Goal: Task Accomplishment & Management: Use online tool/utility

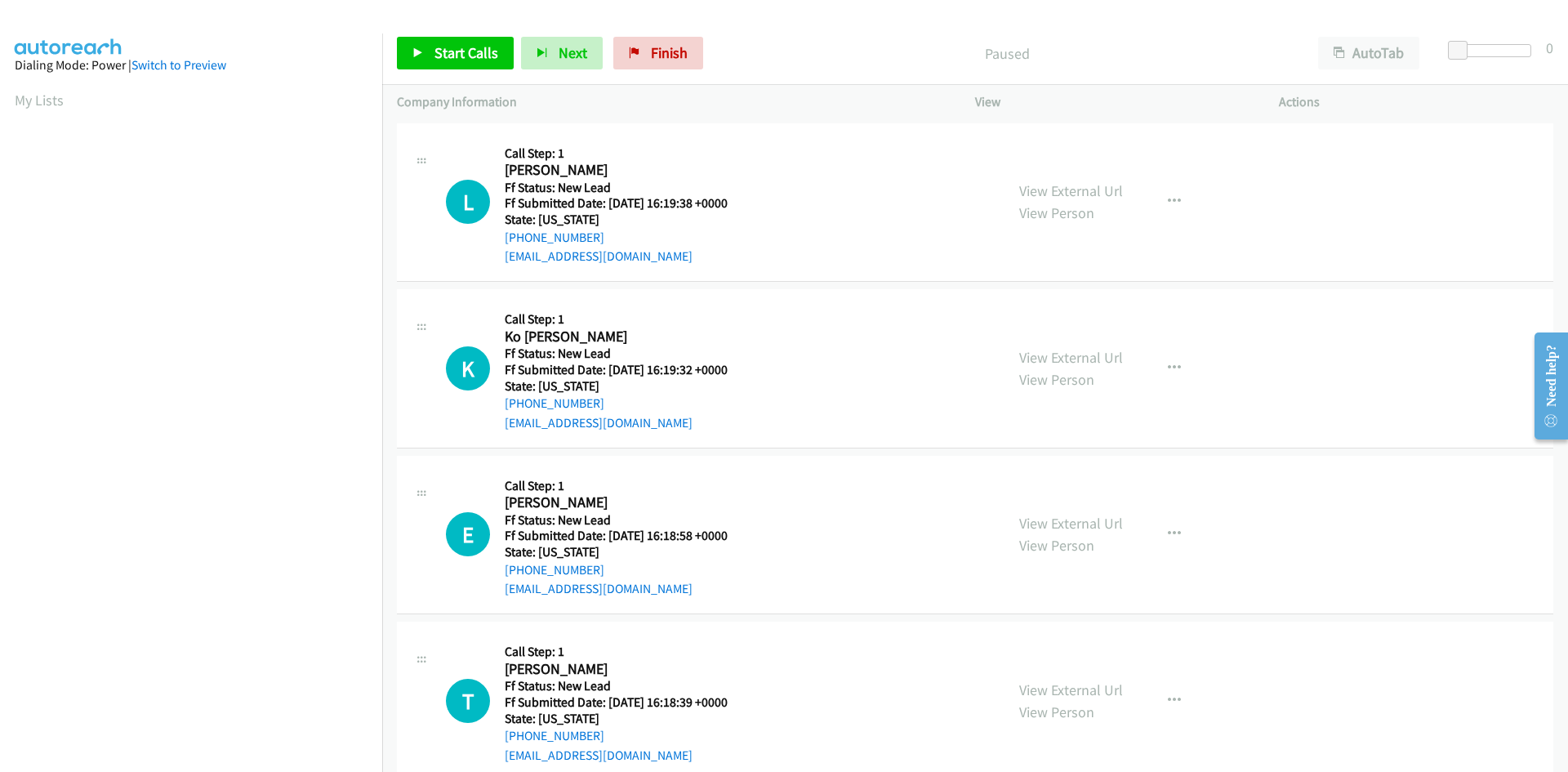
scroll to position [93, 0]
click at [427, 54] on link "Start Calls" at bounding box center [455, 52] width 117 height 32
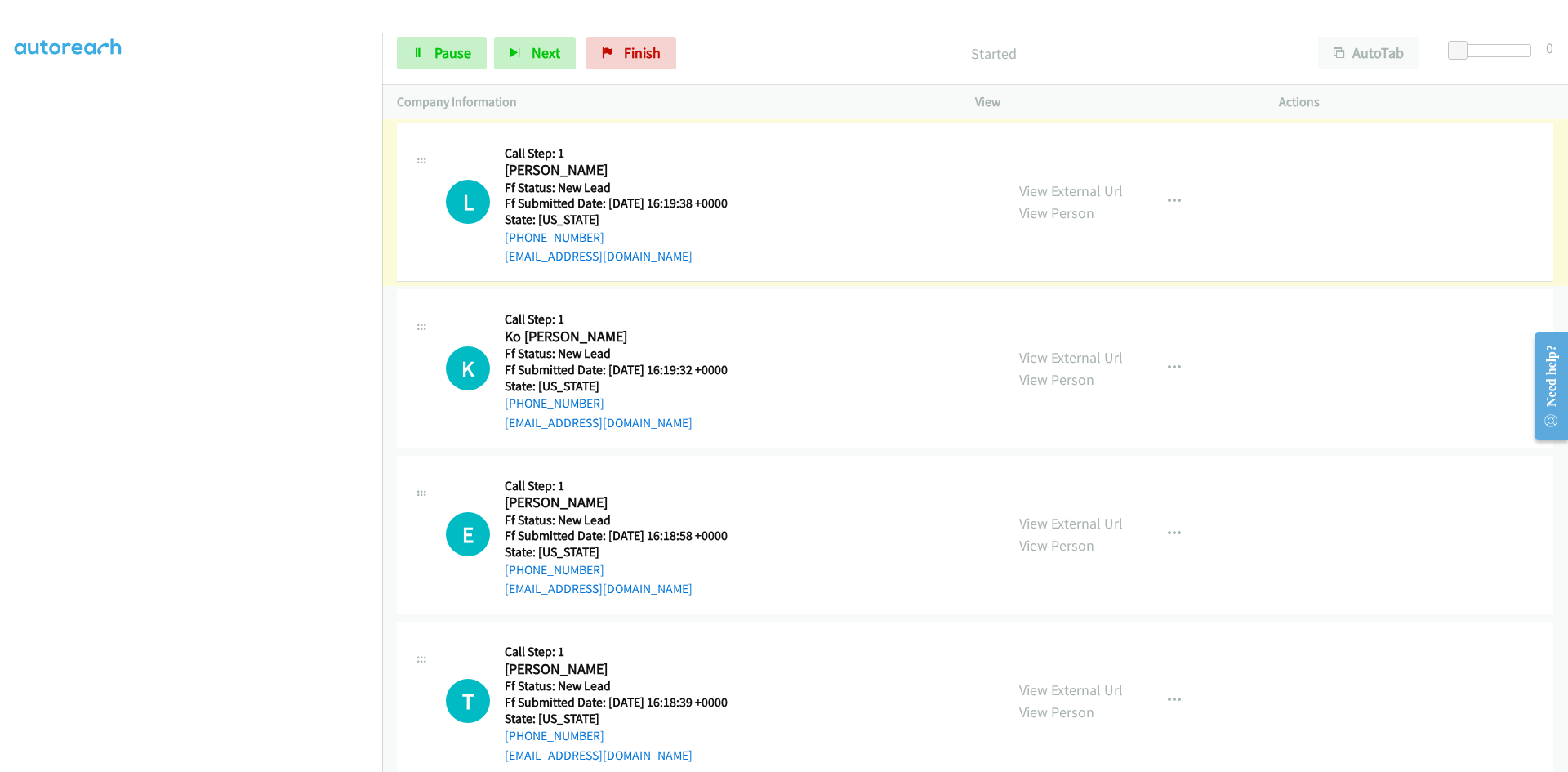
click at [1043, 193] on link "View External Url" at bounding box center [1072, 190] width 104 height 19
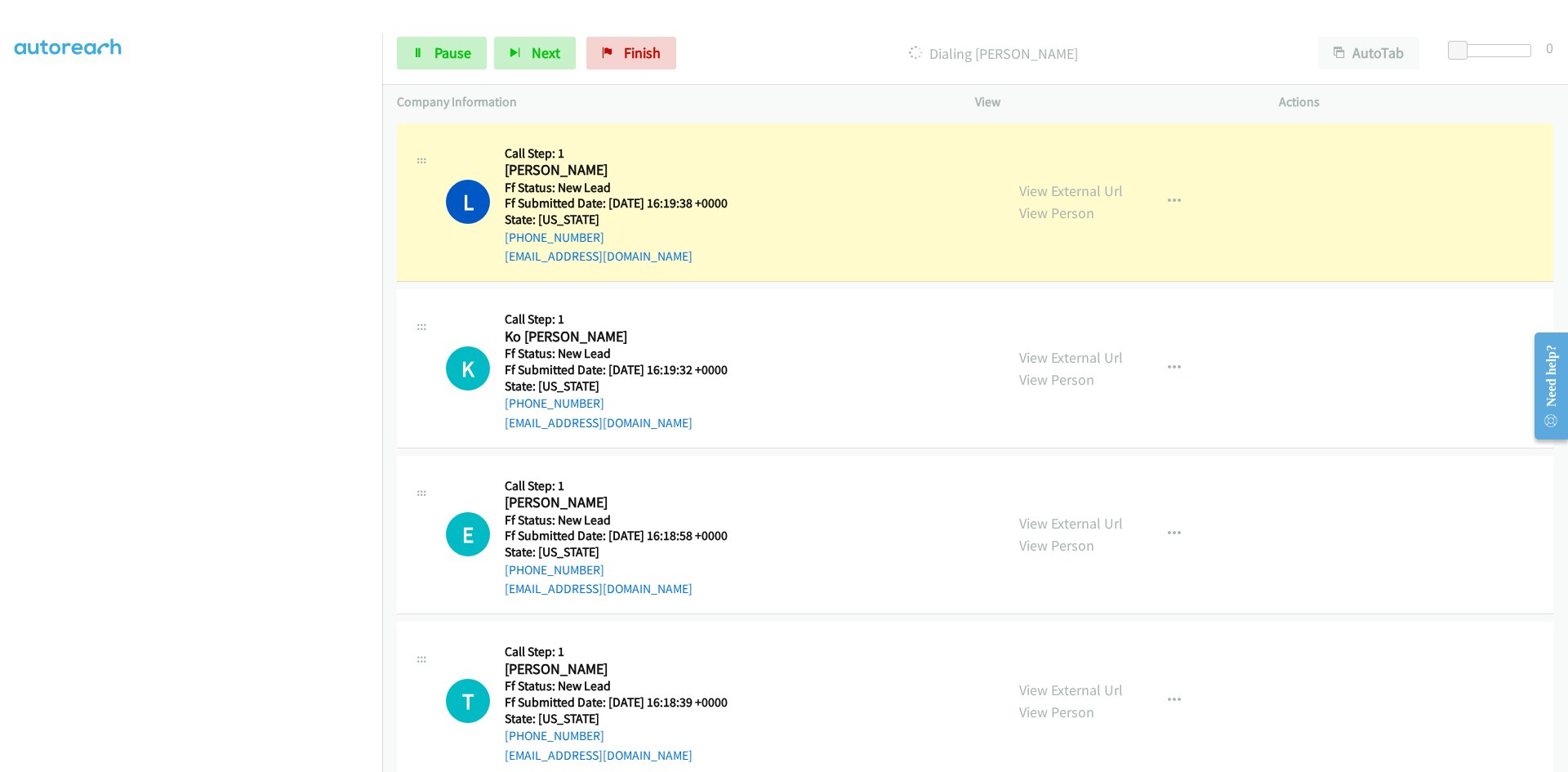
scroll to position [144, 0]
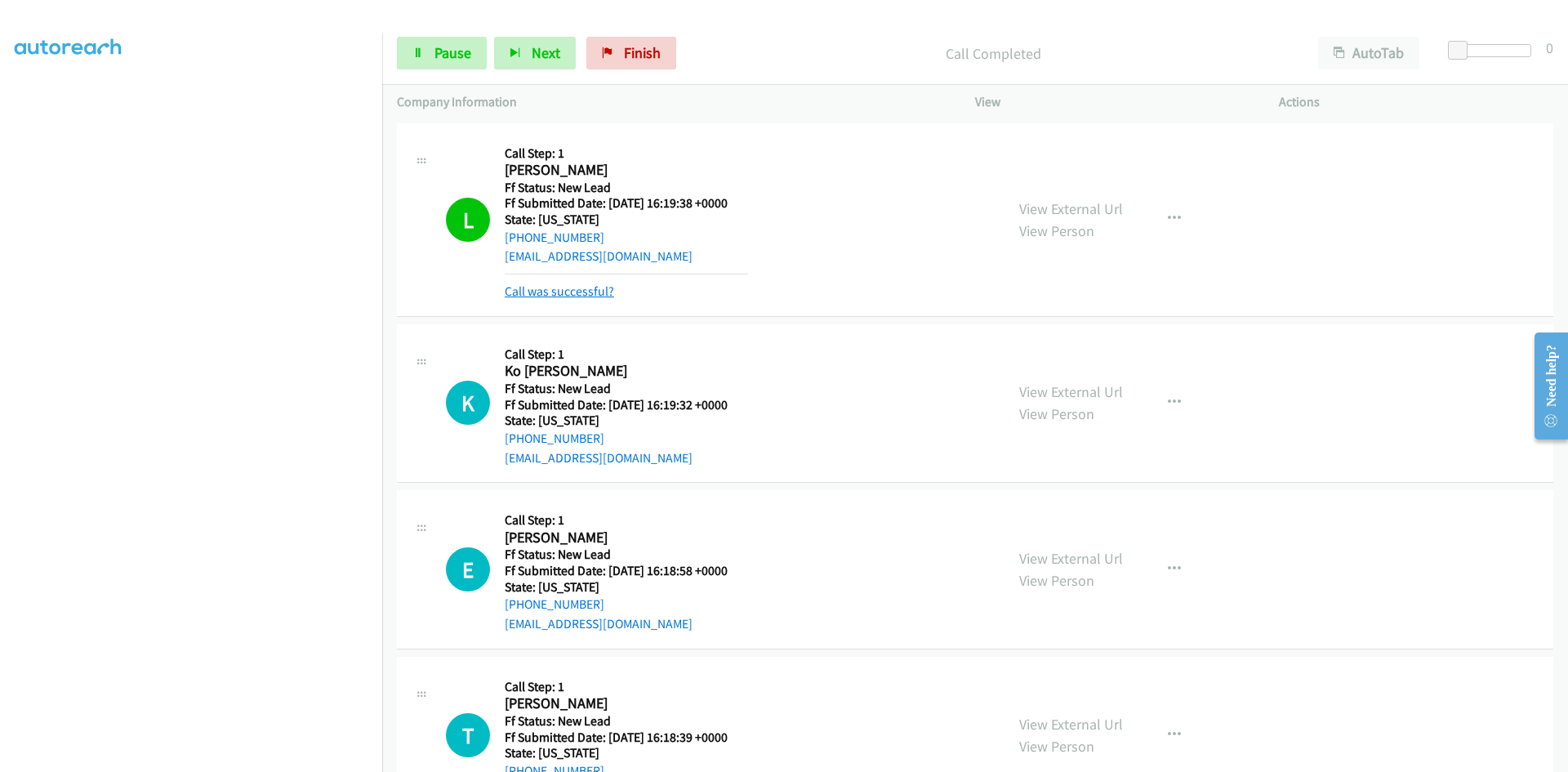
click at [556, 294] on link "Call was successful?" at bounding box center [559, 291] width 109 height 16
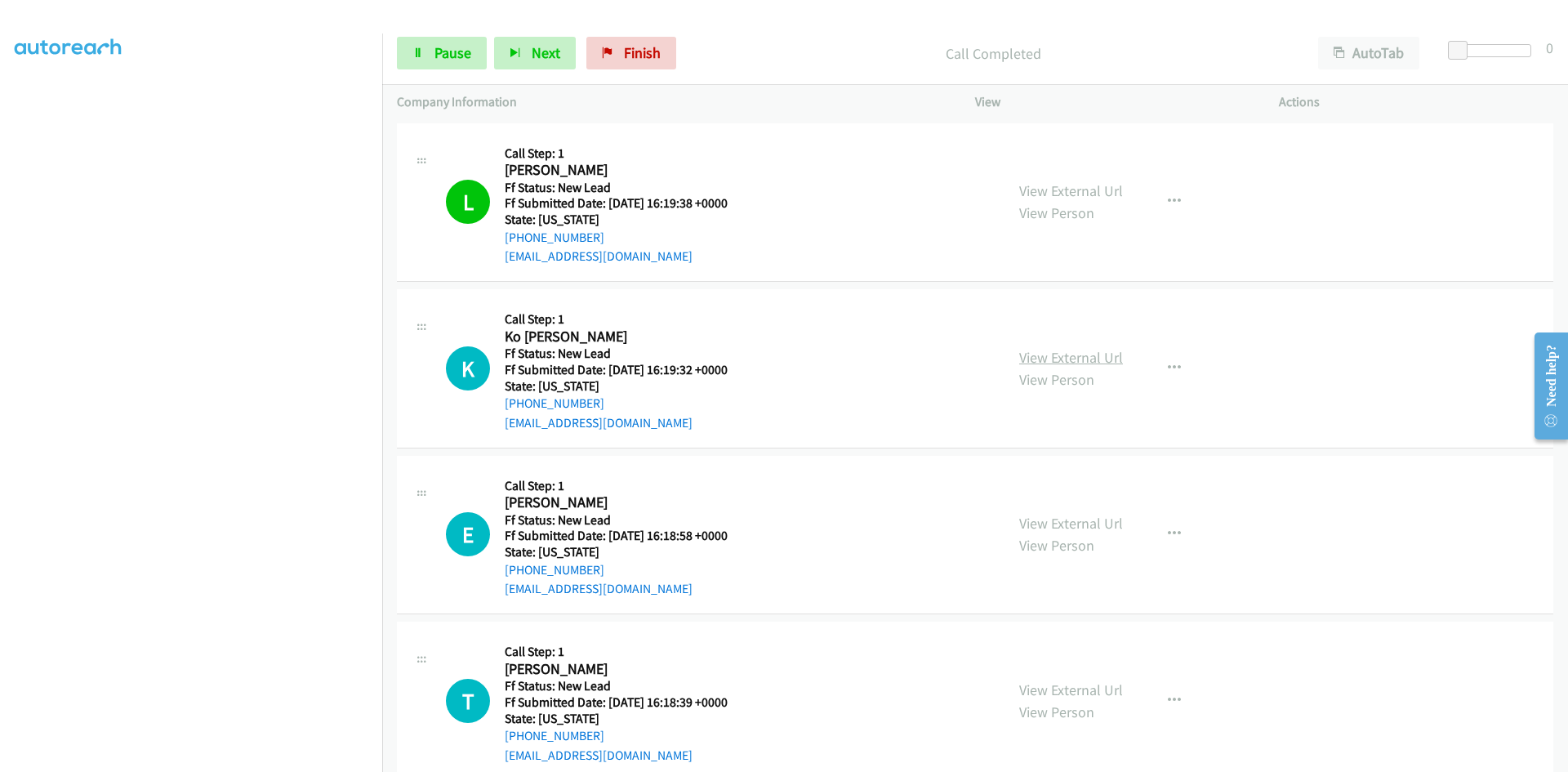
click at [1037, 357] on link "View External Url" at bounding box center [1072, 357] width 104 height 19
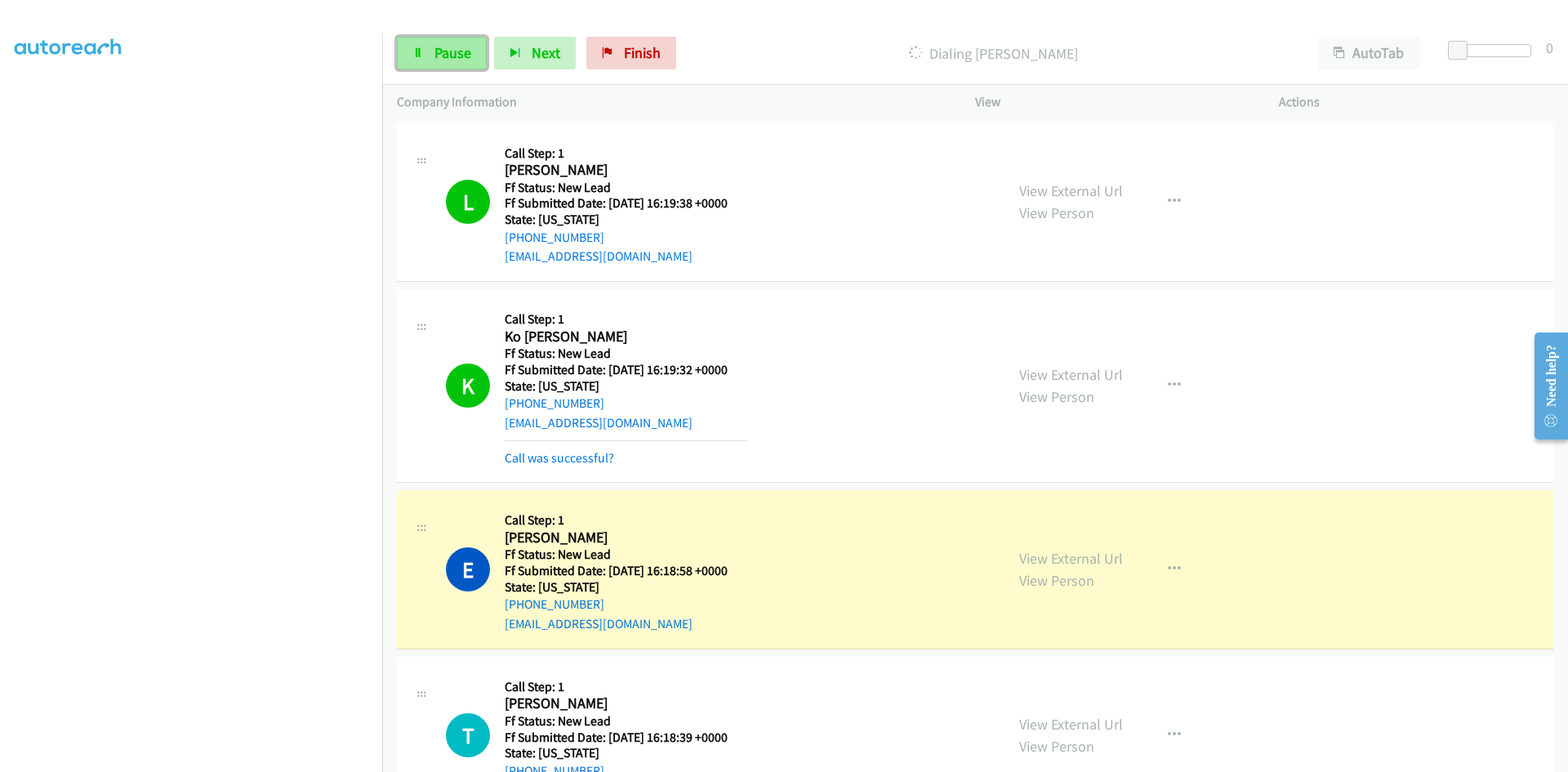
click at [428, 56] on link "Pause" at bounding box center [441, 52] width 89 height 32
click at [1022, 557] on link "View External Url" at bounding box center [1072, 558] width 104 height 19
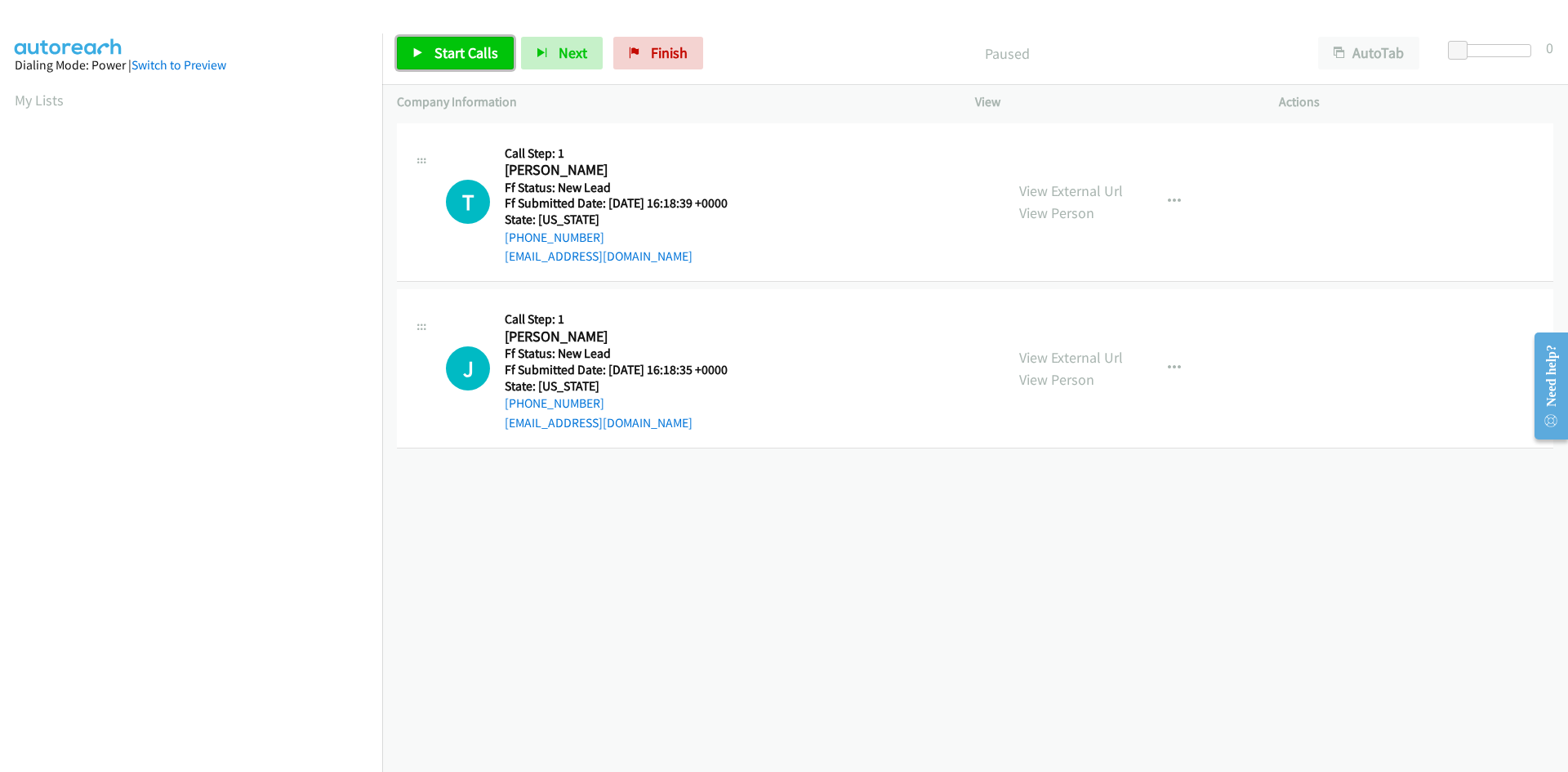
click at [452, 51] on span "Start Calls" at bounding box center [466, 52] width 64 height 19
click at [1101, 192] on link "View External Url" at bounding box center [1072, 190] width 104 height 19
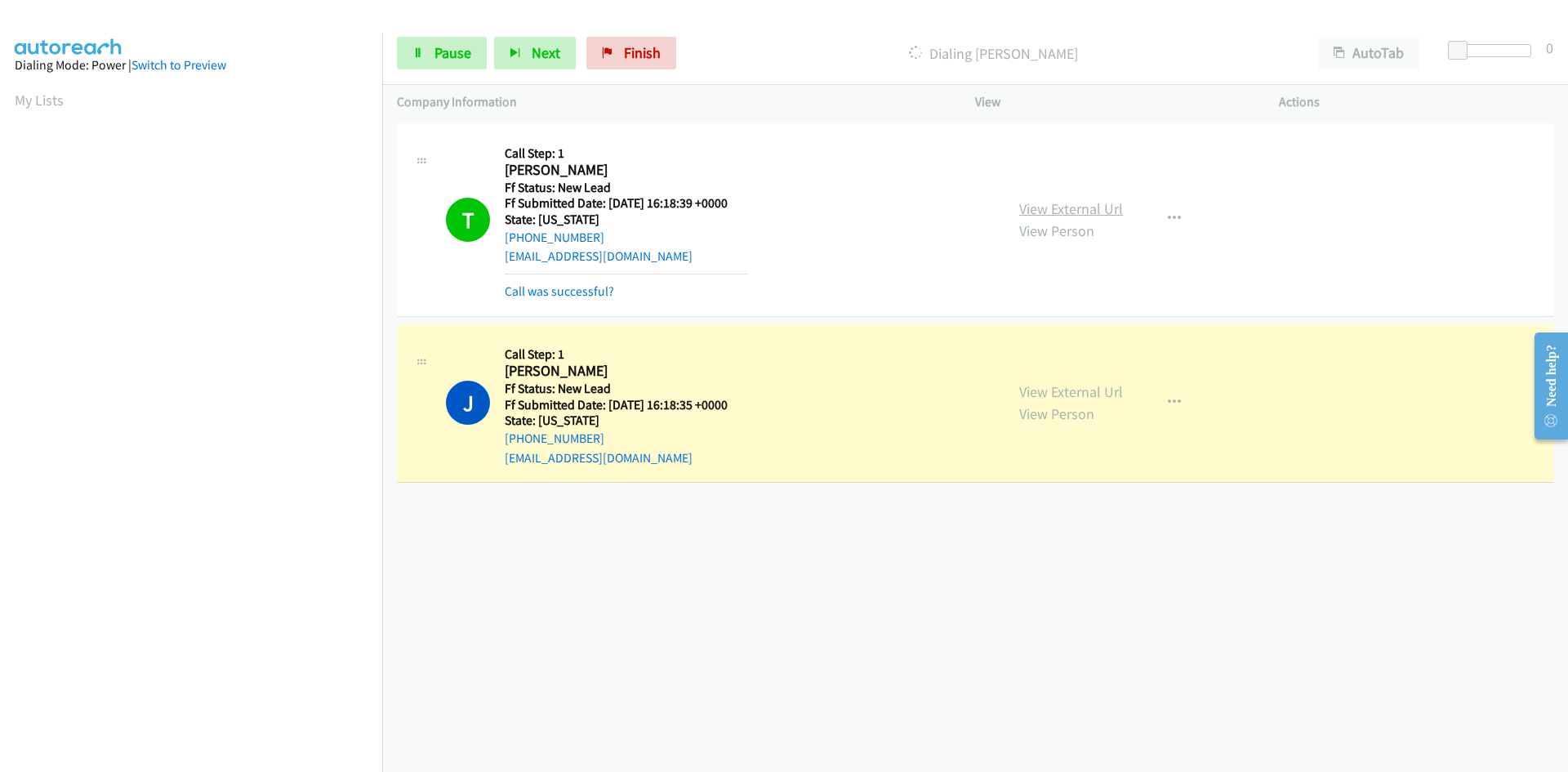
scroll to position [145, 0]
click at [1064, 388] on link "View External Url" at bounding box center [1072, 391] width 104 height 19
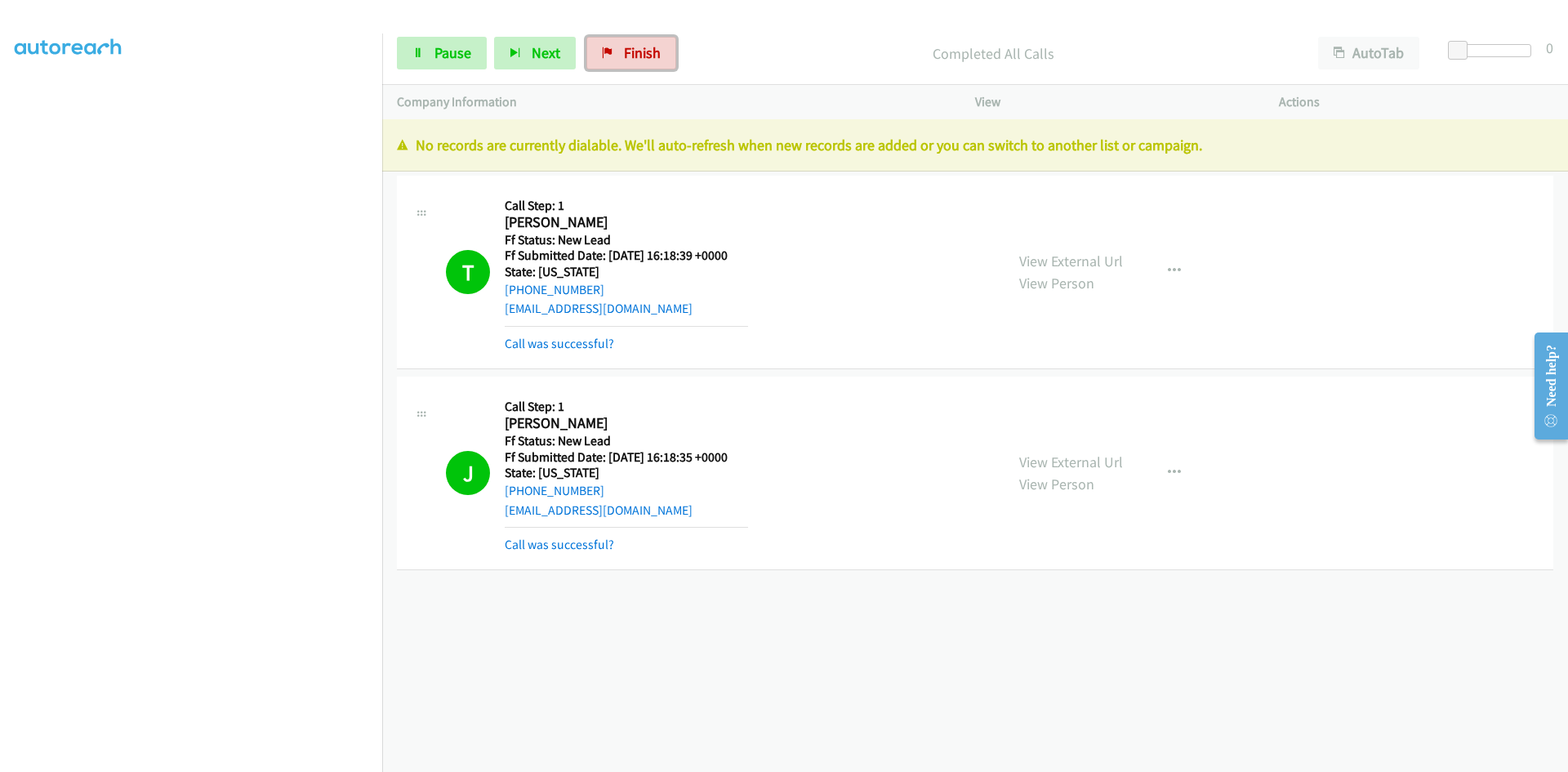
drag, startPoint x: 614, startPoint y: 61, endPoint x: 852, endPoint y: 89, distance: 239.6
click at [615, 61] on link "Finish" at bounding box center [631, 52] width 89 height 32
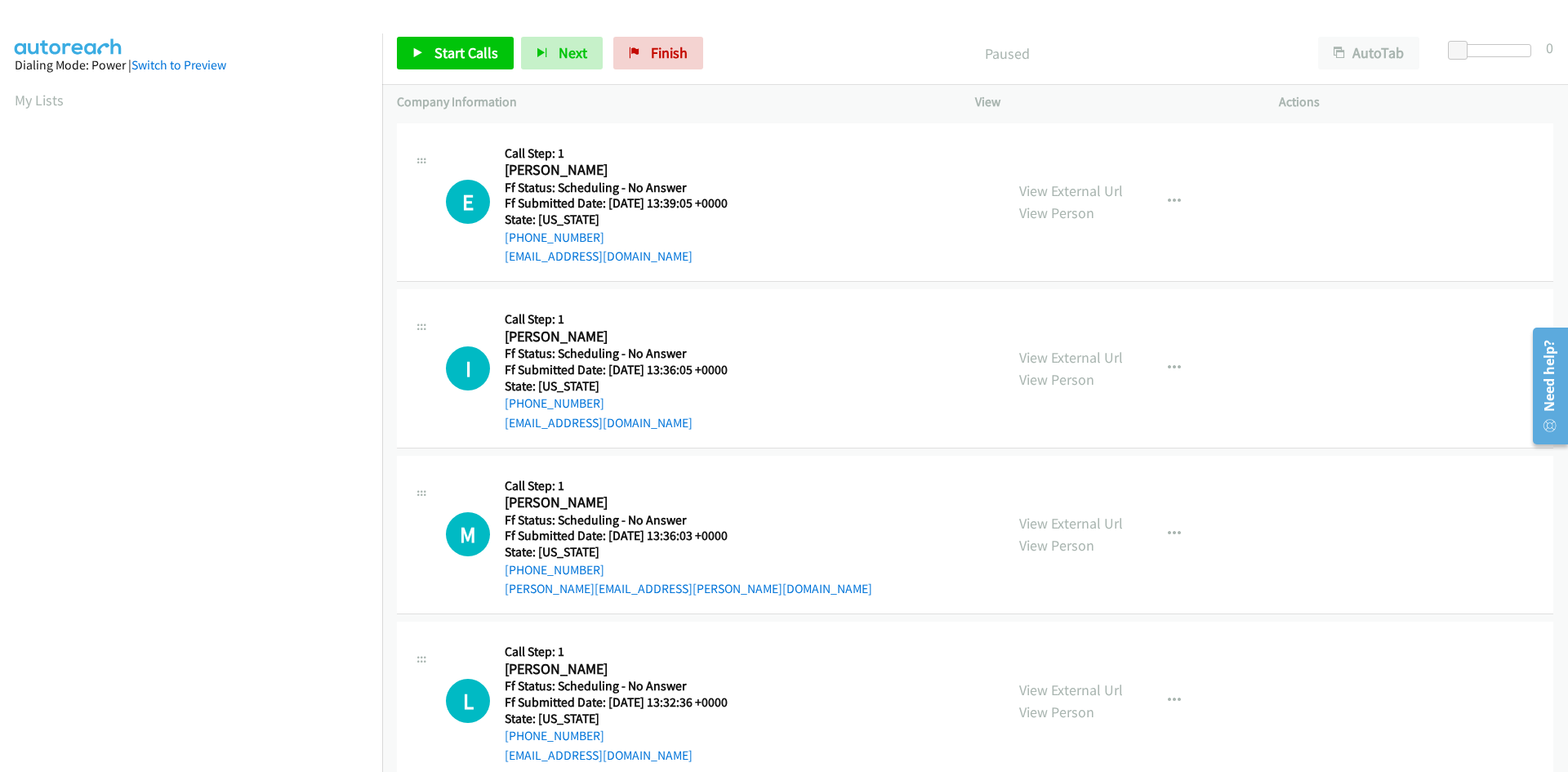
scroll to position [93, 0]
click at [451, 60] on span "Start Calls" at bounding box center [466, 52] width 64 height 19
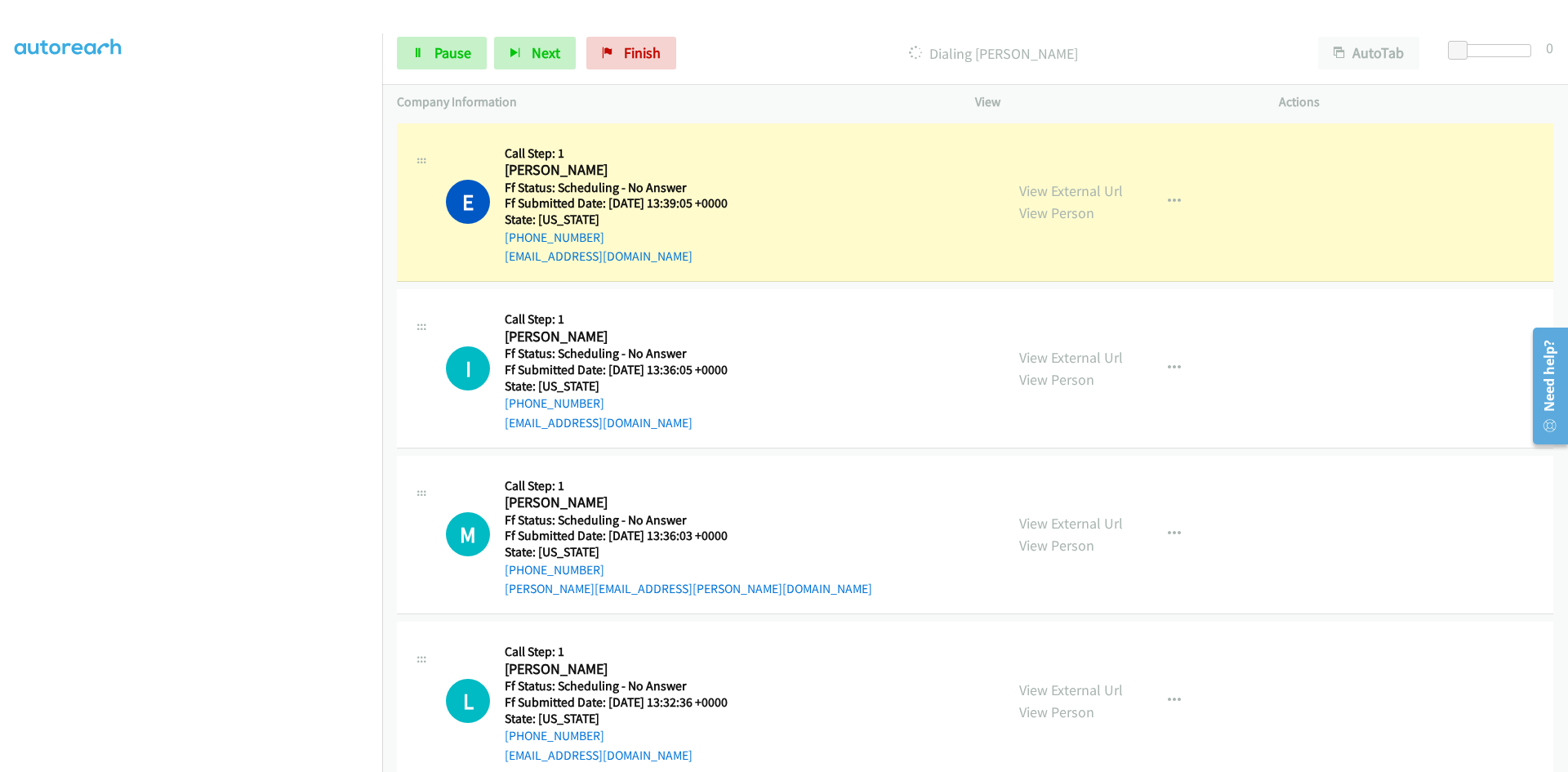
scroll to position [144, 0]
click at [1081, 190] on link "View External Url" at bounding box center [1072, 190] width 104 height 19
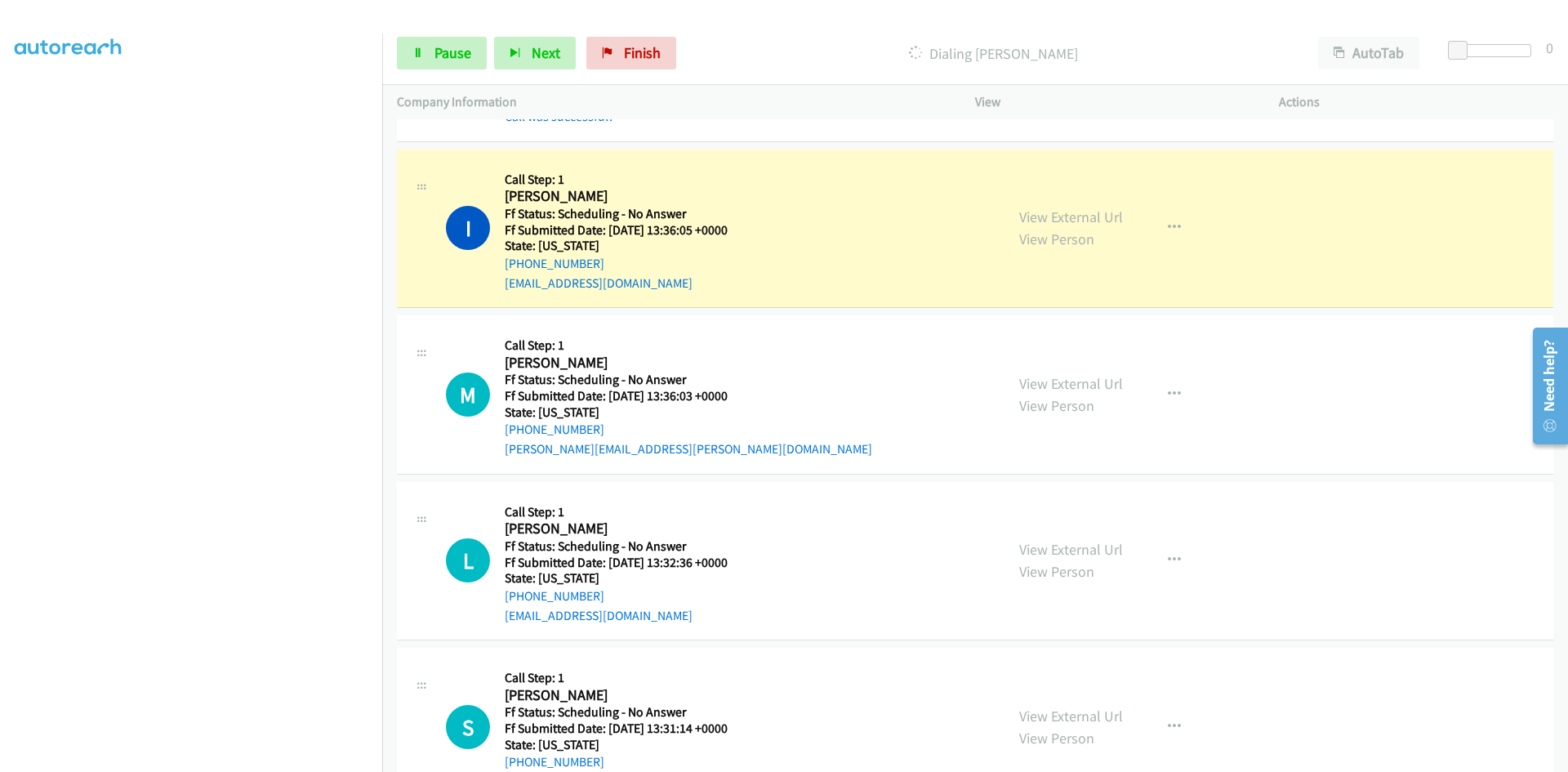
scroll to position [245, 0]
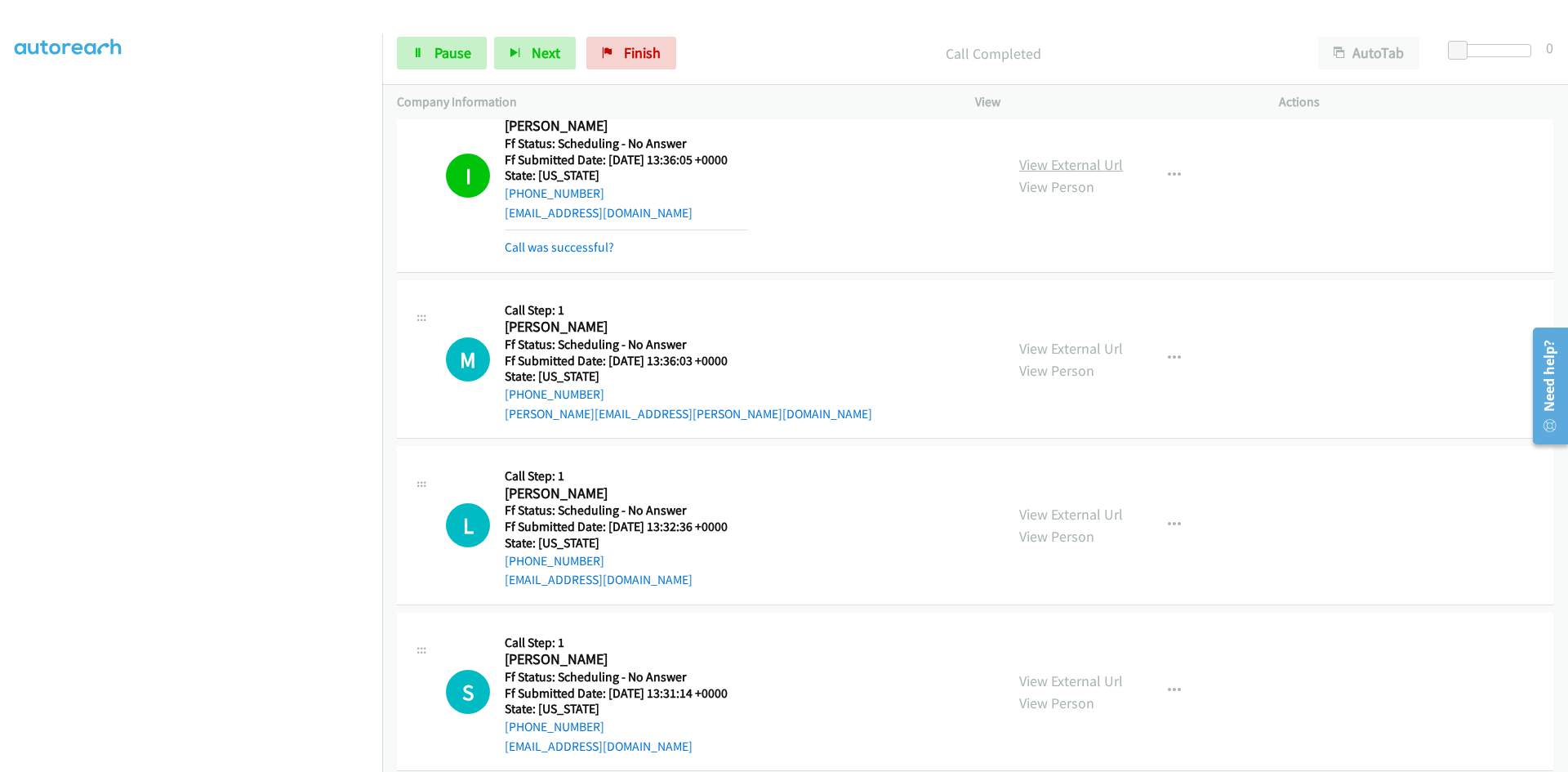
click at [1061, 162] on link "View External Url" at bounding box center [1072, 164] width 104 height 19
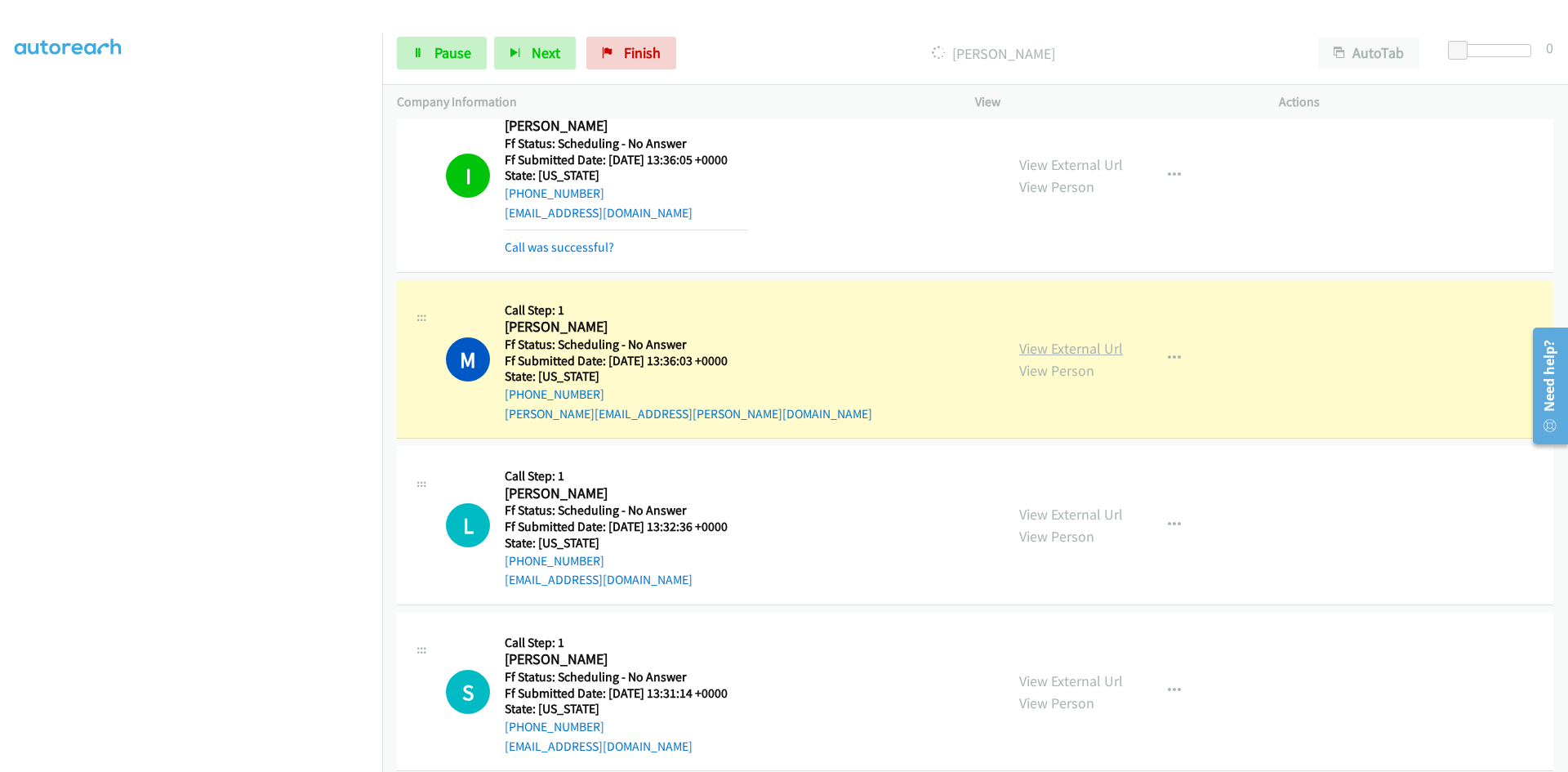
click at [1051, 353] on link "View External Url" at bounding box center [1072, 348] width 104 height 19
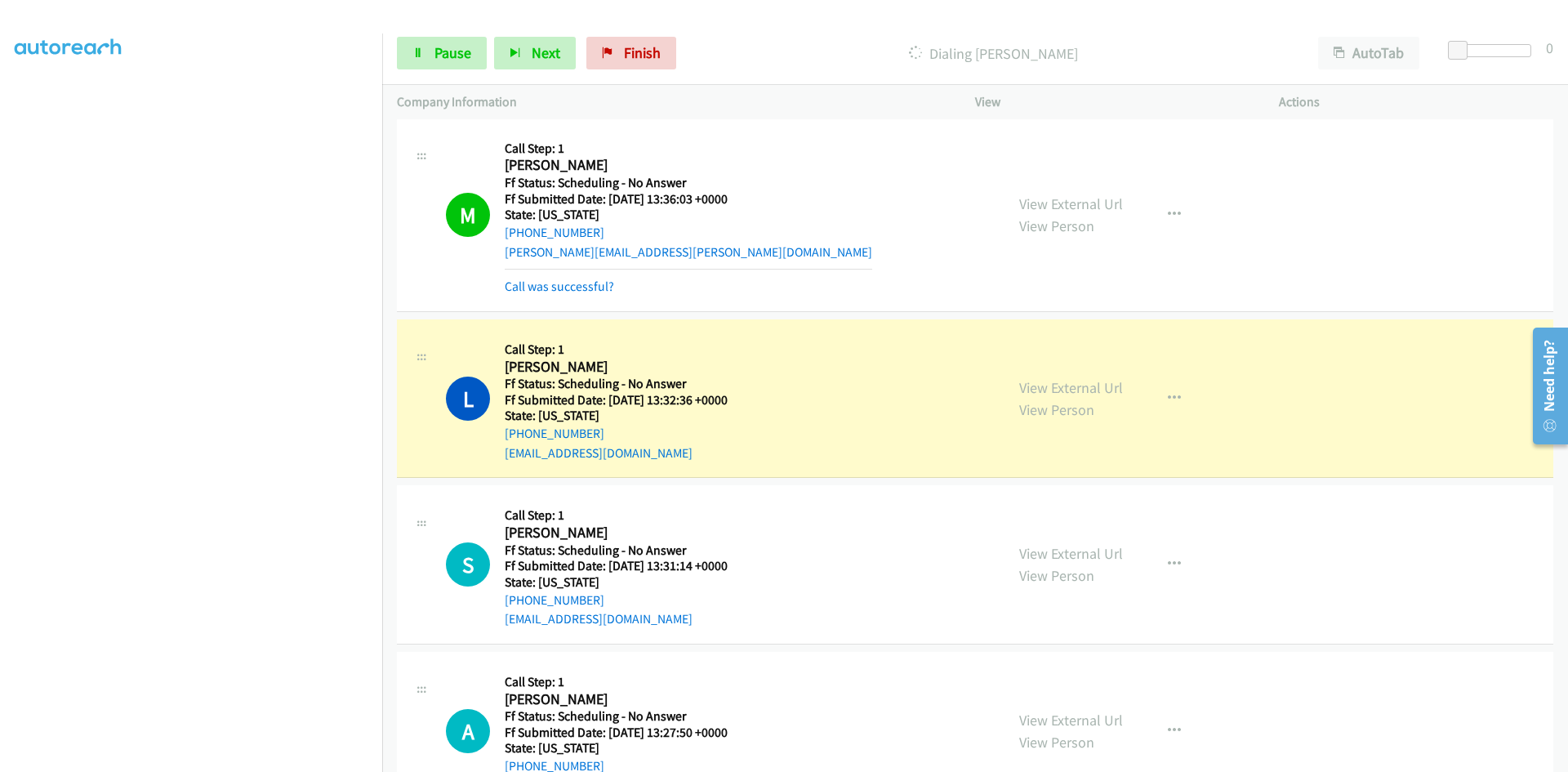
scroll to position [491, 0]
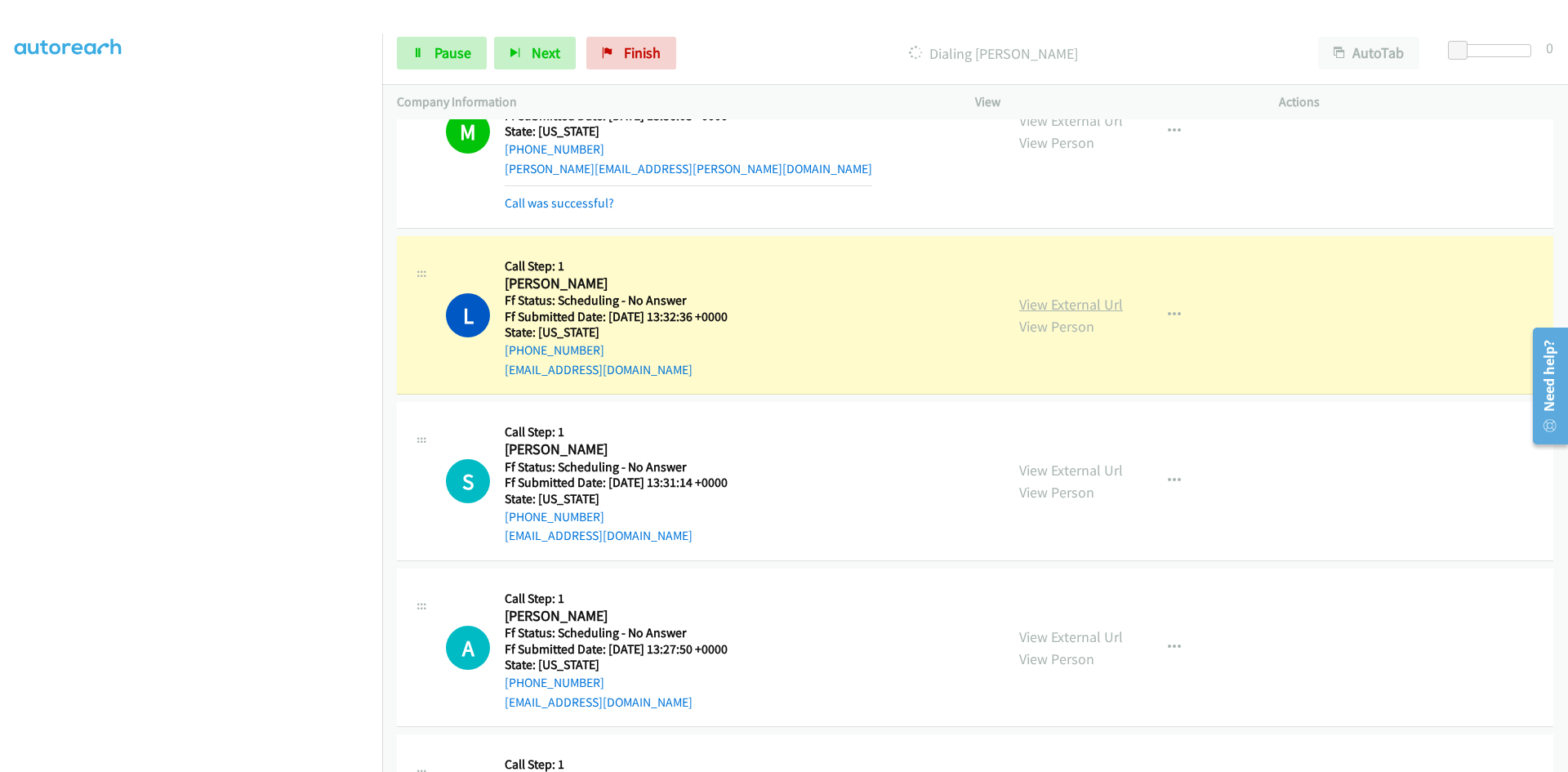
click at [1034, 307] on link "View External Url" at bounding box center [1072, 304] width 104 height 19
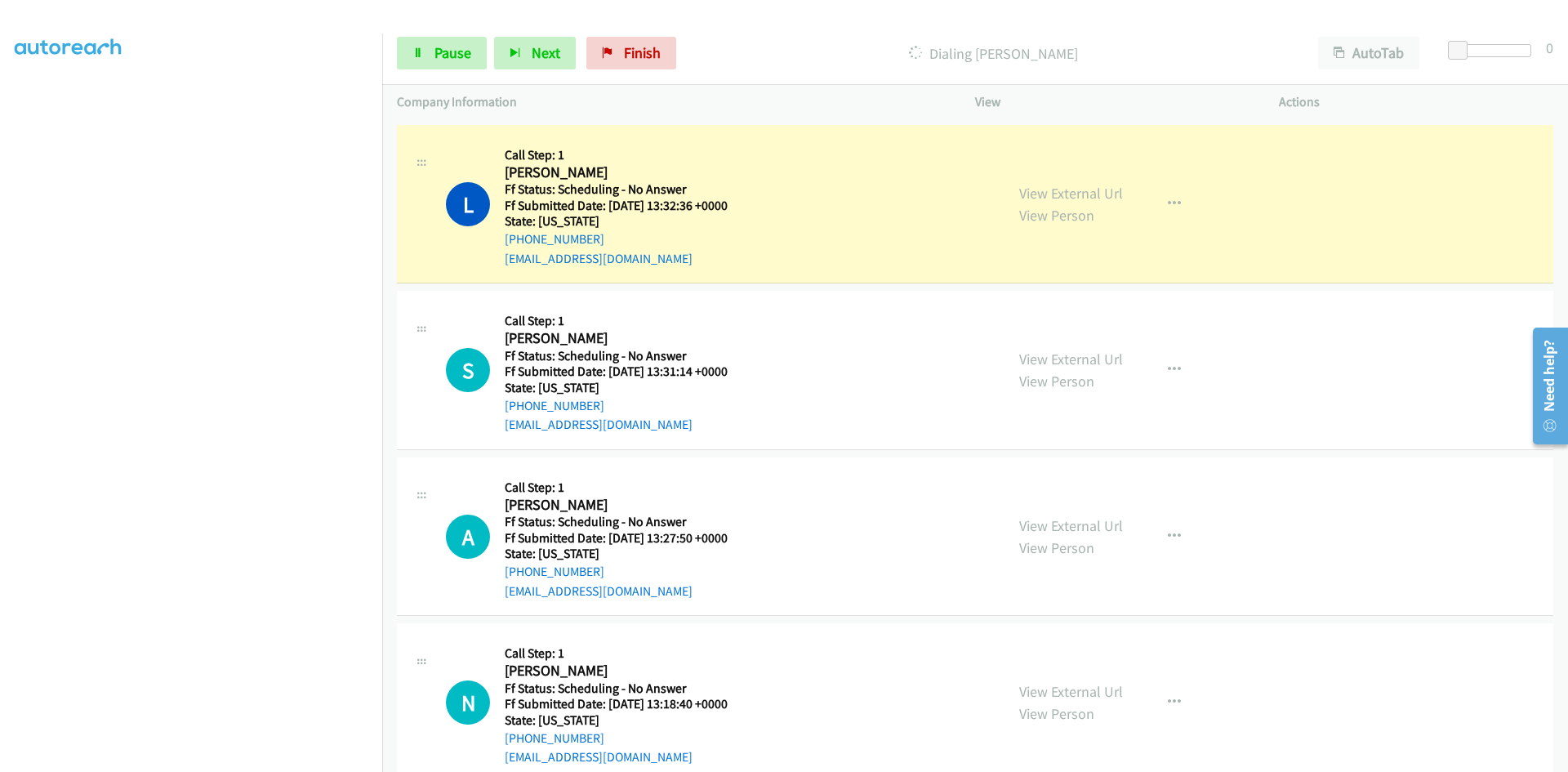
scroll to position [572, 0]
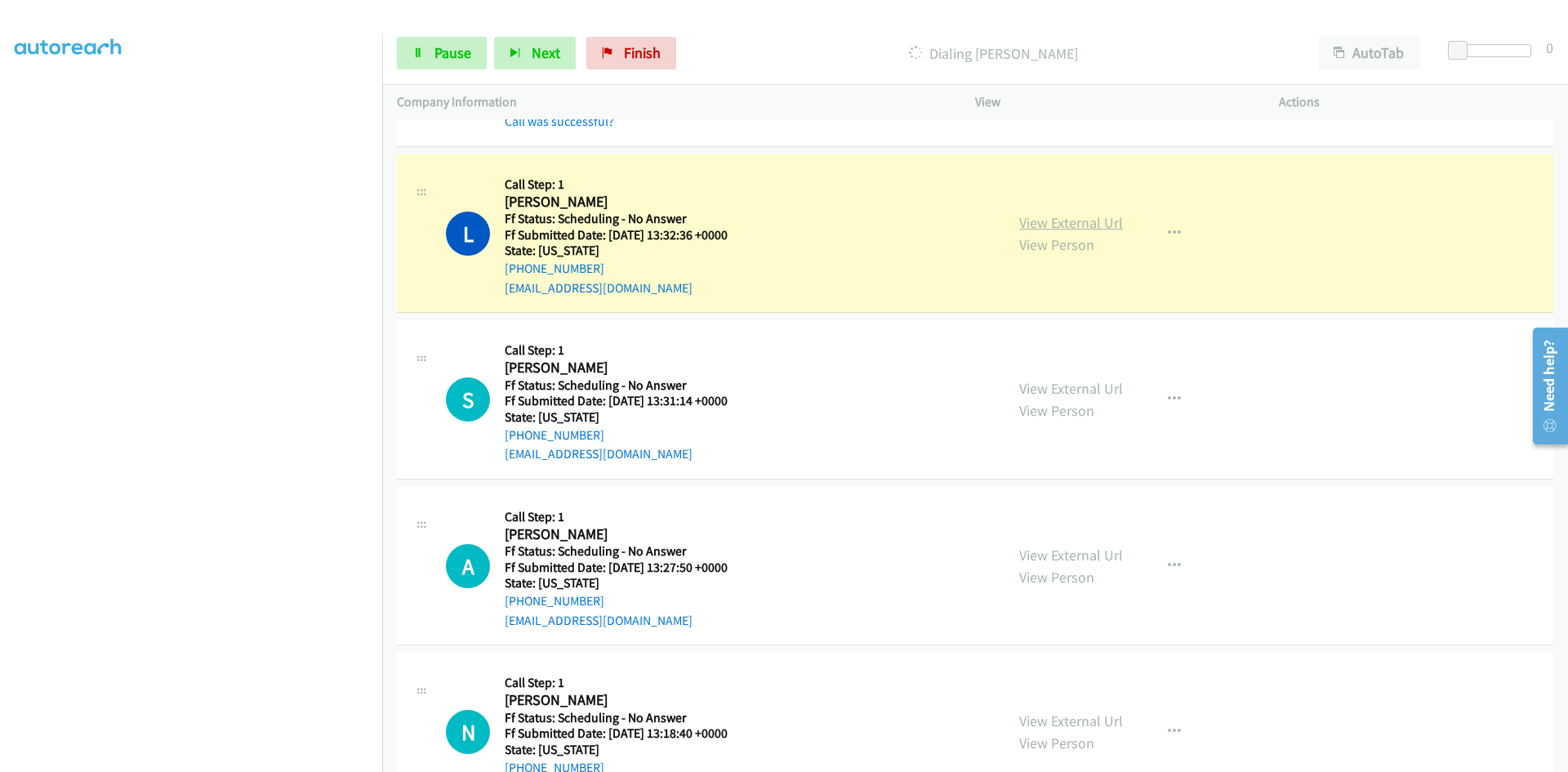
click at [1103, 226] on link "View External Url" at bounding box center [1072, 222] width 104 height 19
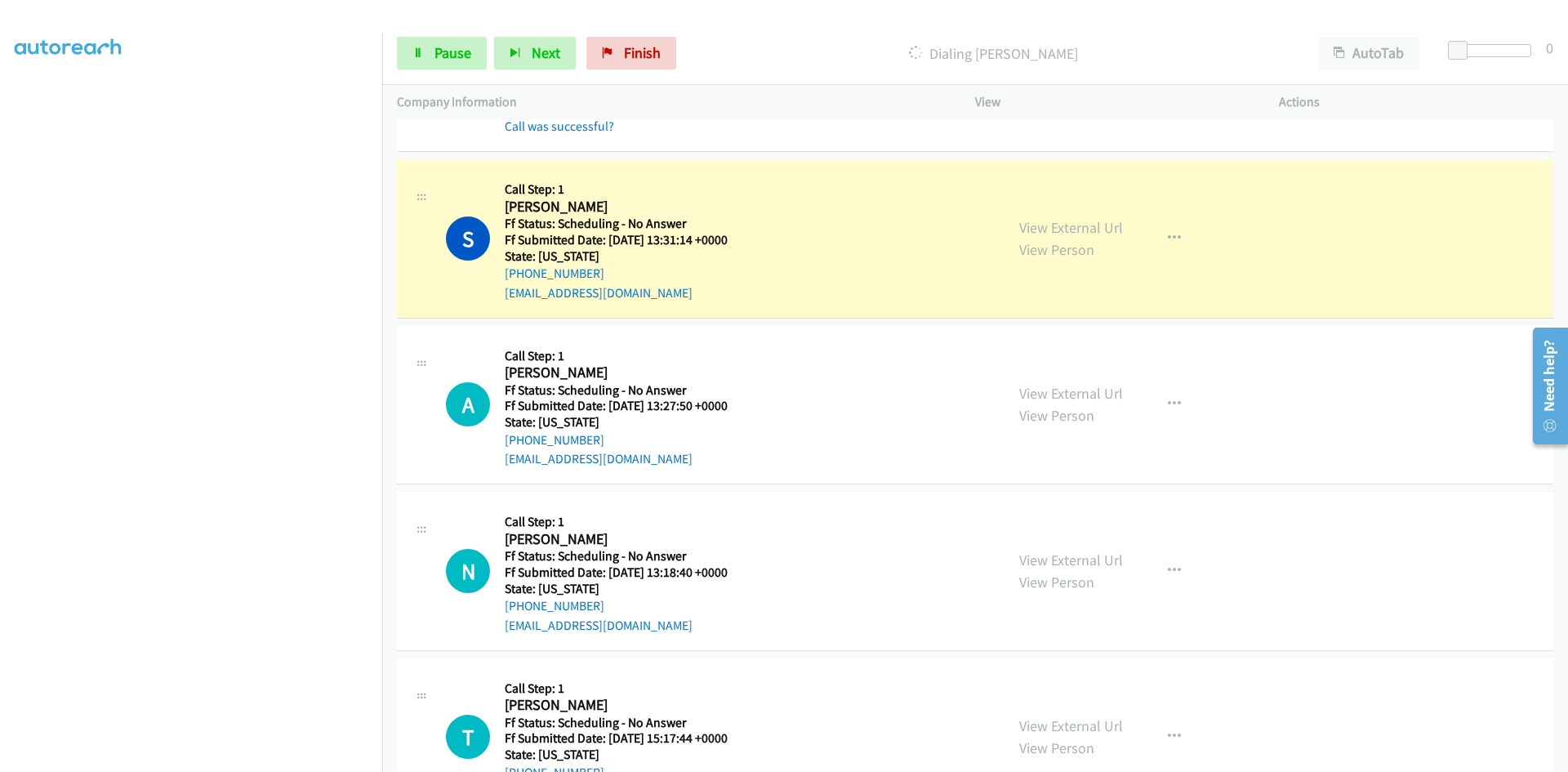
scroll to position [817, 0]
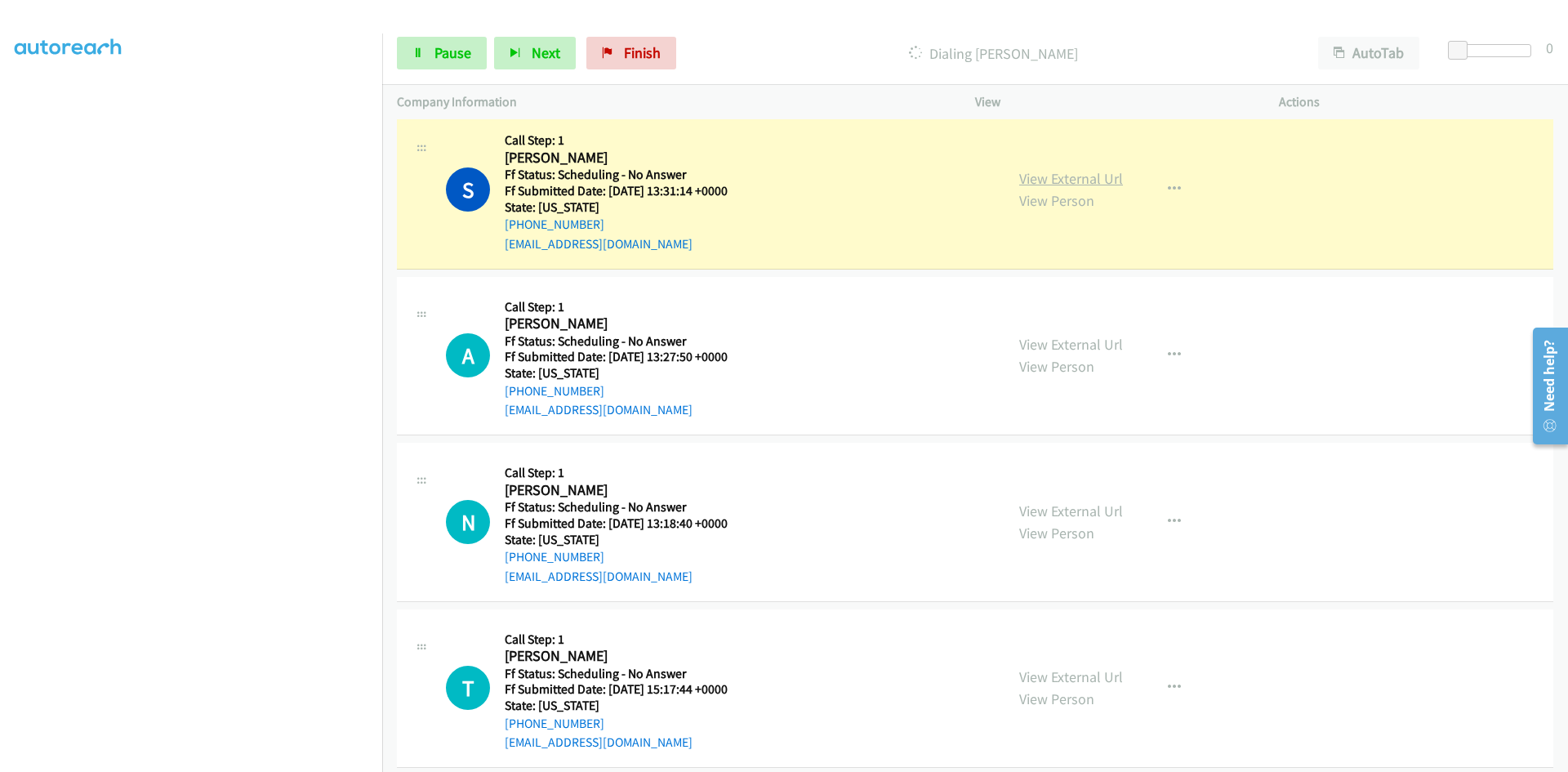
click at [1108, 177] on link "View External Url" at bounding box center [1072, 178] width 104 height 19
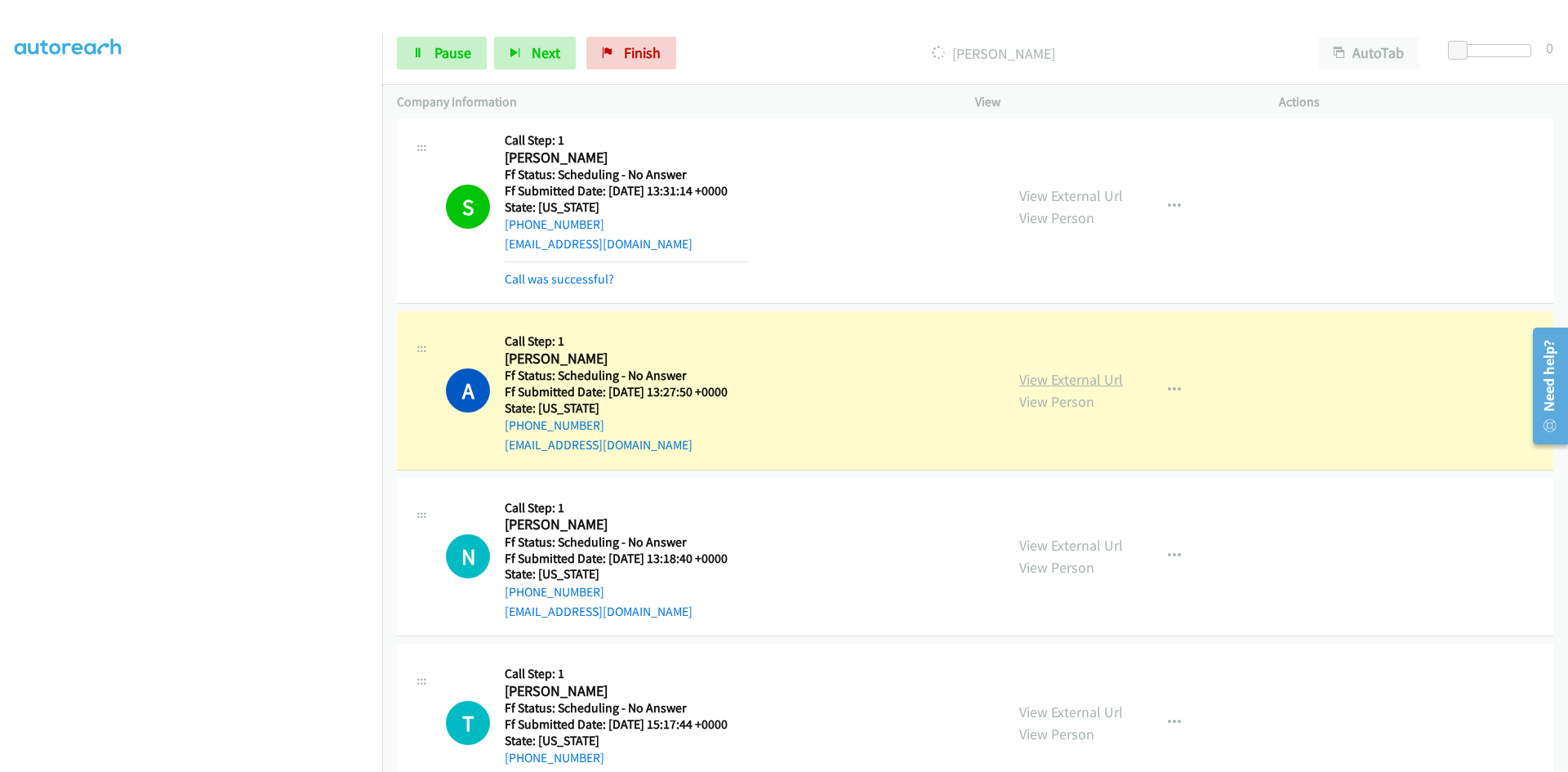
click at [1031, 377] on link "View External Url" at bounding box center [1072, 379] width 104 height 19
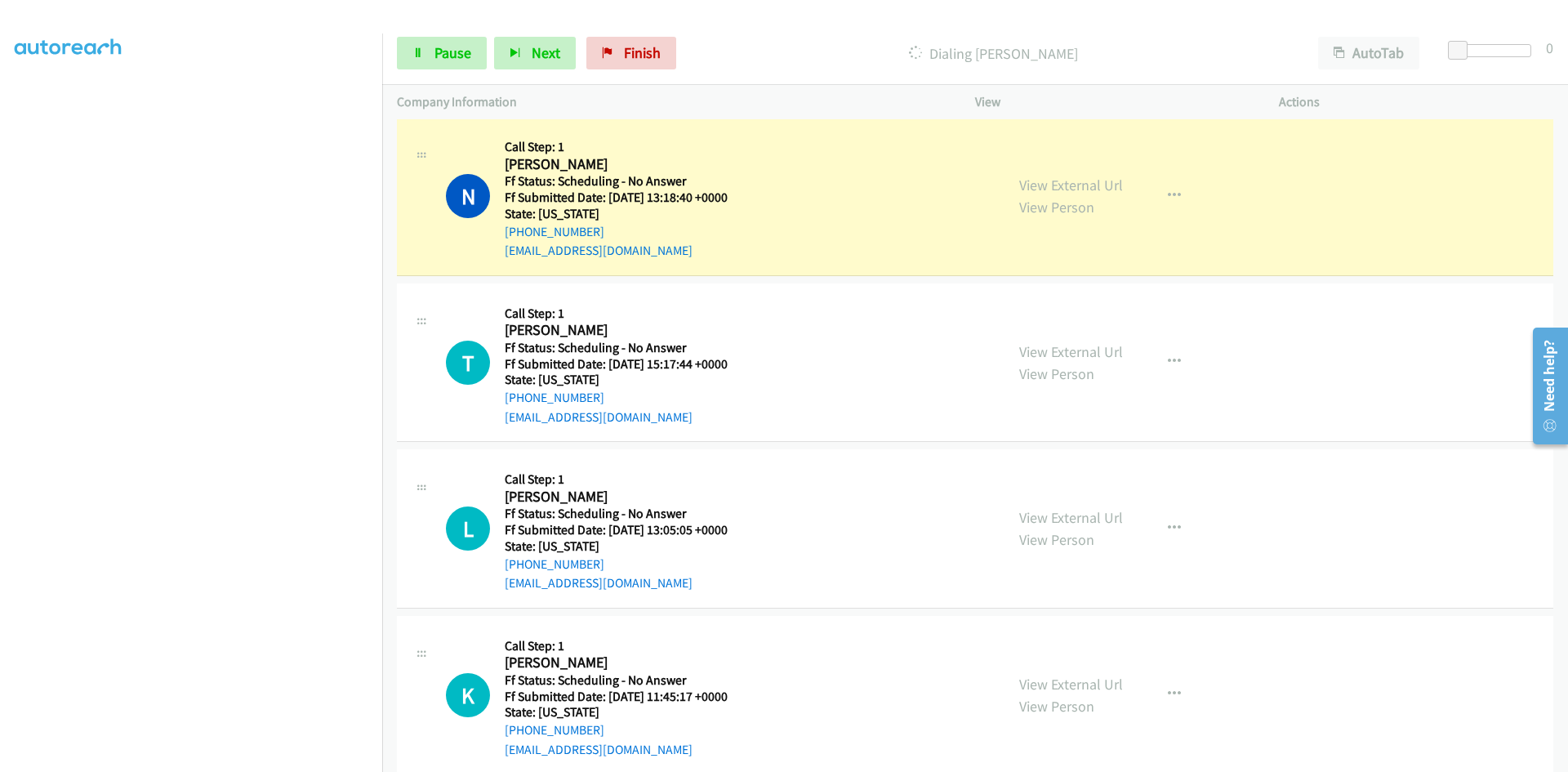
scroll to position [1225, 0]
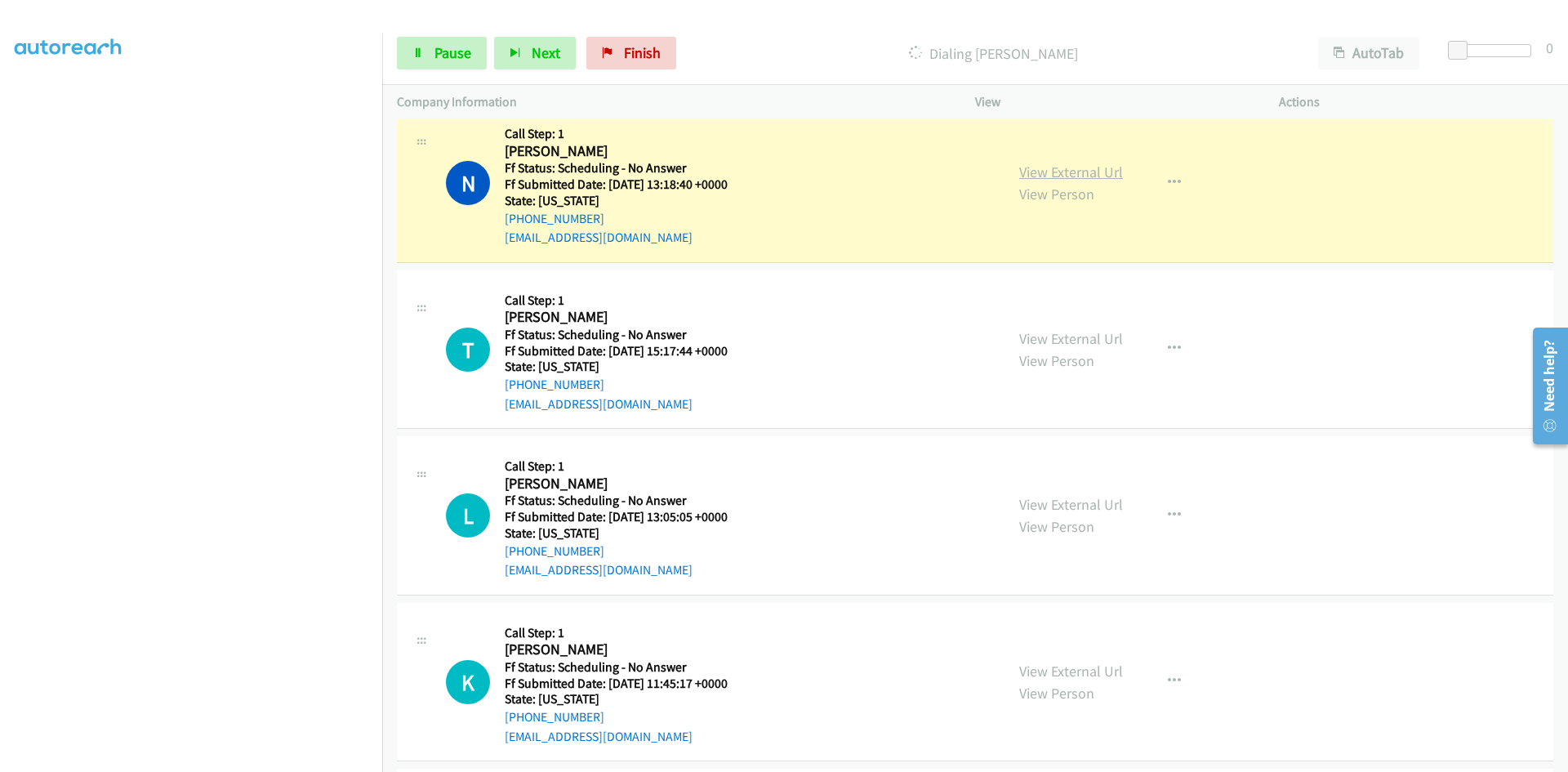
click at [1101, 174] on link "View External Url" at bounding box center [1072, 171] width 104 height 19
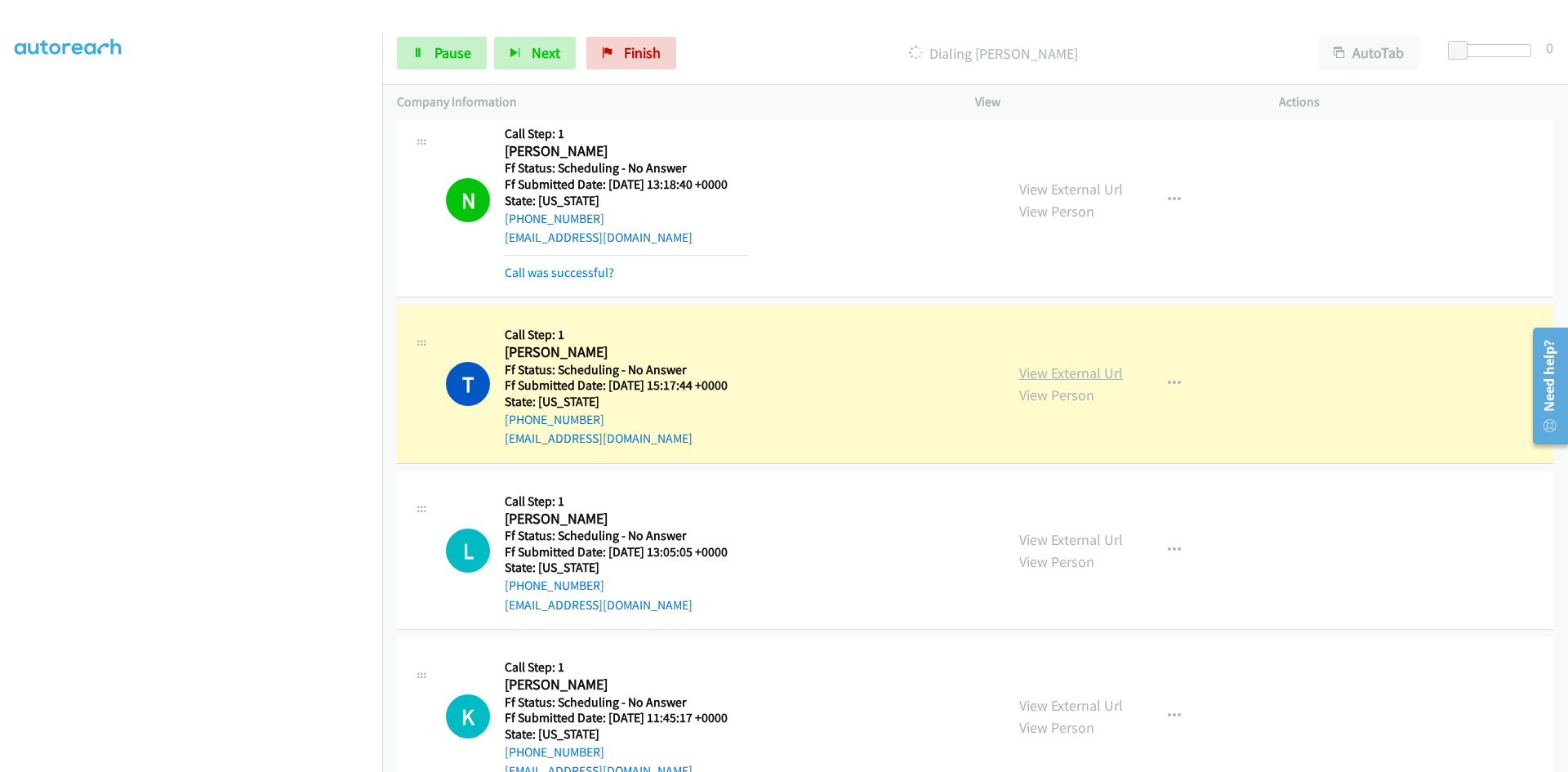
click at [1069, 371] on link "View External Url" at bounding box center [1072, 373] width 104 height 19
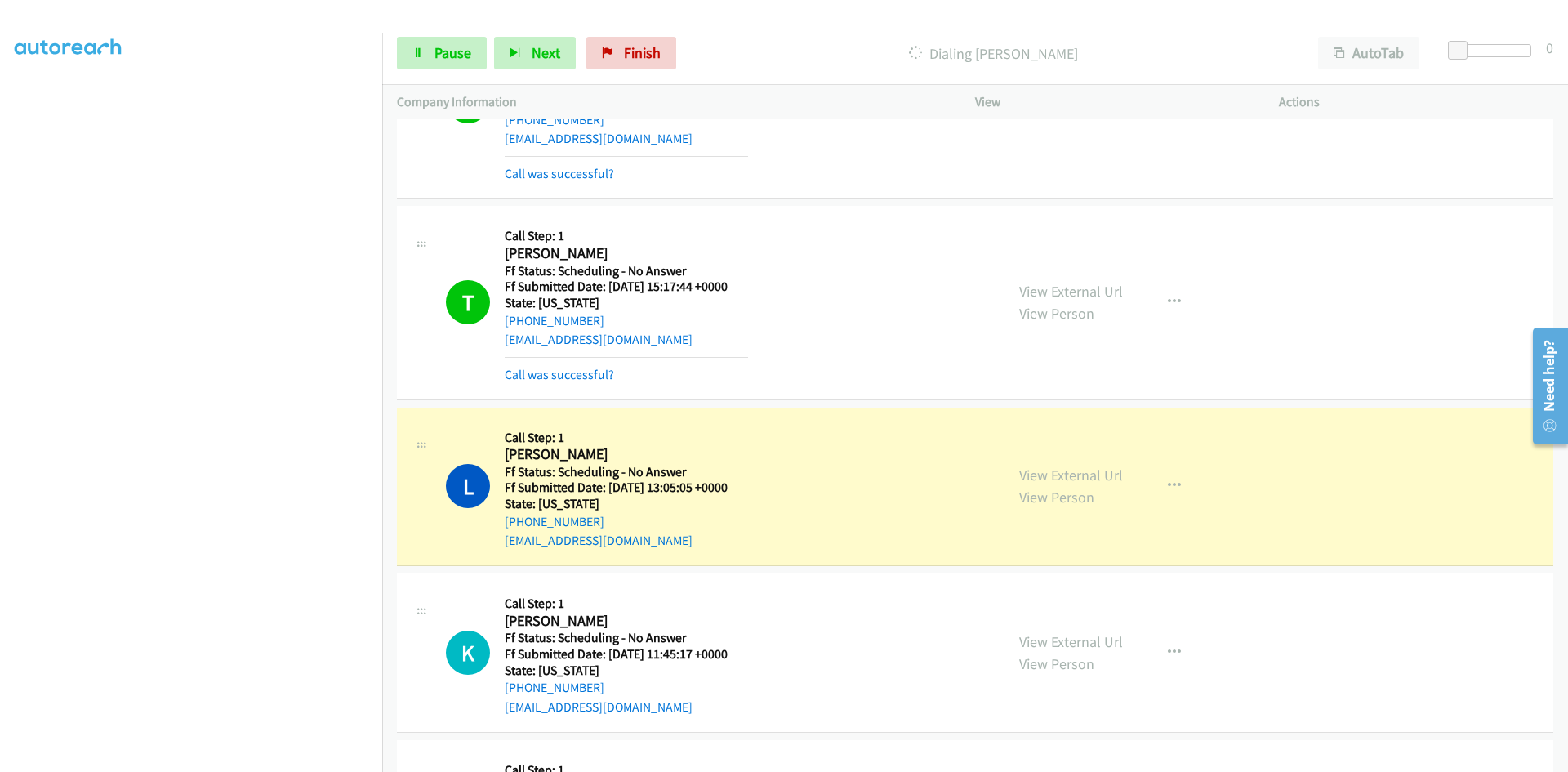
scroll to position [1553, 0]
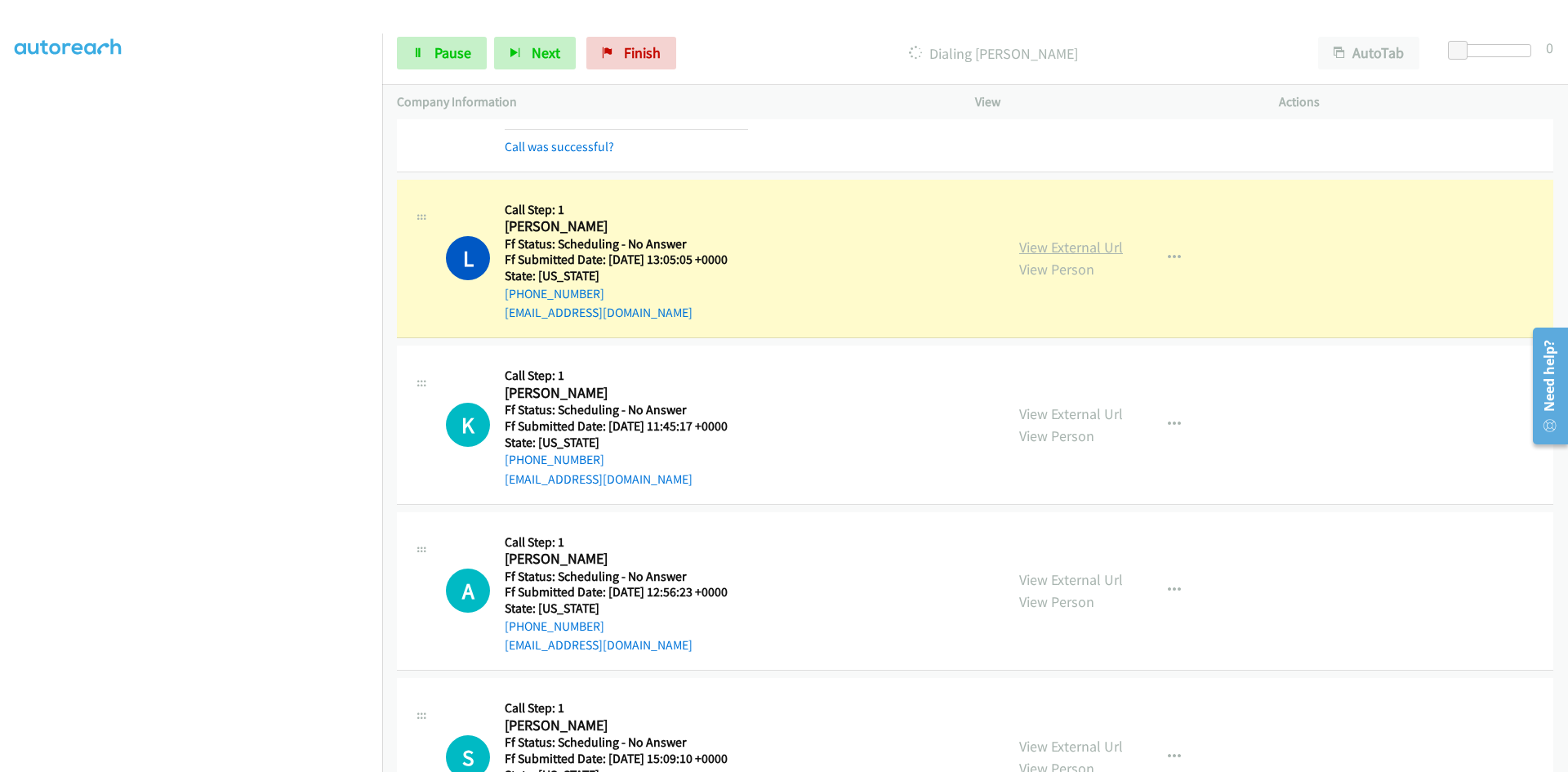
click at [1058, 244] on link "View External Url" at bounding box center [1072, 247] width 104 height 19
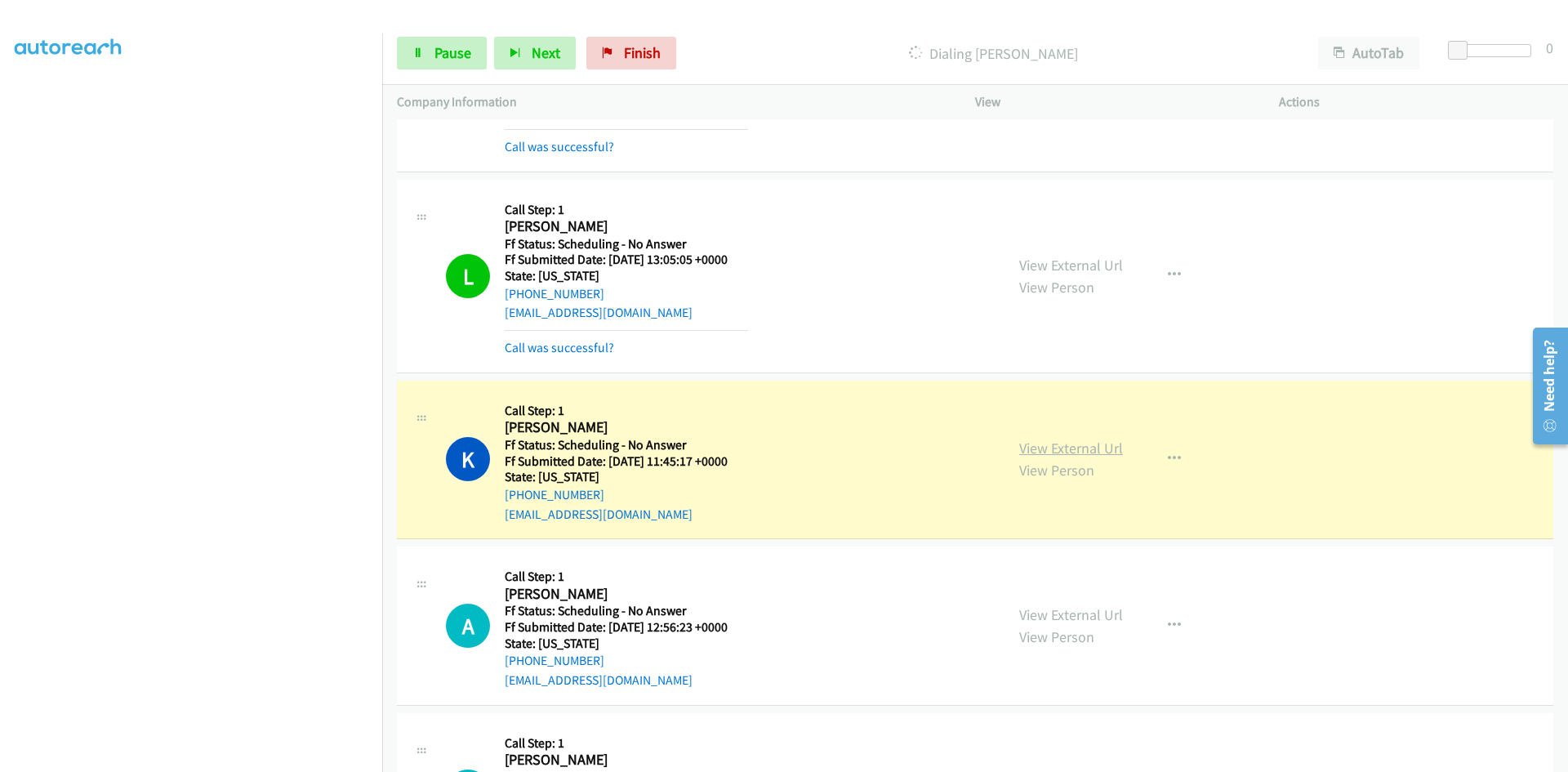
click at [1026, 449] on link "View External Url" at bounding box center [1072, 447] width 104 height 19
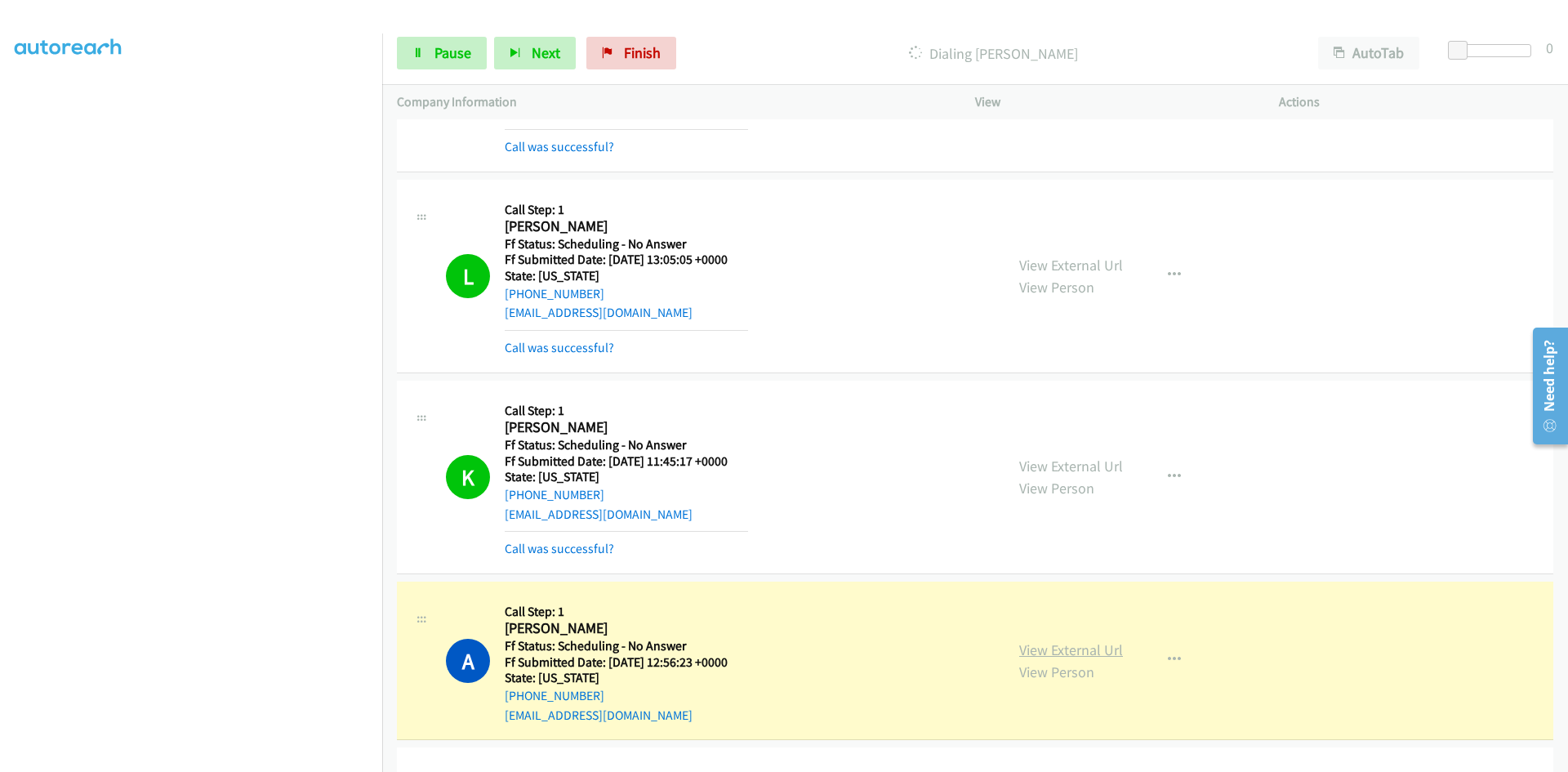
click at [1019, 647] on link "View External Url" at bounding box center [1072, 649] width 104 height 19
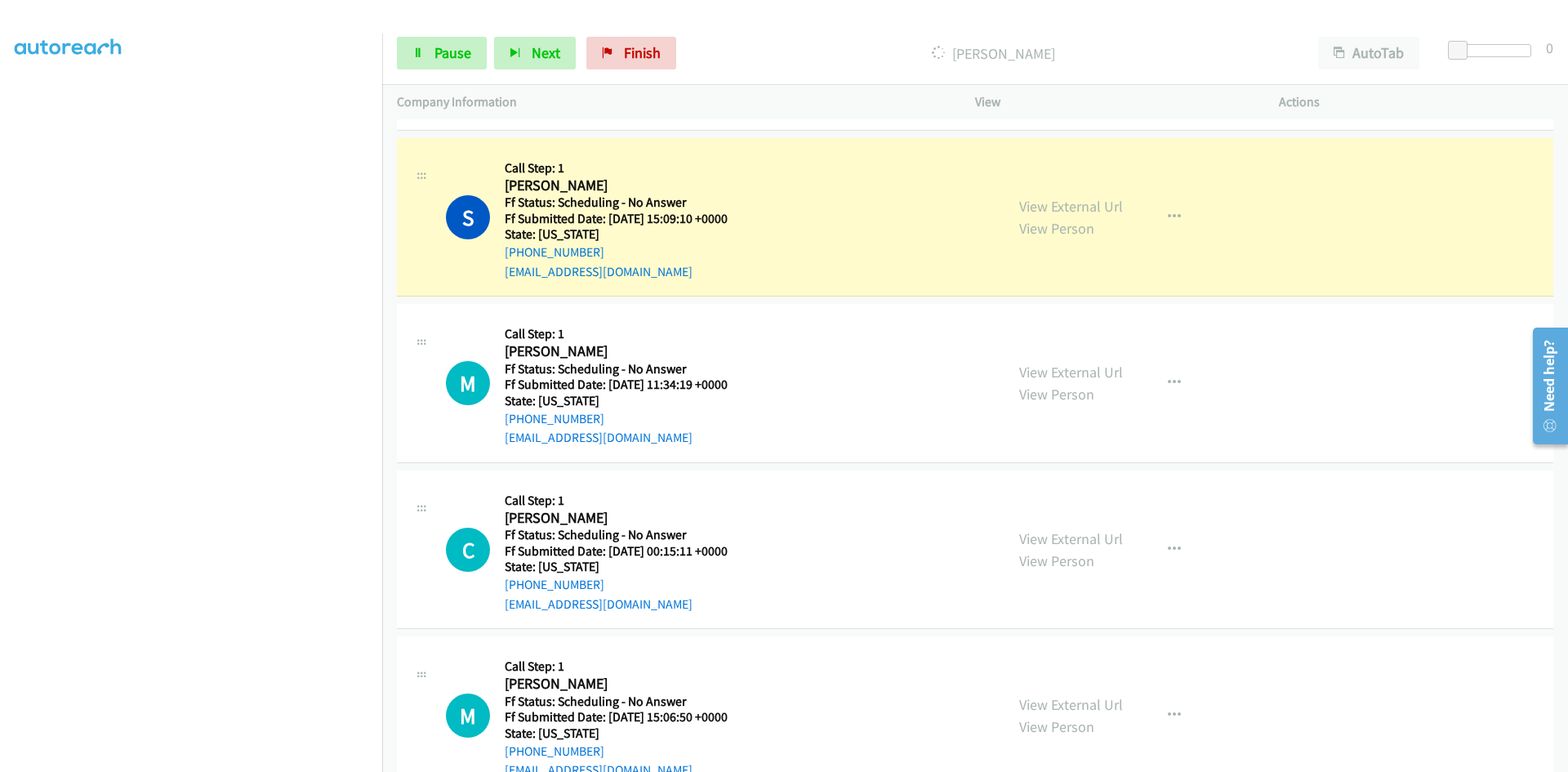
scroll to position [2207, 0]
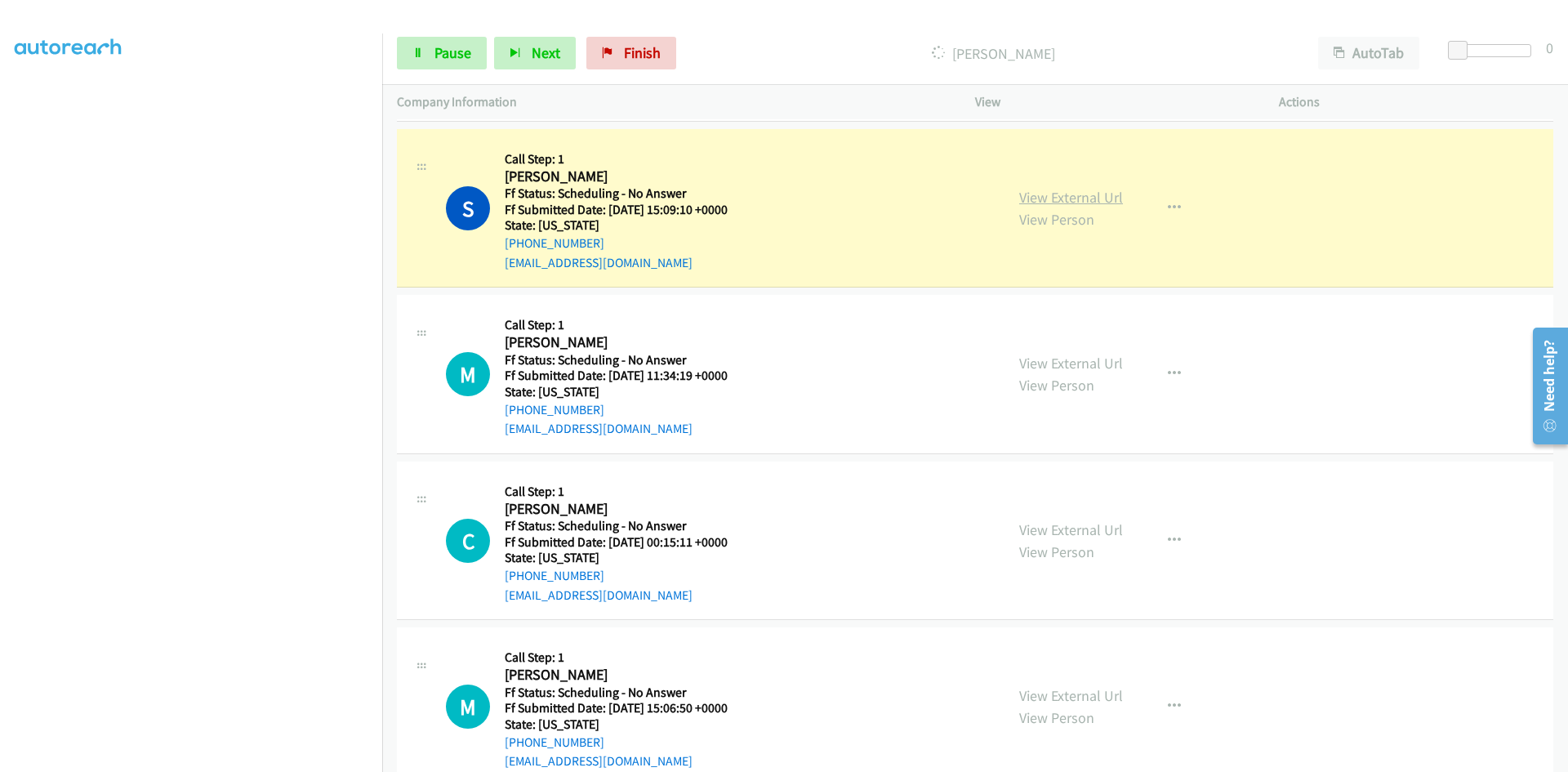
click at [1034, 195] on link "View External Url" at bounding box center [1072, 197] width 104 height 19
click at [439, 39] on link "Pause" at bounding box center [441, 52] width 89 height 32
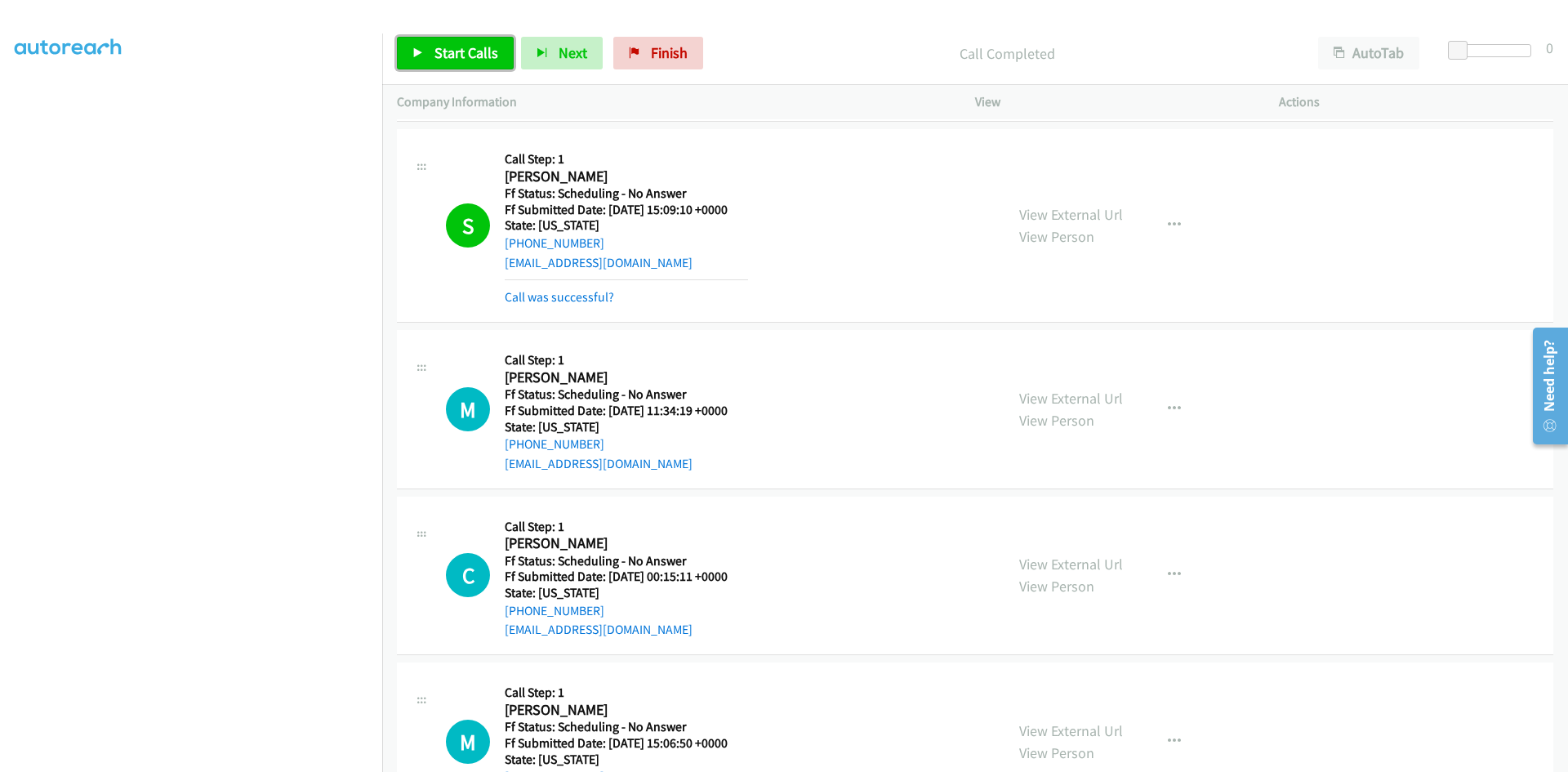
click at [463, 57] on span "Start Calls" at bounding box center [466, 52] width 64 height 19
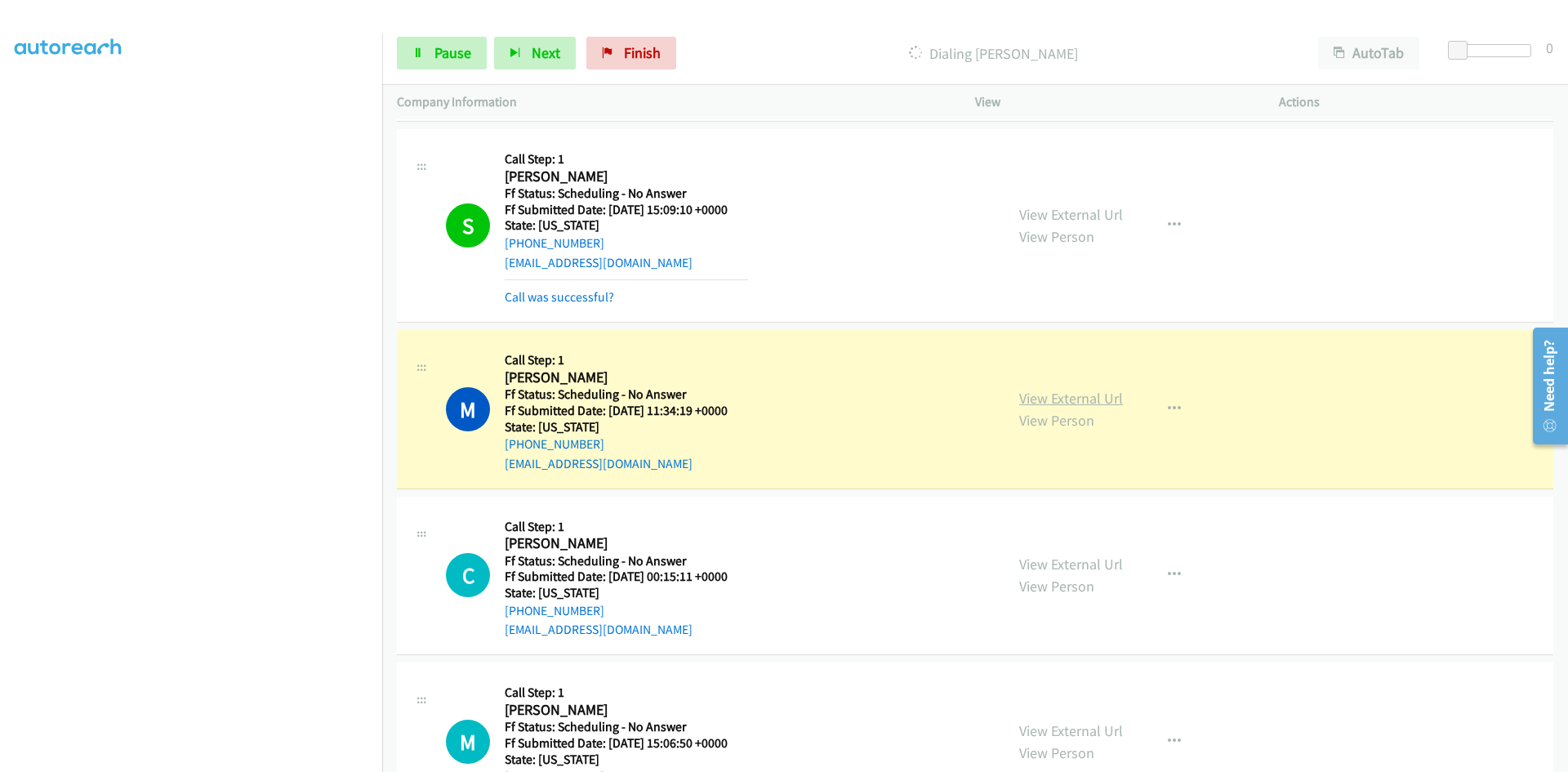
click at [1051, 396] on link "View External Url" at bounding box center [1072, 398] width 104 height 19
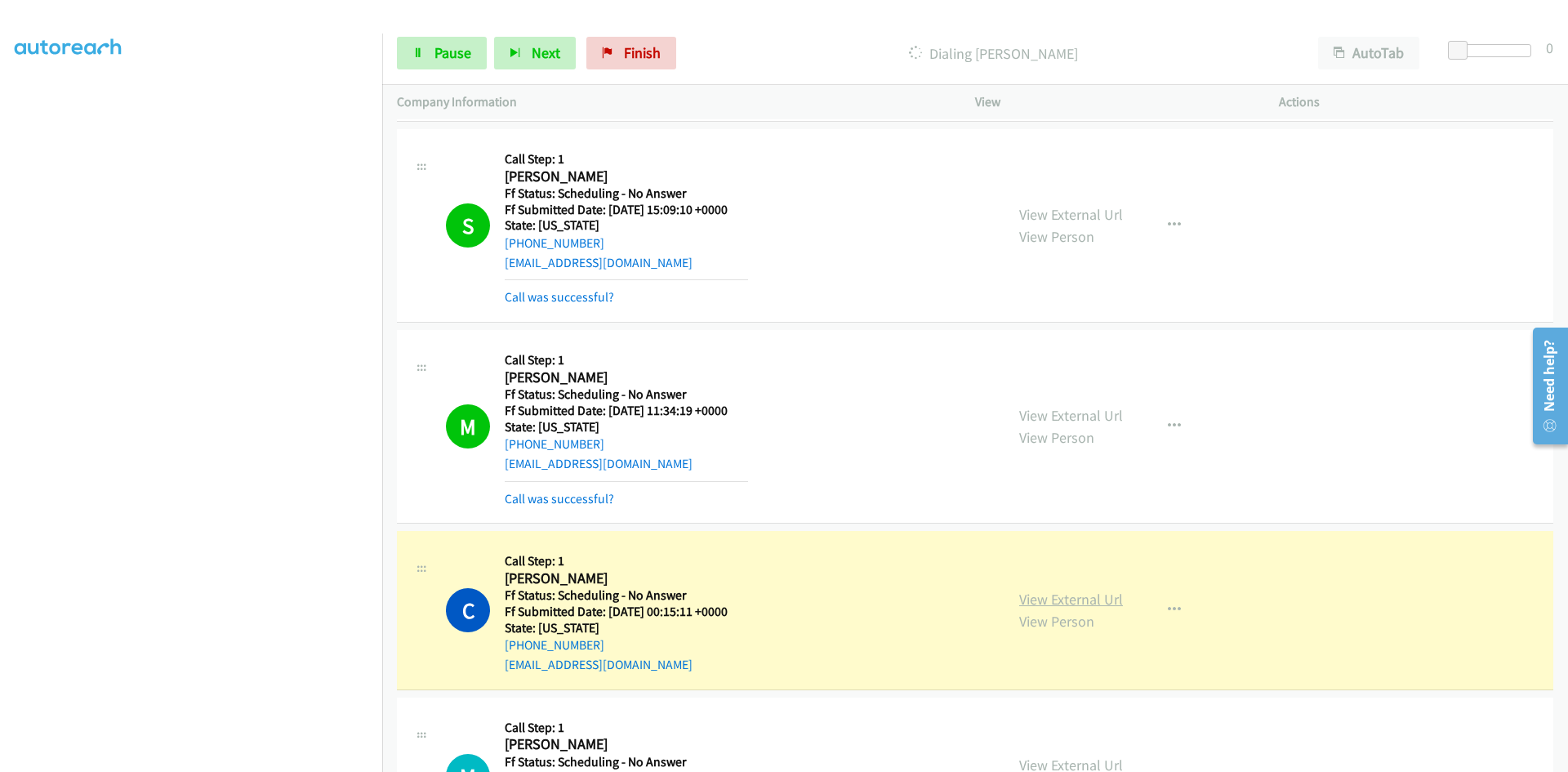
click at [1061, 598] on link "View External Url" at bounding box center [1072, 599] width 104 height 19
click at [1026, 595] on link "View External Url" at bounding box center [1072, 599] width 104 height 19
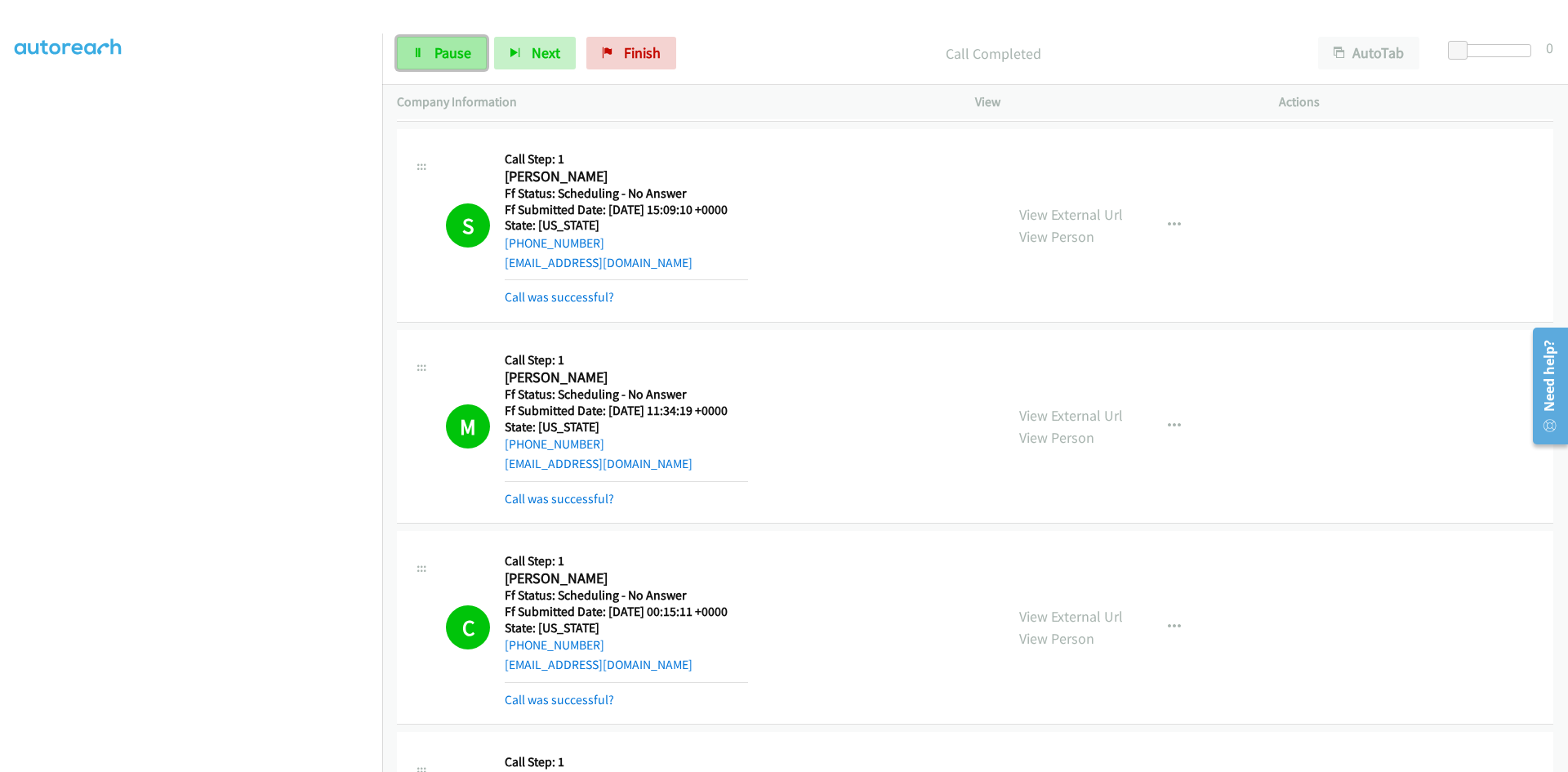
click at [440, 40] on link "Pause" at bounding box center [441, 52] width 89 height 32
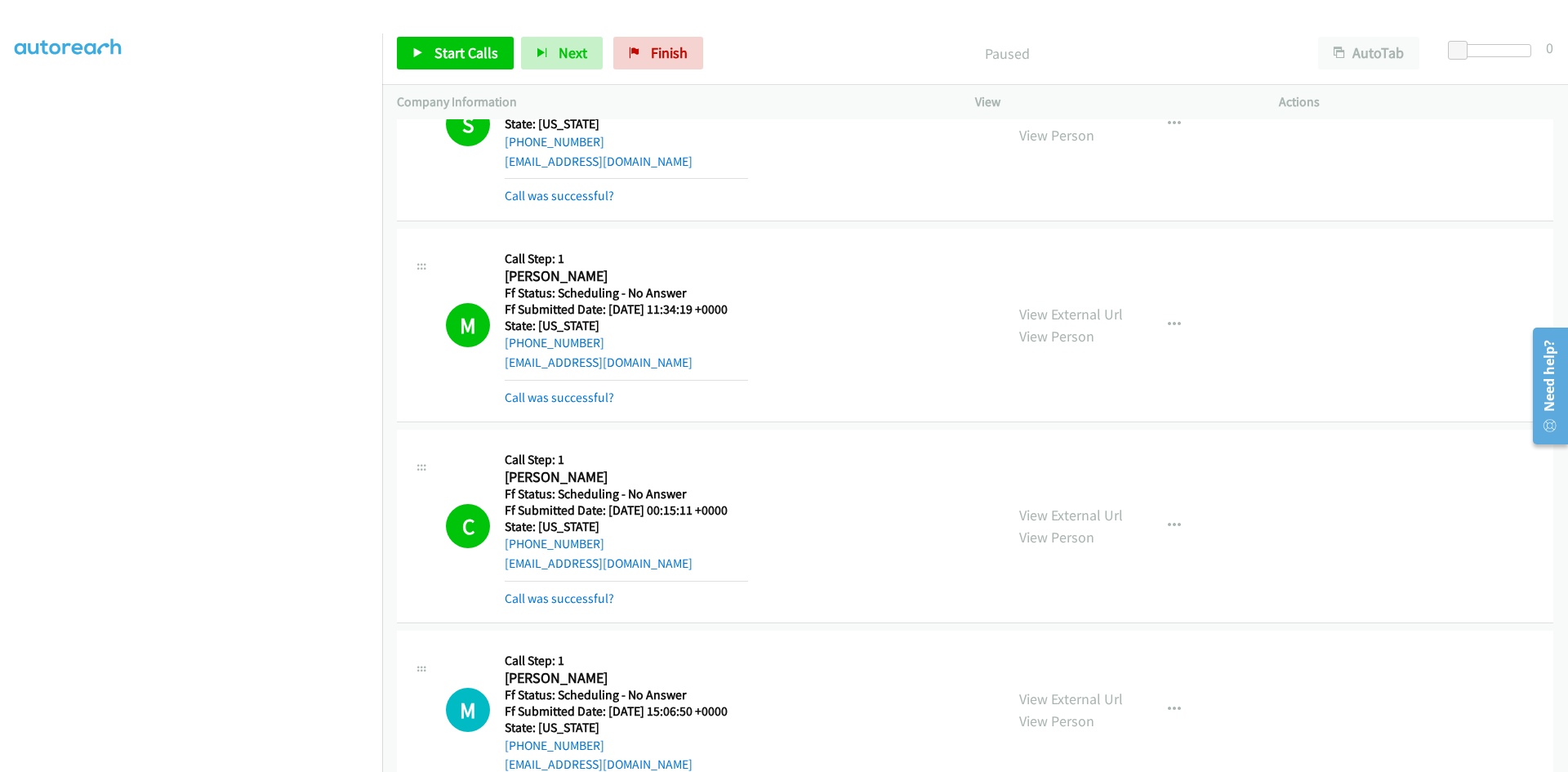
scroll to position [2452, 0]
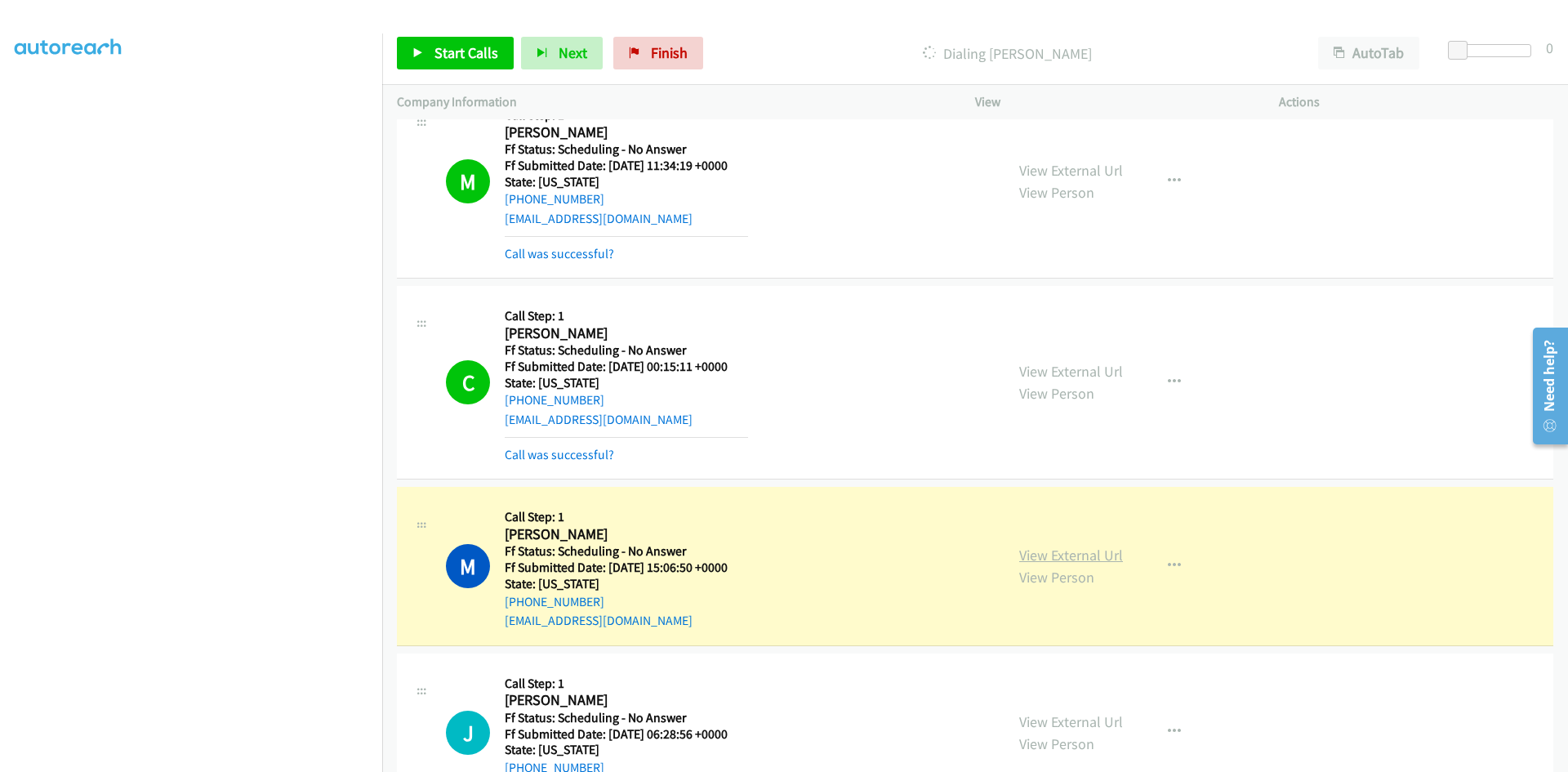
click at [1061, 554] on link "View External Url" at bounding box center [1072, 555] width 104 height 19
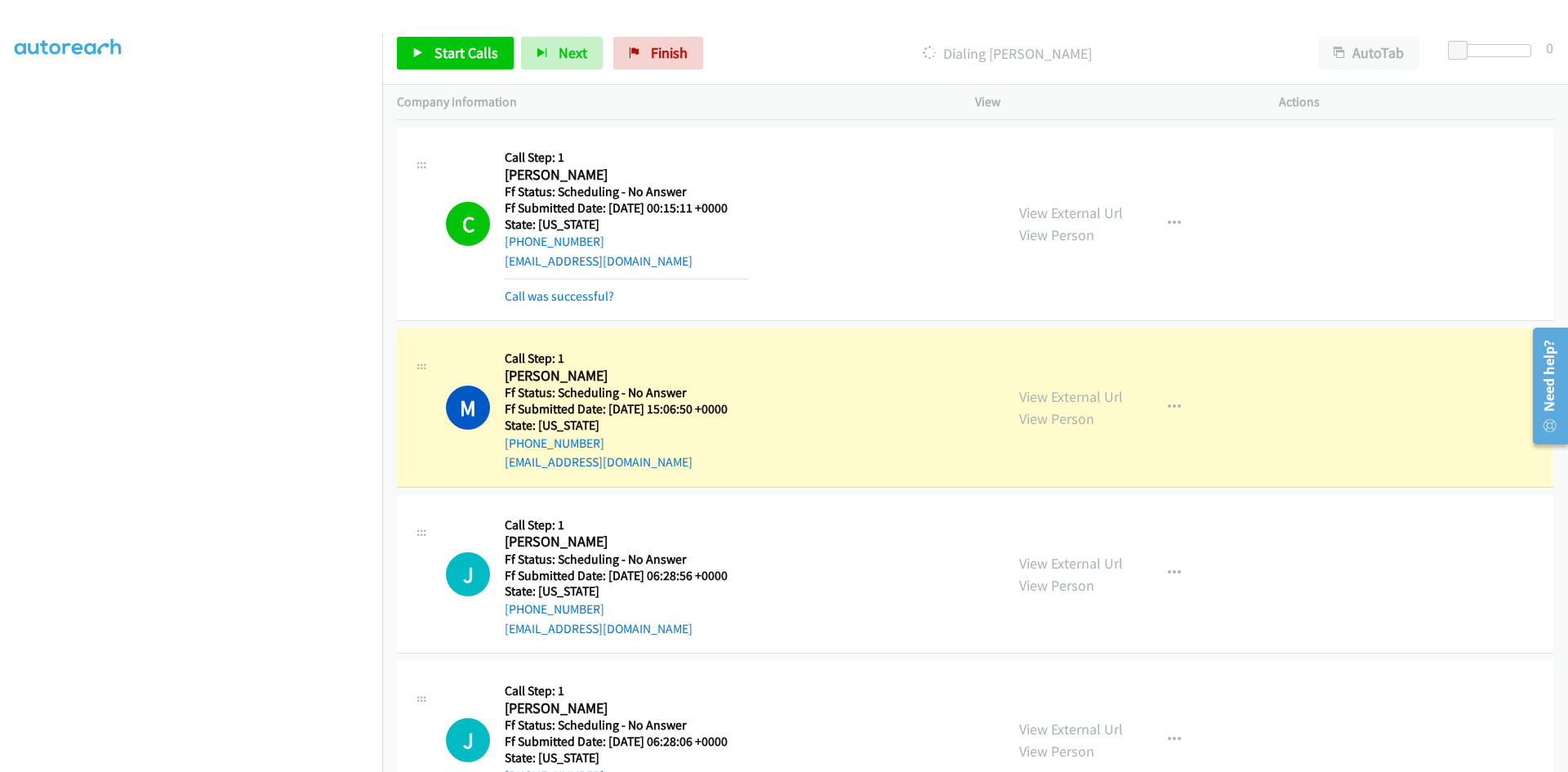
scroll to position [2697, 0]
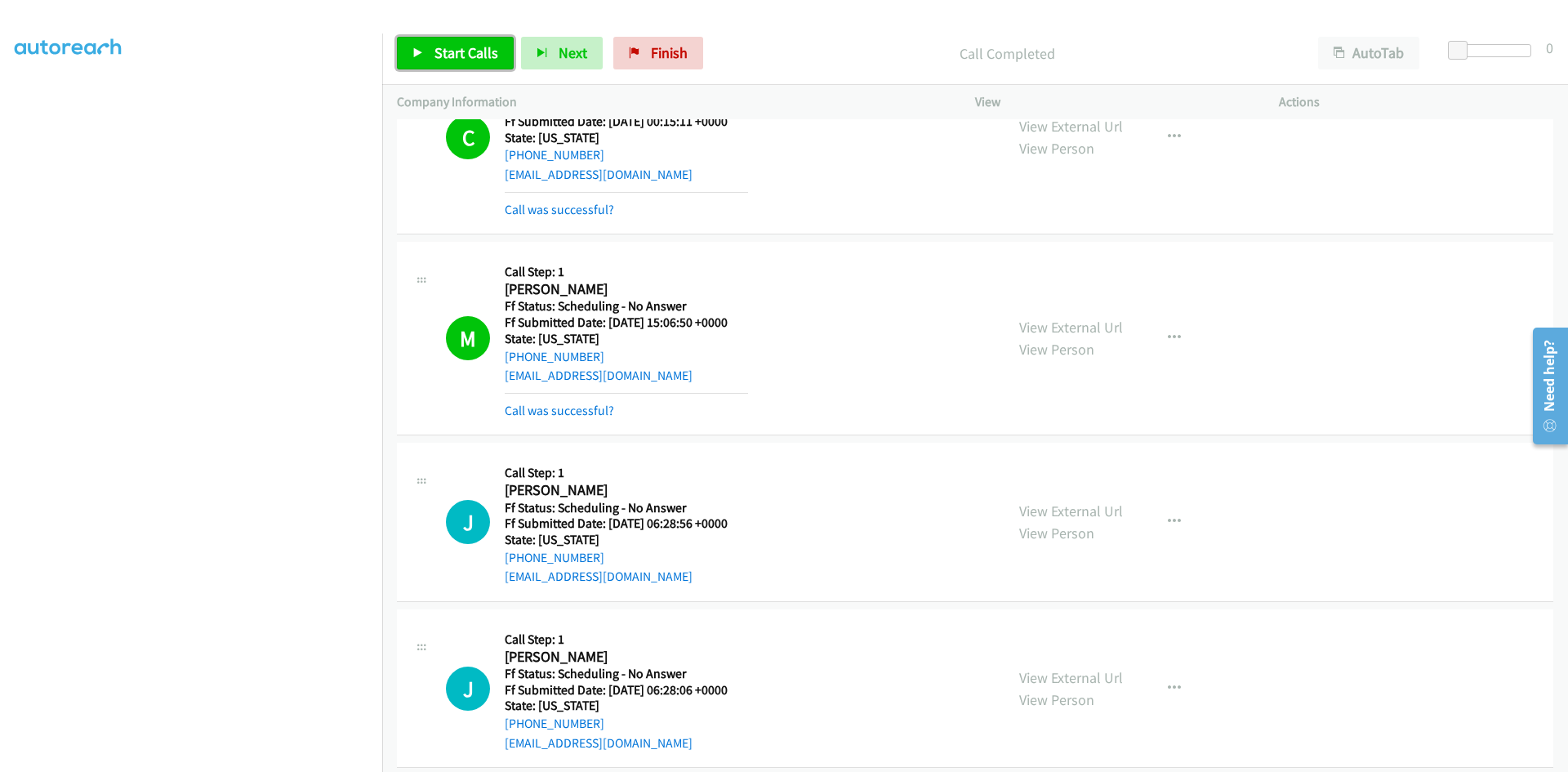
click at [447, 47] on span "Start Calls" at bounding box center [466, 52] width 64 height 19
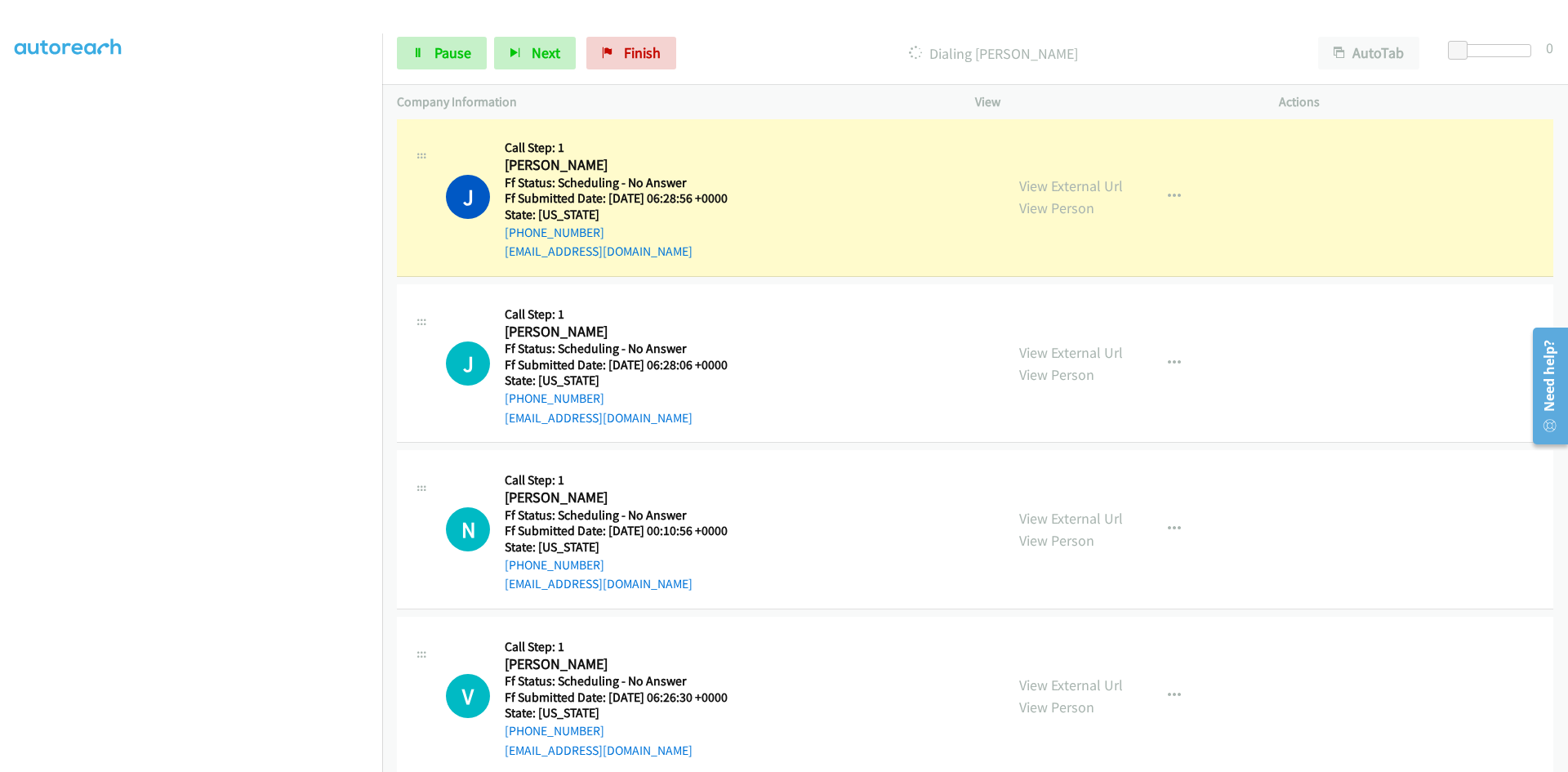
scroll to position [3023, 0]
click at [1066, 183] on link "View External Url" at bounding box center [1072, 184] width 104 height 19
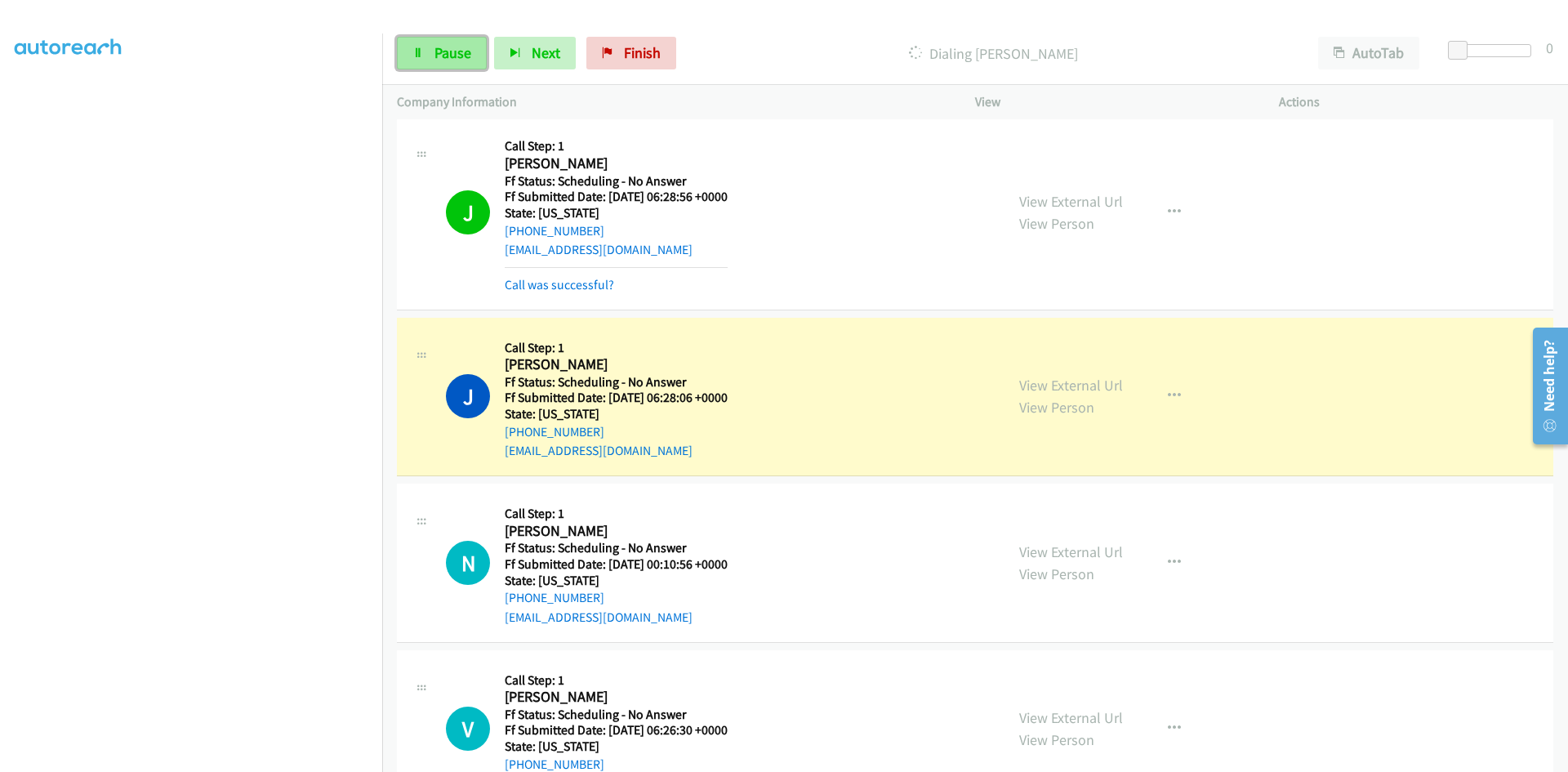
click at [466, 57] on span "Pause" at bounding box center [452, 52] width 36 height 19
click at [1076, 381] on link "View External Url" at bounding box center [1072, 385] width 104 height 19
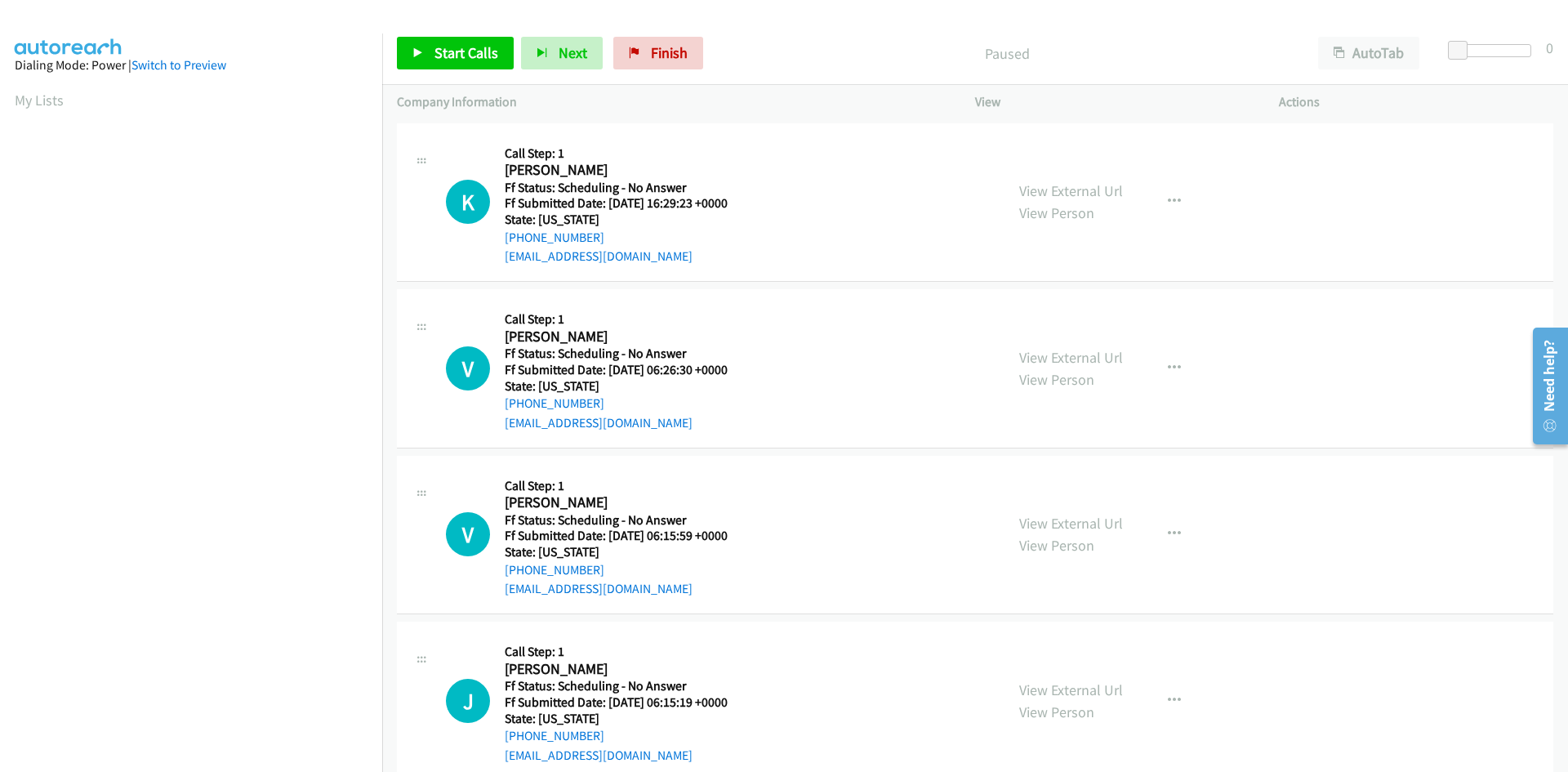
scroll to position [93, 0]
click at [436, 57] on span "Start Calls" at bounding box center [466, 52] width 64 height 19
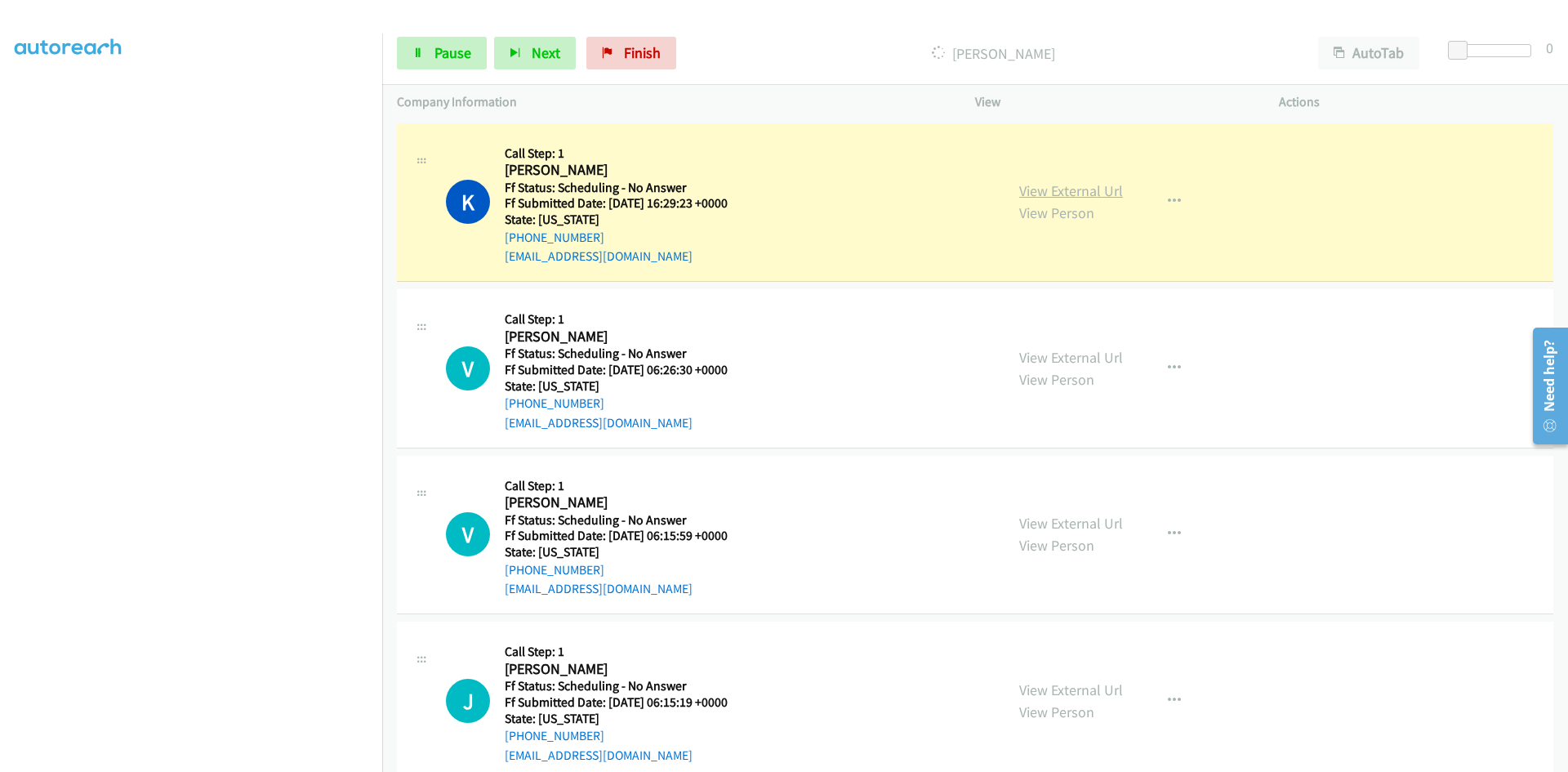
click at [1049, 196] on link "View External Url" at bounding box center [1072, 190] width 104 height 19
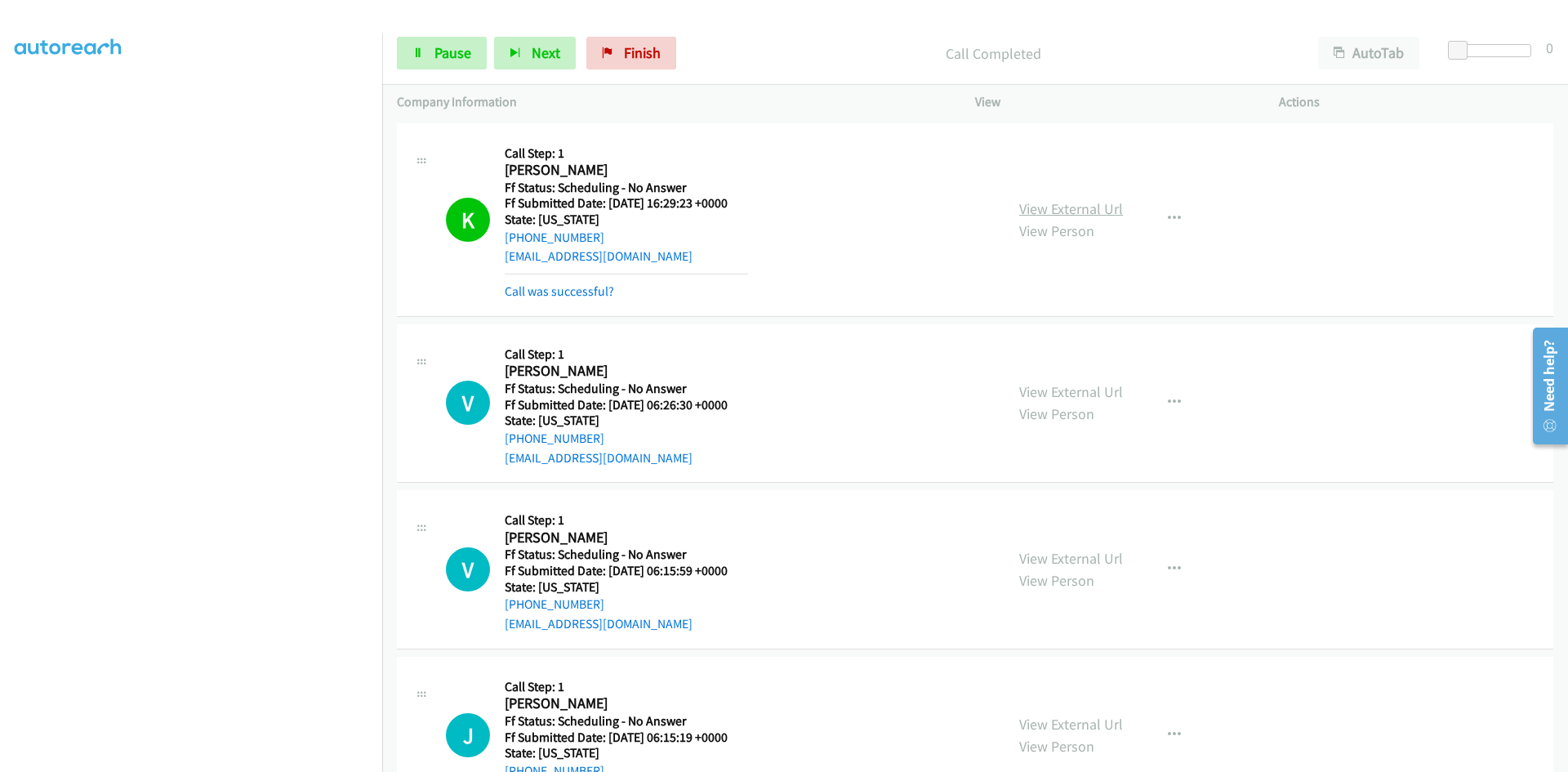
scroll to position [109, 0]
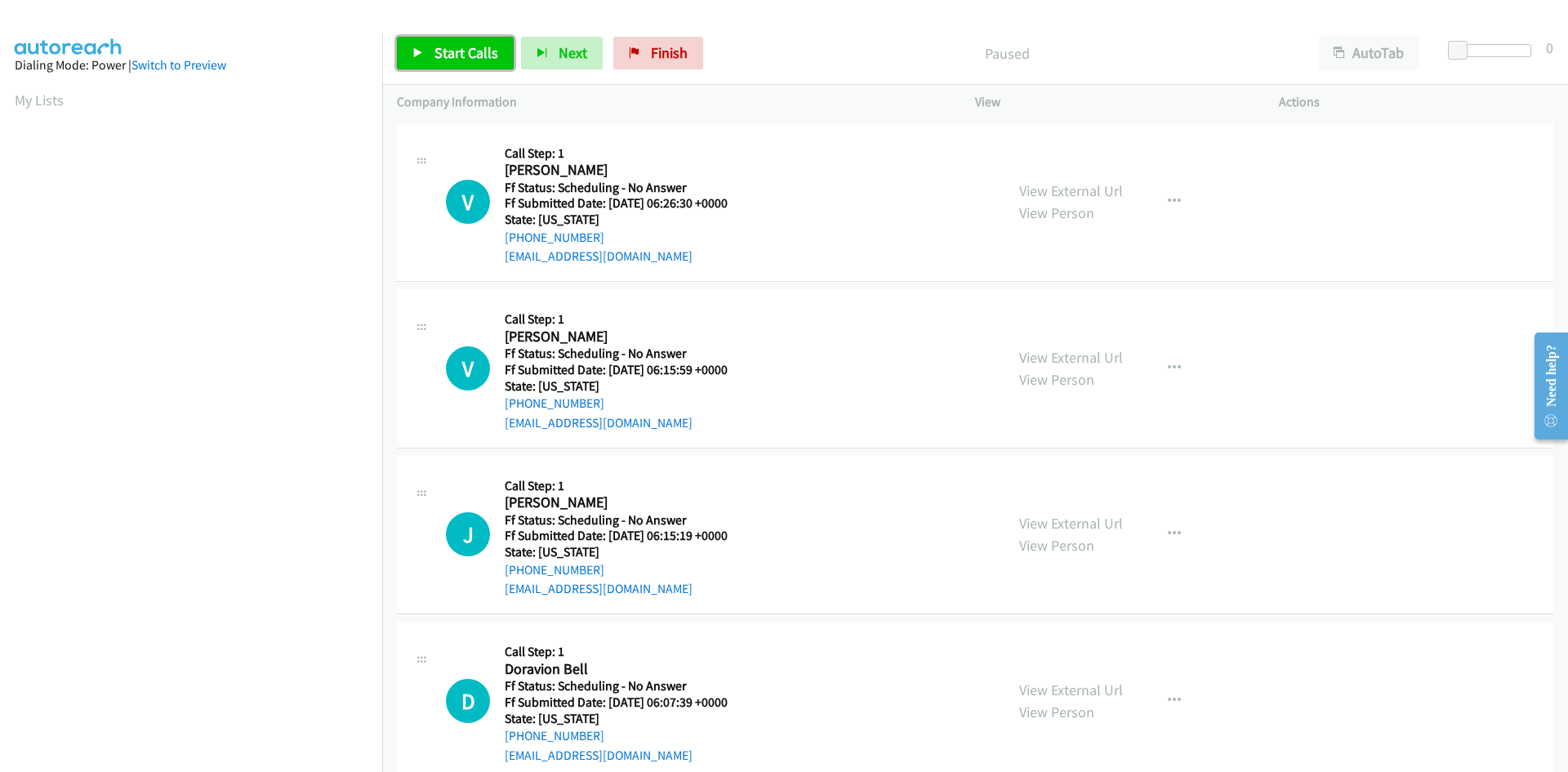
click at [456, 42] on link "Start Calls" at bounding box center [455, 52] width 117 height 32
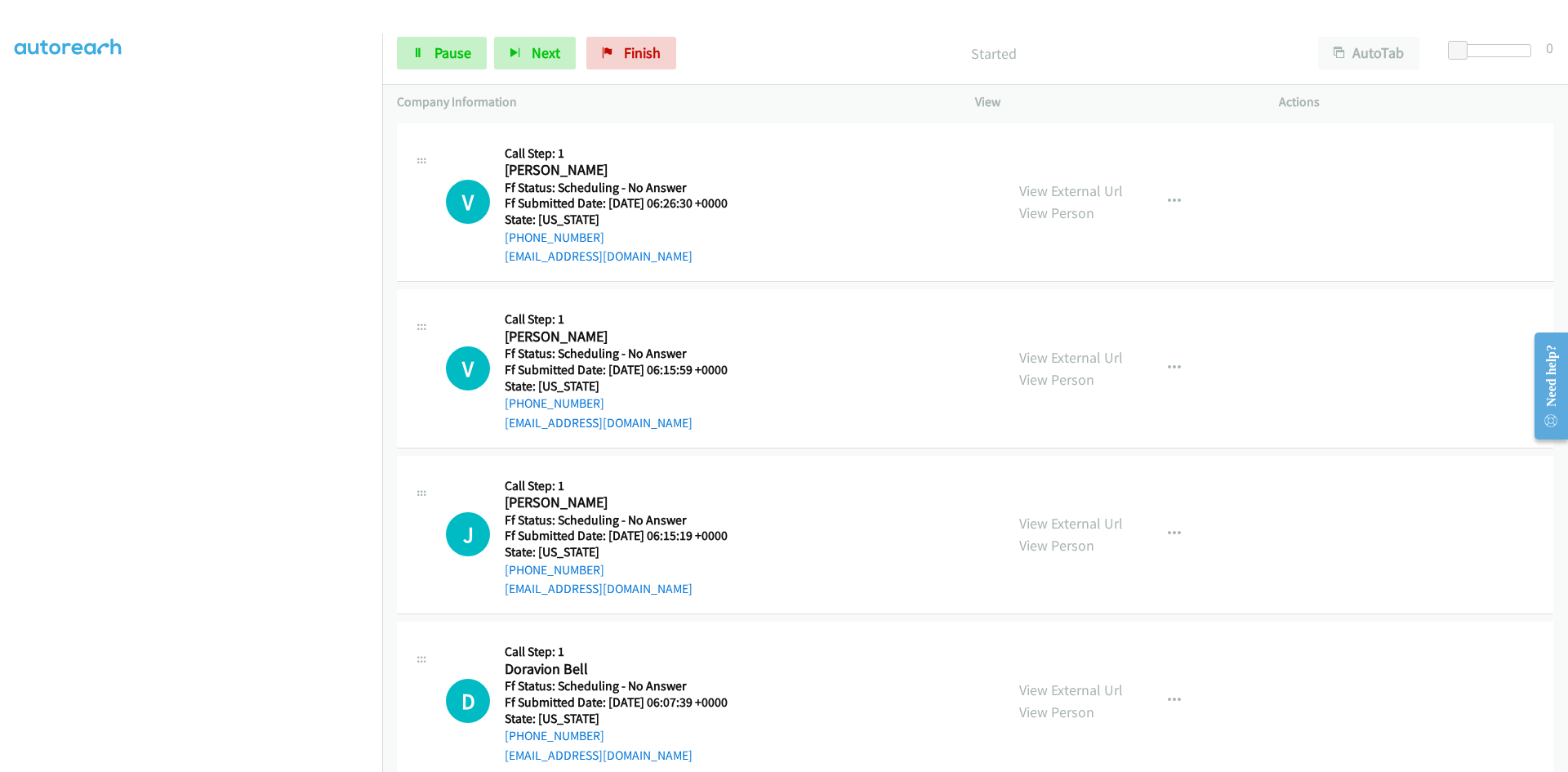
scroll to position [144, 0]
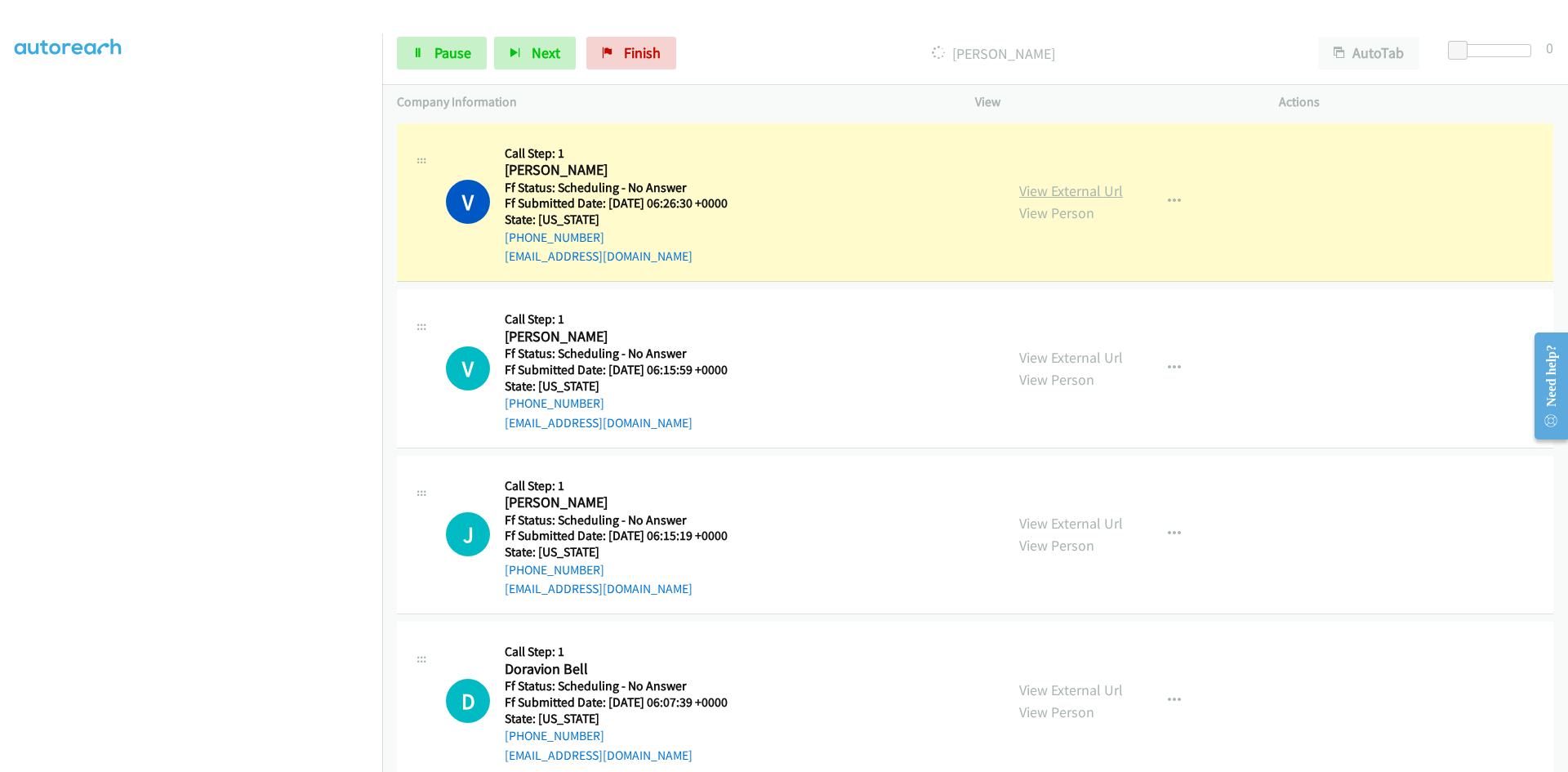
click at [1112, 197] on link "View External Url" at bounding box center [1072, 190] width 104 height 19
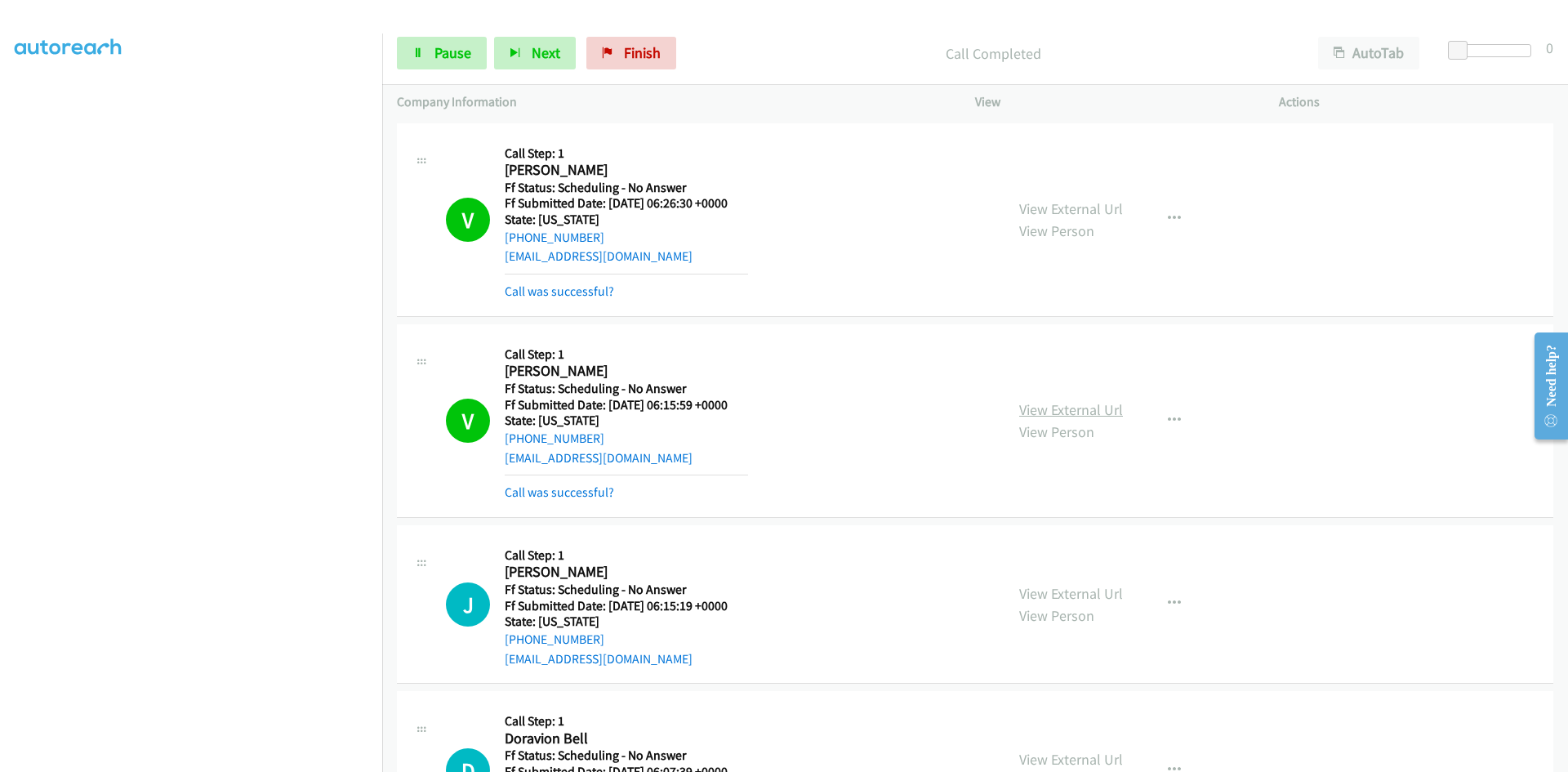
click at [1037, 408] on link "View External Url" at bounding box center [1072, 409] width 104 height 19
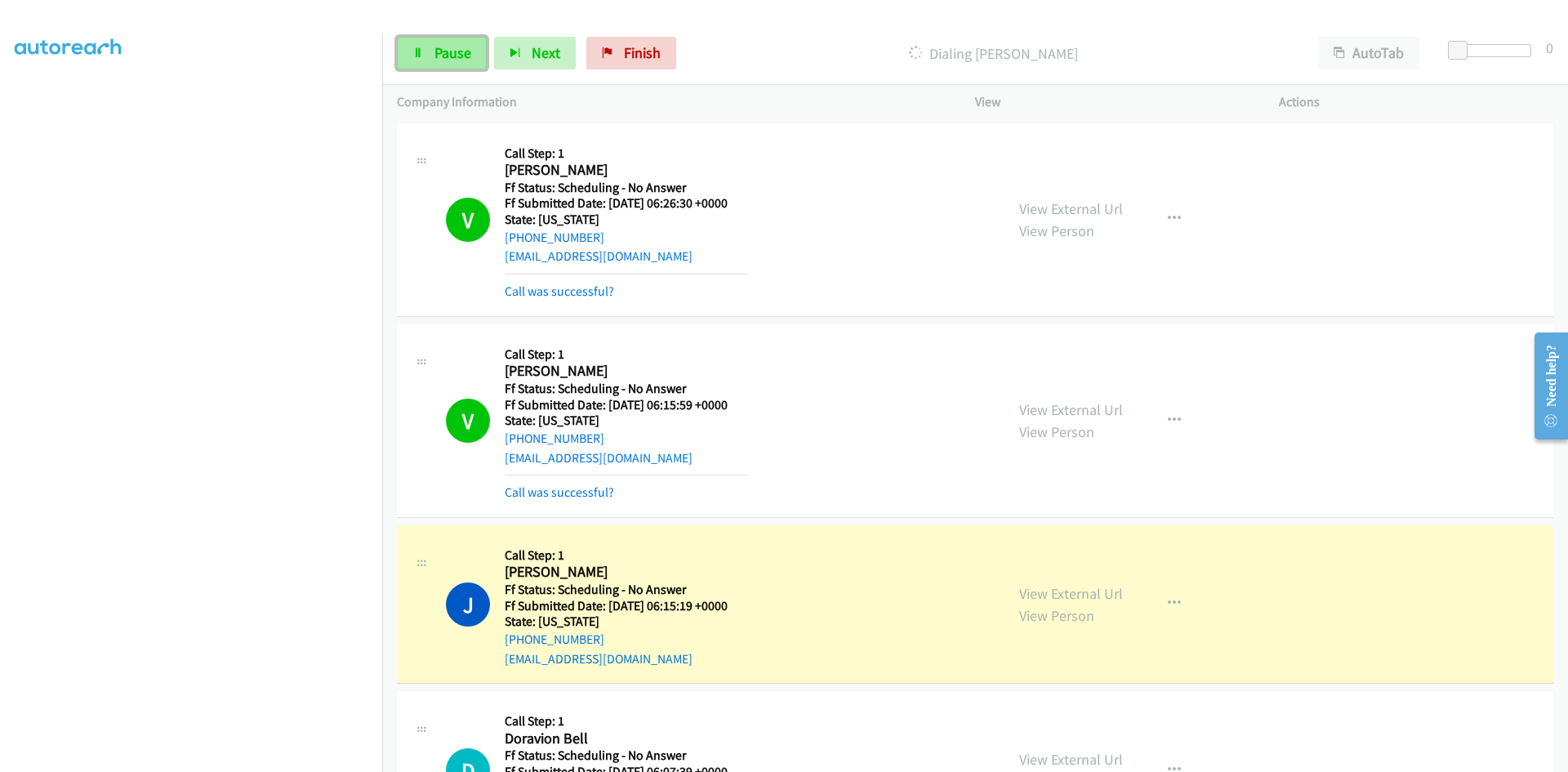
click at [428, 46] on link "Pause" at bounding box center [441, 52] width 89 height 32
click at [1038, 593] on link "View External Url" at bounding box center [1072, 593] width 104 height 19
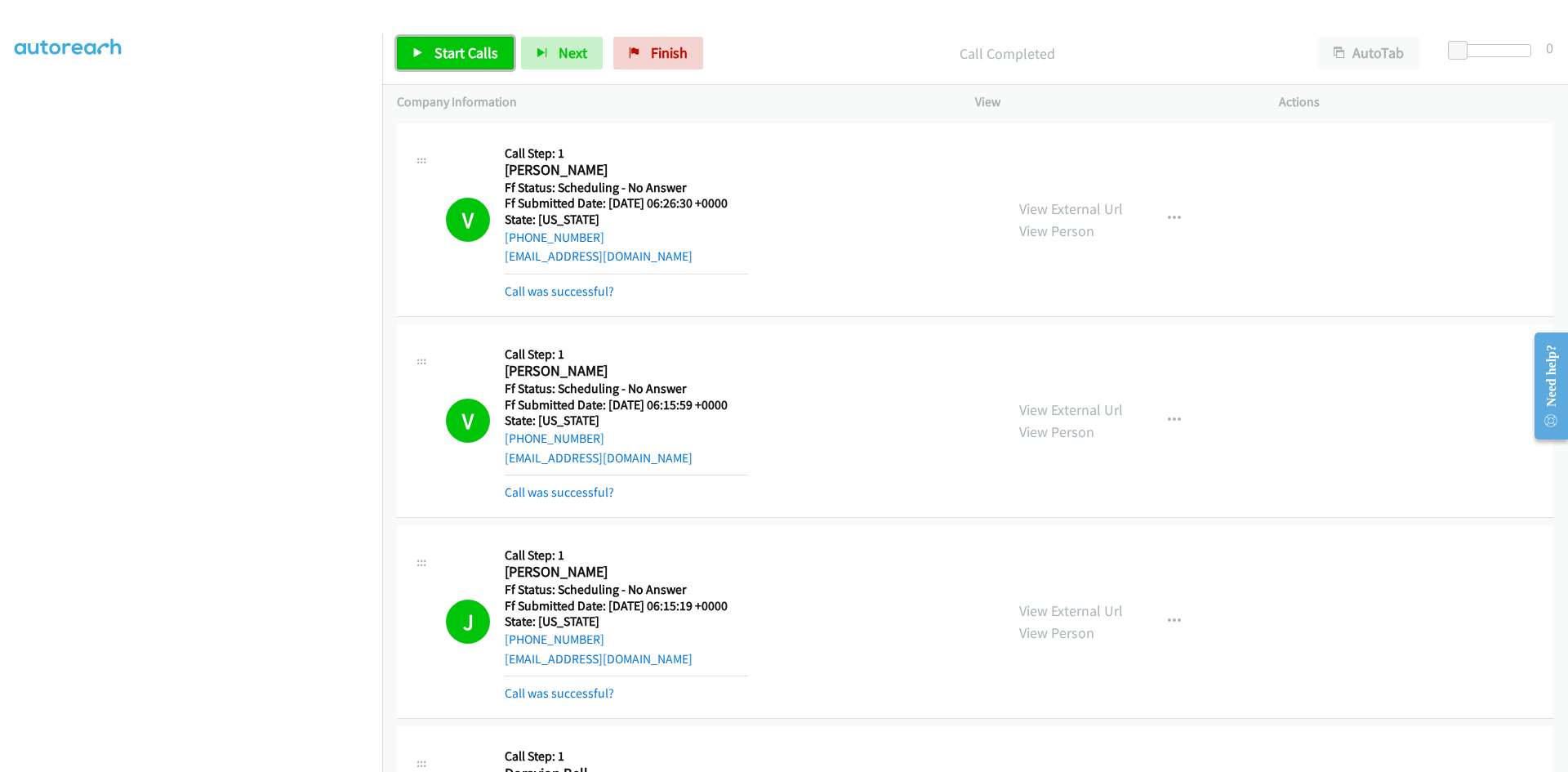
click at [481, 44] on span "Start Calls" at bounding box center [466, 52] width 64 height 19
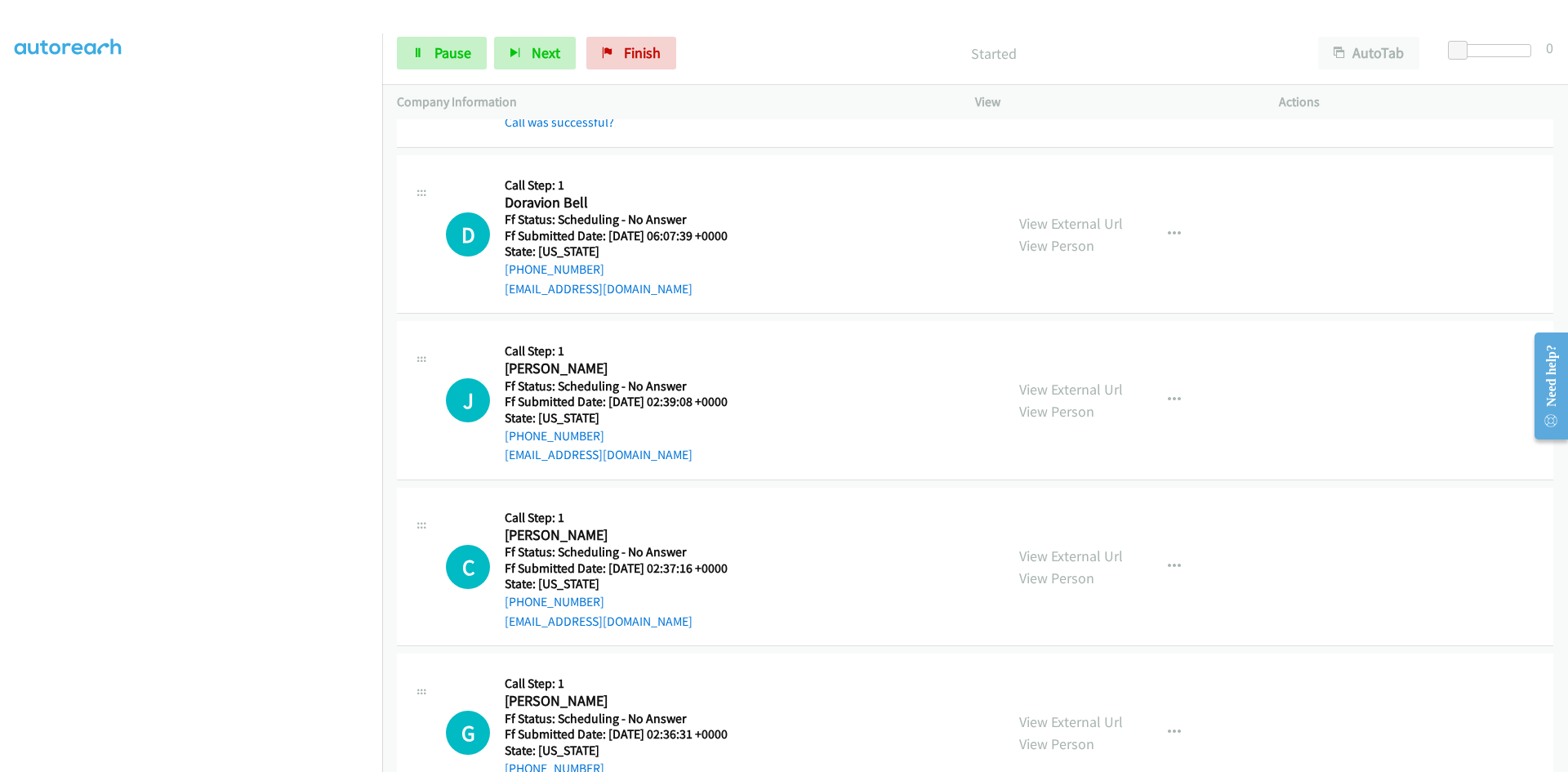
scroll to position [572, 0]
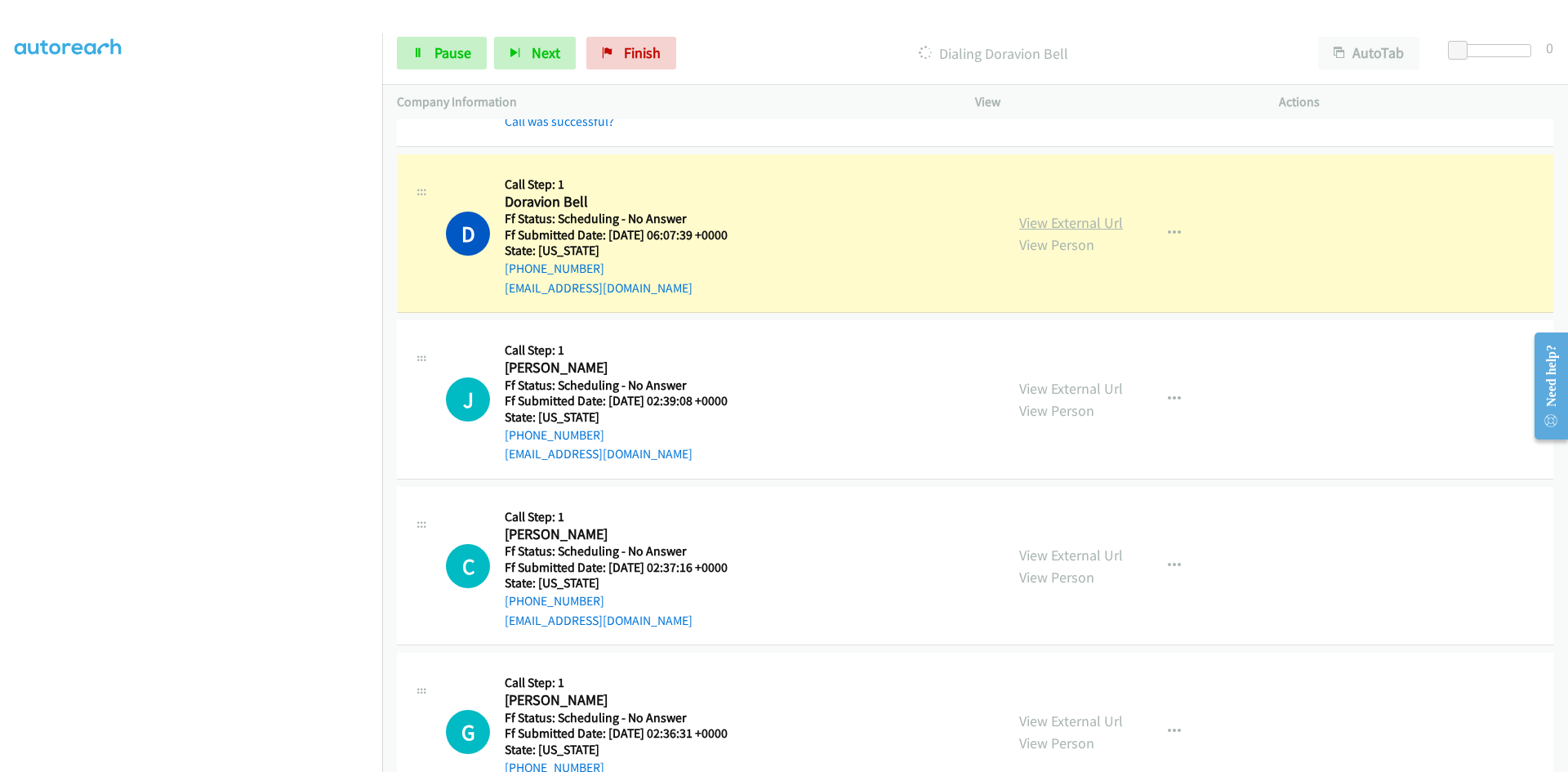
click at [1022, 226] on link "View External Url" at bounding box center [1072, 222] width 104 height 19
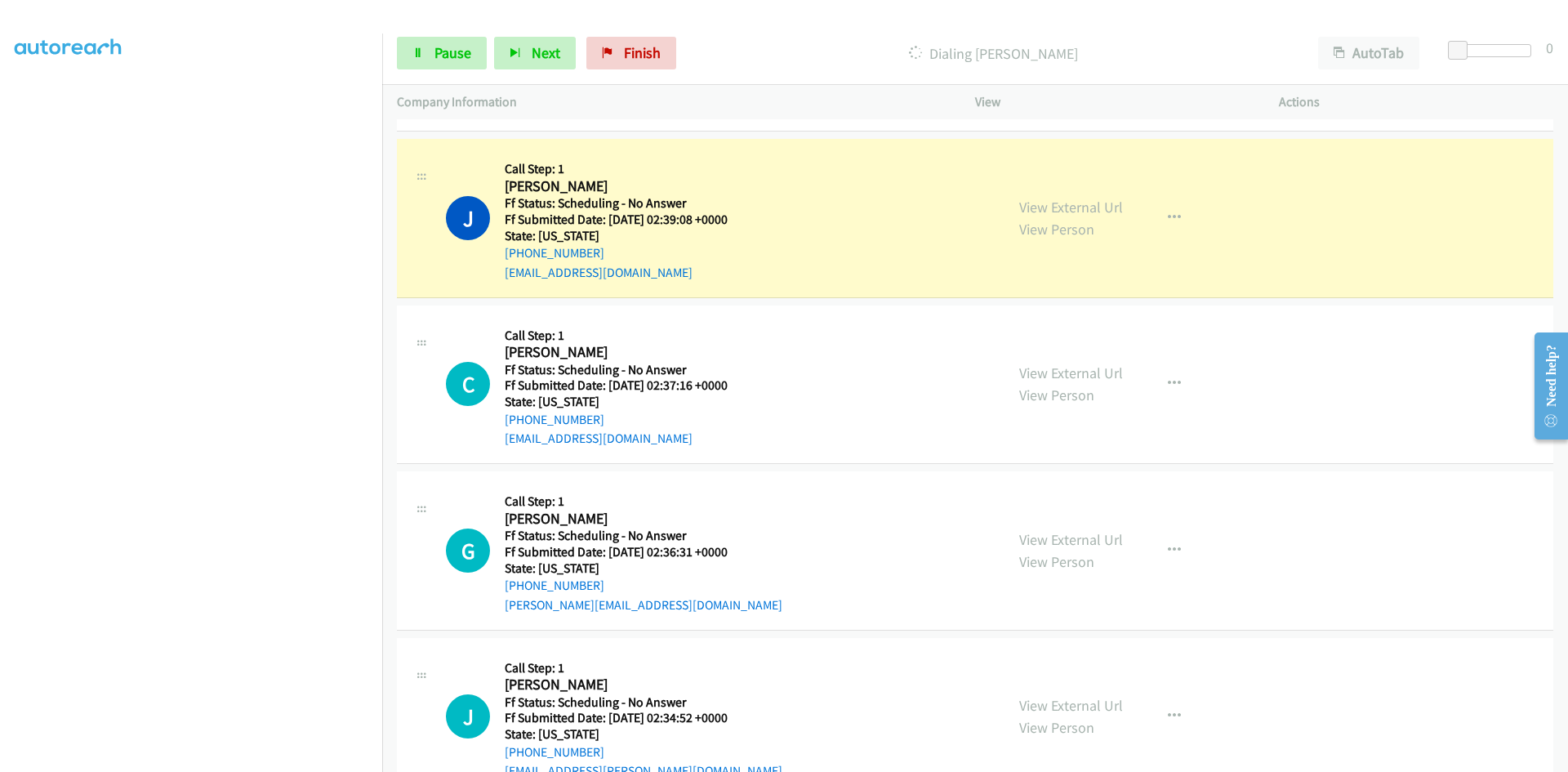
scroll to position [817, 0]
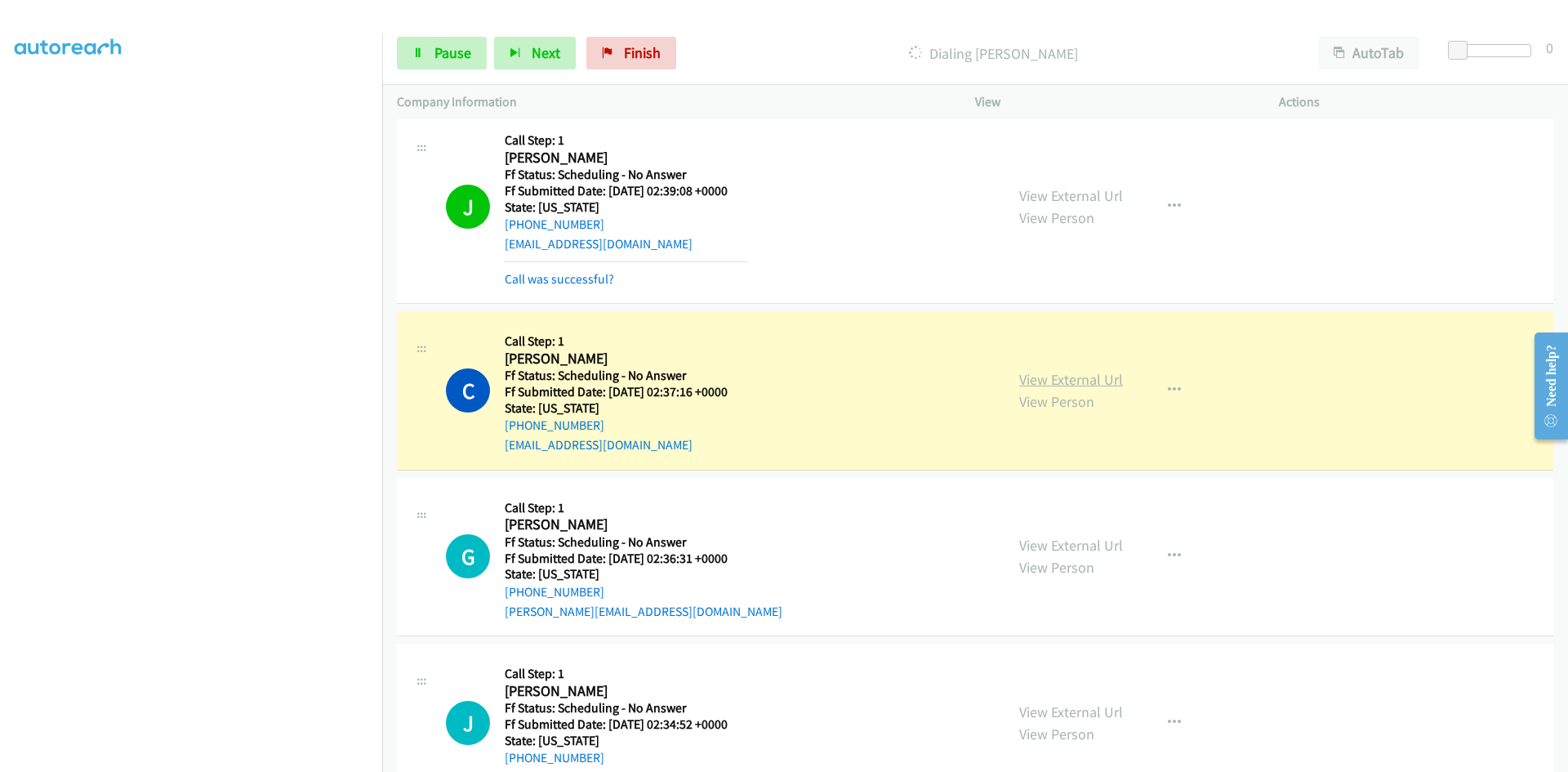
click at [1030, 383] on link "View External Url" at bounding box center [1072, 379] width 104 height 19
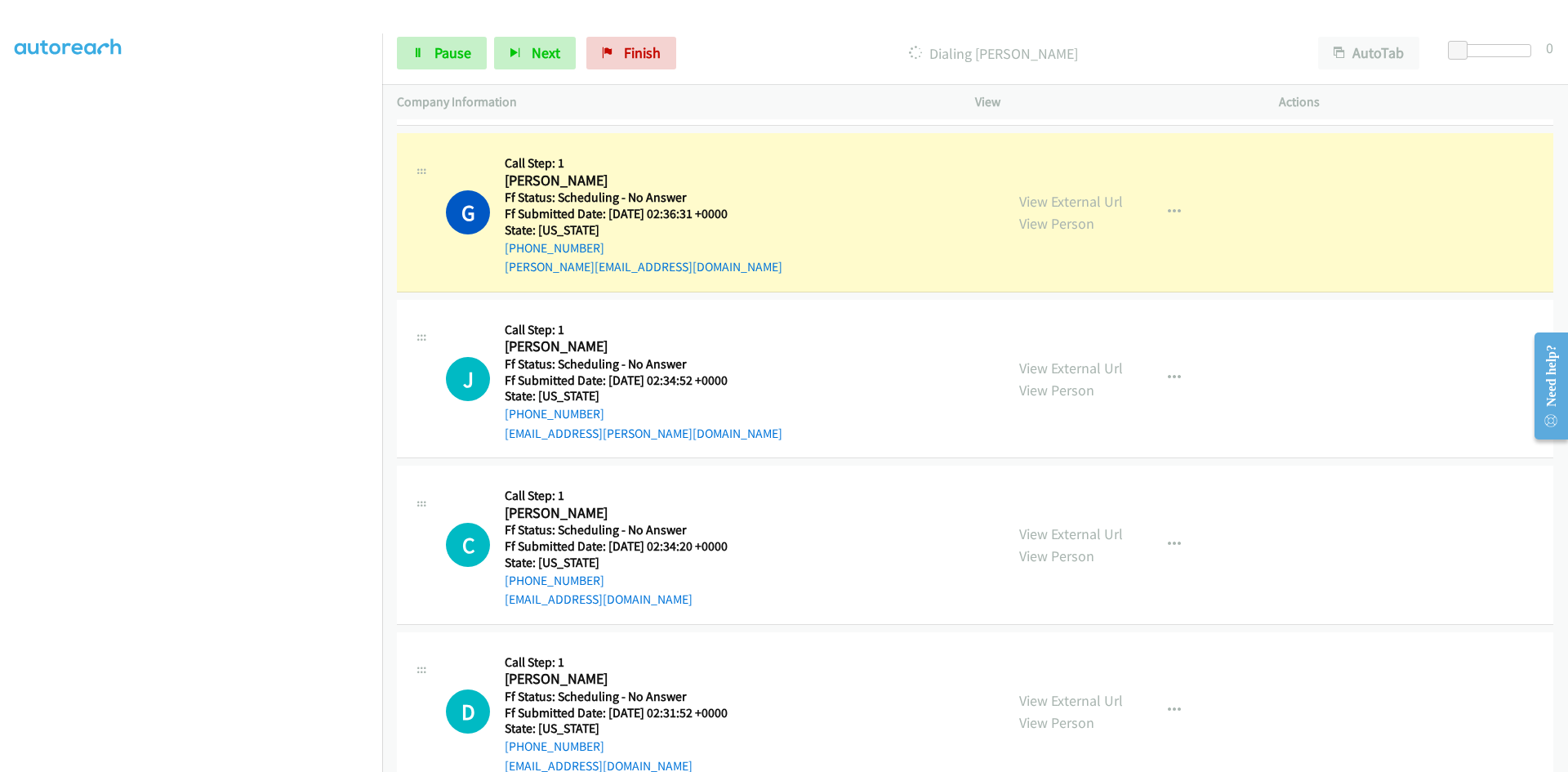
scroll to position [1225, 0]
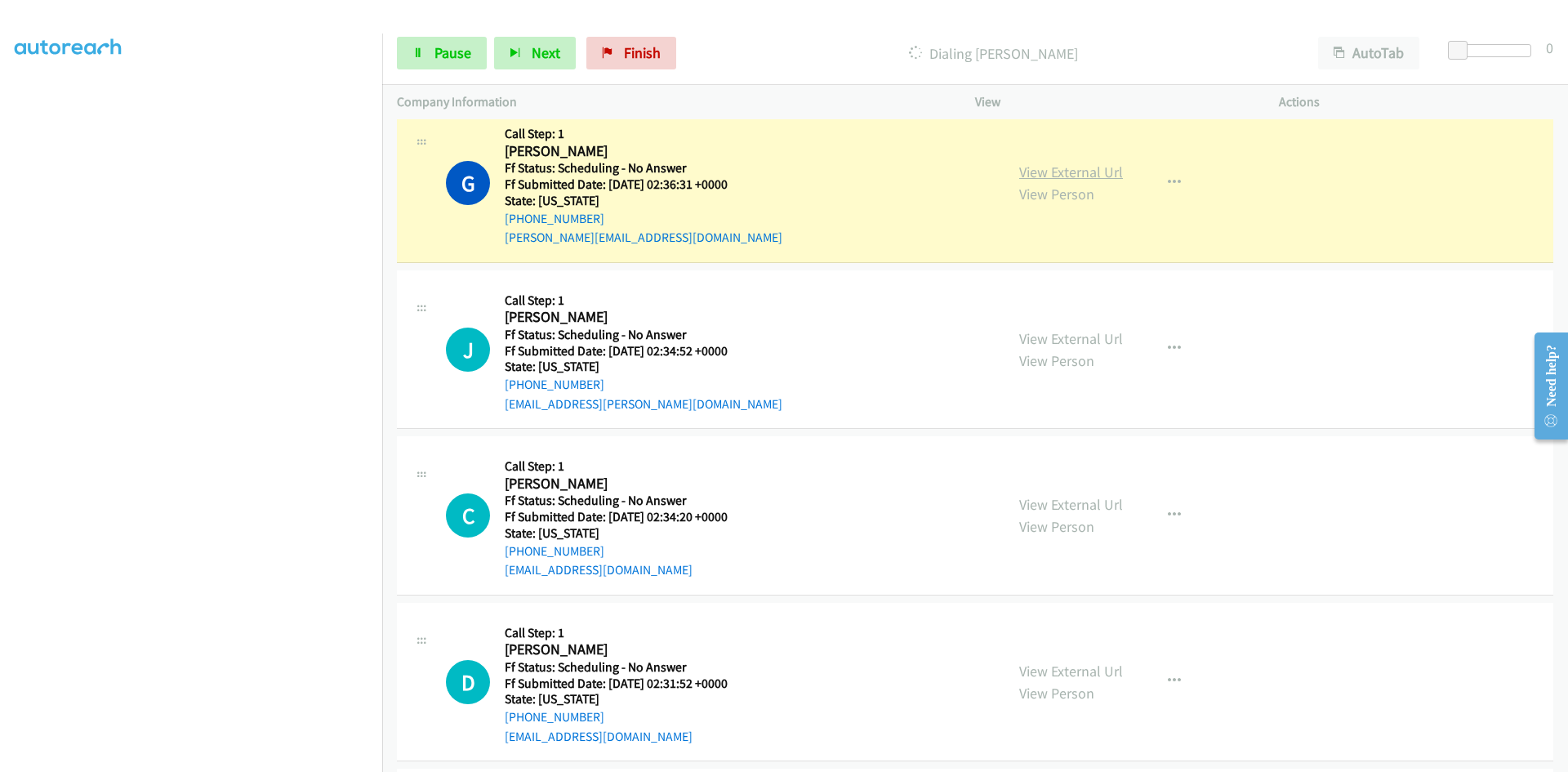
click at [1106, 174] on link "View External Url" at bounding box center [1072, 171] width 104 height 19
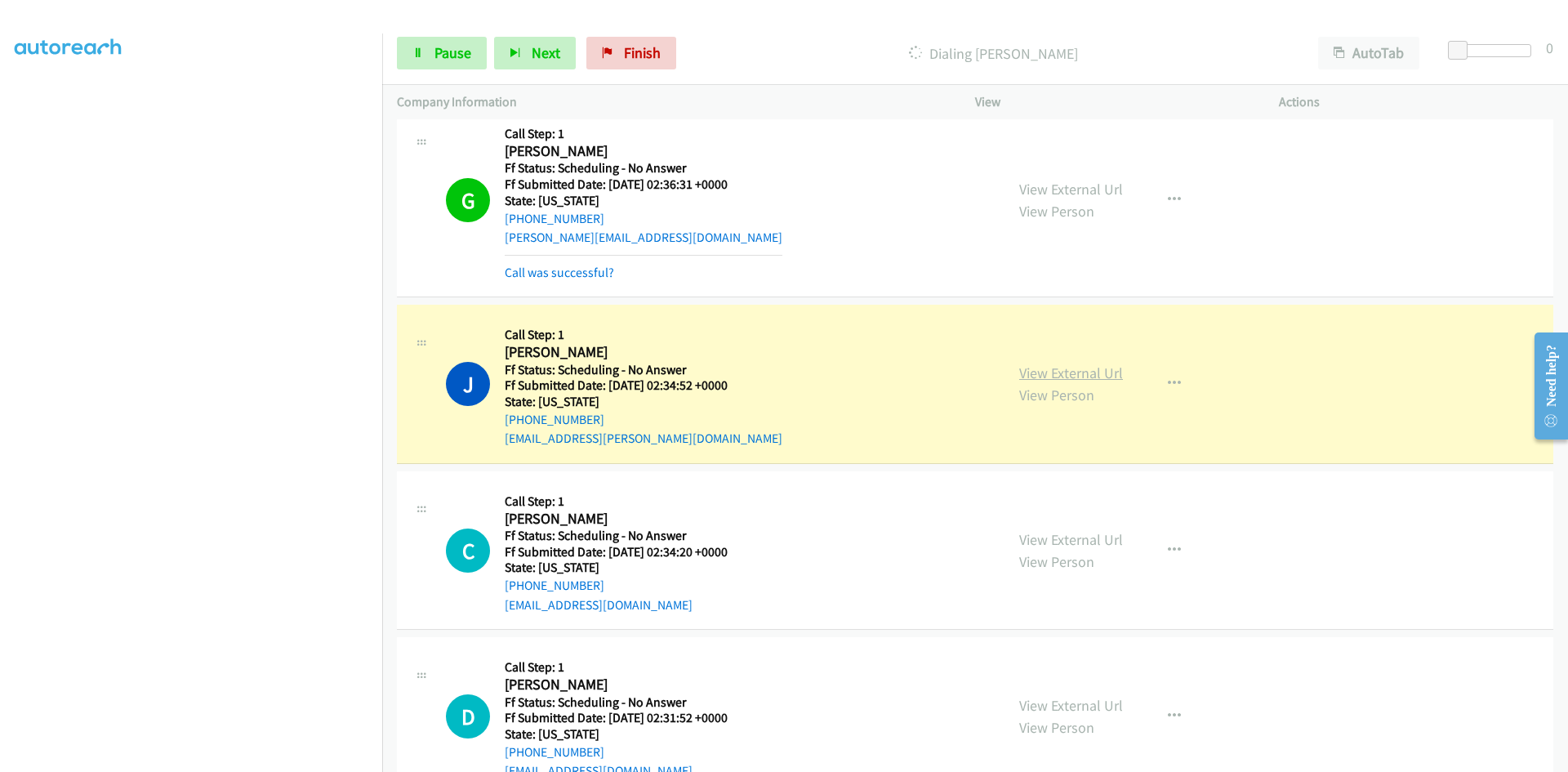
click at [1041, 374] on link "View External Url" at bounding box center [1072, 373] width 104 height 19
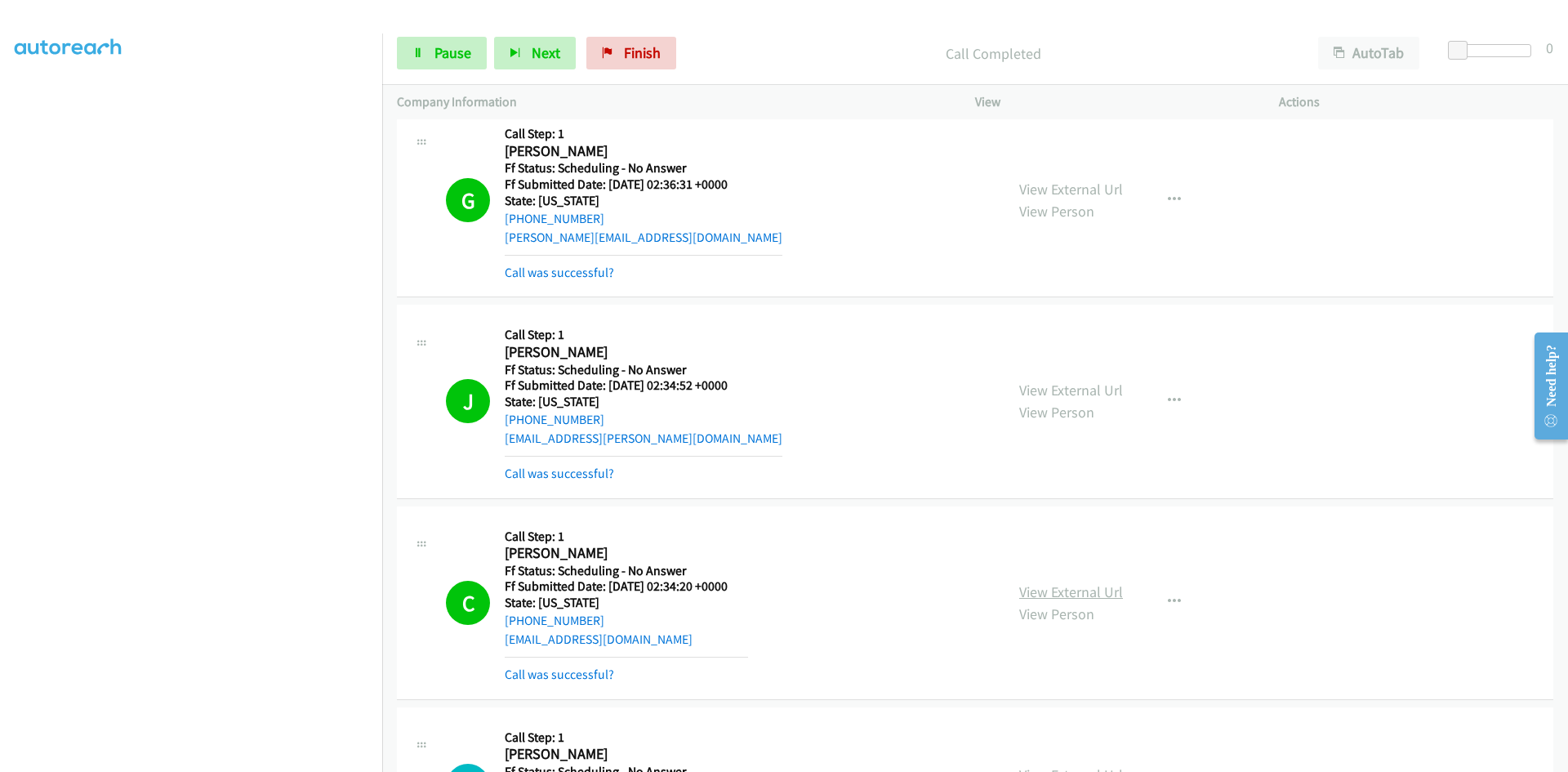
click at [1037, 591] on link "View External Url" at bounding box center [1072, 591] width 104 height 19
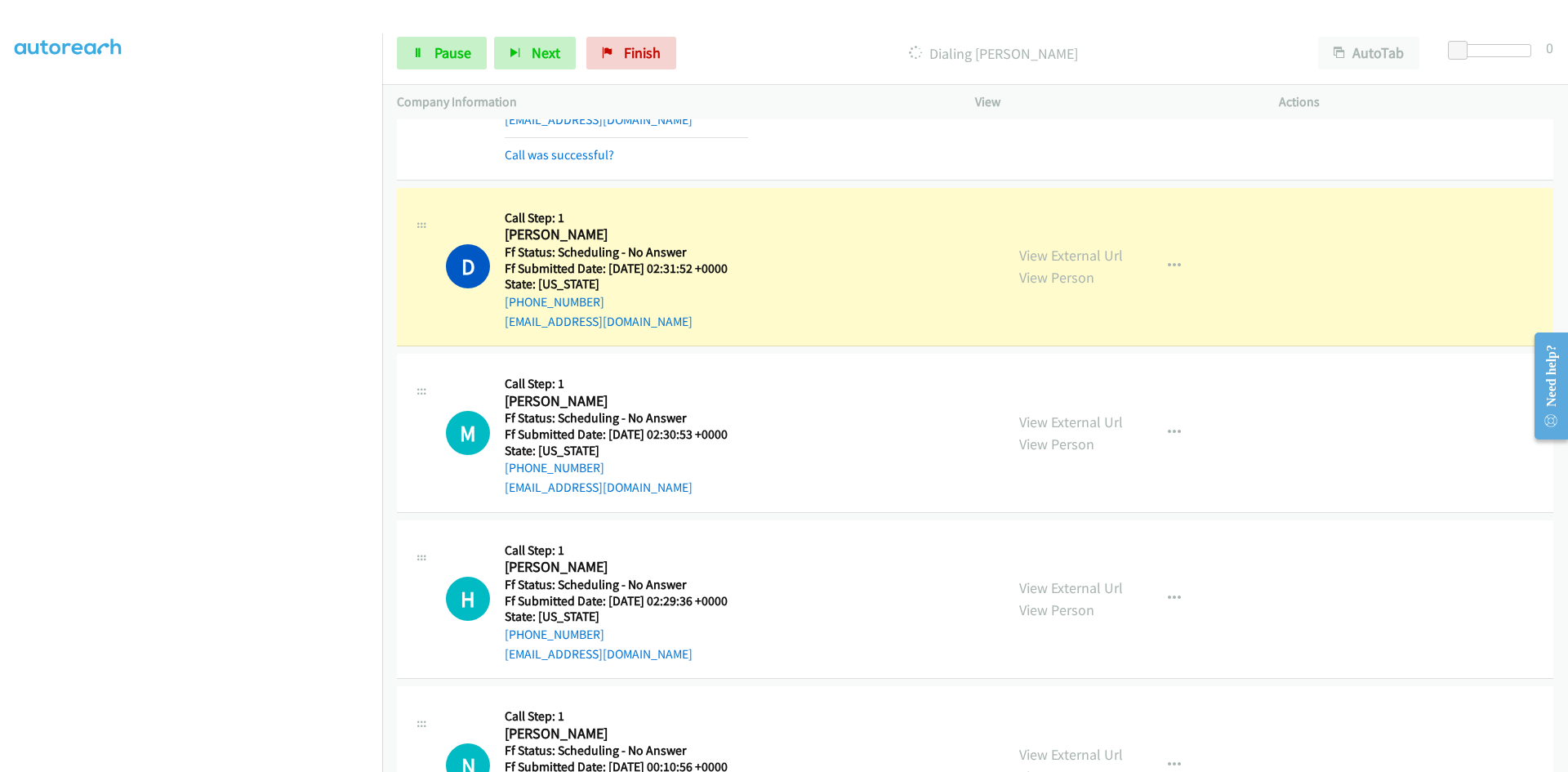
scroll to position [1798, 0]
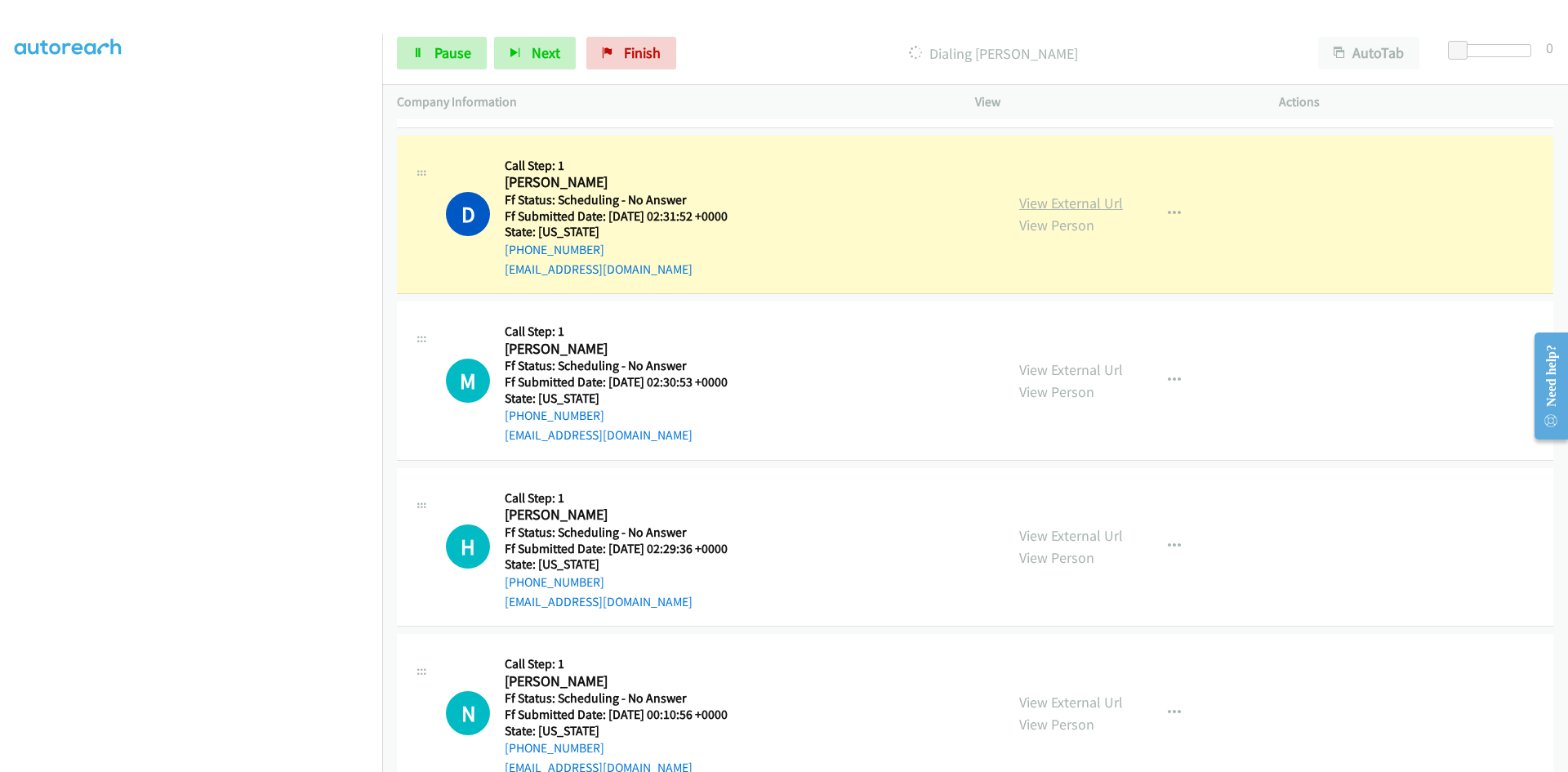
click at [1066, 202] on link "View External Url" at bounding box center [1072, 203] width 104 height 19
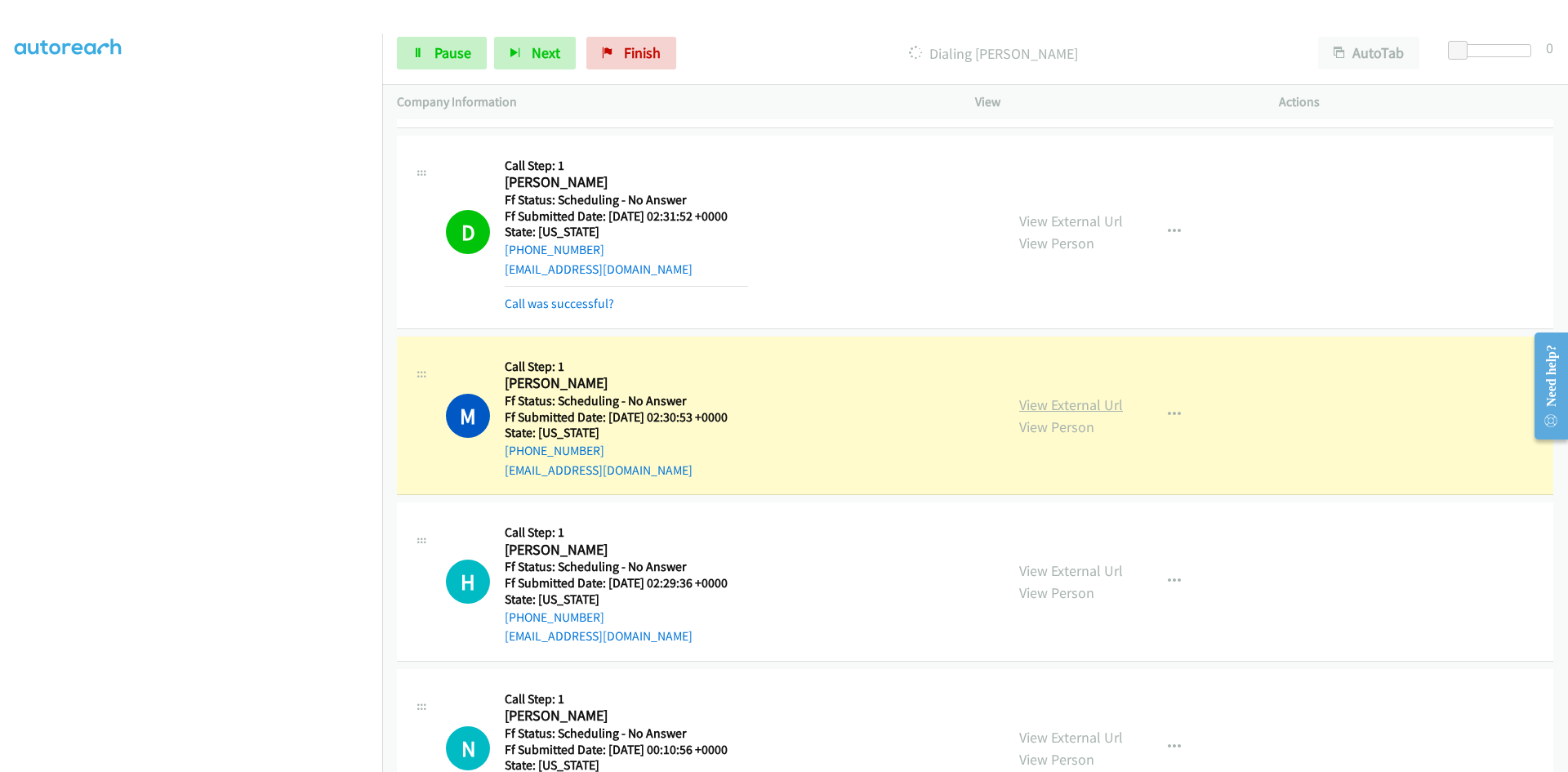
click at [1042, 403] on link "View External Url" at bounding box center [1072, 404] width 104 height 19
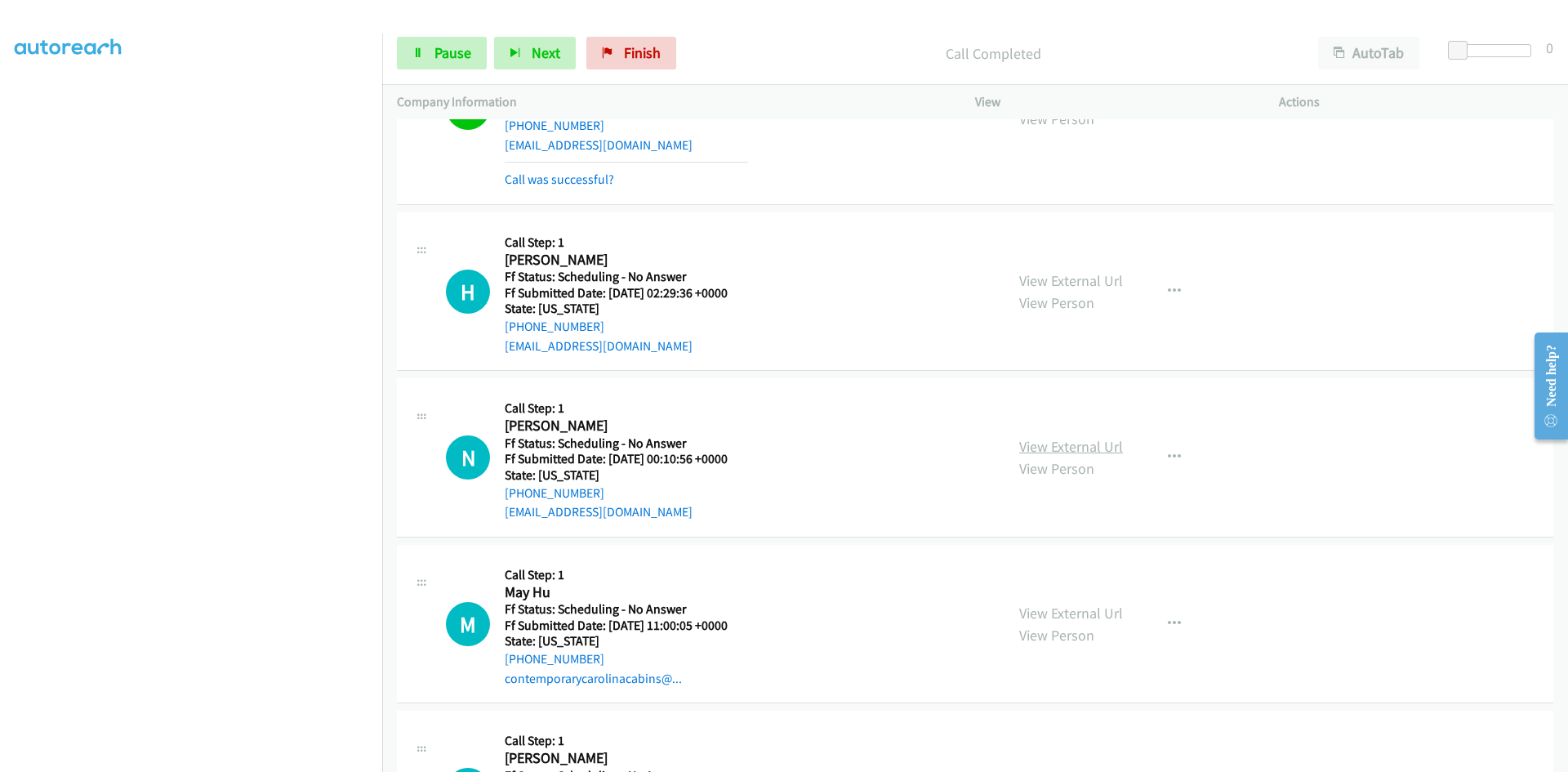
scroll to position [2124, 0]
click at [618, 55] on link "Finish" at bounding box center [631, 52] width 89 height 32
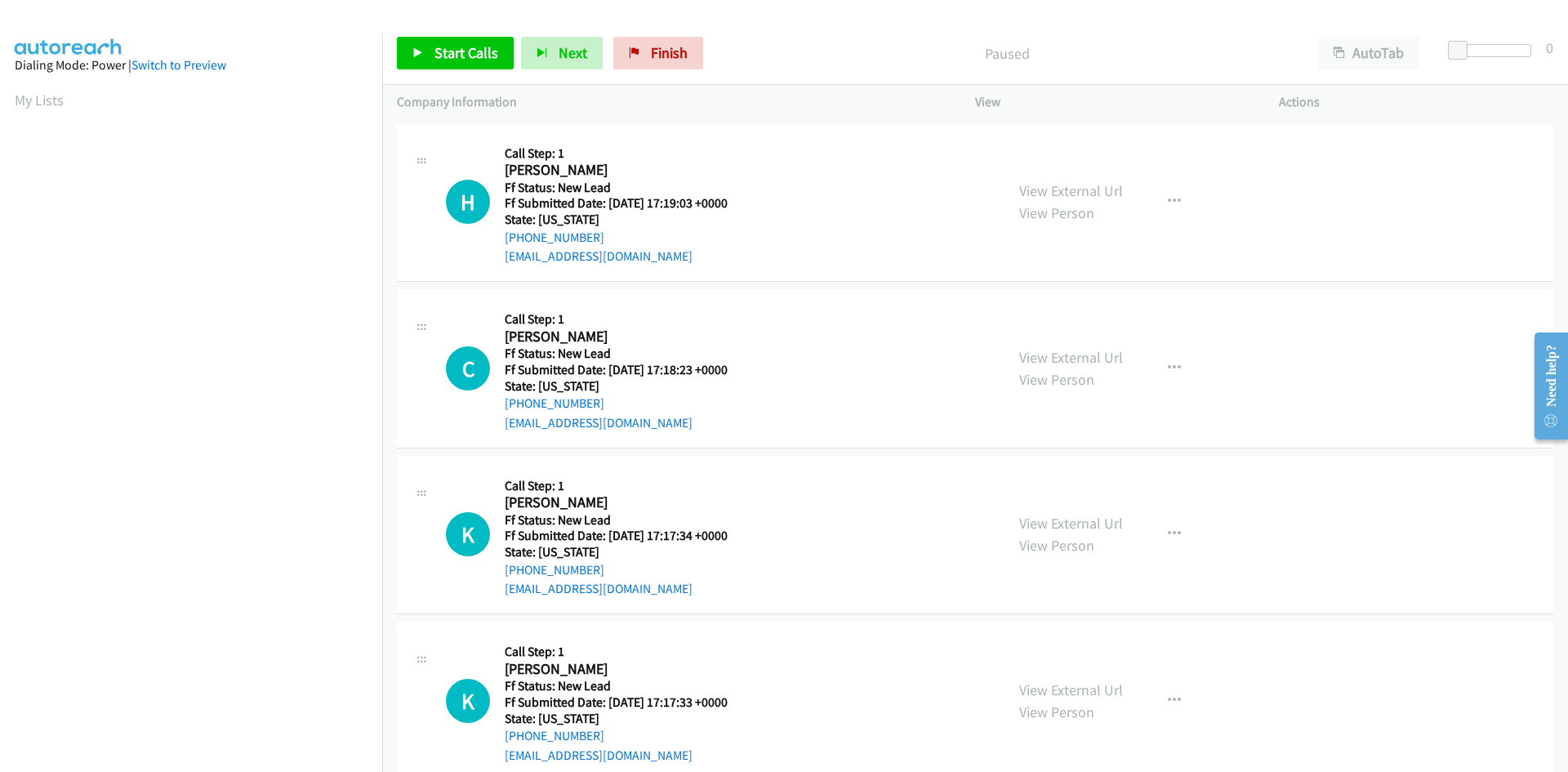
scroll to position [93, 0]
click at [436, 56] on span "Start Calls" at bounding box center [466, 52] width 64 height 19
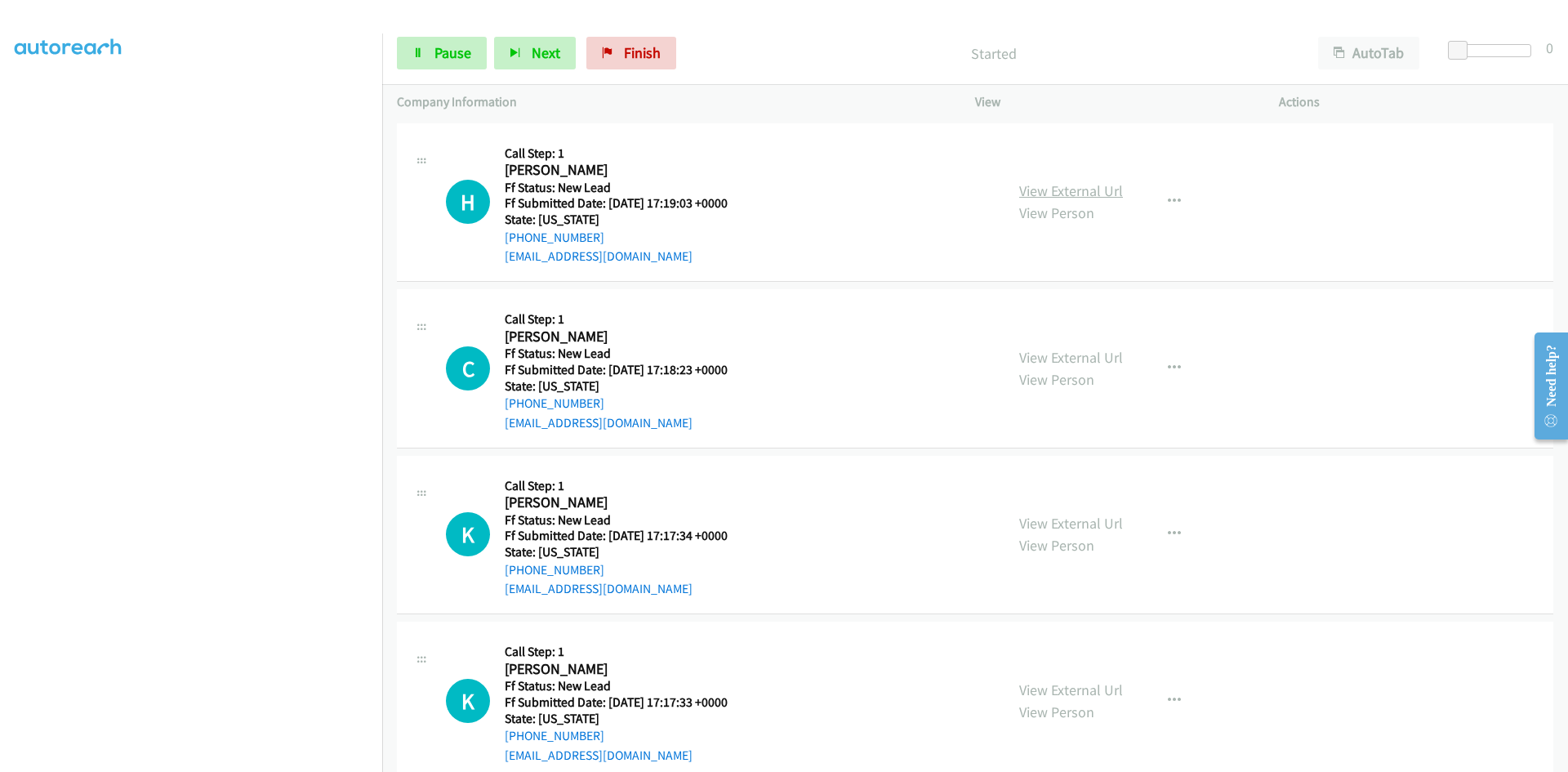
click at [1028, 190] on link "View External Url" at bounding box center [1072, 190] width 104 height 19
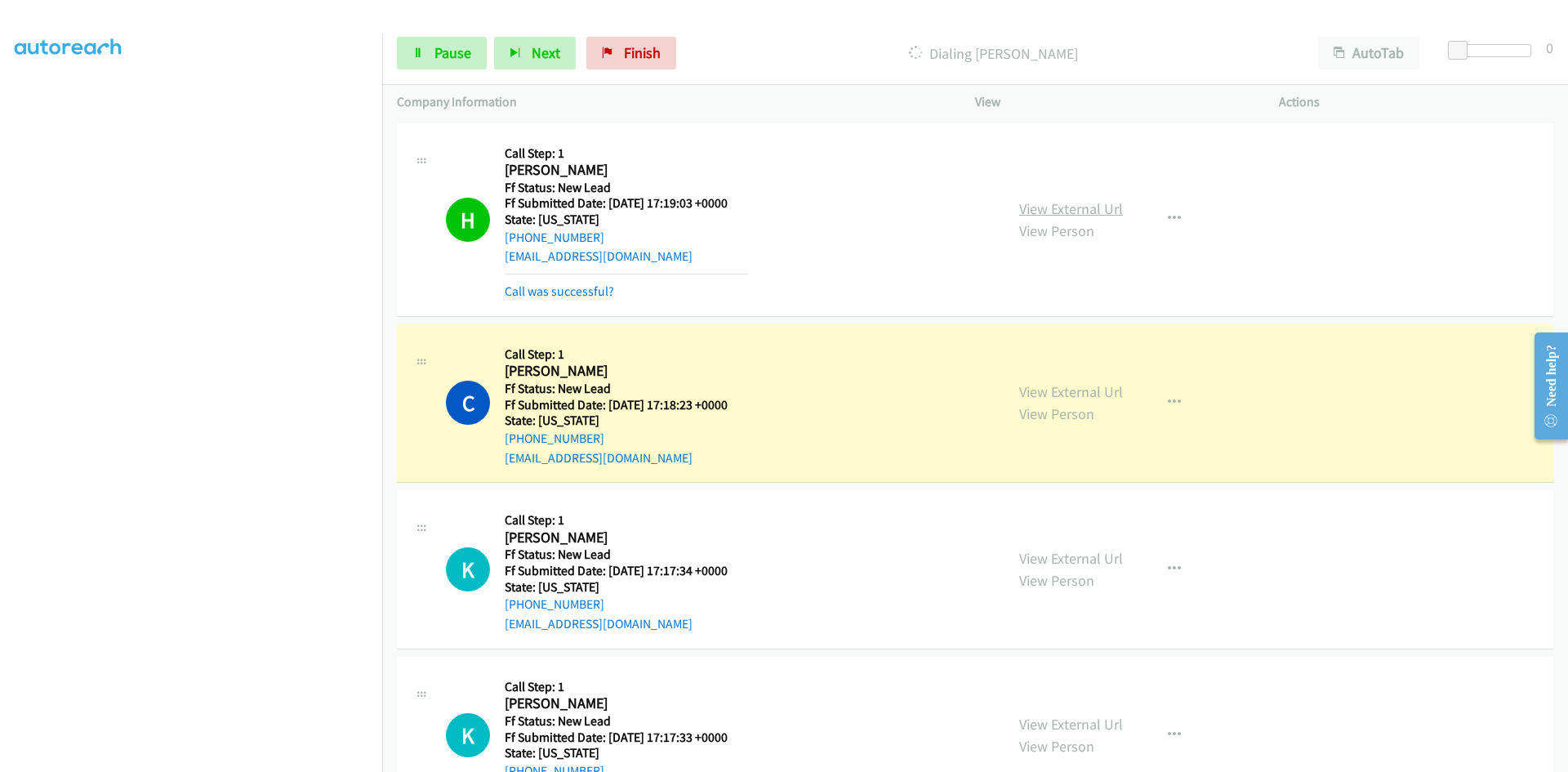
scroll to position [109, 0]
click at [604, 292] on link "Call was successful?" at bounding box center [559, 291] width 109 height 16
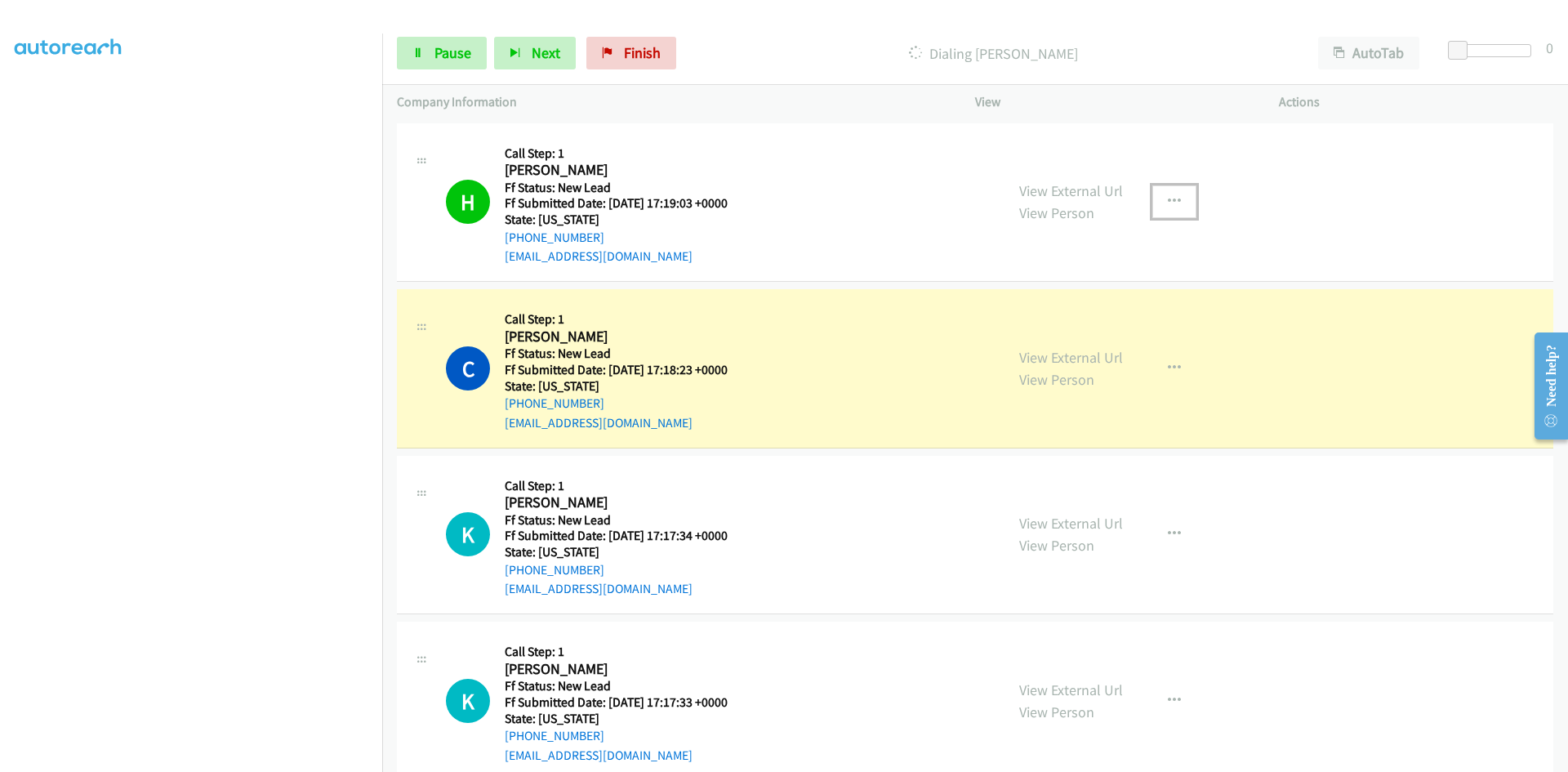
click at [1168, 201] on icon "button" at bounding box center [1174, 202] width 13 height 13
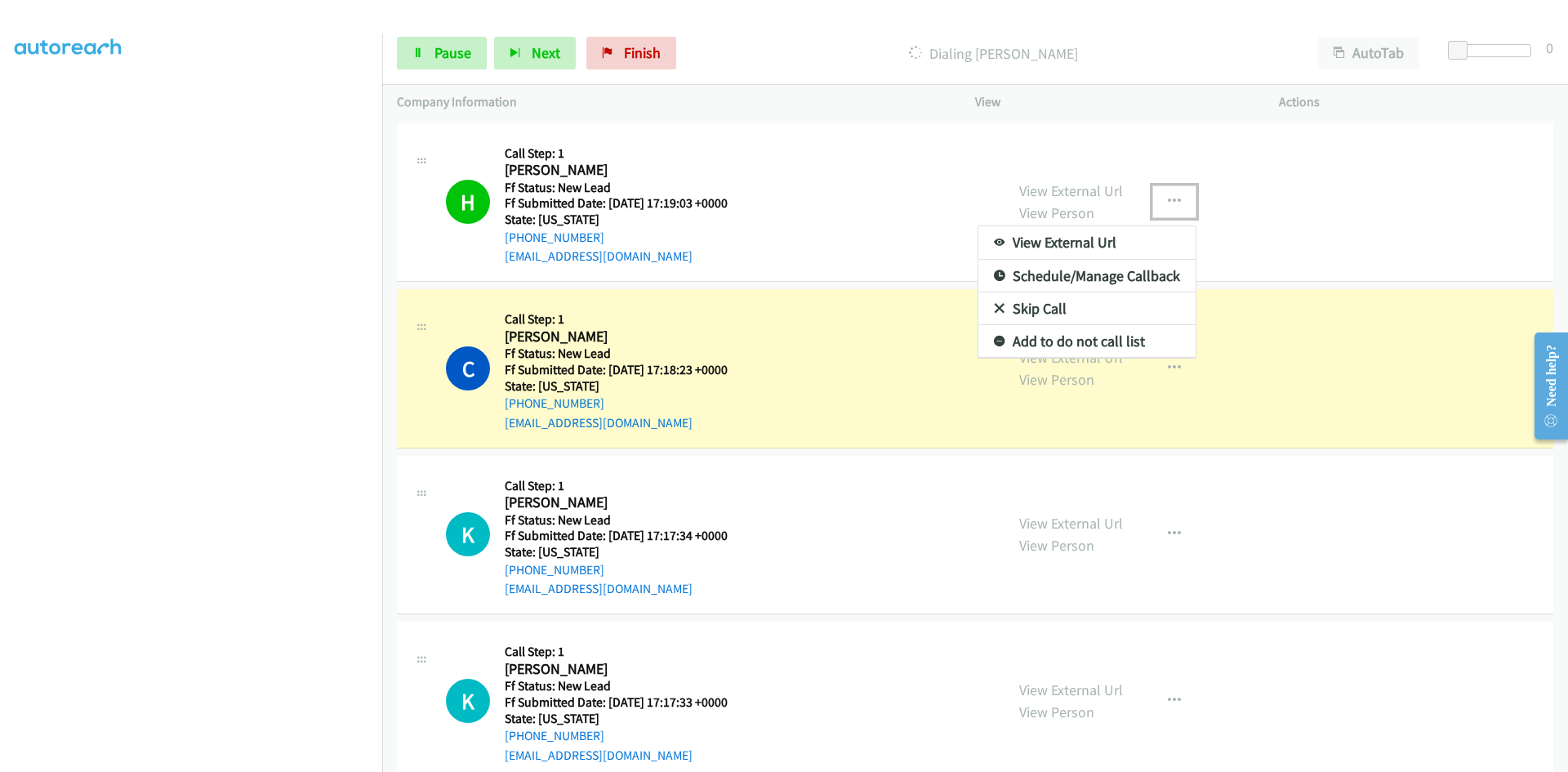
click at [1037, 350] on link "Add to do not call list" at bounding box center [1086, 341] width 217 height 32
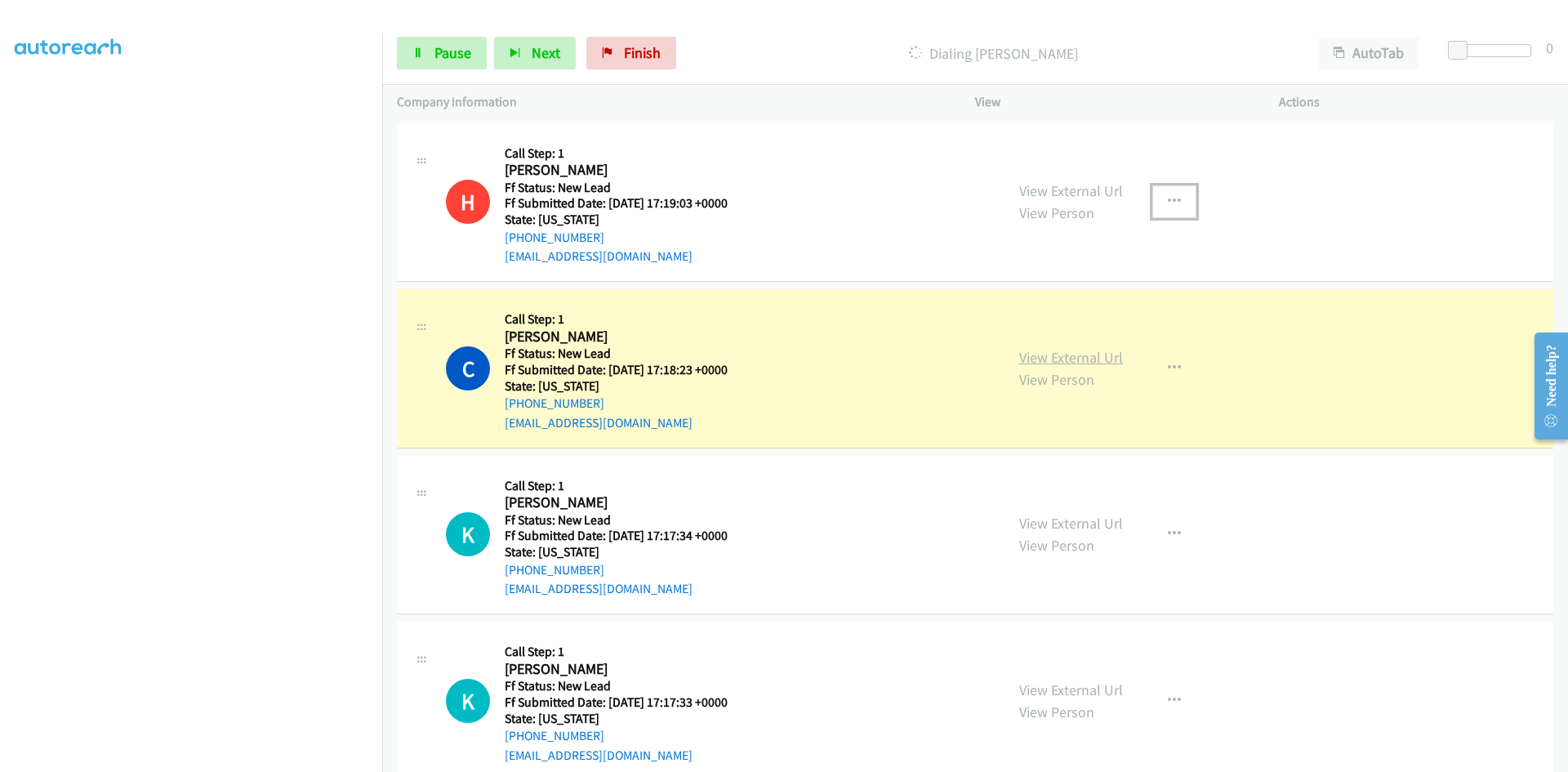
click at [1039, 350] on link "View External Url" at bounding box center [1072, 357] width 104 height 19
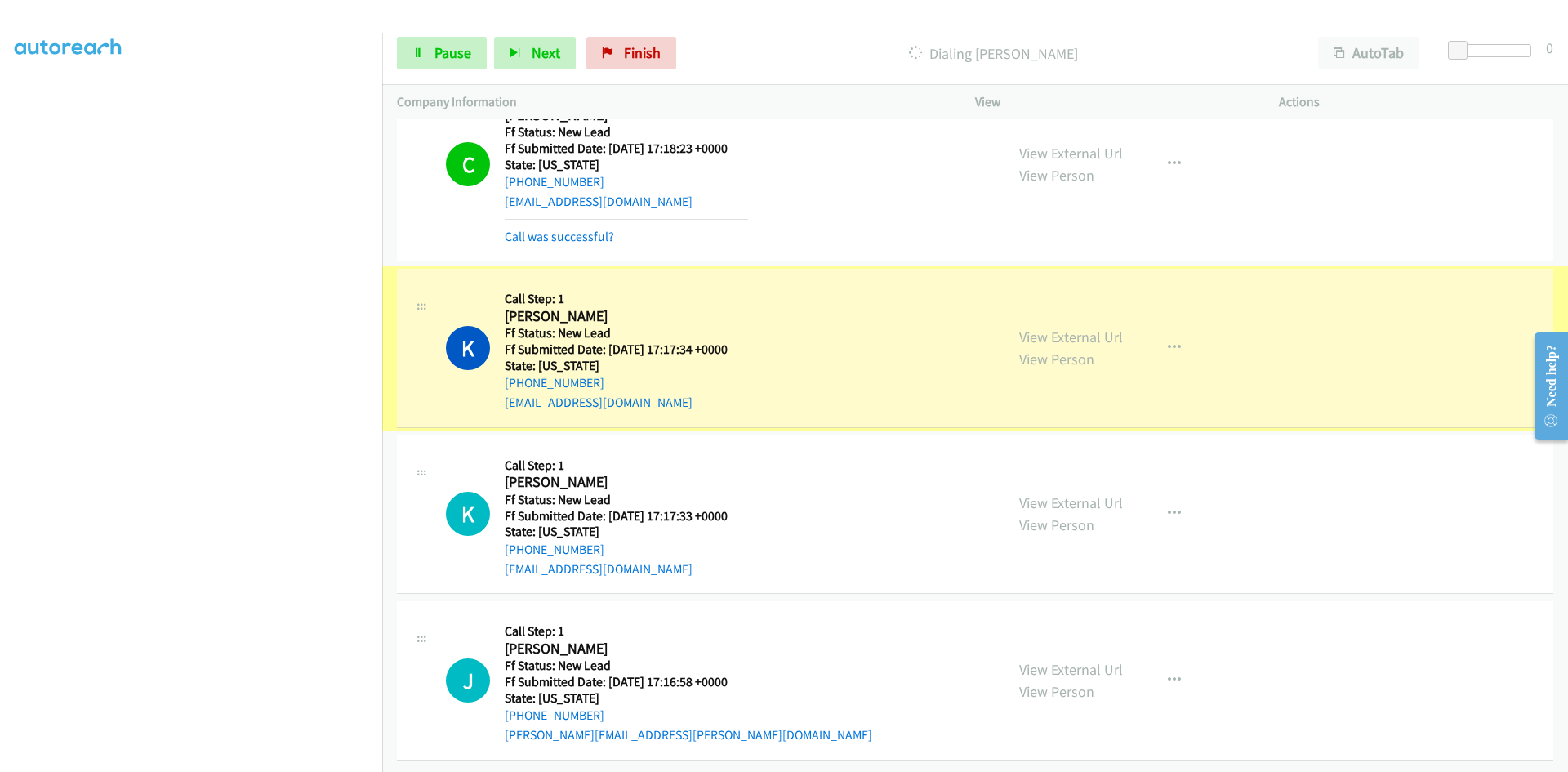
scroll to position [234, 0]
click at [1019, 327] on link "View External Url" at bounding box center [1072, 336] width 104 height 19
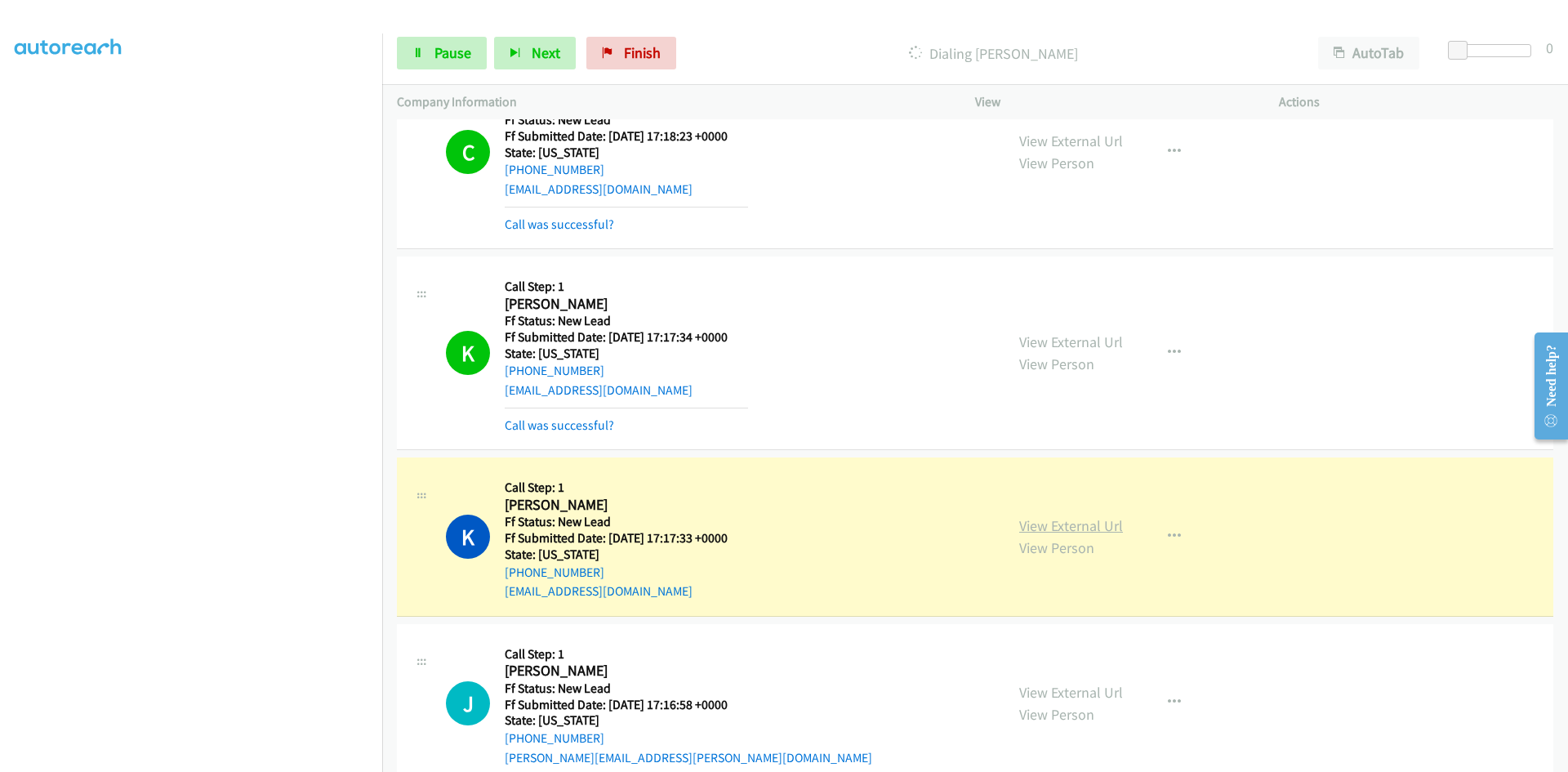
click at [1021, 528] on link "View External Url" at bounding box center [1072, 525] width 104 height 19
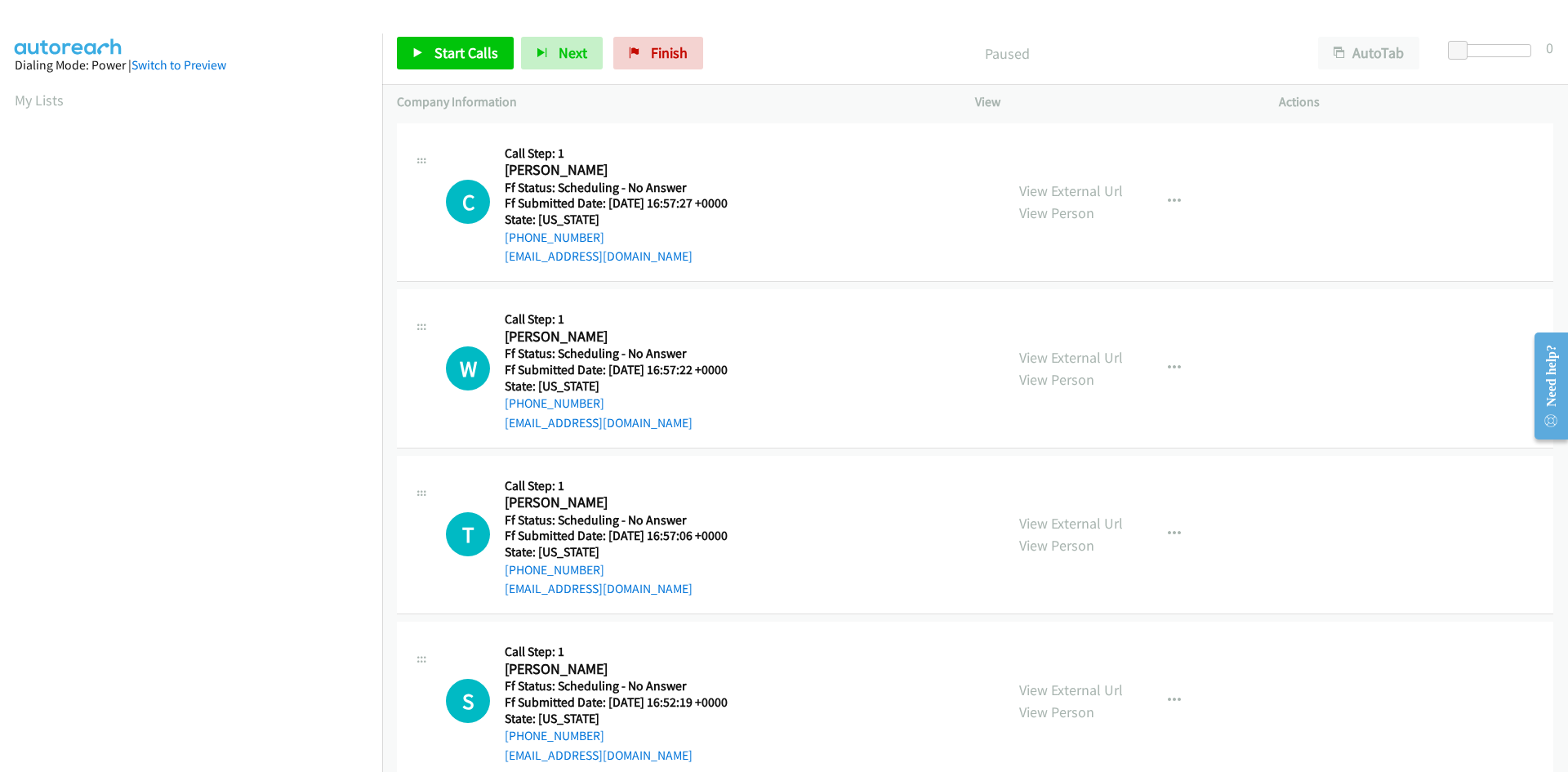
scroll to position [93, 0]
click at [430, 45] on link "Start Calls" at bounding box center [455, 52] width 117 height 32
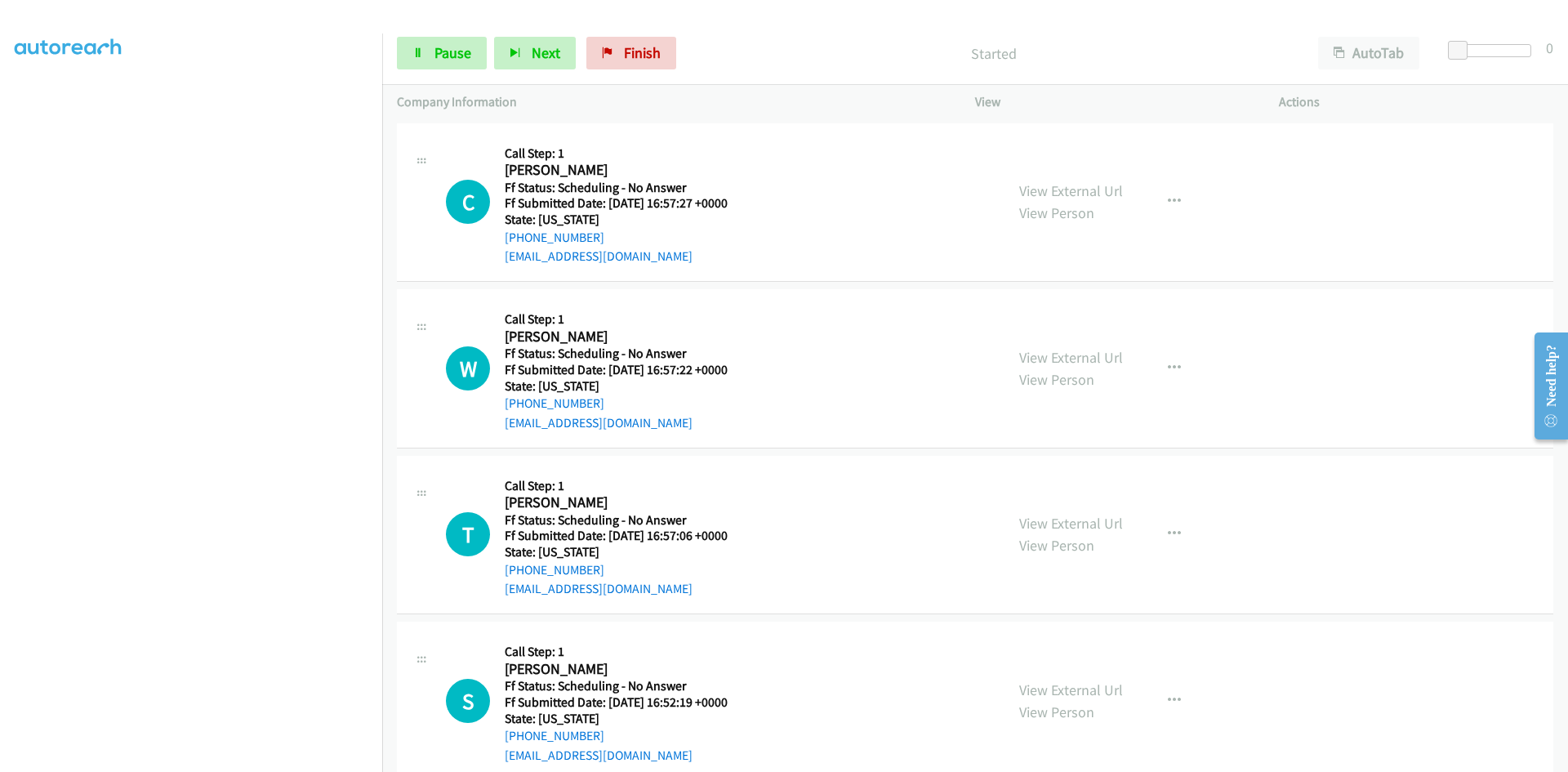
scroll to position [144, 0]
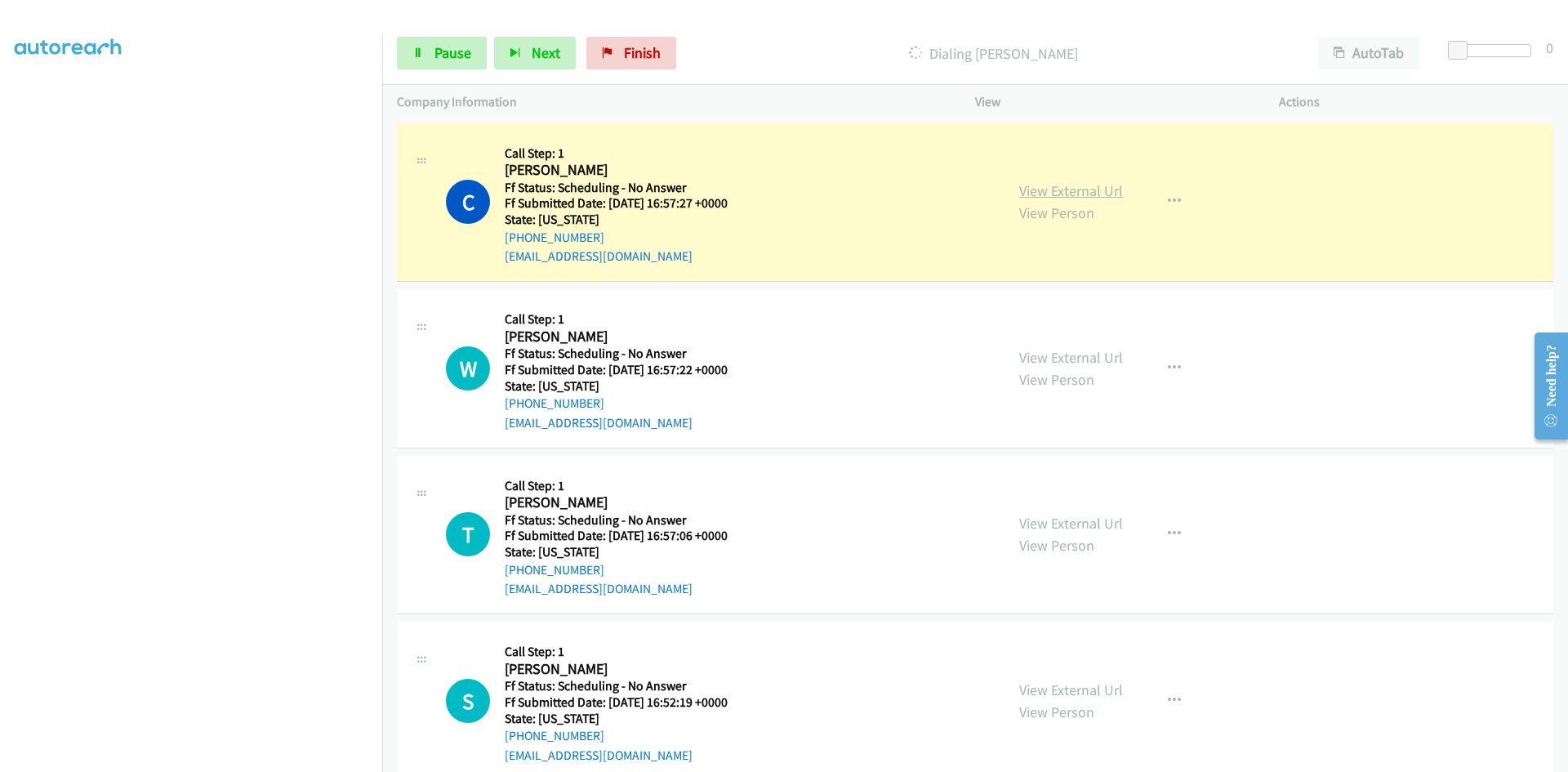
click at [1075, 195] on link "View External Url" at bounding box center [1072, 190] width 104 height 19
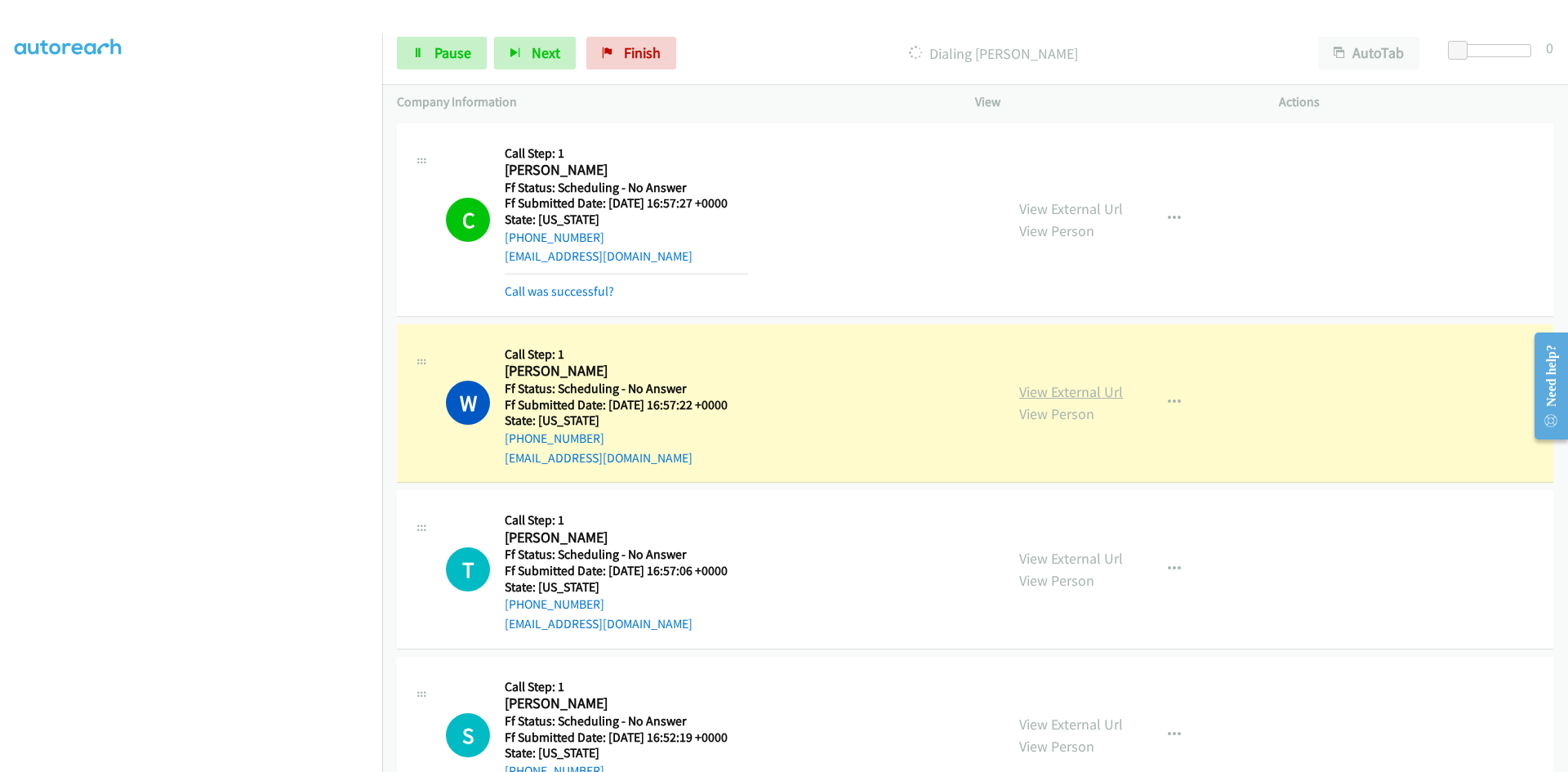
click at [1106, 392] on link "View External Url" at bounding box center [1072, 391] width 104 height 19
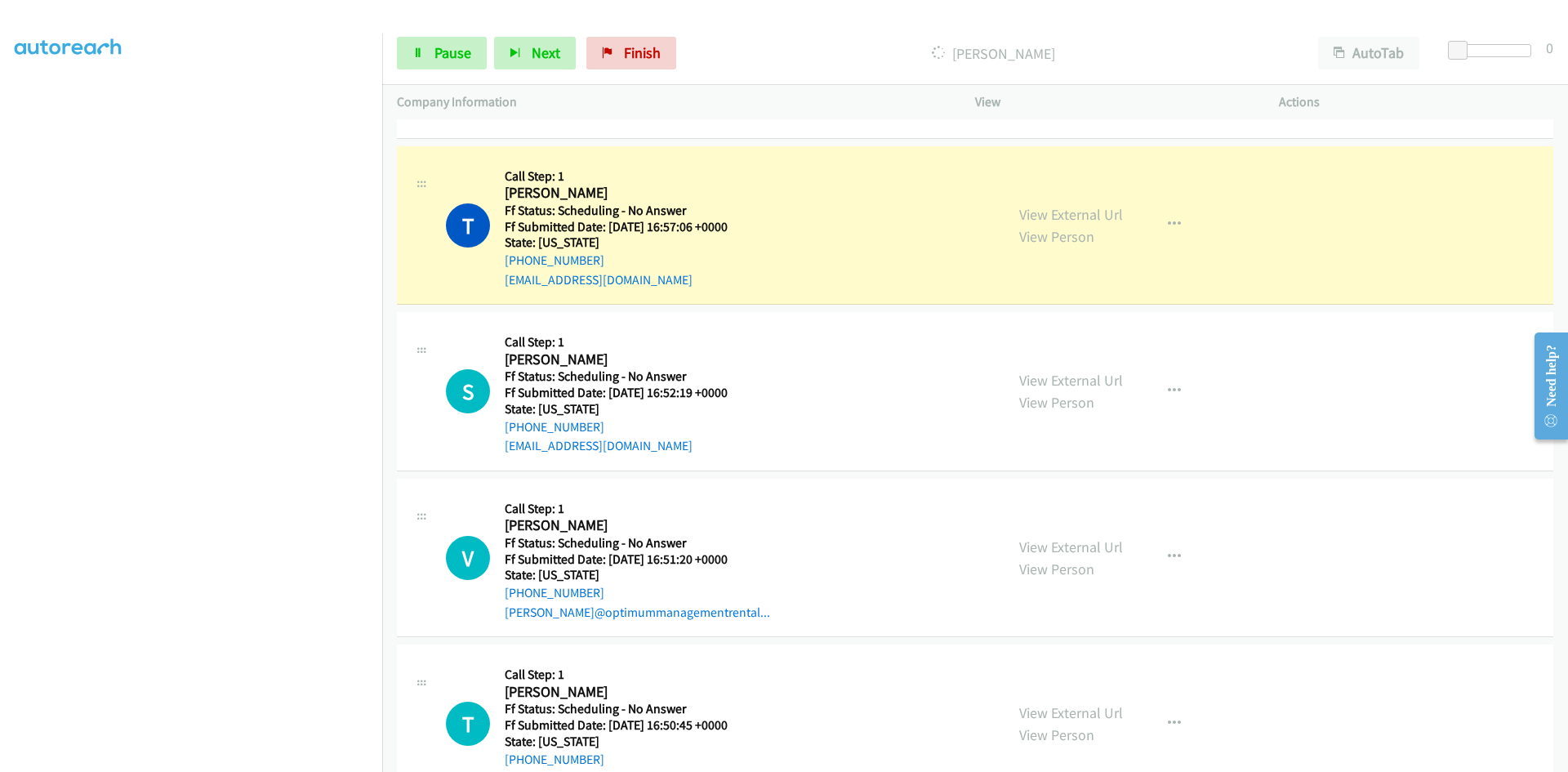
scroll to position [408, 0]
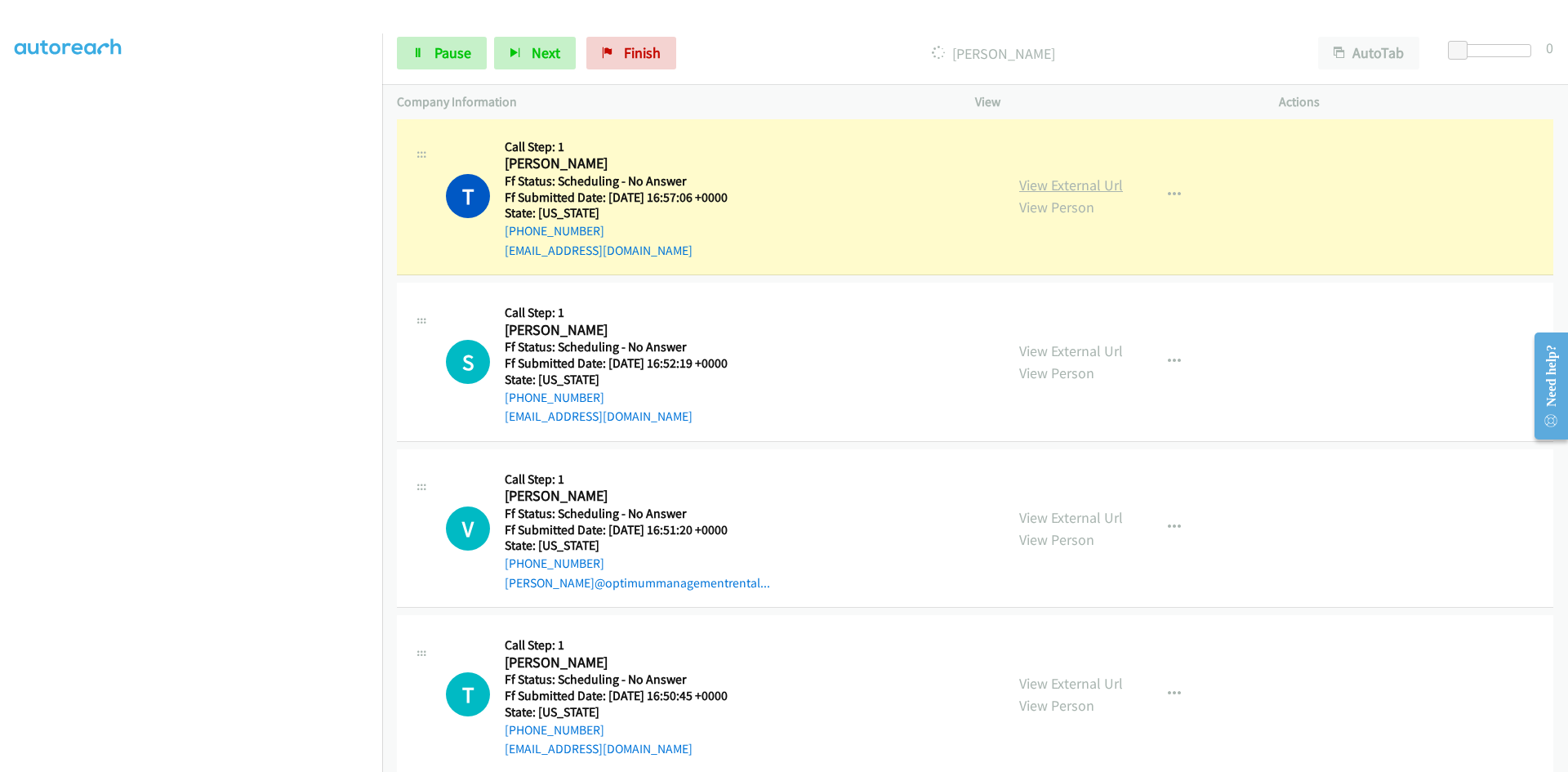
click at [1046, 188] on link "View External Url" at bounding box center [1072, 185] width 104 height 19
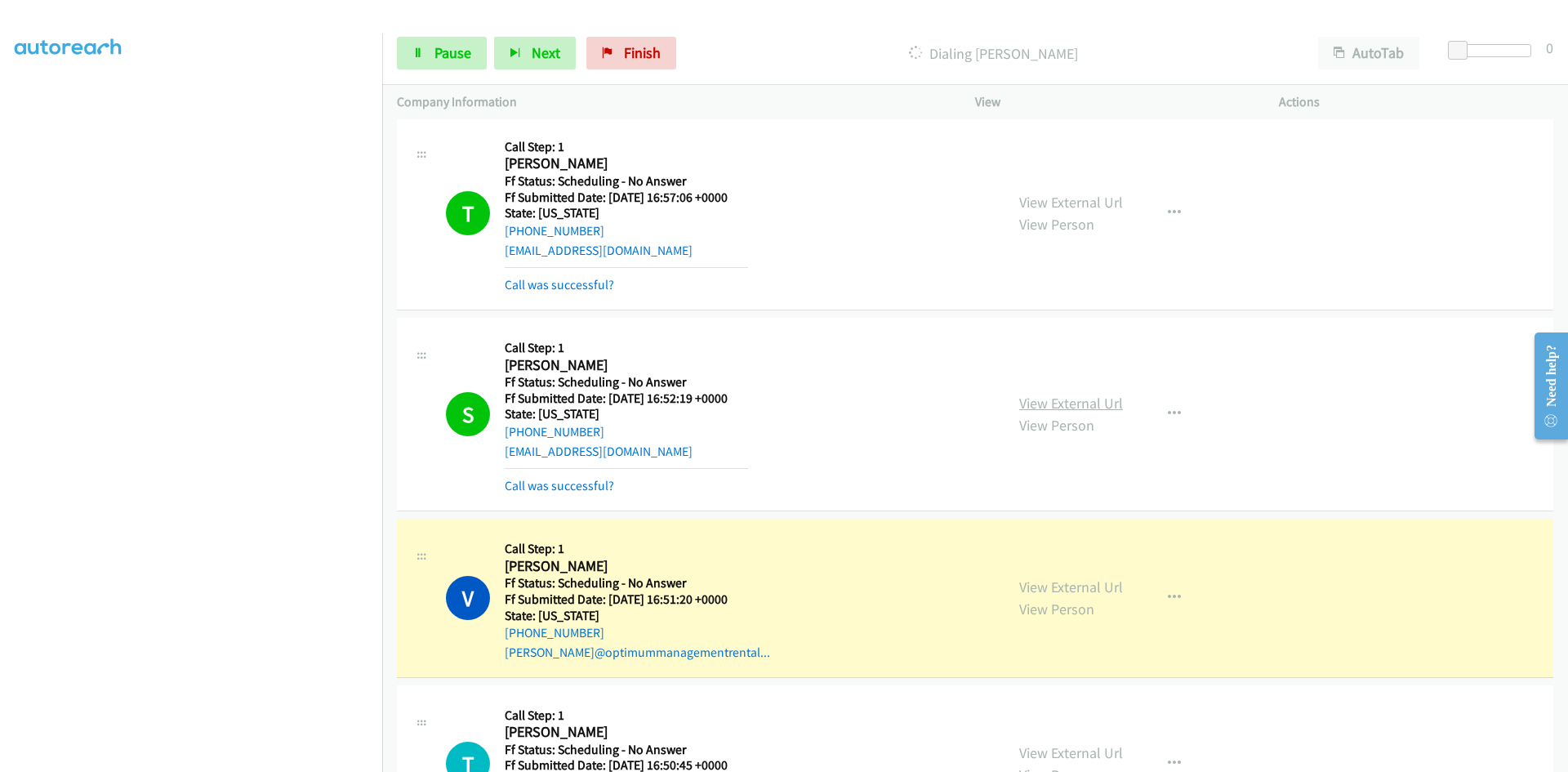
click at [1061, 407] on link "View External Url" at bounding box center [1072, 403] width 104 height 19
click at [1099, 579] on link "View External Url" at bounding box center [1072, 586] width 104 height 19
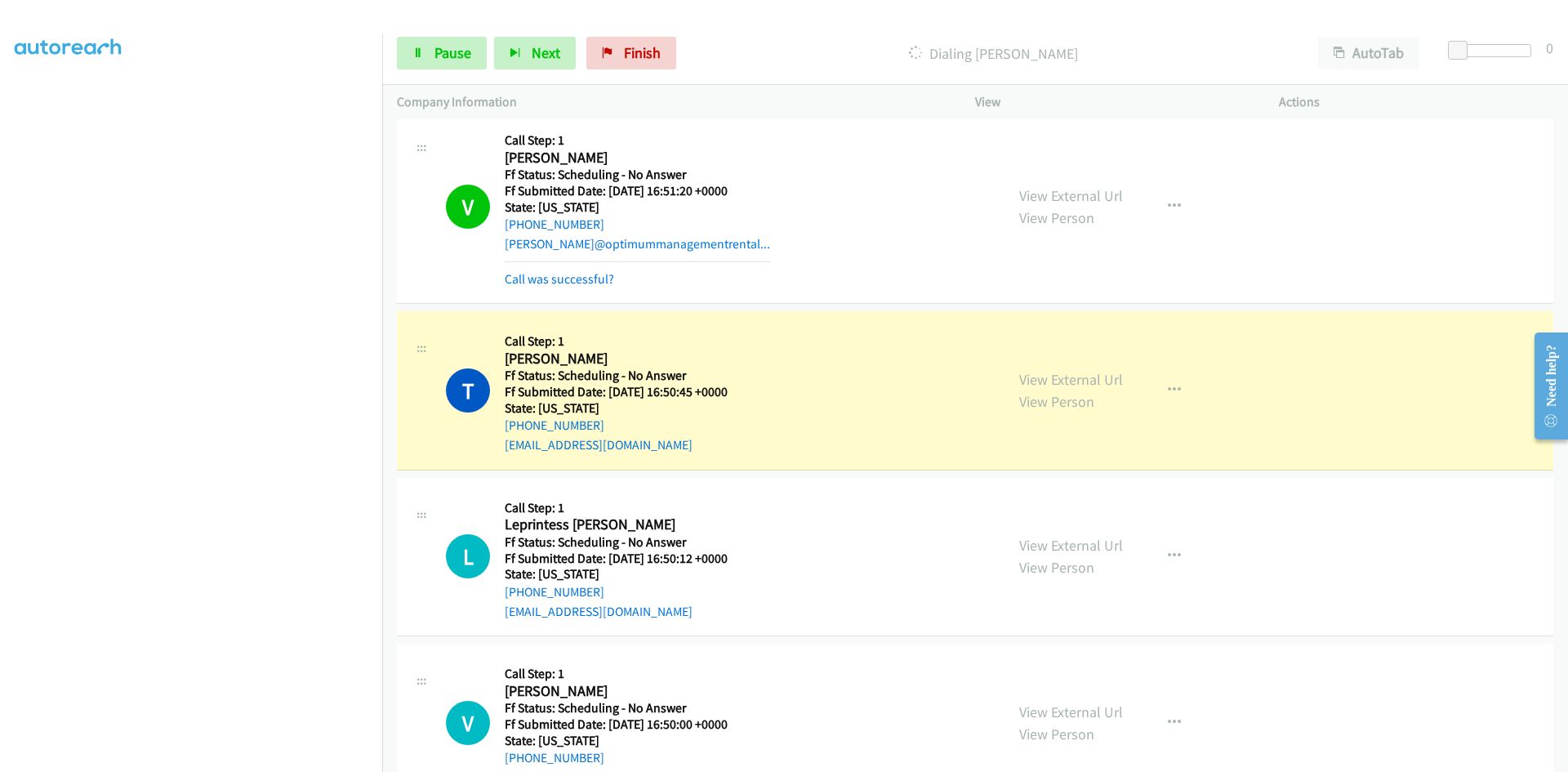
scroll to position [1062, 0]
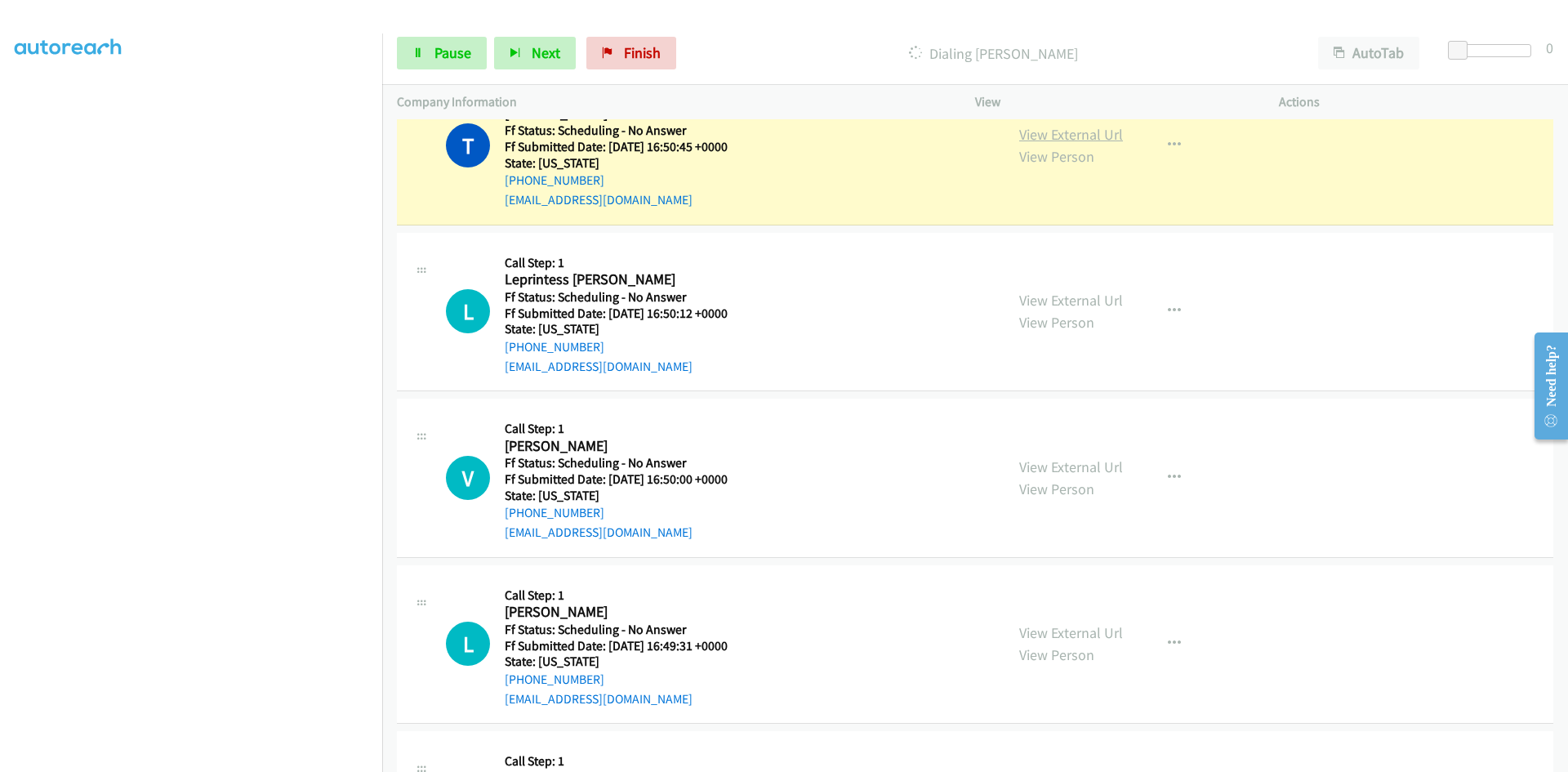
click at [1068, 128] on link "View External Url" at bounding box center [1072, 134] width 104 height 19
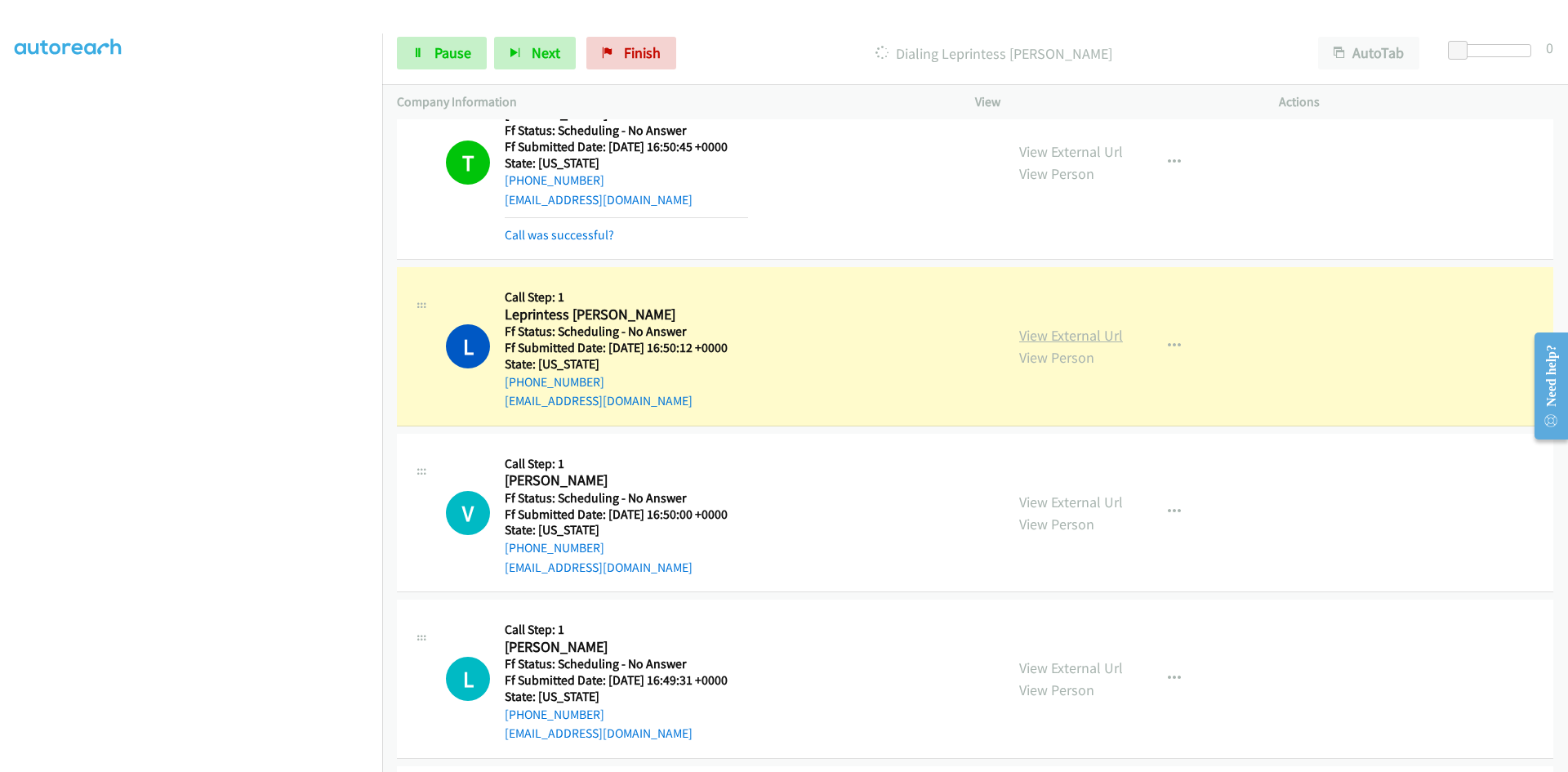
click at [1030, 334] on link "View External Url" at bounding box center [1072, 335] width 104 height 19
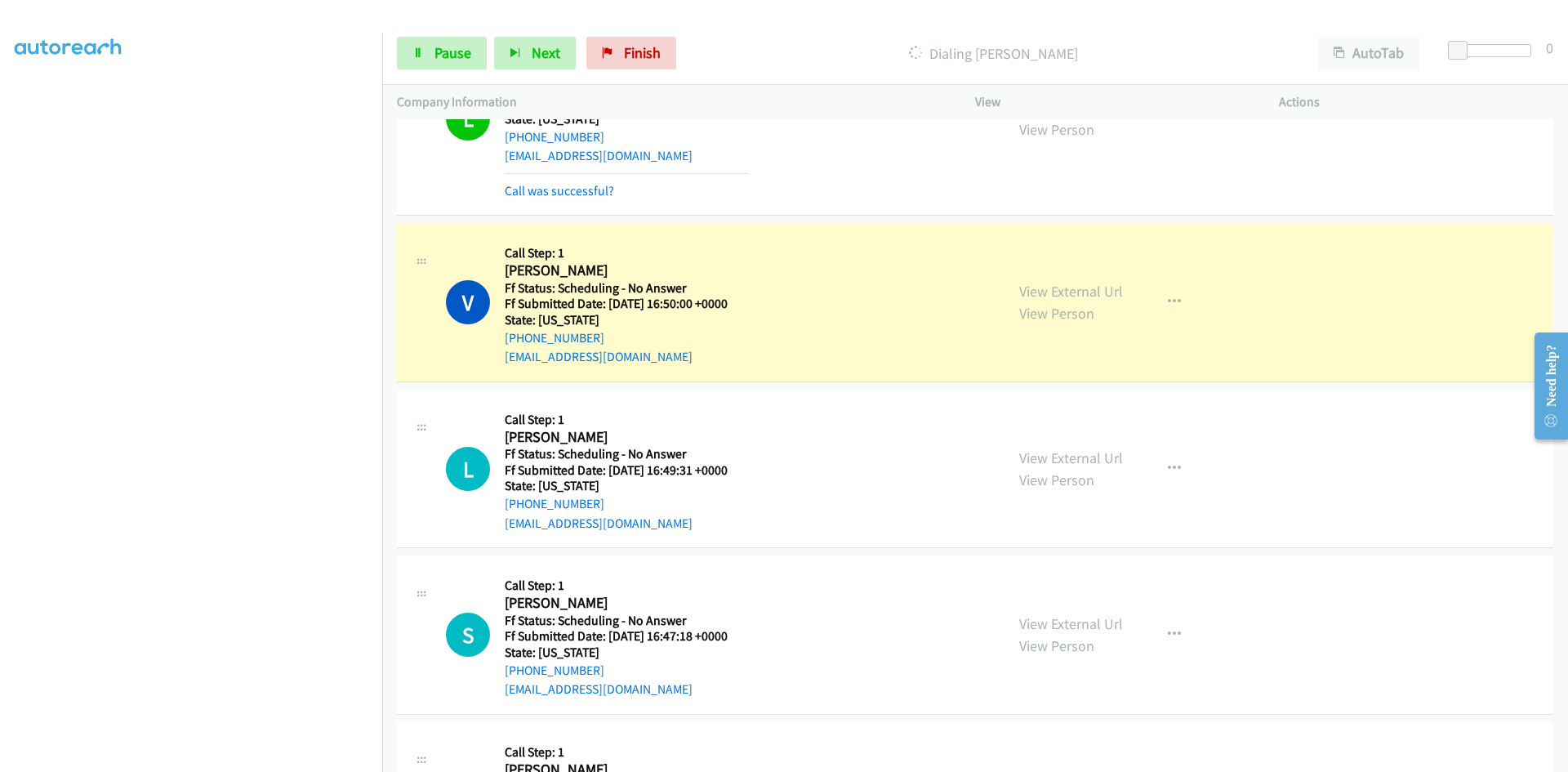
scroll to position [1390, 0]
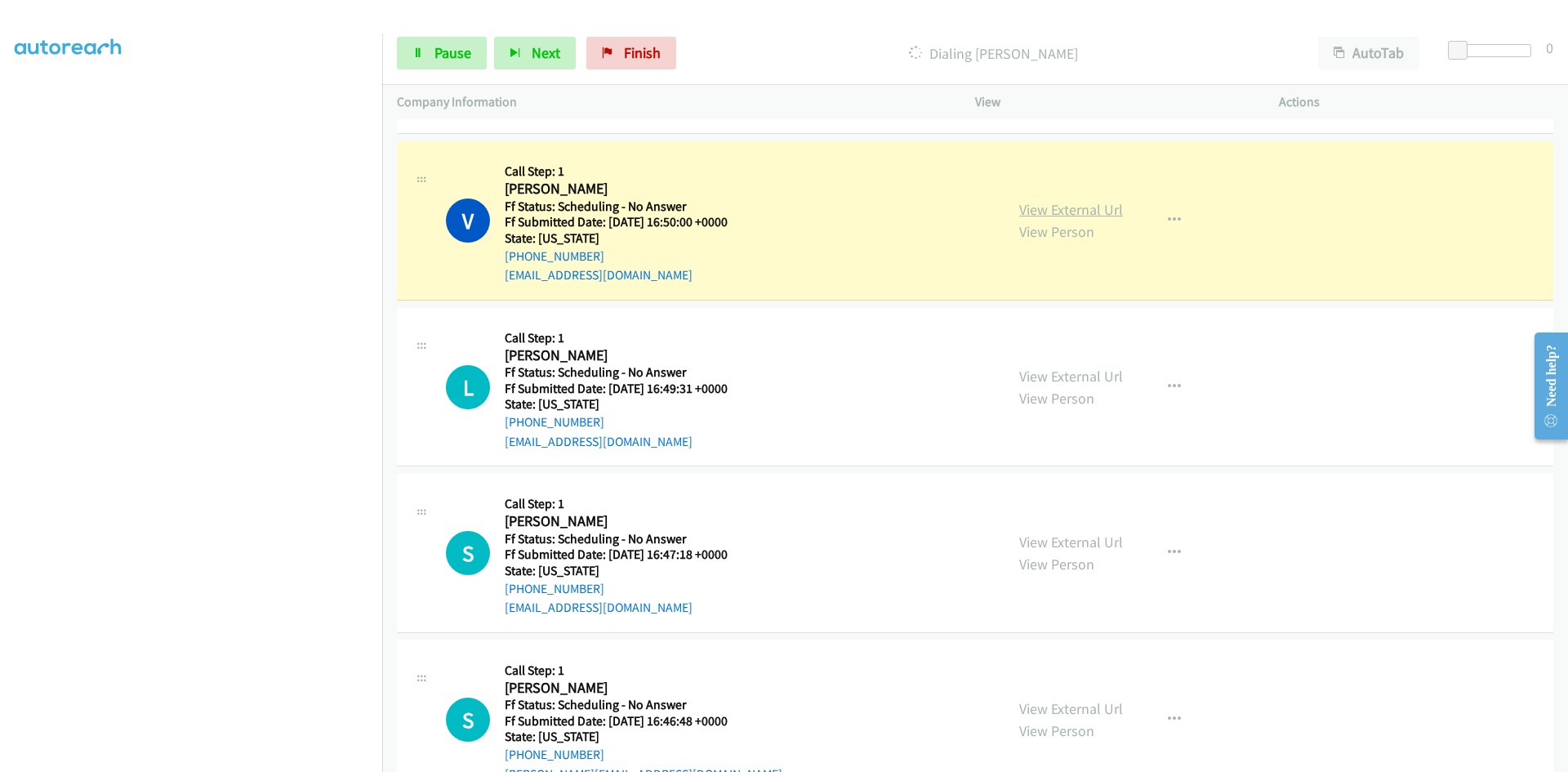
click at [1077, 212] on link "View External Url" at bounding box center [1072, 209] width 104 height 19
click at [428, 52] on link "Pause" at bounding box center [441, 52] width 89 height 32
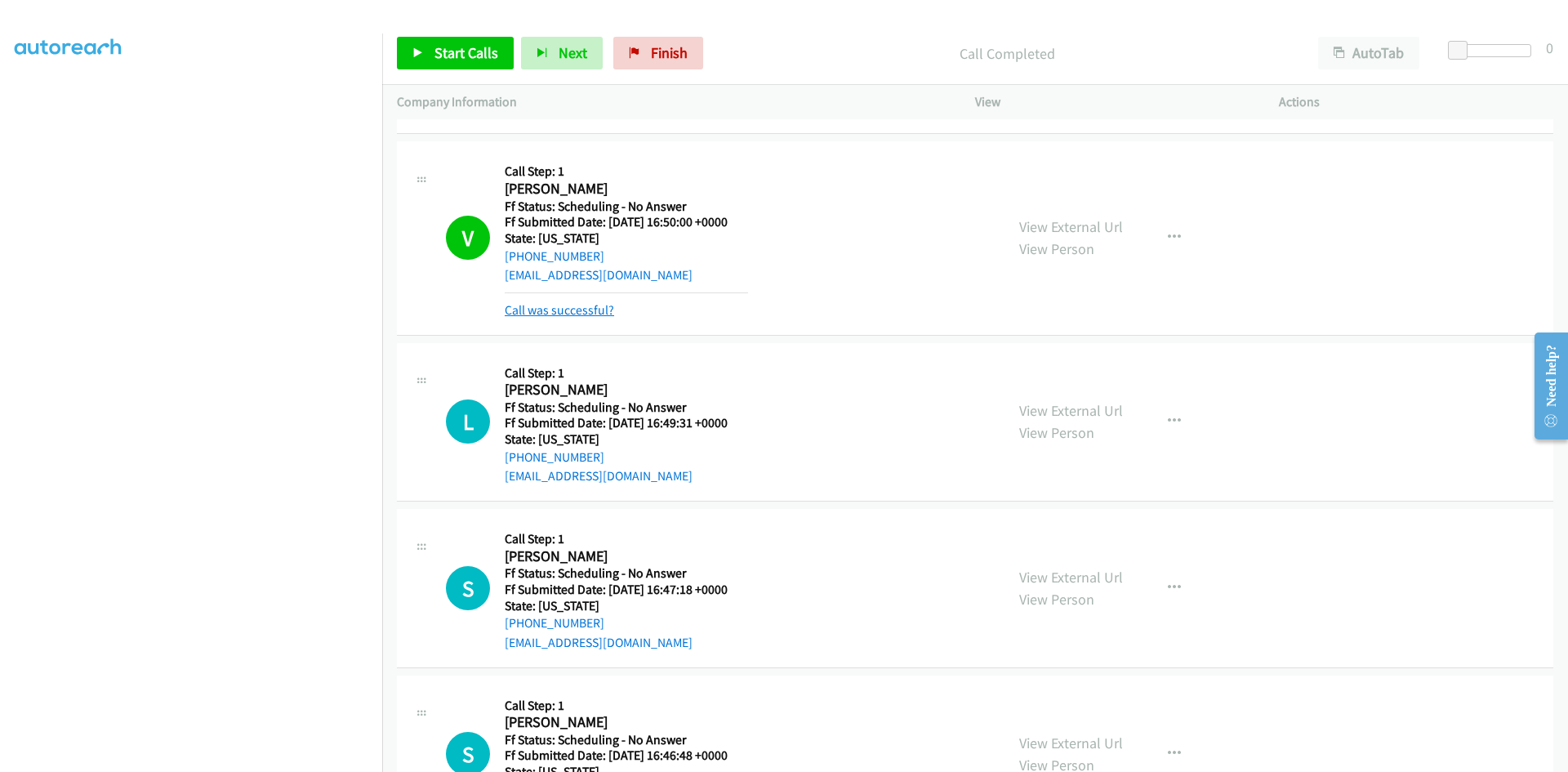
click at [534, 306] on link "Call was successful?" at bounding box center [559, 310] width 109 height 16
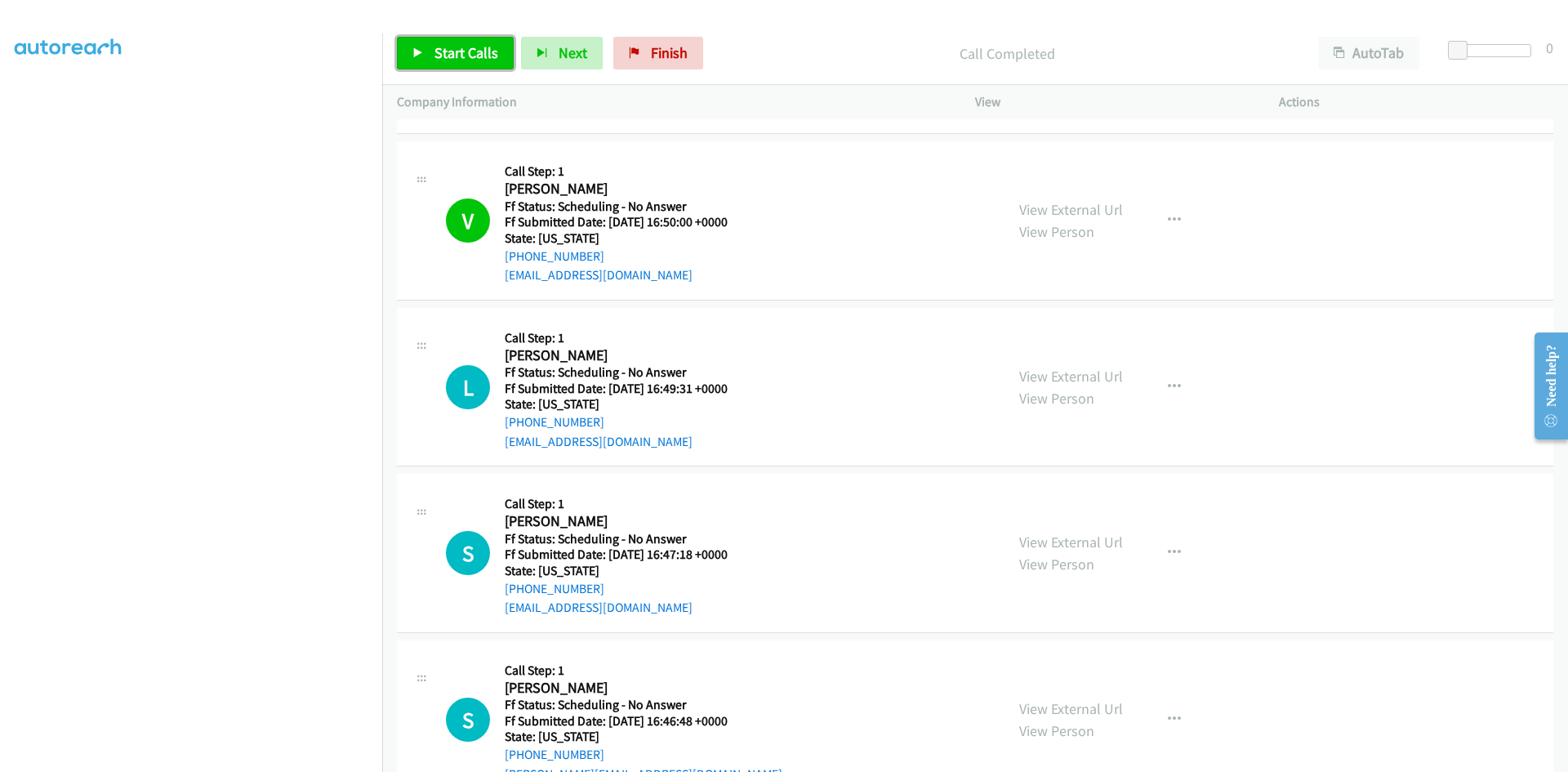
click at [487, 46] on span "Start Calls" at bounding box center [466, 52] width 64 height 19
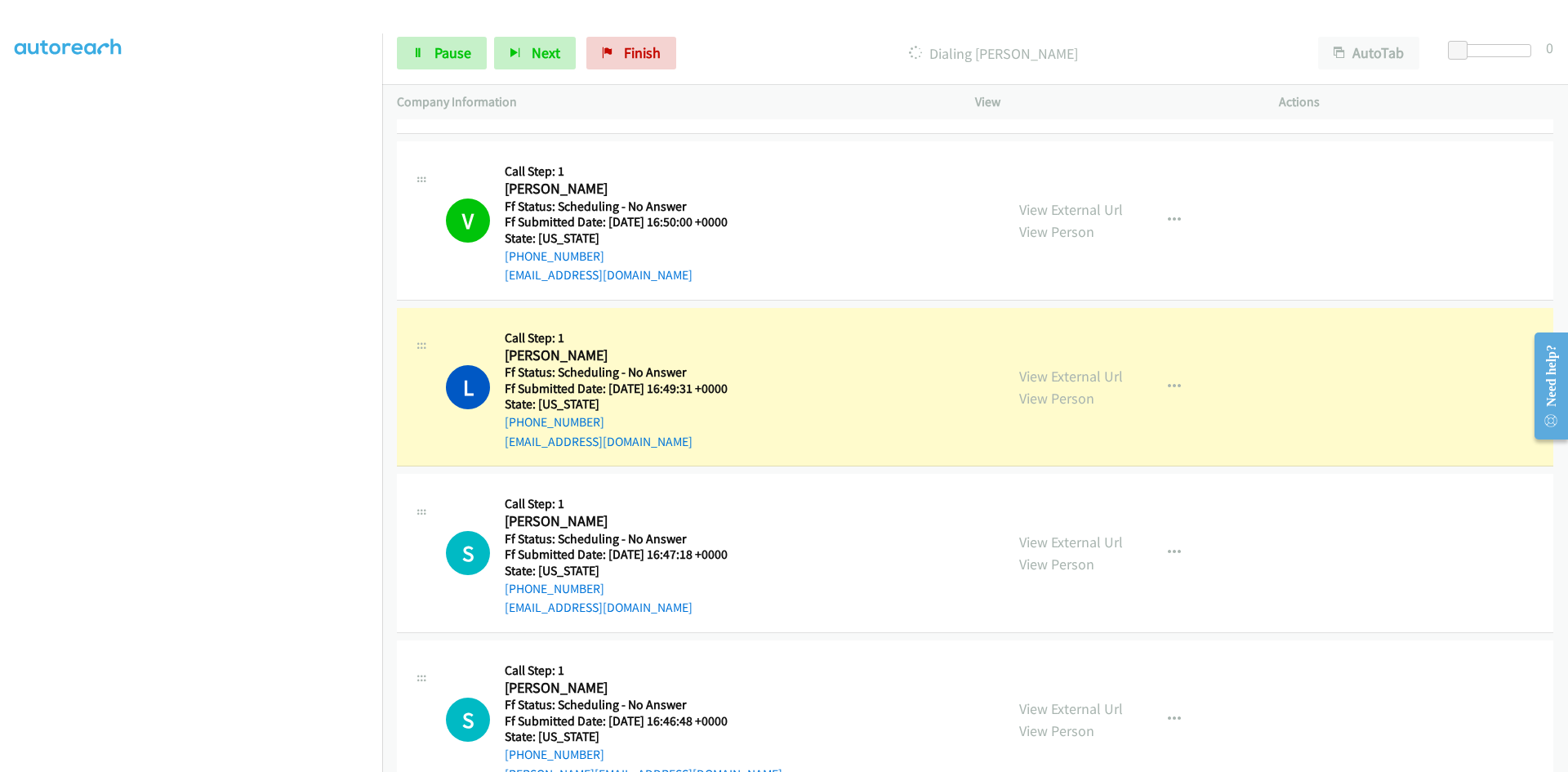
click at [959, 414] on div "L Callback Scheduled Call Step: 1 Lorri Riley America/Chicago Ff Status: Schedu…" at bounding box center [718, 386] width 544 height 129
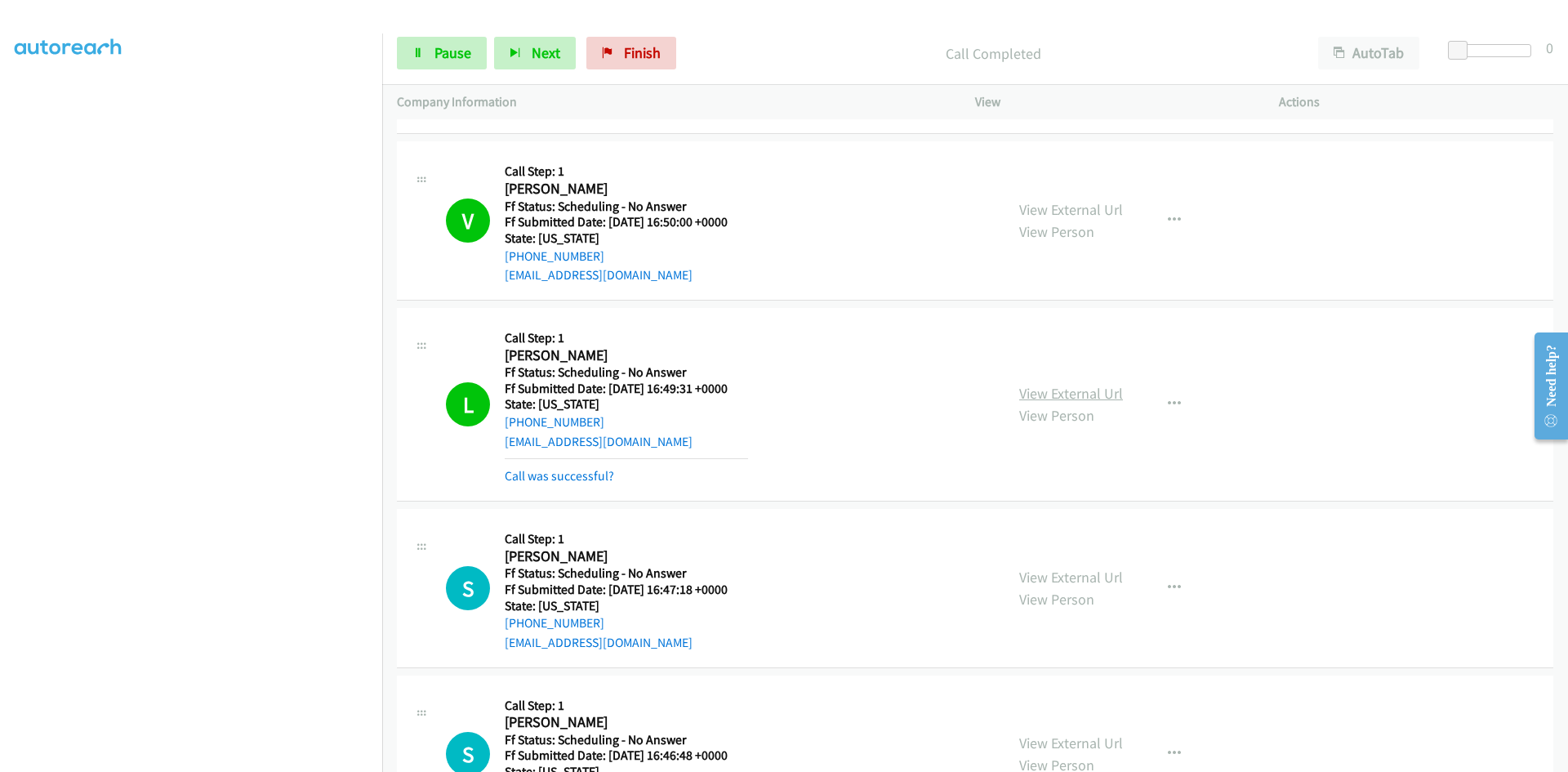
click at [1087, 394] on link "View External Url" at bounding box center [1072, 393] width 104 height 19
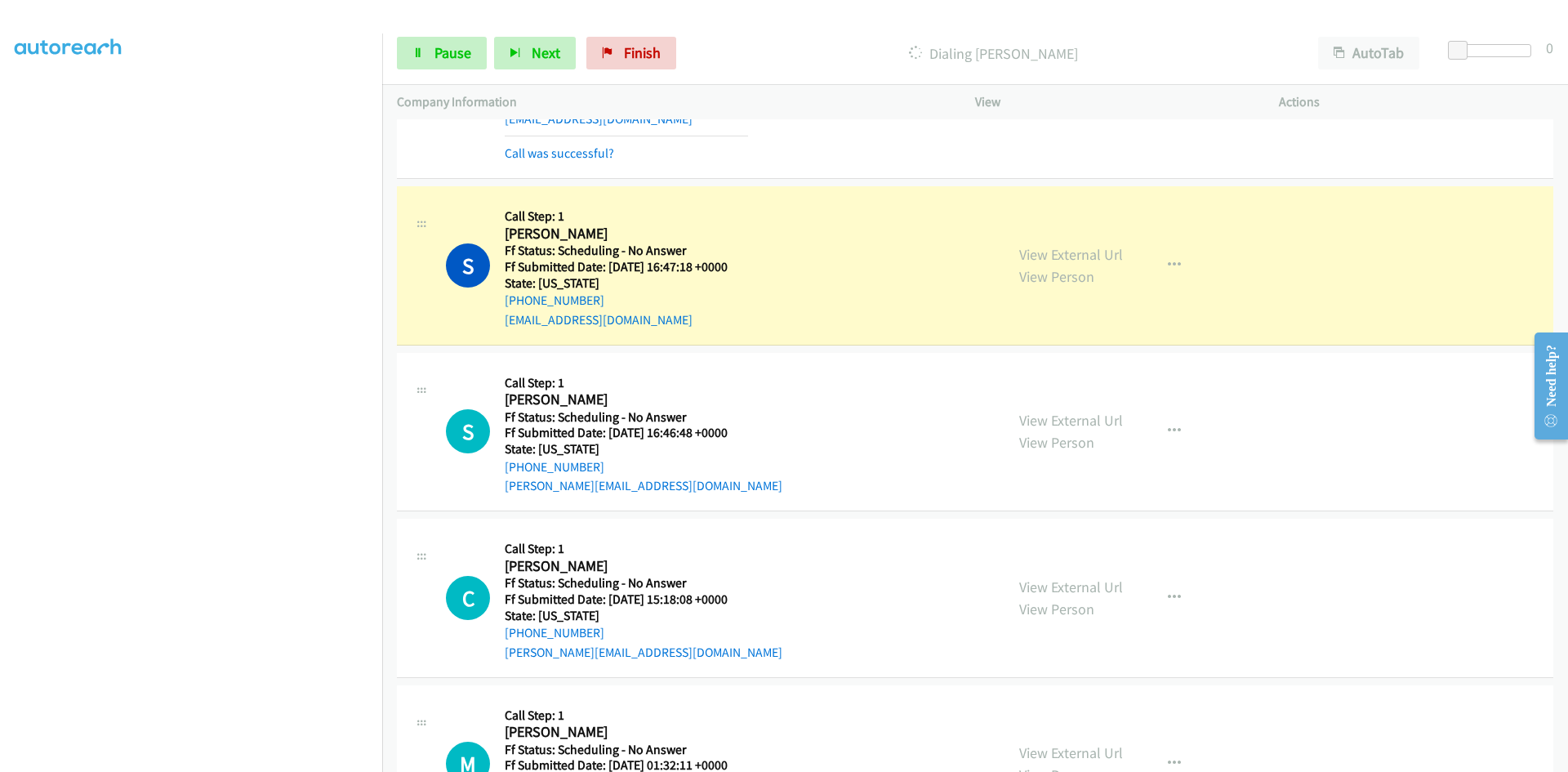
scroll to position [1716, 0]
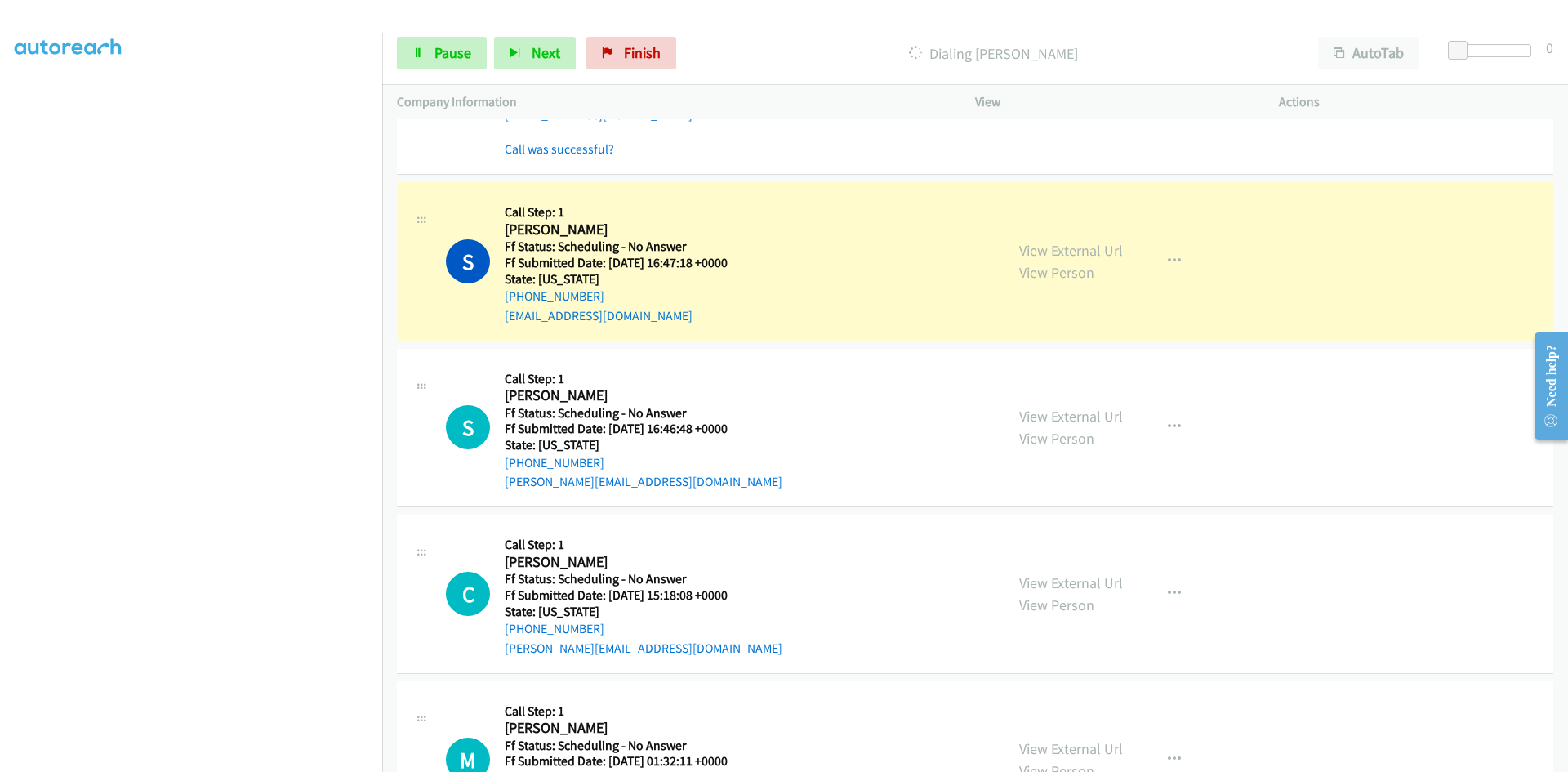
click at [1032, 254] on link "View External Url" at bounding box center [1072, 250] width 104 height 19
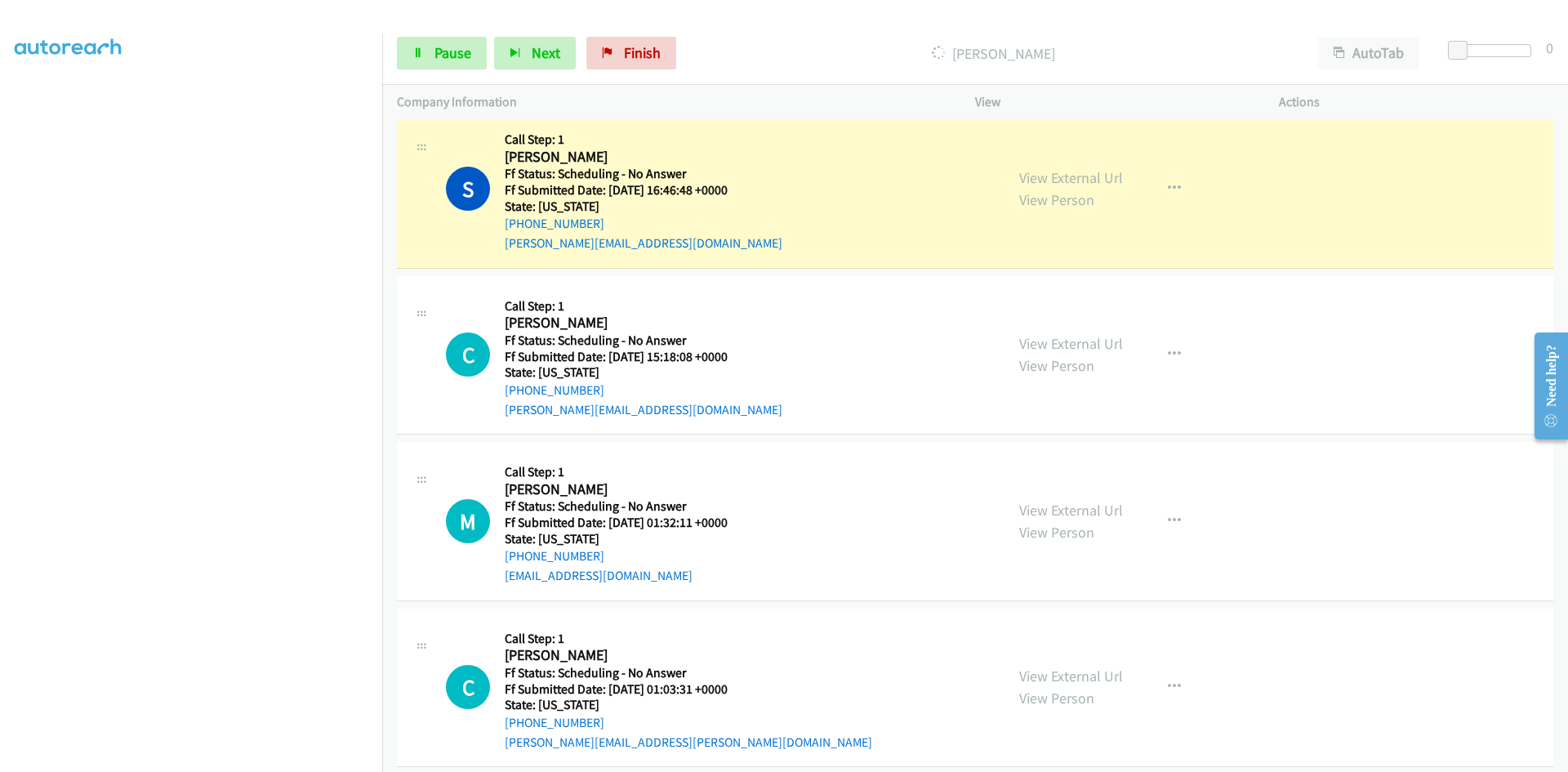
scroll to position [1961, 0]
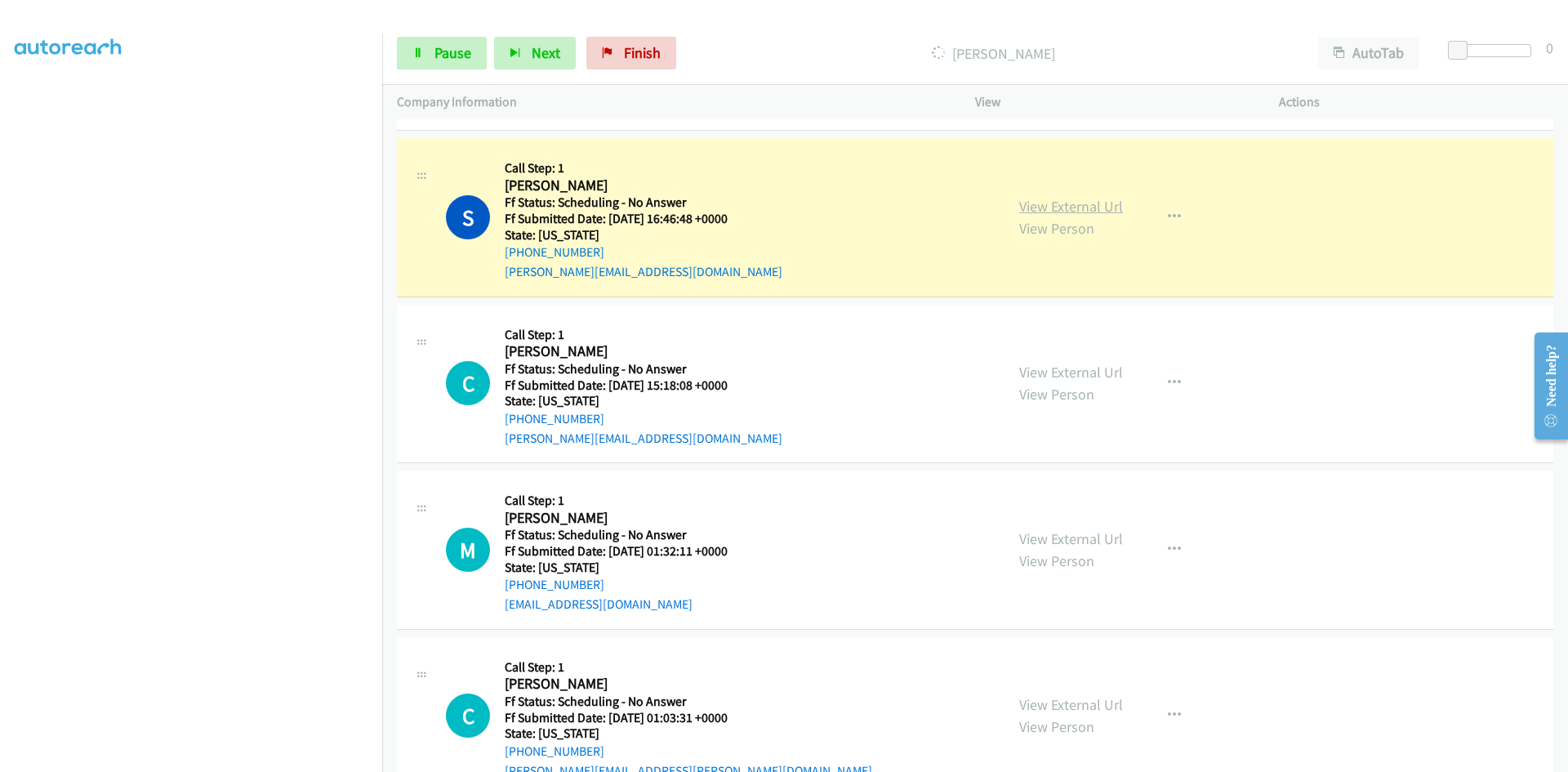
click at [1094, 204] on link "View External Url" at bounding box center [1072, 206] width 104 height 19
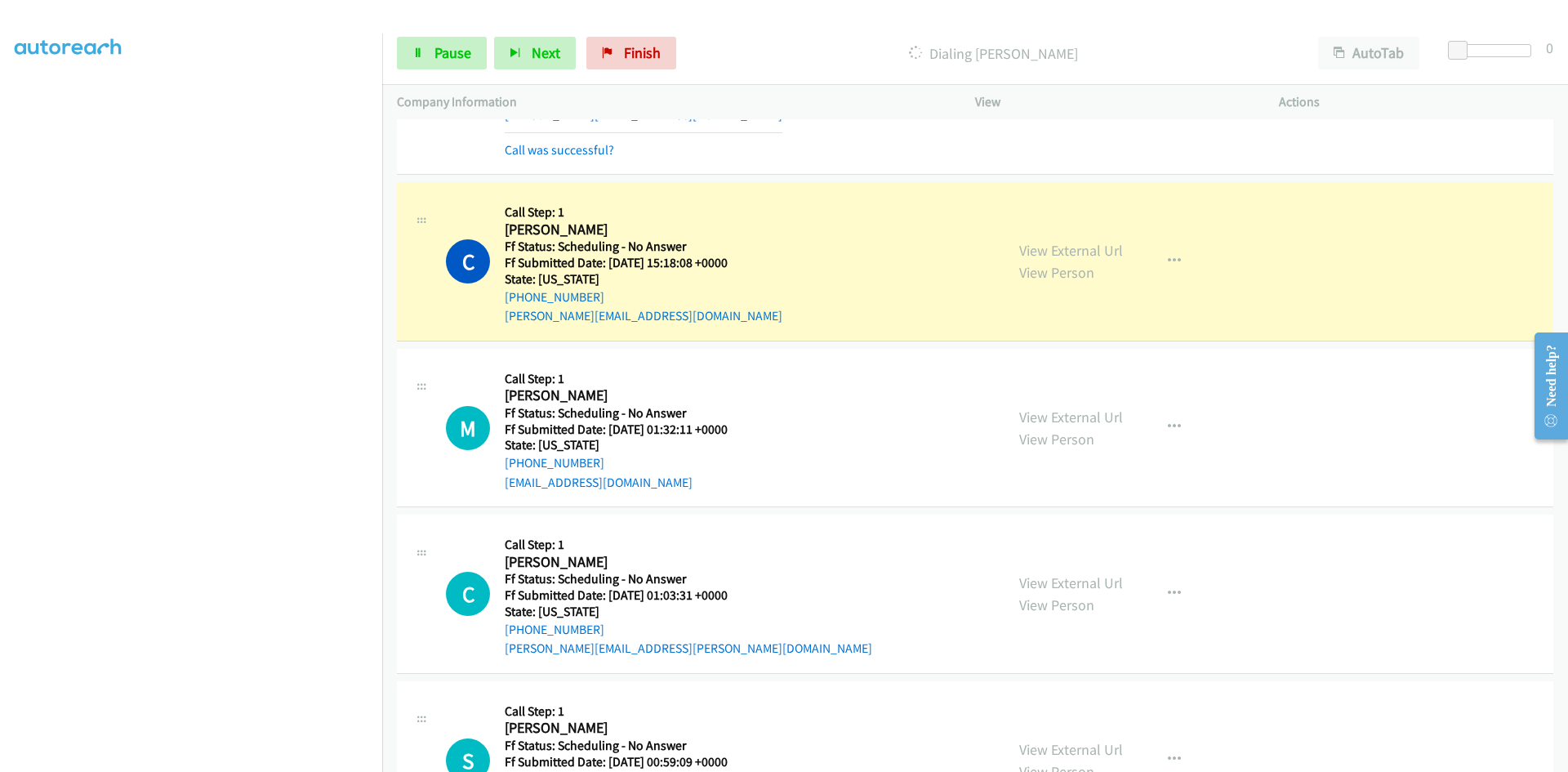
scroll to position [2124, 0]
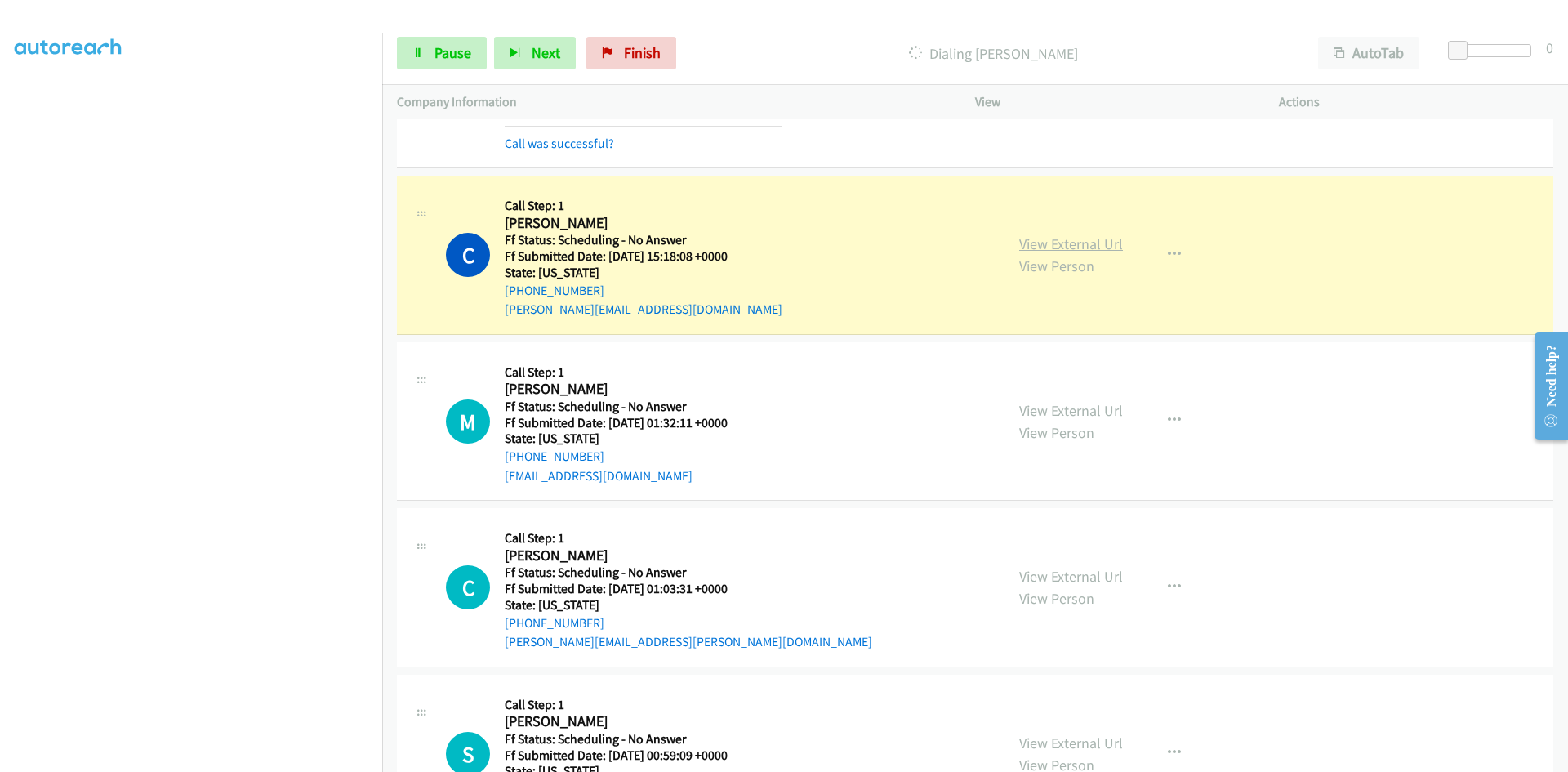
click at [1045, 243] on link "View External Url" at bounding box center [1072, 243] width 104 height 19
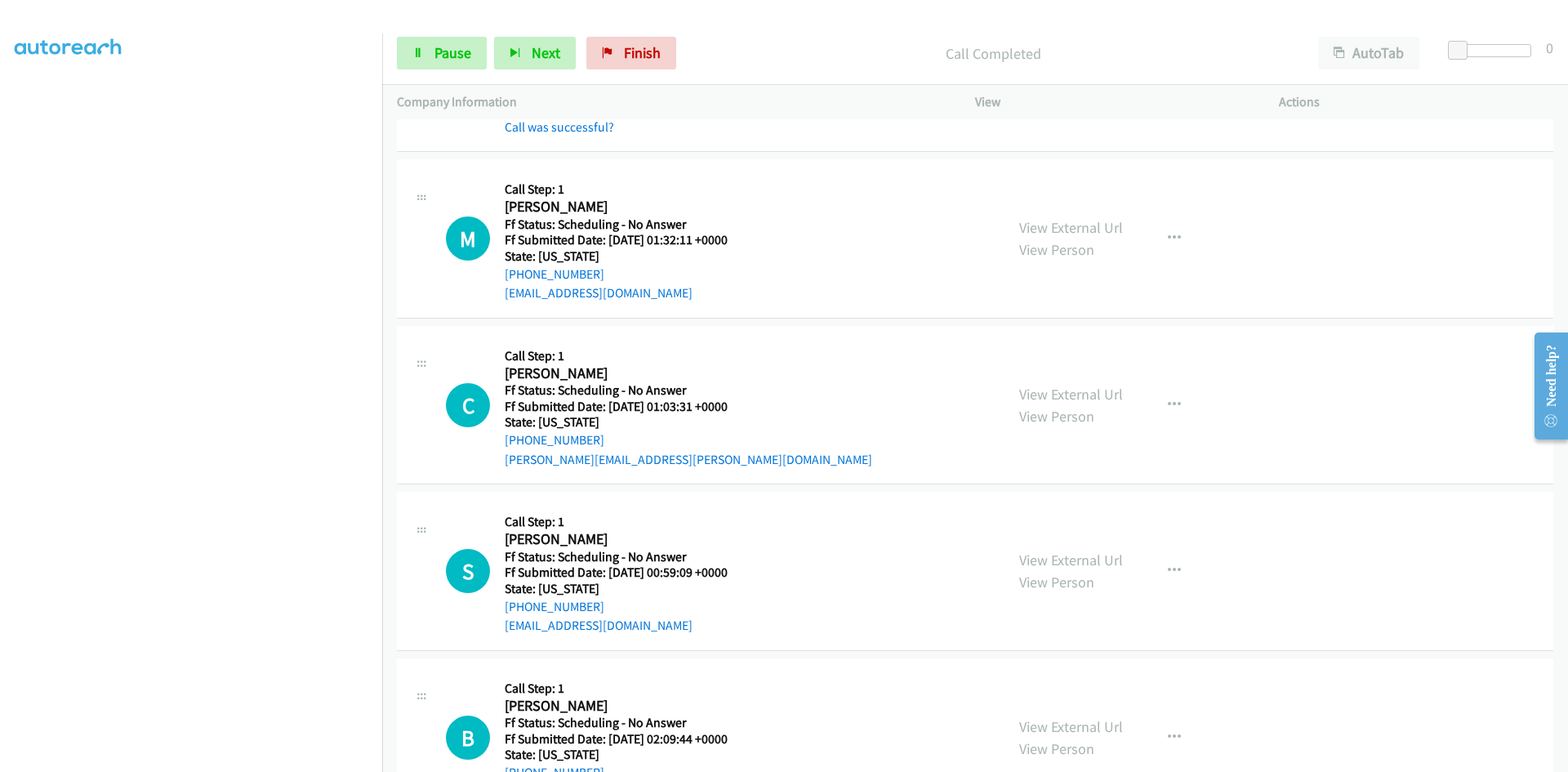
scroll to position [2370, 0]
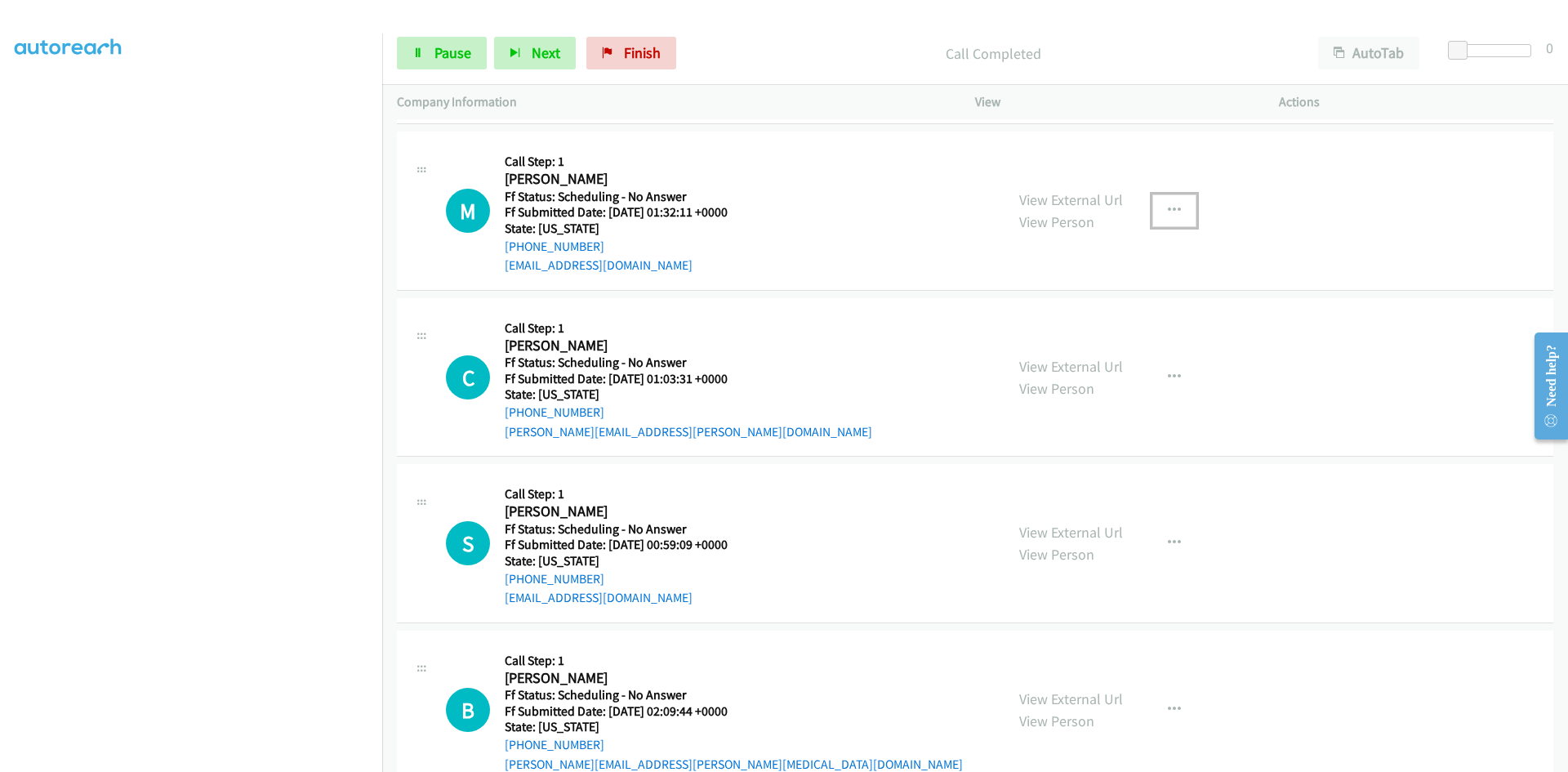
click at [1168, 206] on icon "button" at bounding box center [1174, 210] width 13 height 13
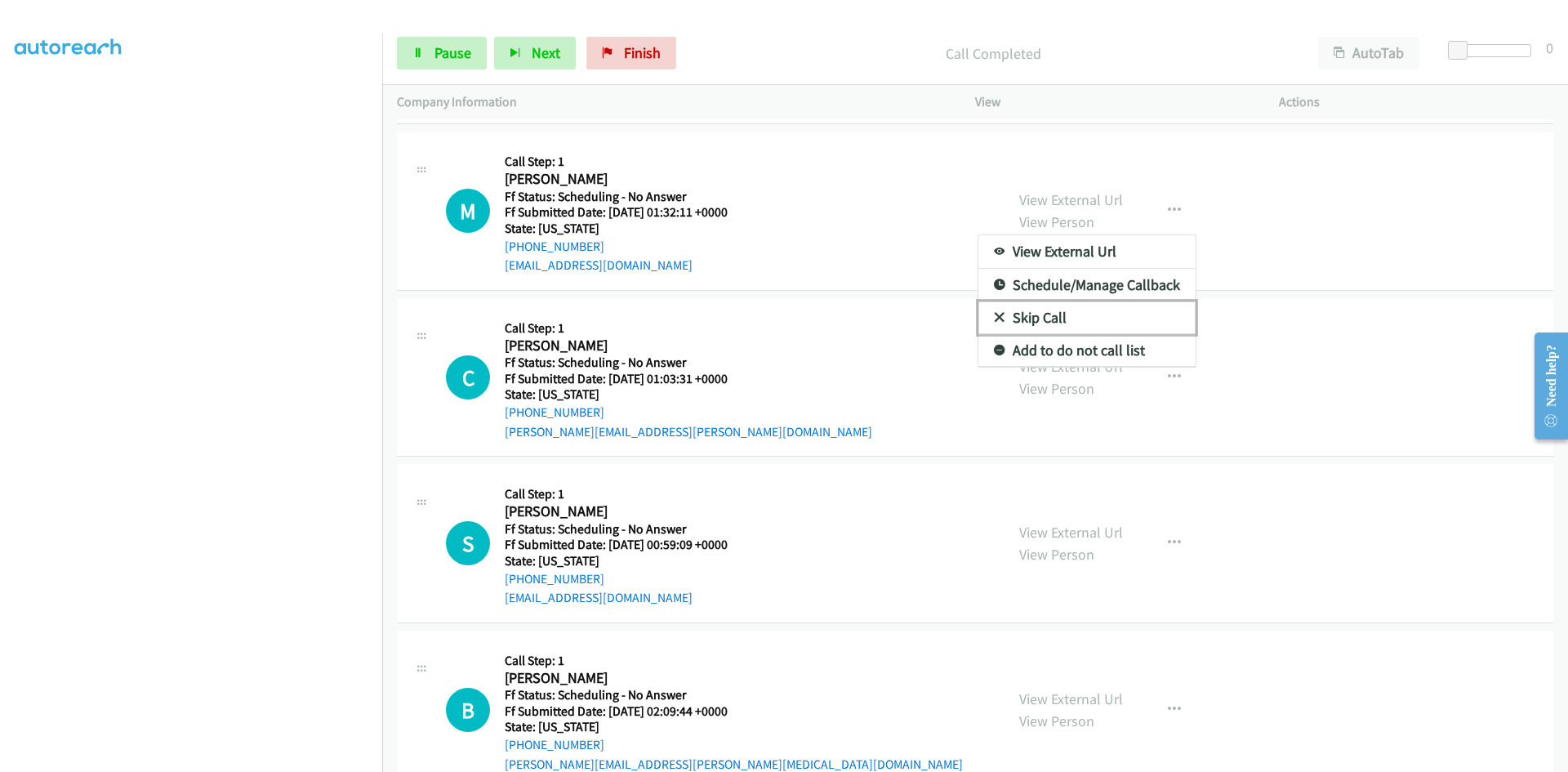
click at [1060, 317] on link "Skip Call" at bounding box center [1086, 318] width 217 height 32
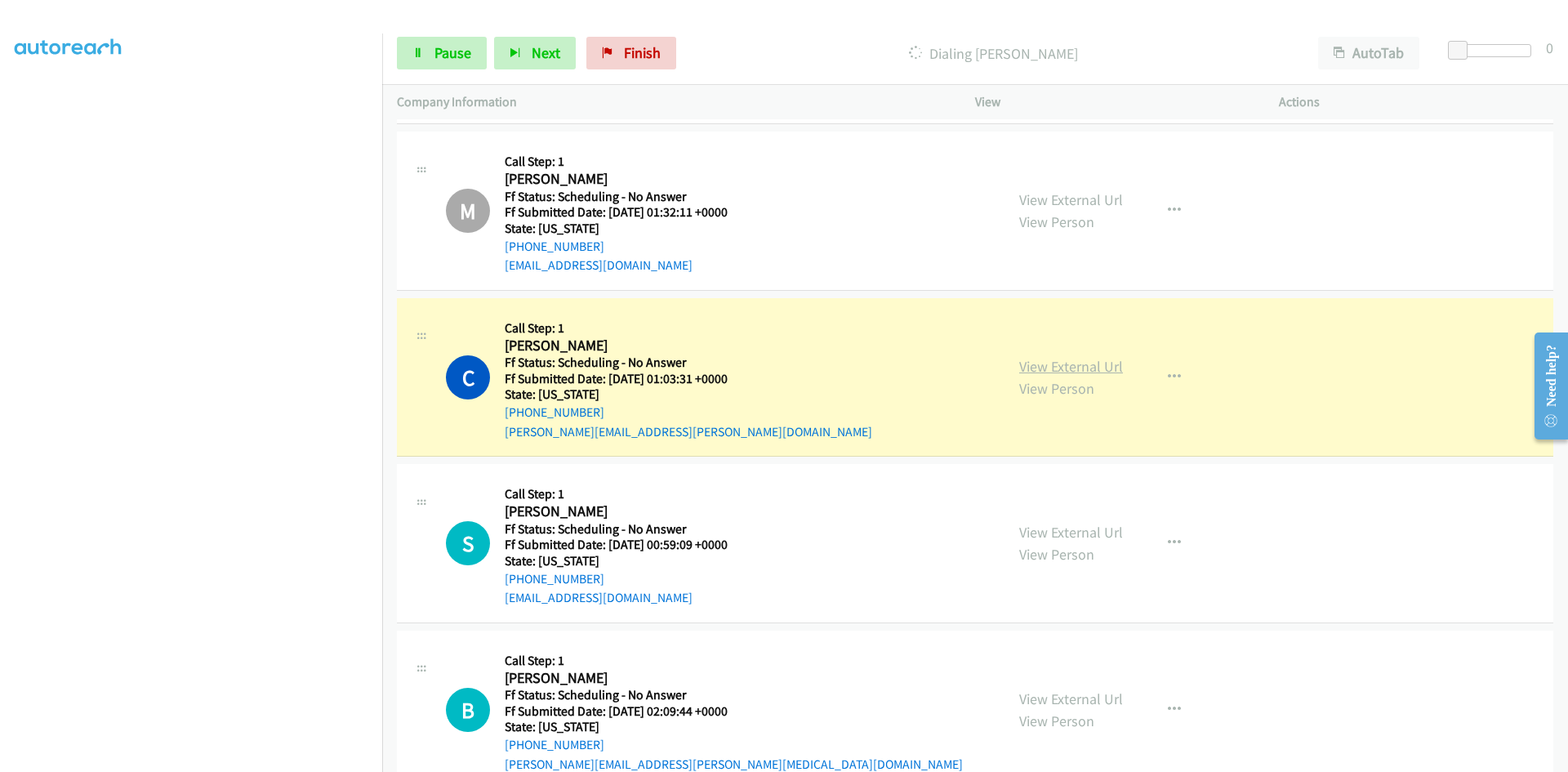
click at [1036, 366] on link "View External Url" at bounding box center [1072, 366] width 104 height 19
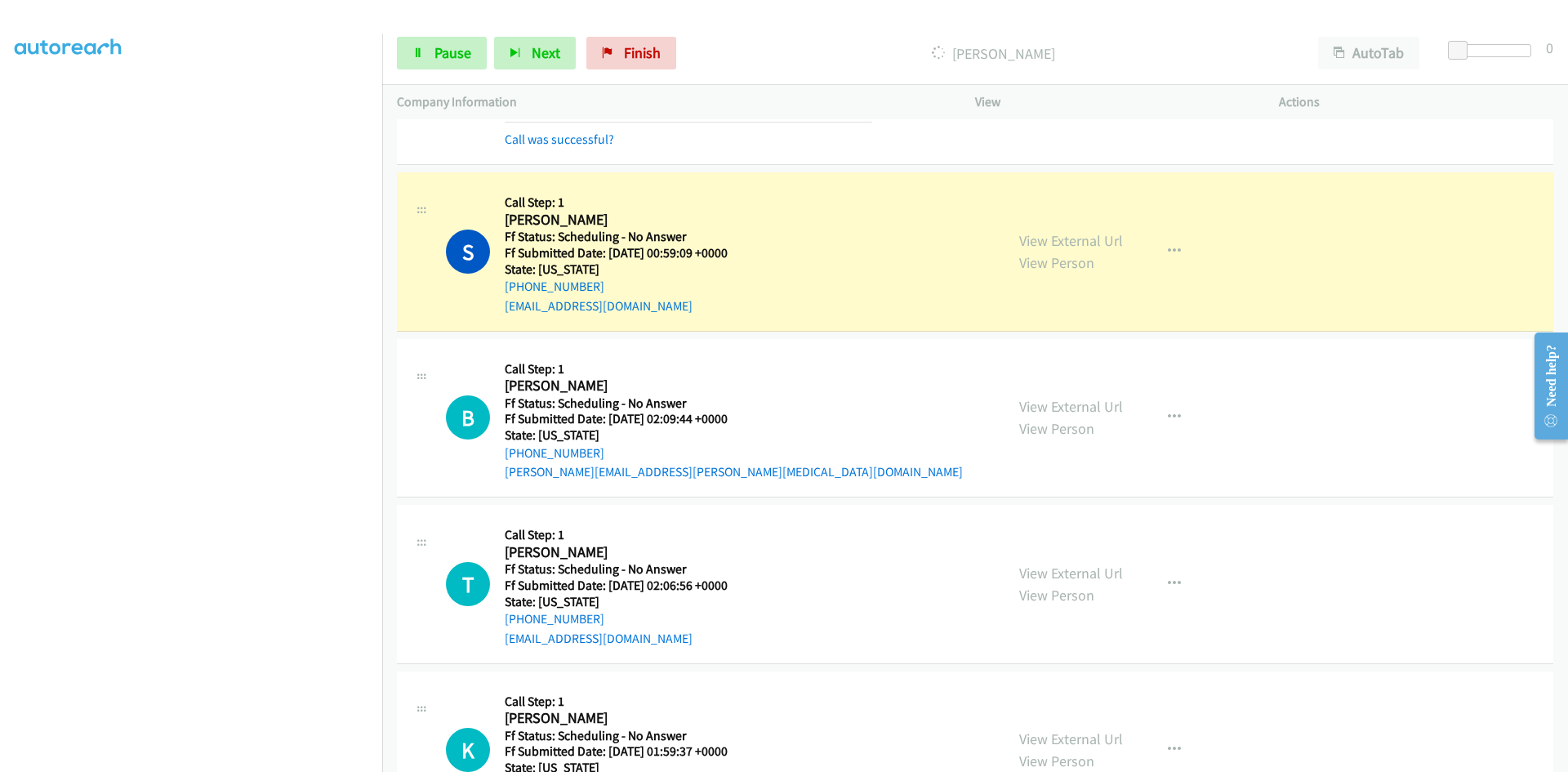
scroll to position [2778, 0]
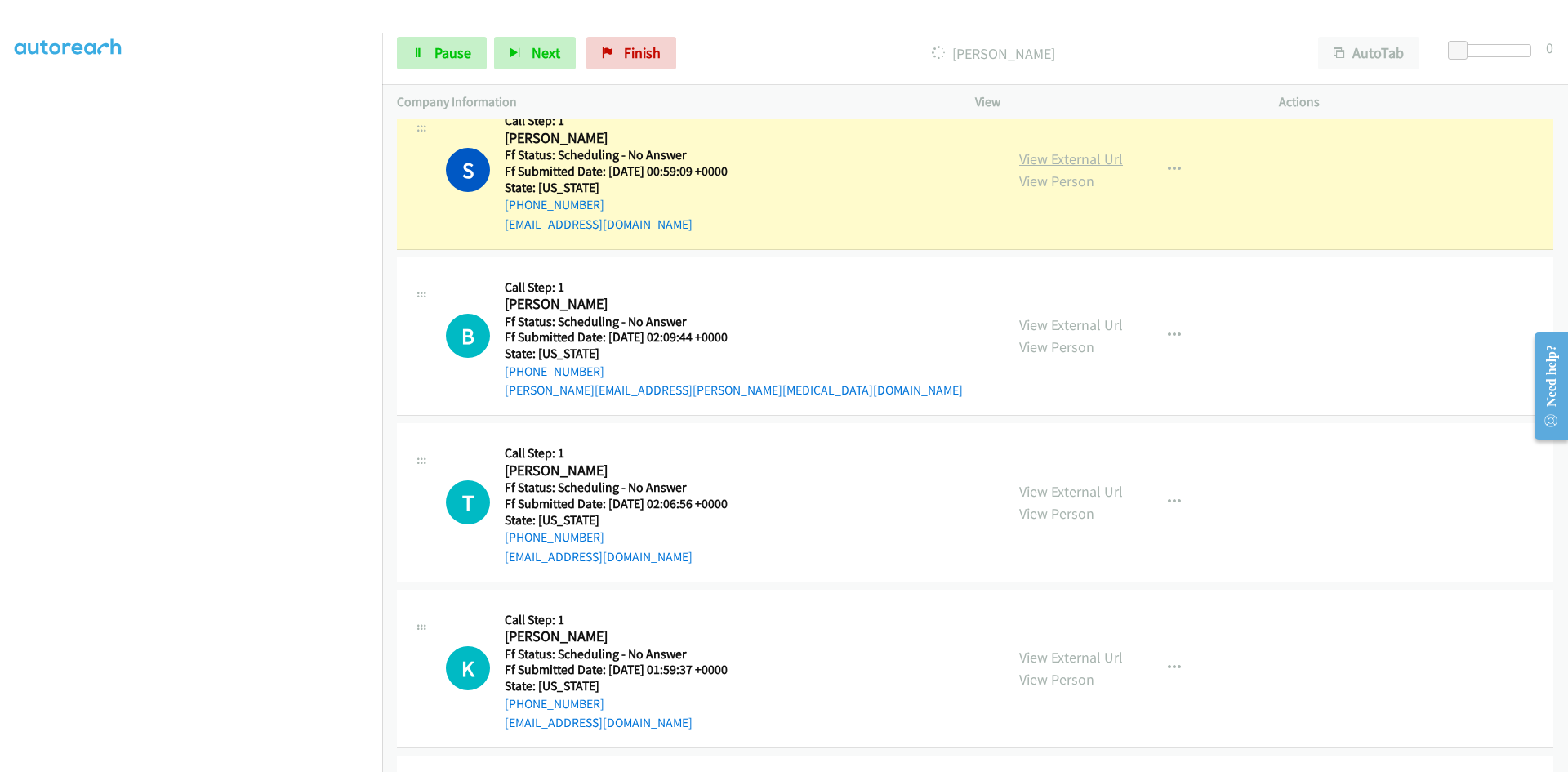
click at [1065, 160] on link "View External Url" at bounding box center [1072, 158] width 104 height 19
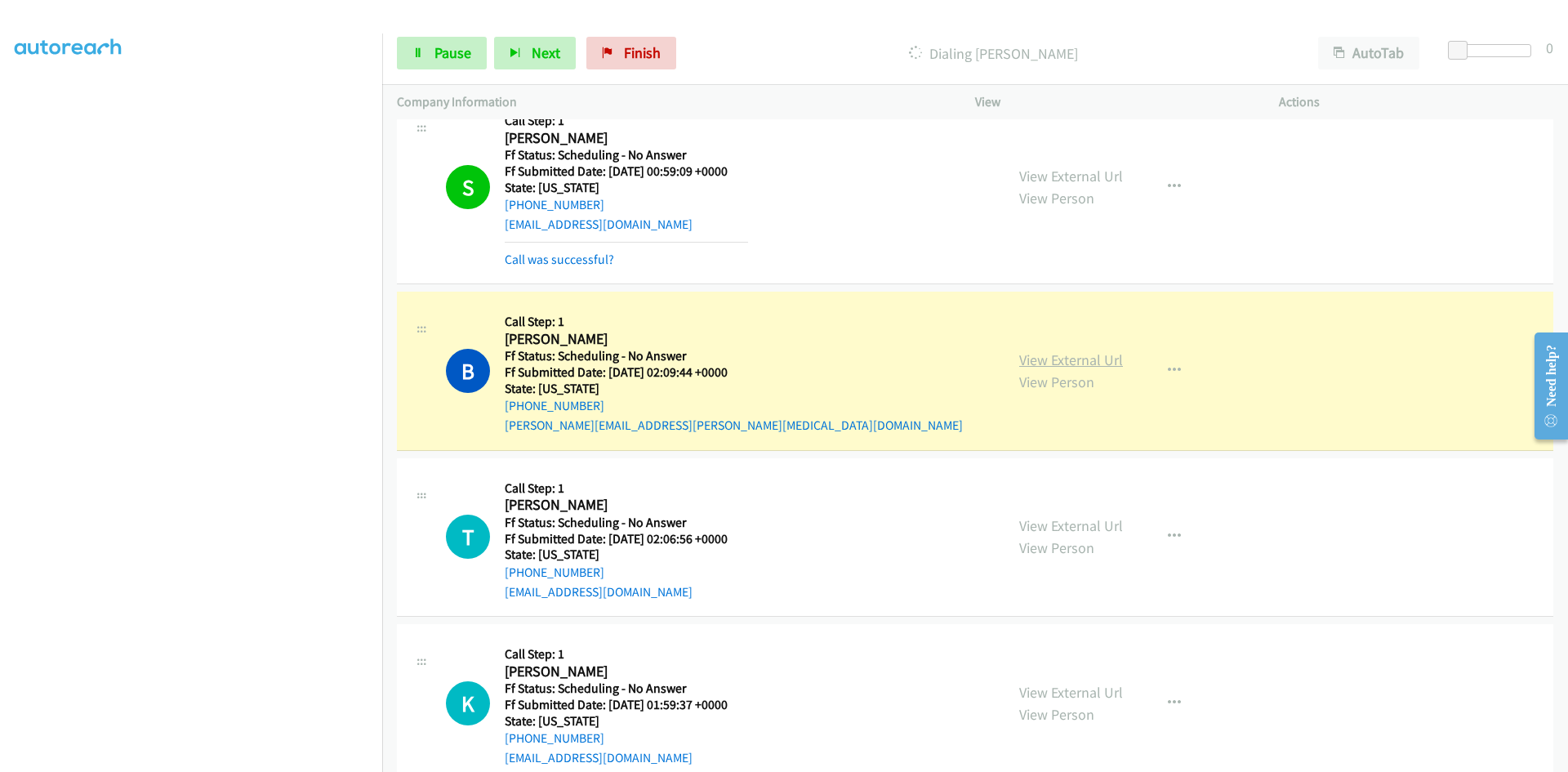
click at [1041, 364] on link "View External Url" at bounding box center [1072, 359] width 104 height 19
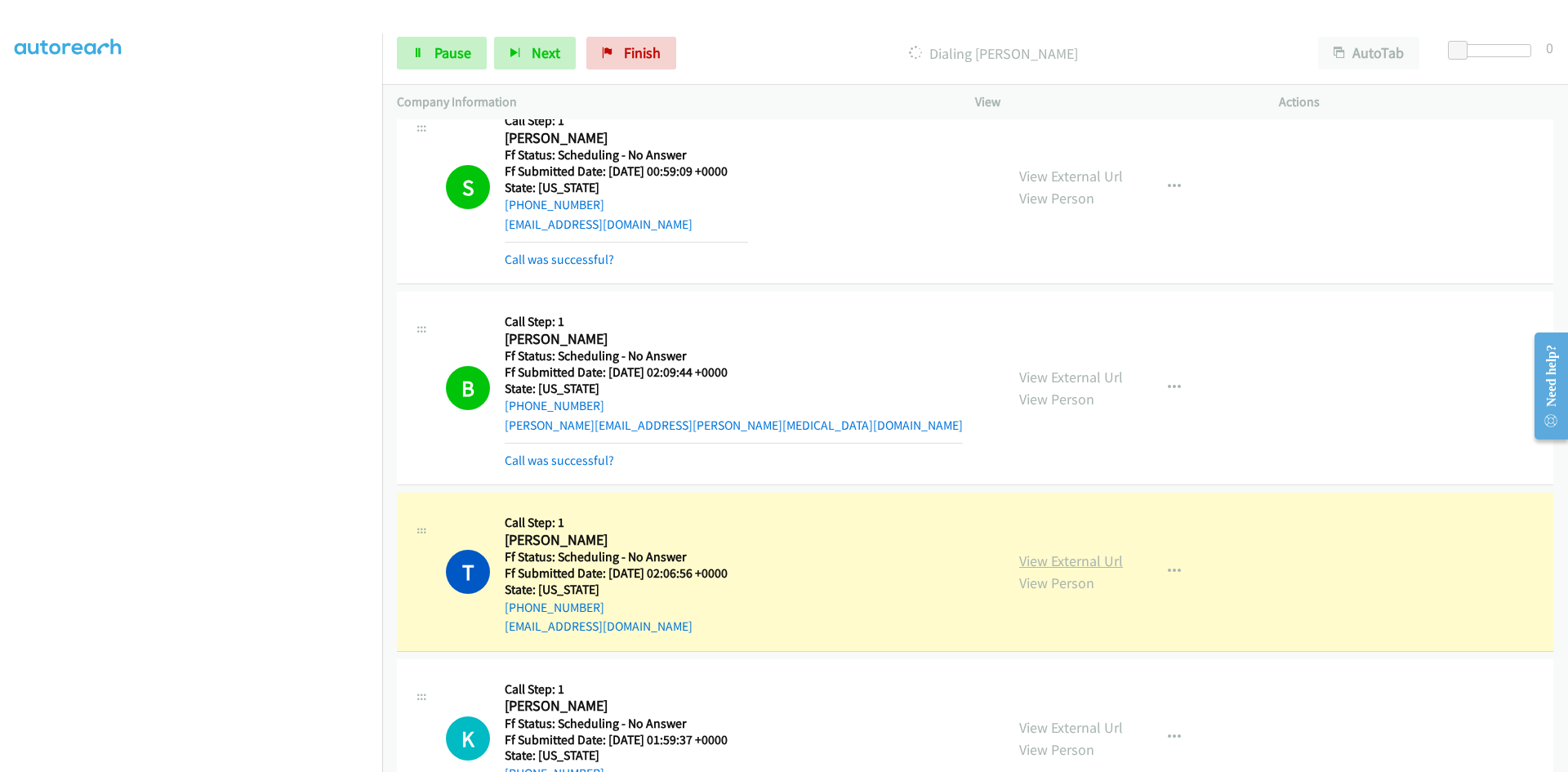
click at [1024, 564] on link "View External Url" at bounding box center [1072, 561] width 104 height 19
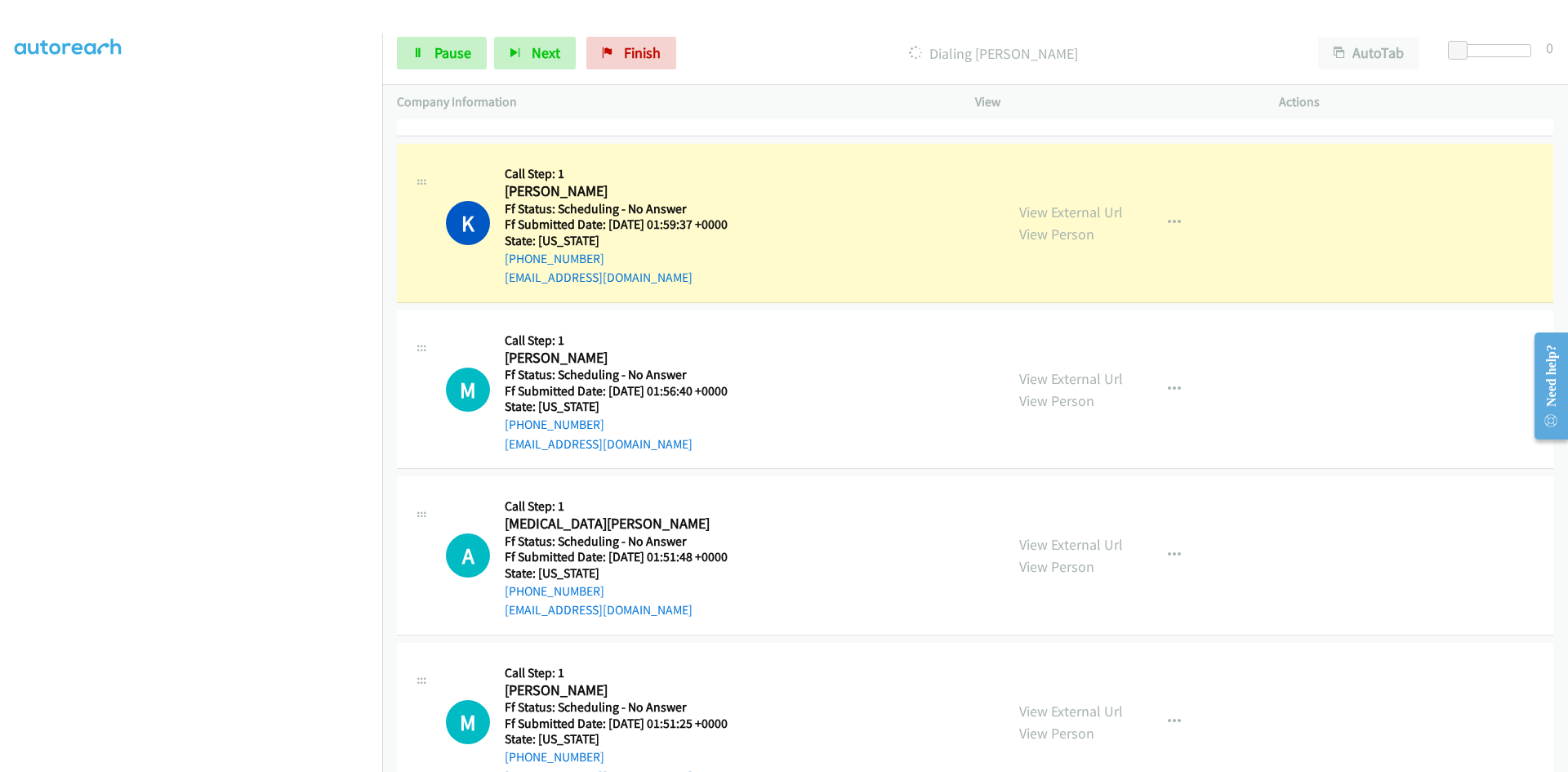
scroll to position [3351, 0]
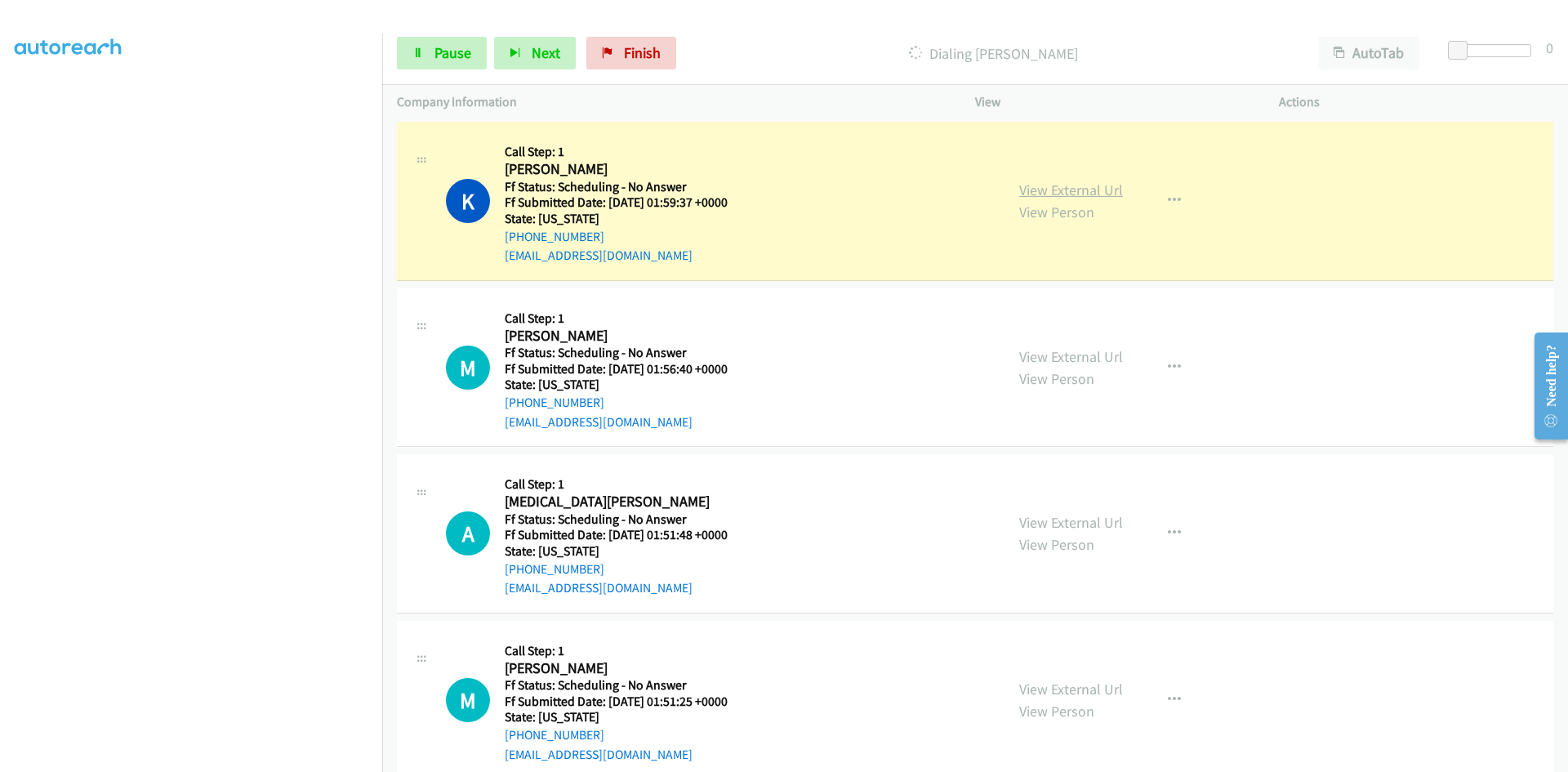
click at [1055, 193] on link "View External Url" at bounding box center [1072, 190] width 104 height 19
click at [1061, 186] on link "View External Url" at bounding box center [1072, 190] width 104 height 19
click at [468, 44] on span "Pause" at bounding box center [452, 52] width 36 height 19
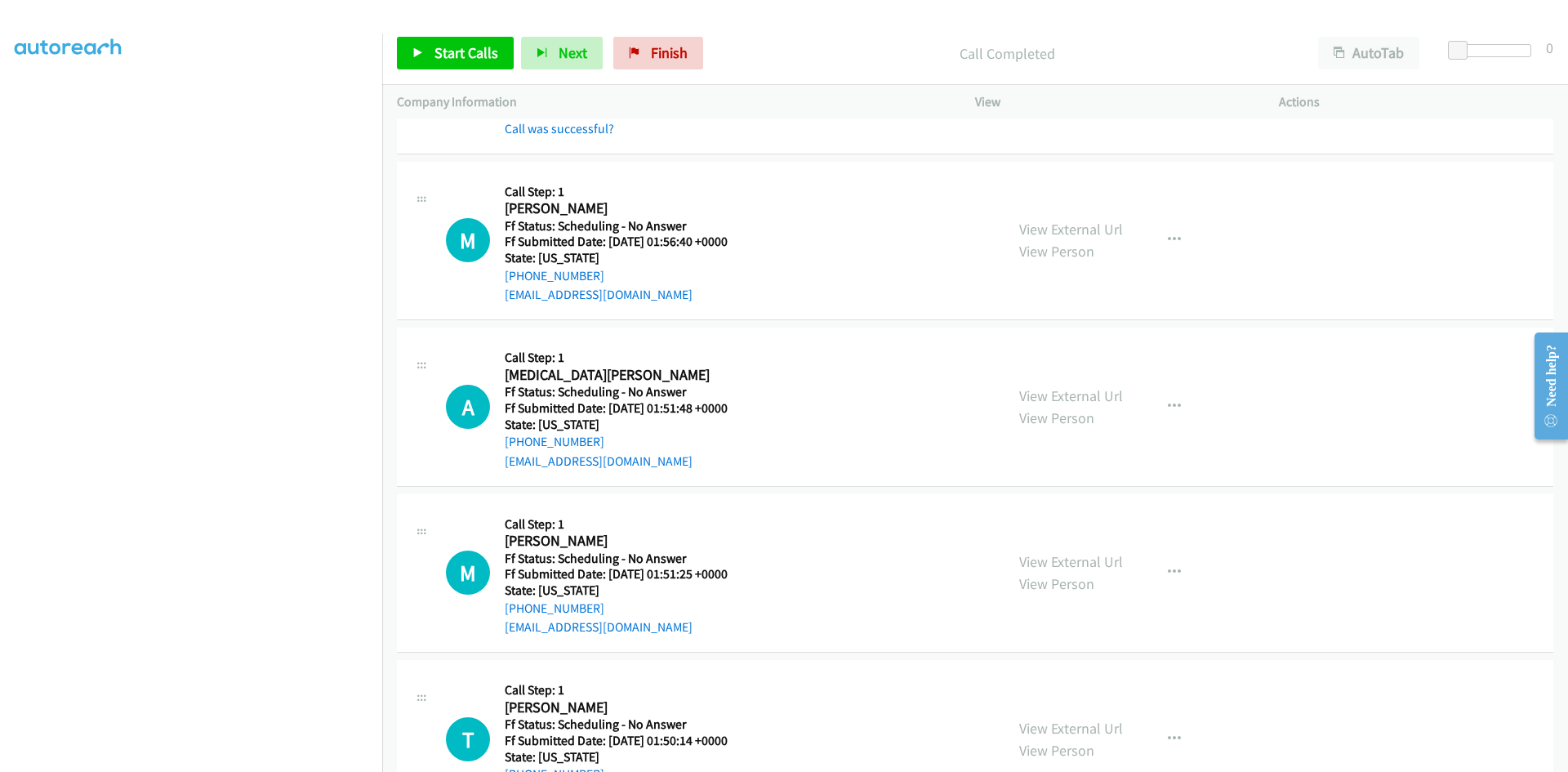
scroll to position [3514, 0]
click at [474, 53] on span "Start Calls" at bounding box center [466, 52] width 64 height 19
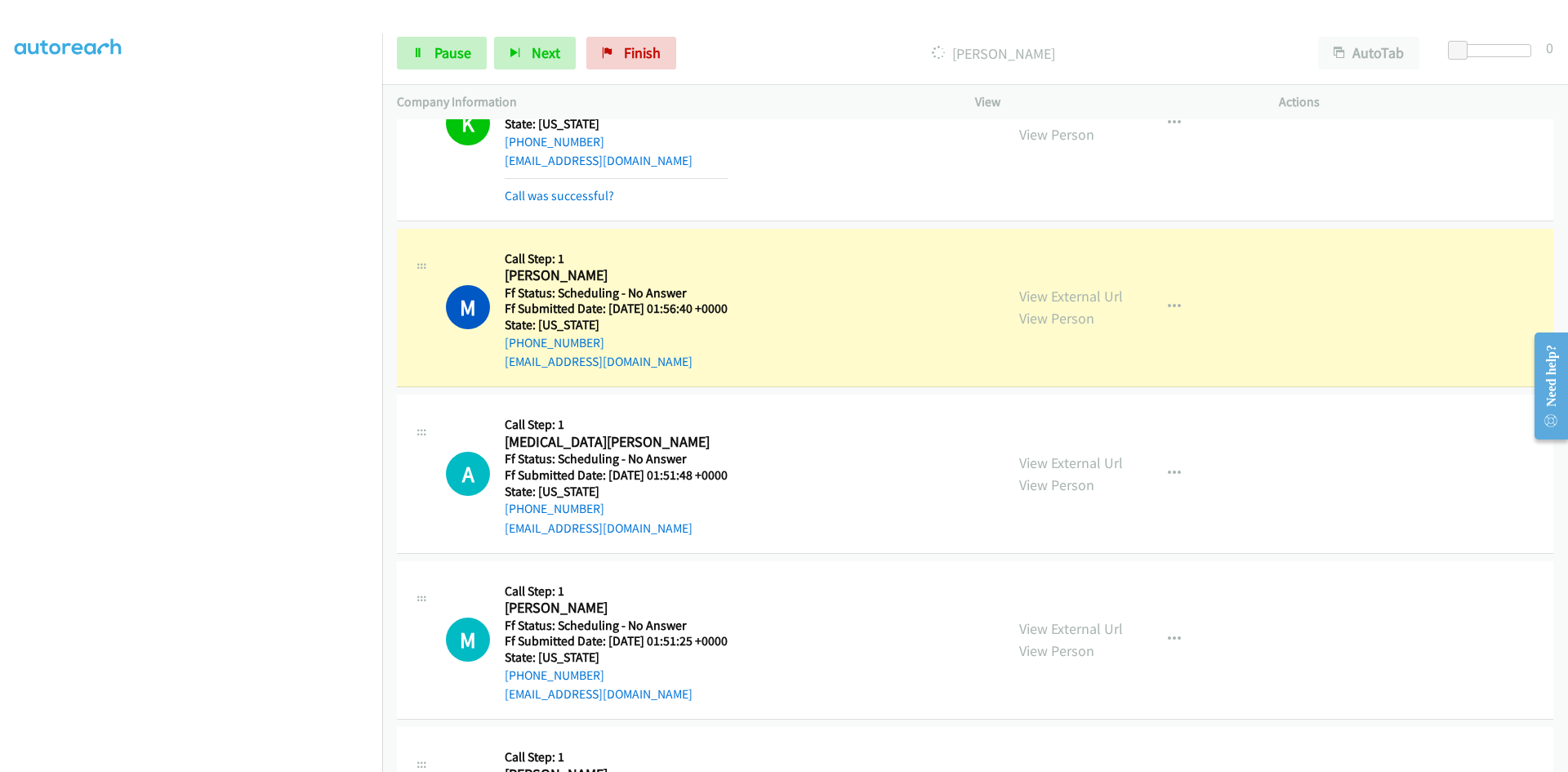
scroll to position [3351, 0]
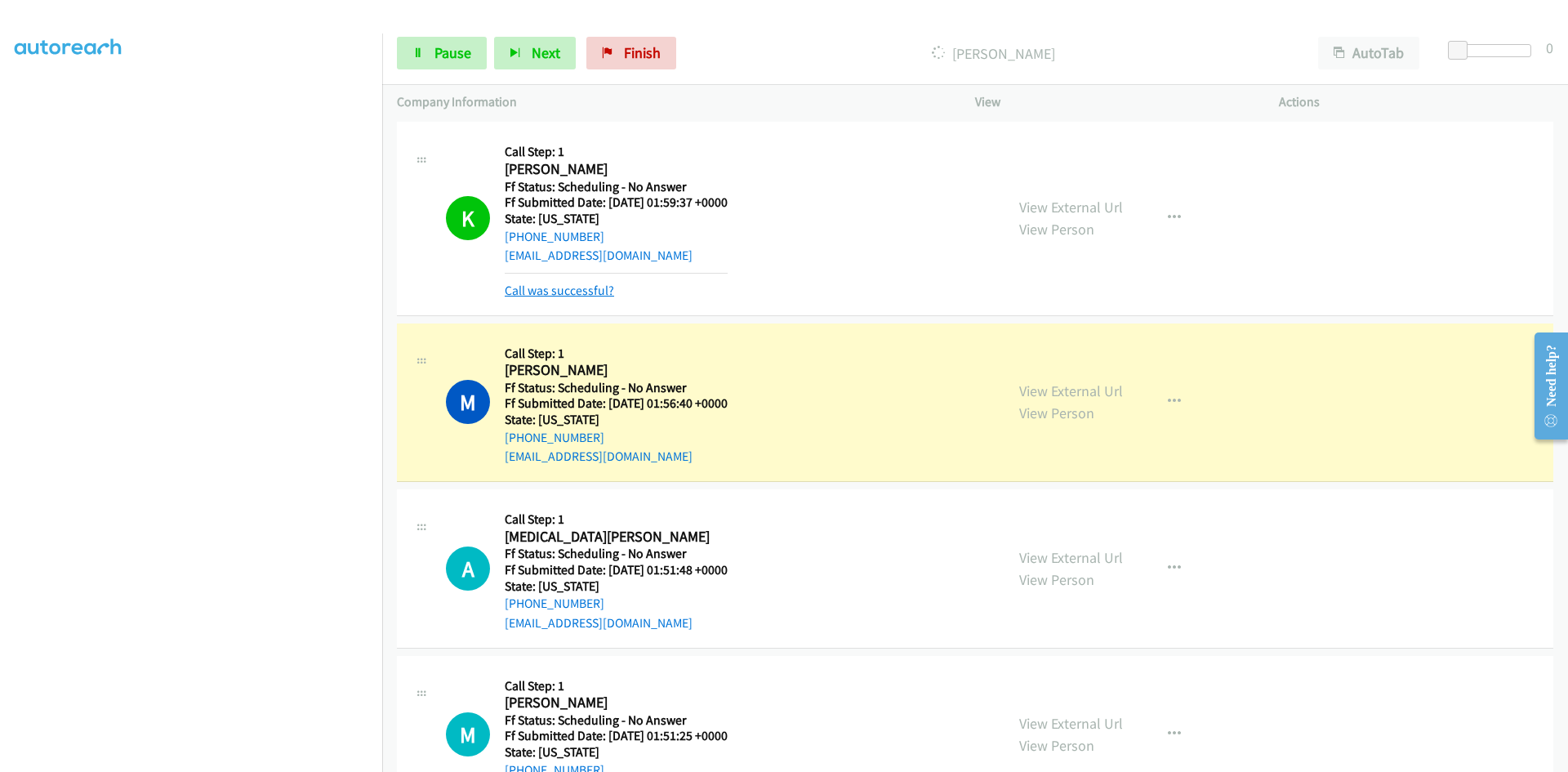
click at [557, 287] on link "Call was successful?" at bounding box center [559, 291] width 109 height 16
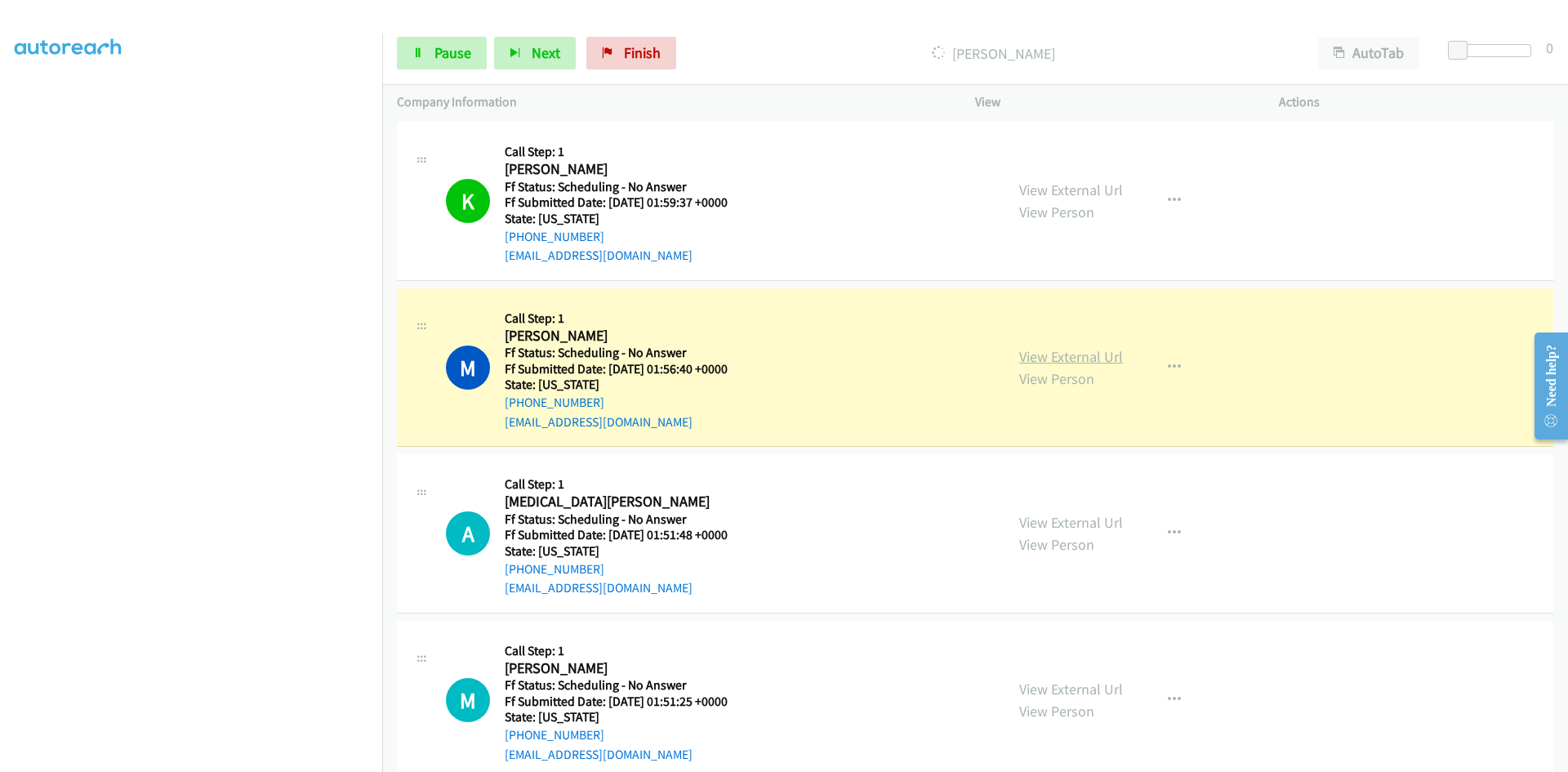
click at [1035, 359] on link "View External Url" at bounding box center [1072, 356] width 104 height 19
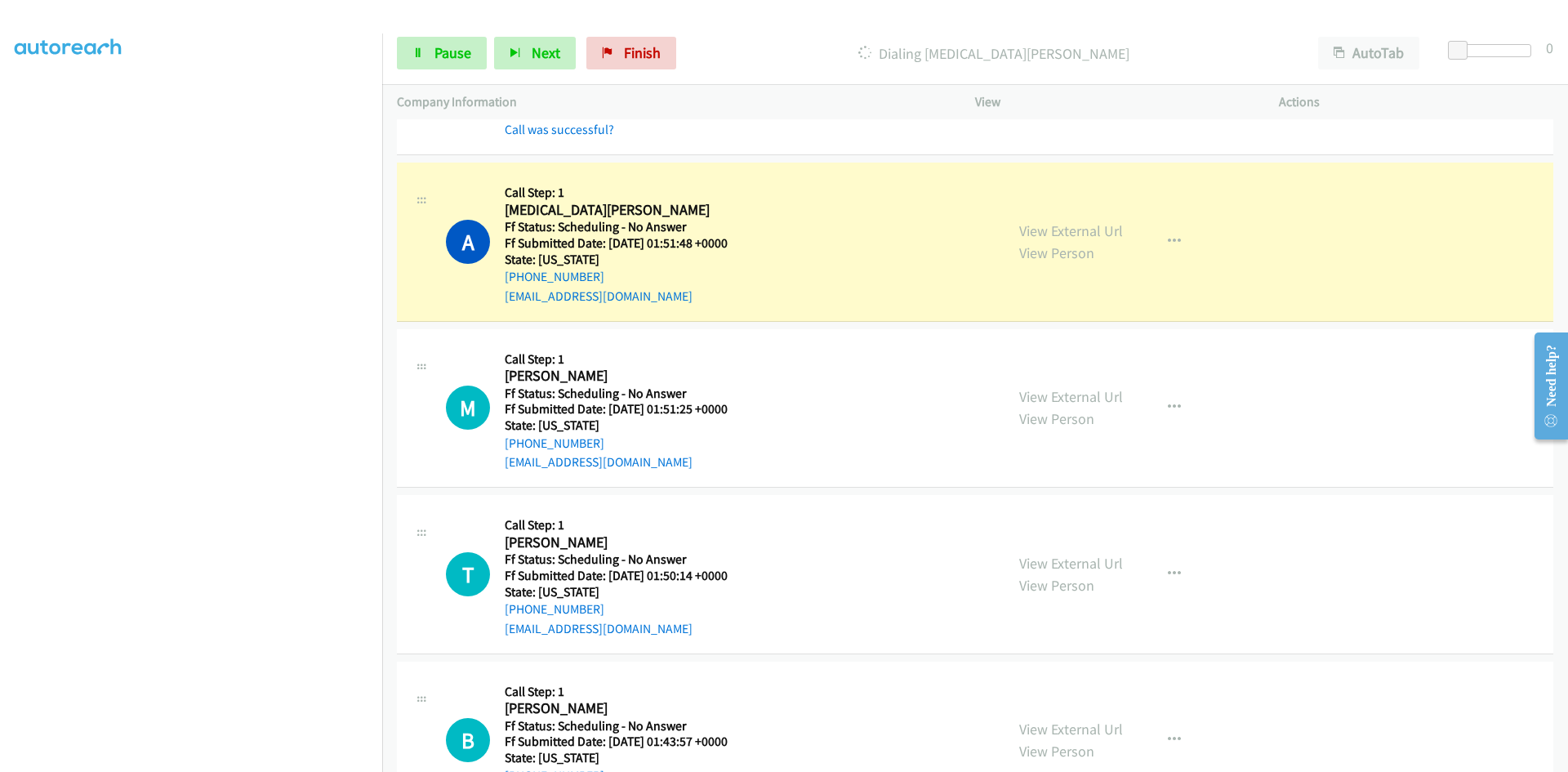
scroll to position [3759, 0]
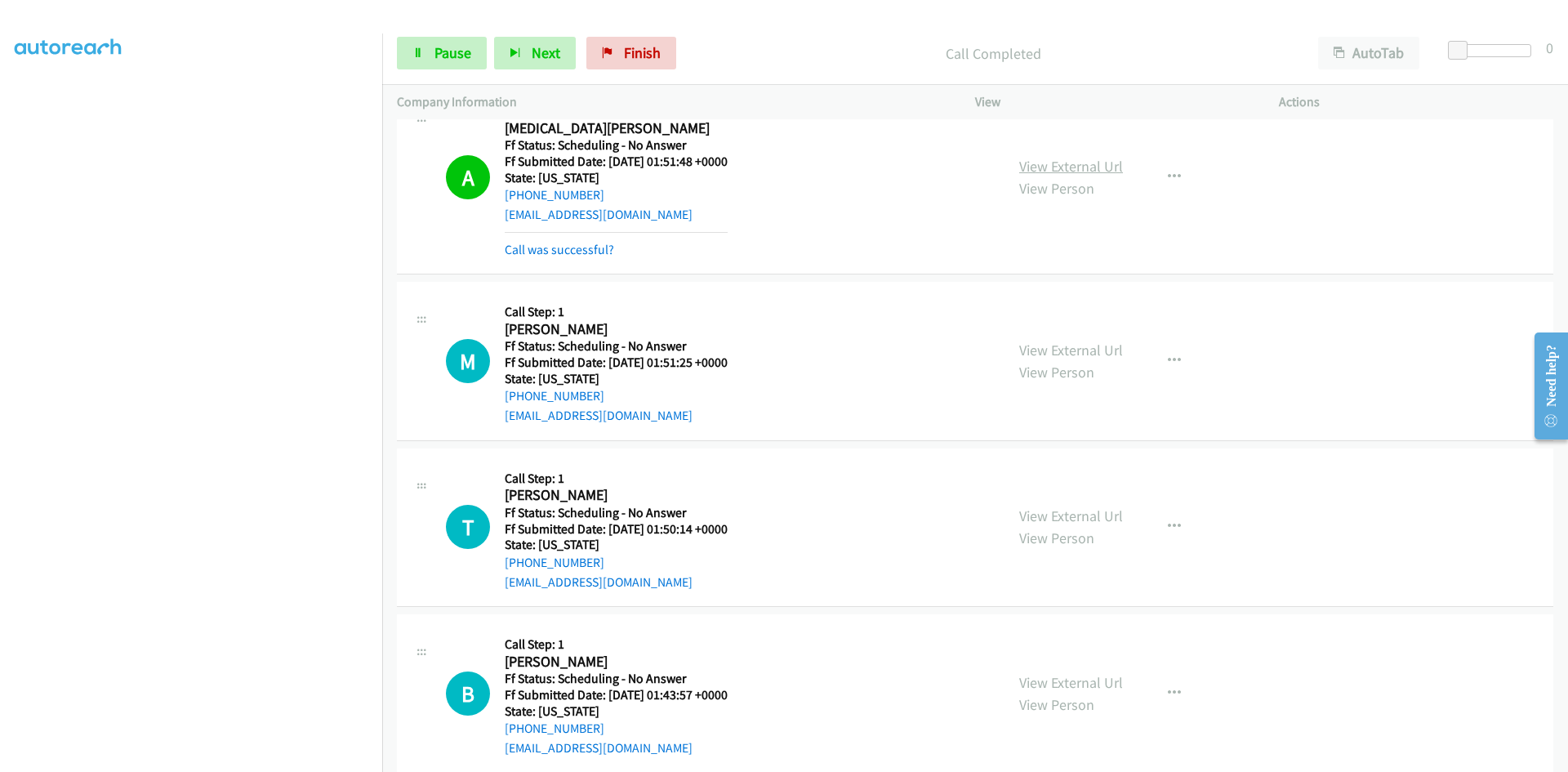
click at [1097, 169] on link "View External Url" at bounding box center [1072, 166] width 104 height 19
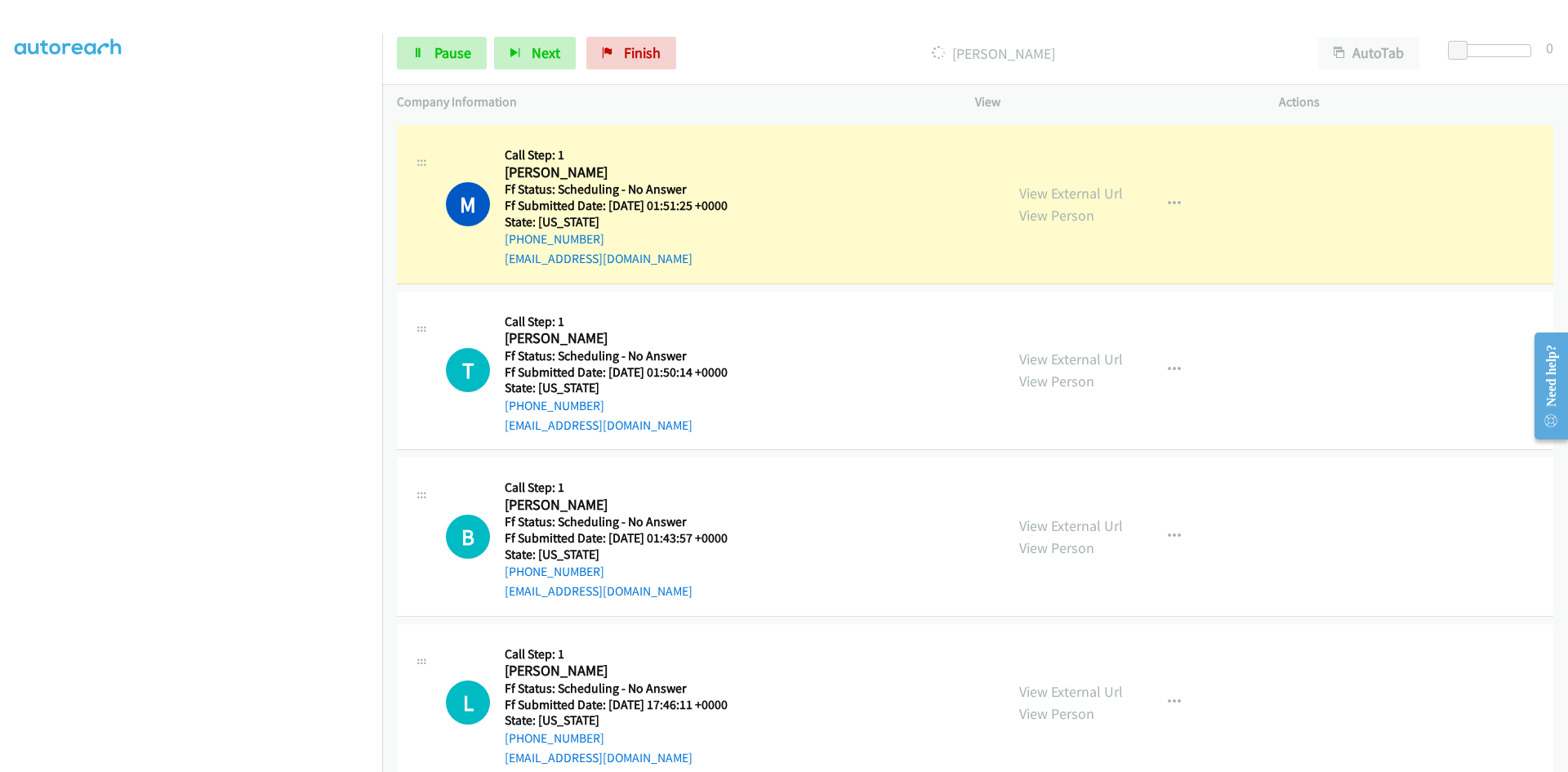
scroll to position [3923, 0]
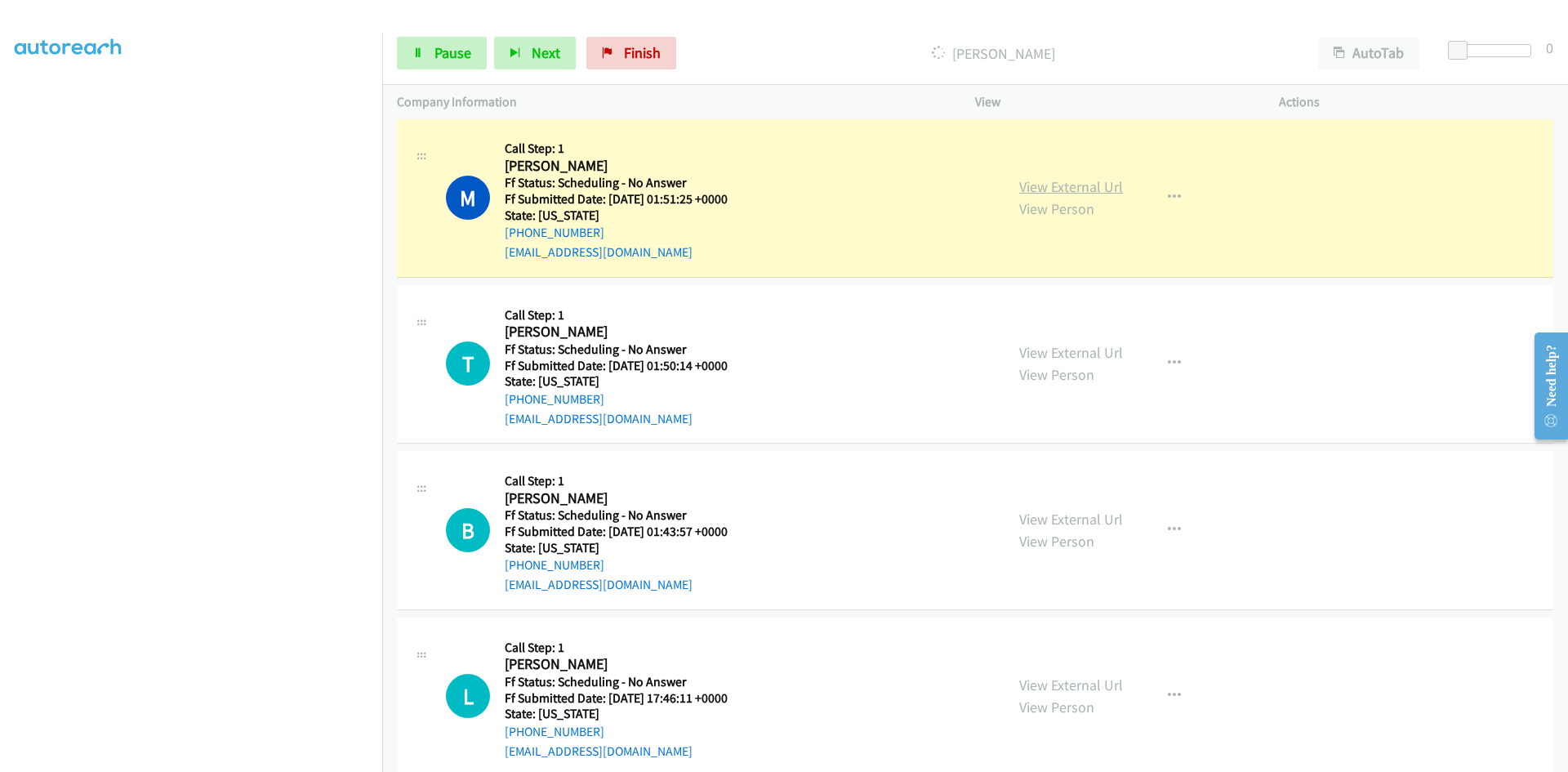
click at [1051, 186] on link "View External Url" at bounding box center [1072, 186] width 104 height 19
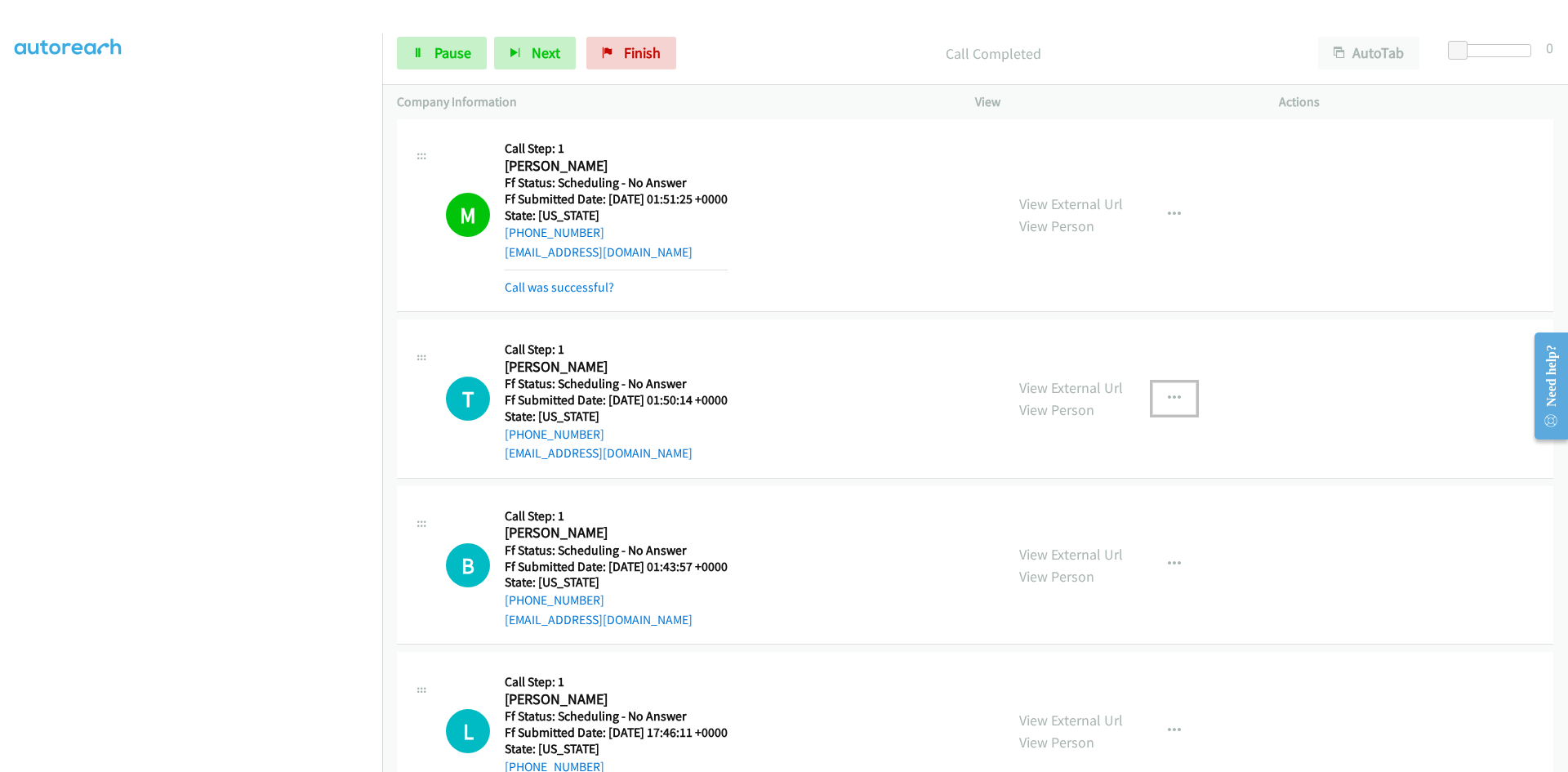
click at [1172, 395] on icon "button" at bounding box center [1174, 398] width 13 height 13
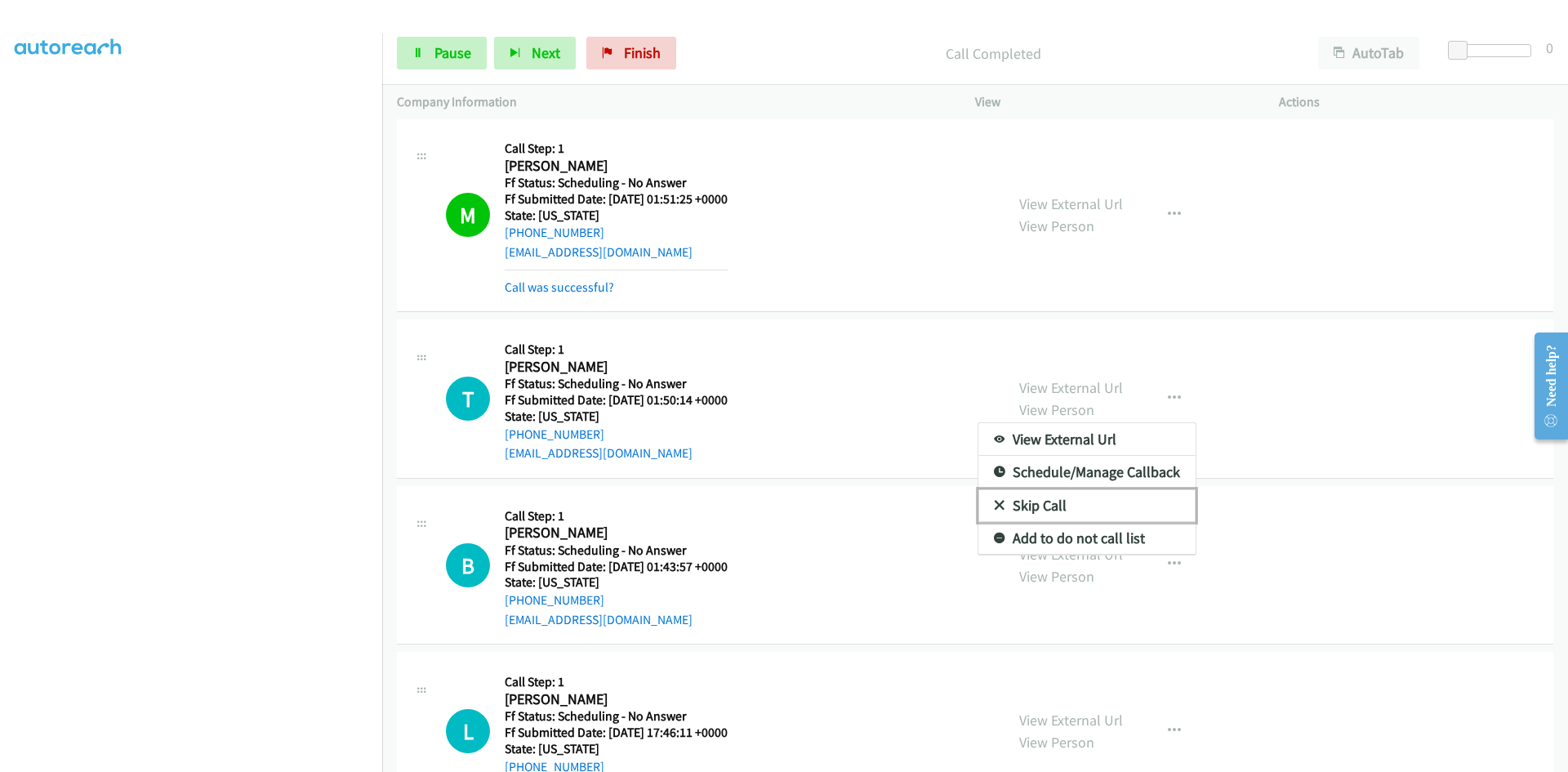
click at [1049, 504] on link "Skip Call" at bounding box center [1086, 505] width 217 height 32
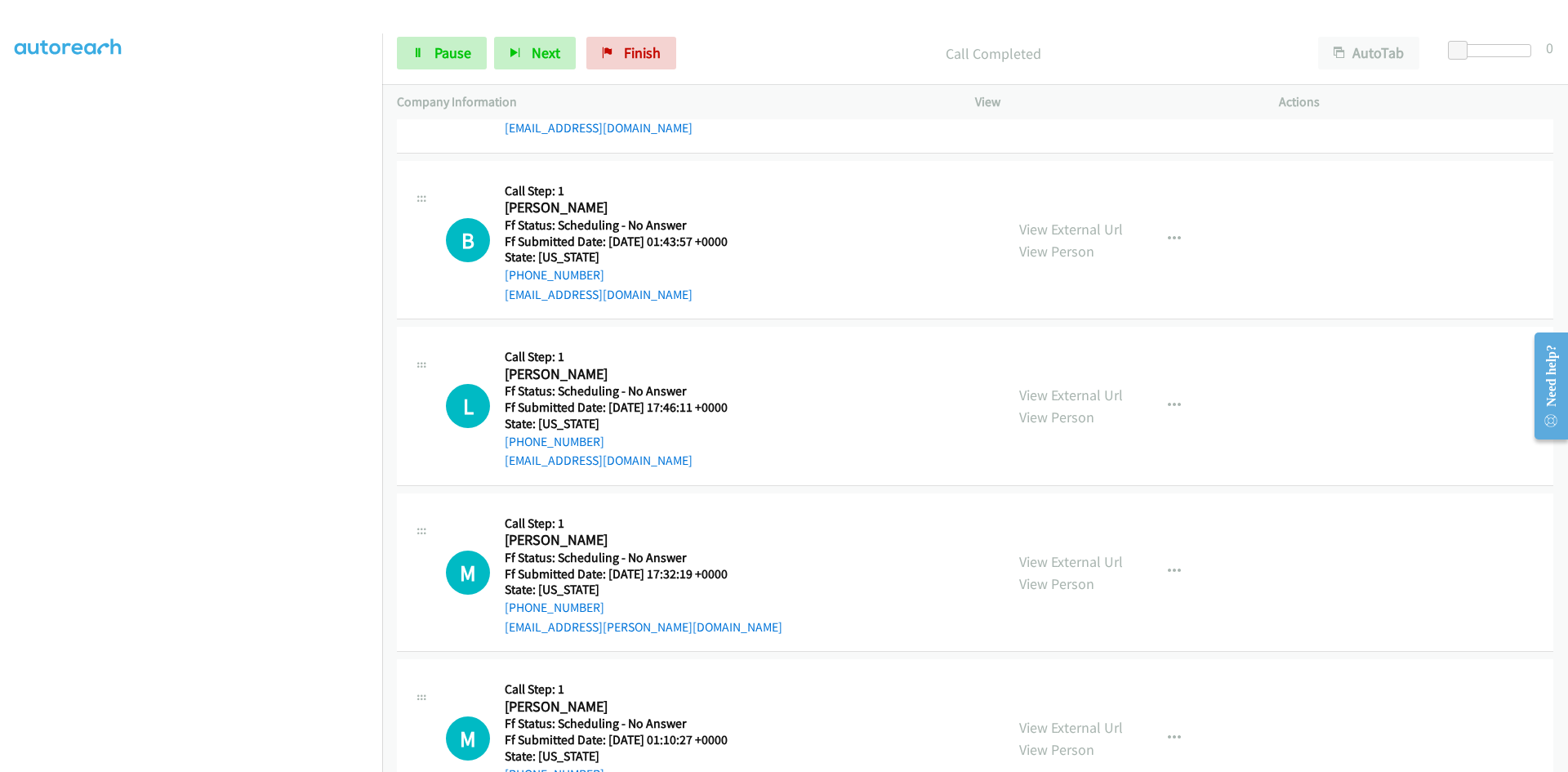
scroll to position [4249, 0]
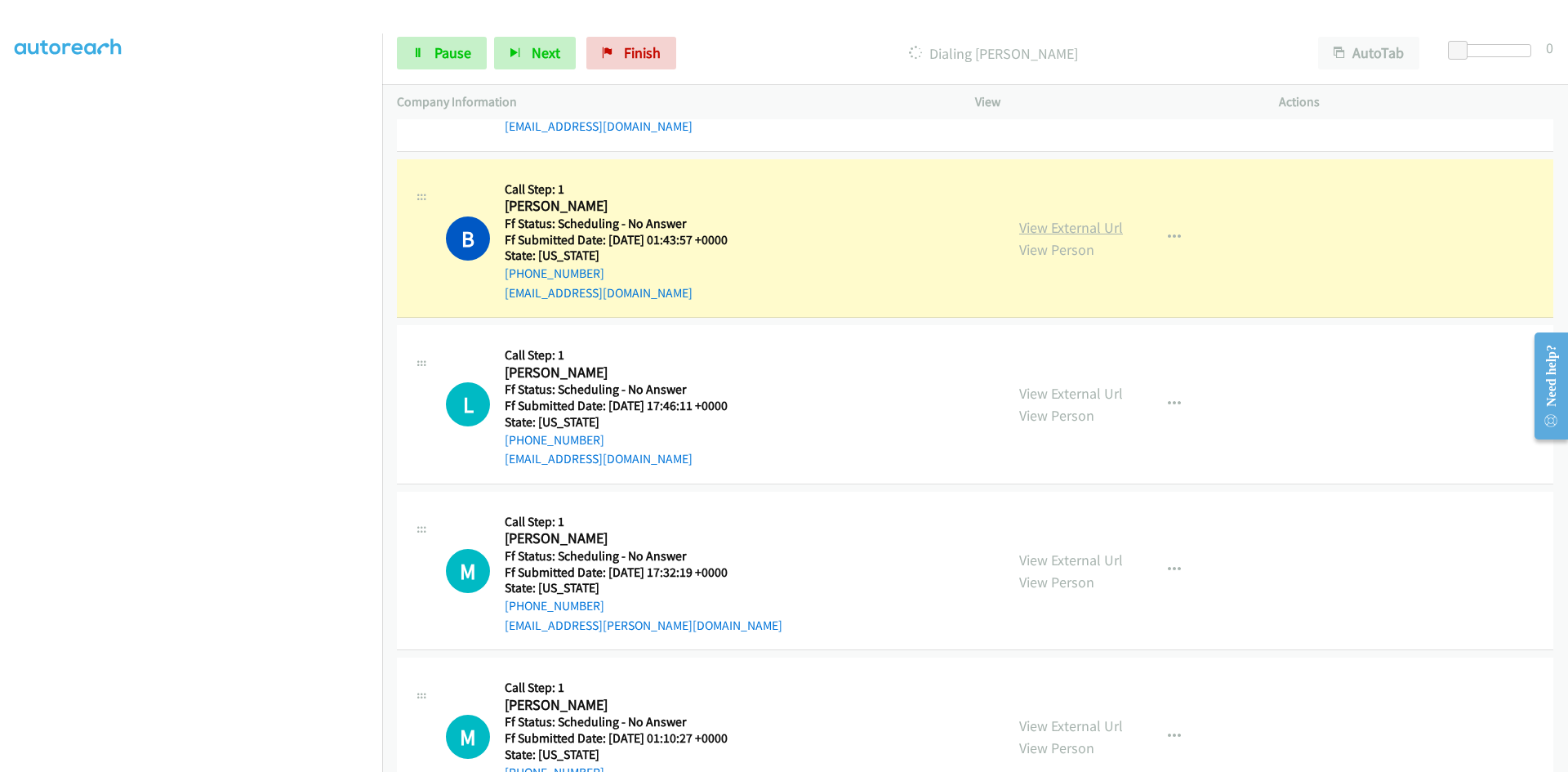
click at [1044, 224] on link "View External Url" at bounding box center [1072, 227] width 104 height 19
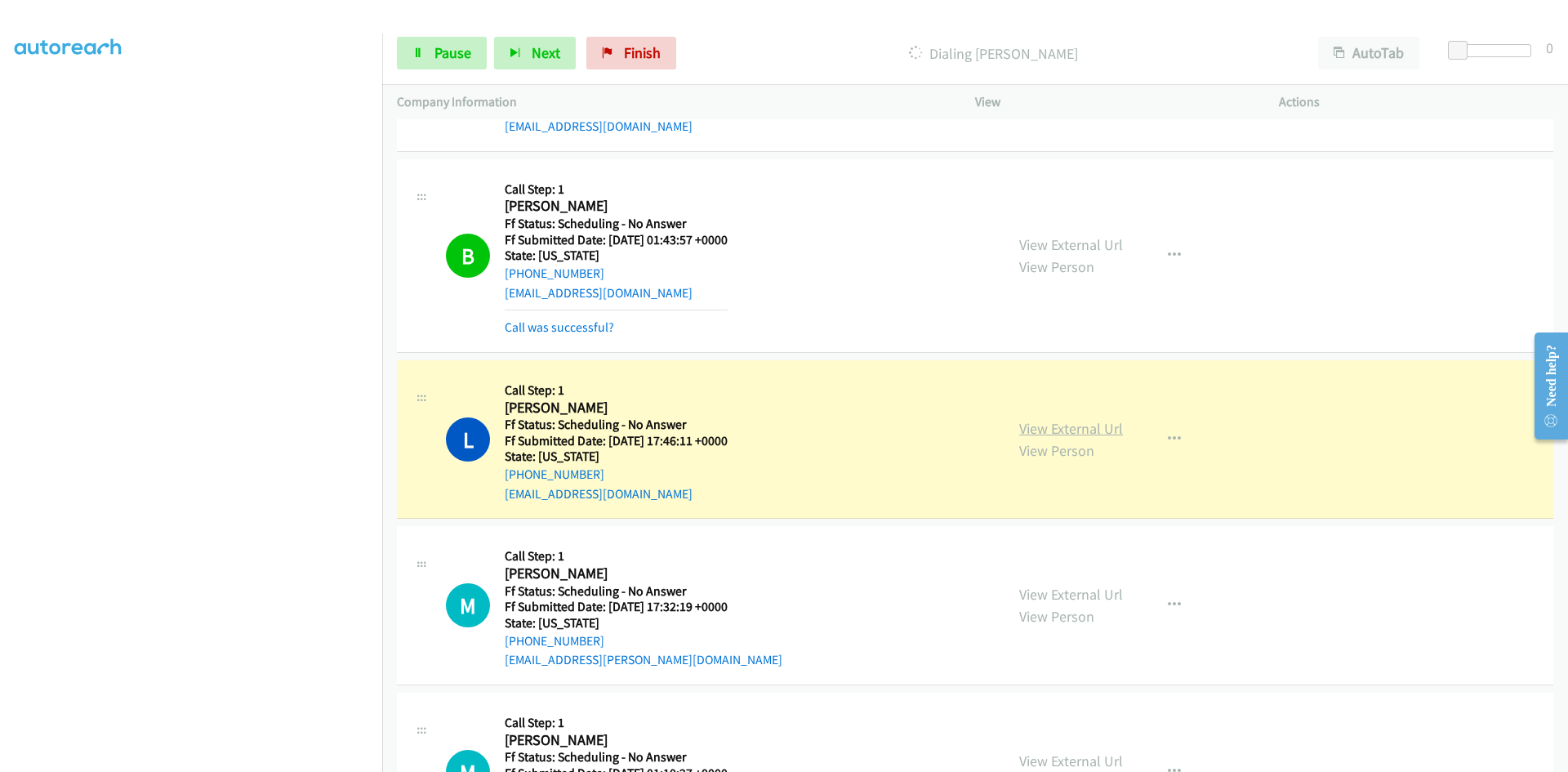
click at [1037, 428] on div "View External Url View Person View External Url Email Schedule/Manage Callback …" at bounding box center [1164, 439] width 319 height 129
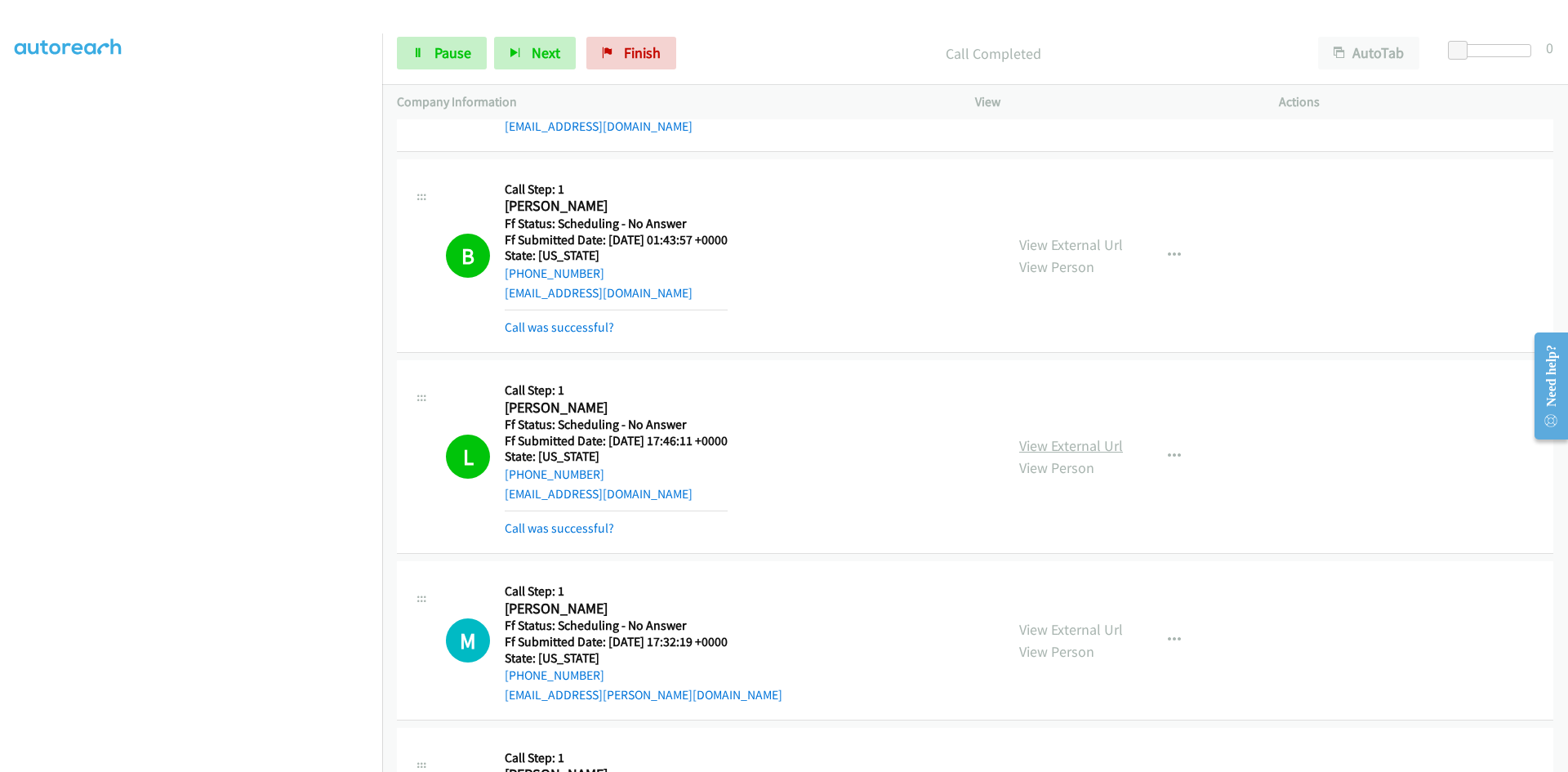
click at [1040, 450] on link "View External Url" at bounding box center [1072, 445] width 104 height 19
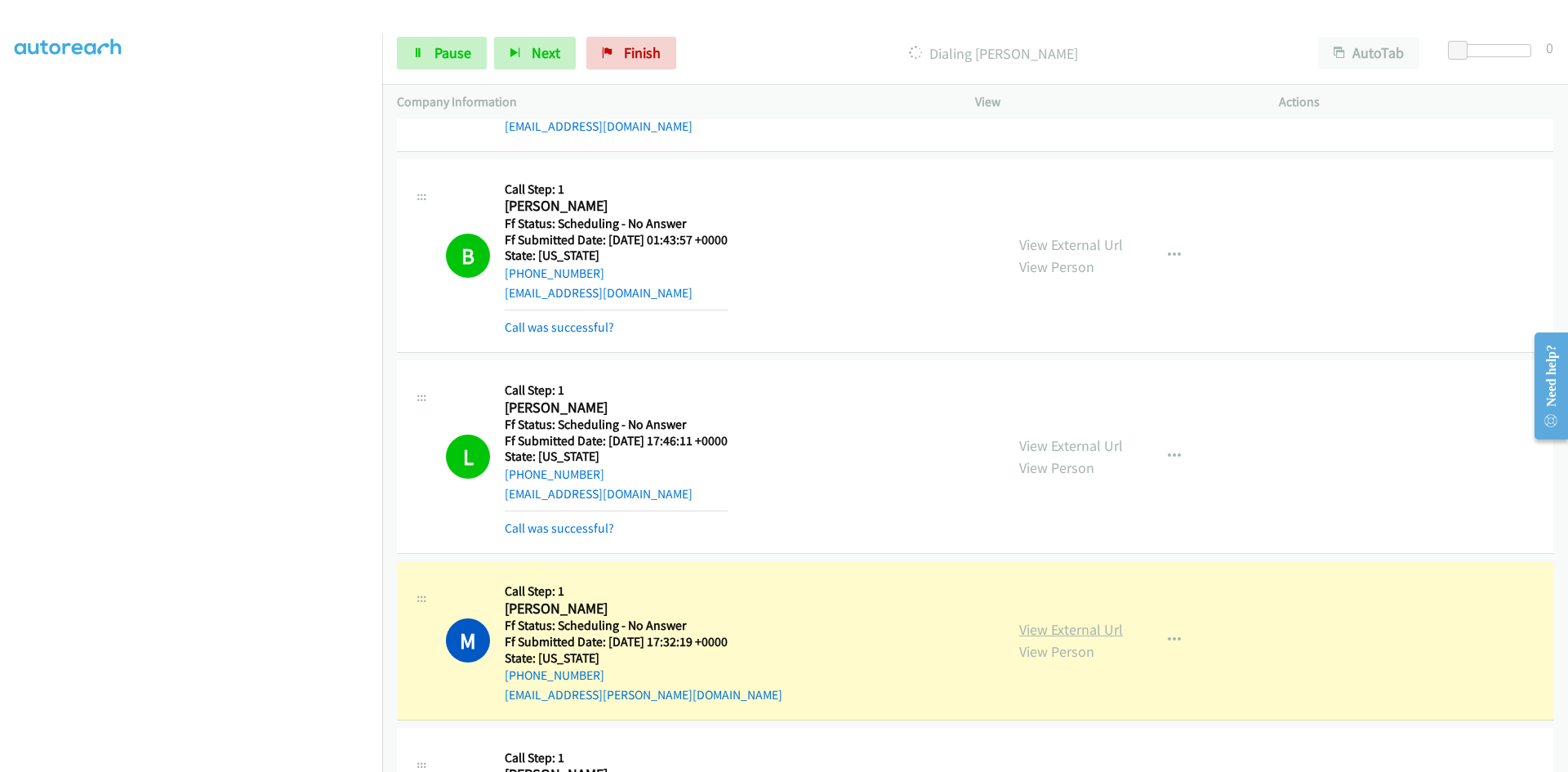
click at [1094, 625] on link "View External Url" at bounding box center [1072, 629] width 104 height 19
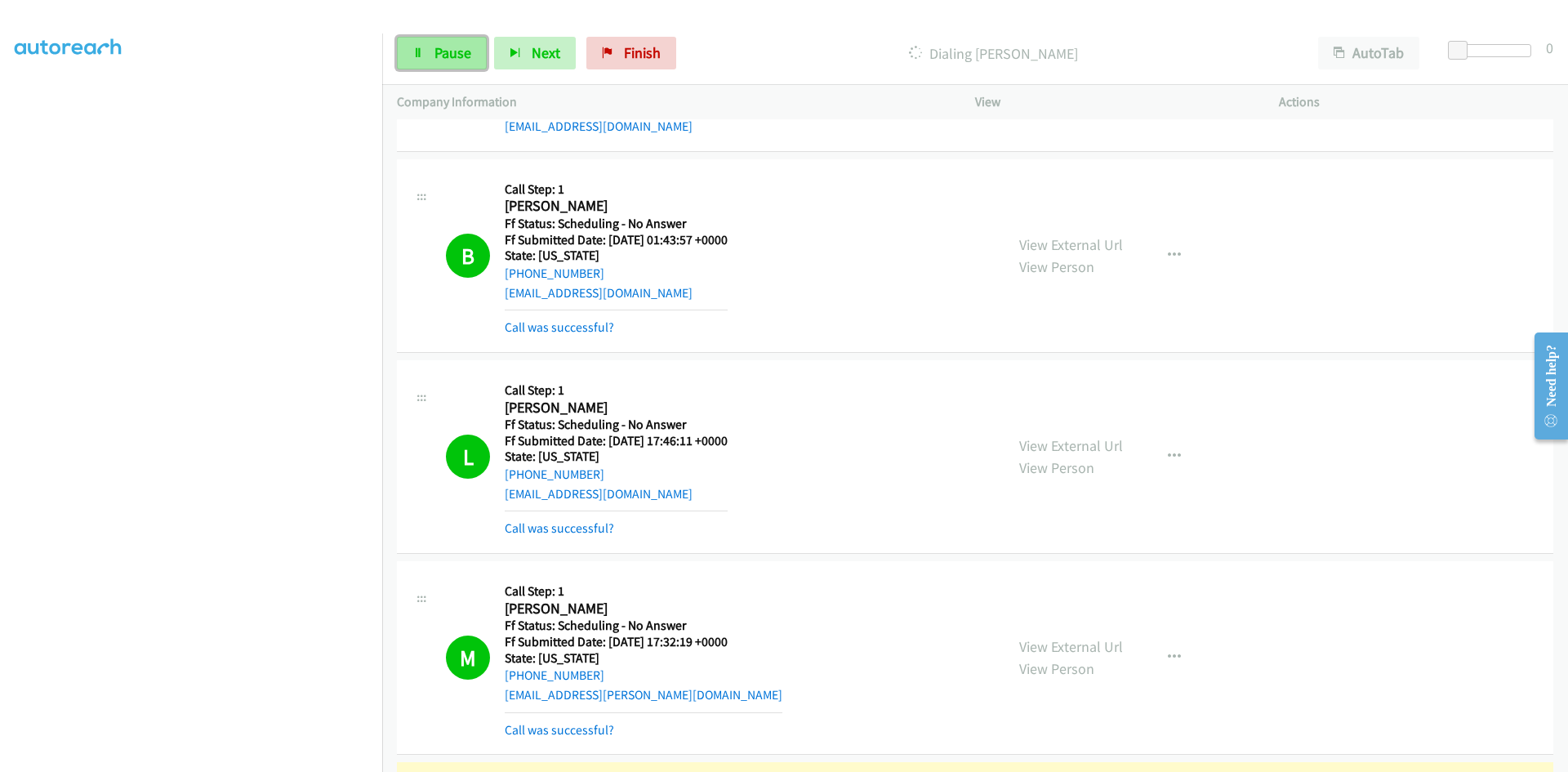
click at [428, 63] on link "Pause" at bounding box center [441, 52] width 89 height 32
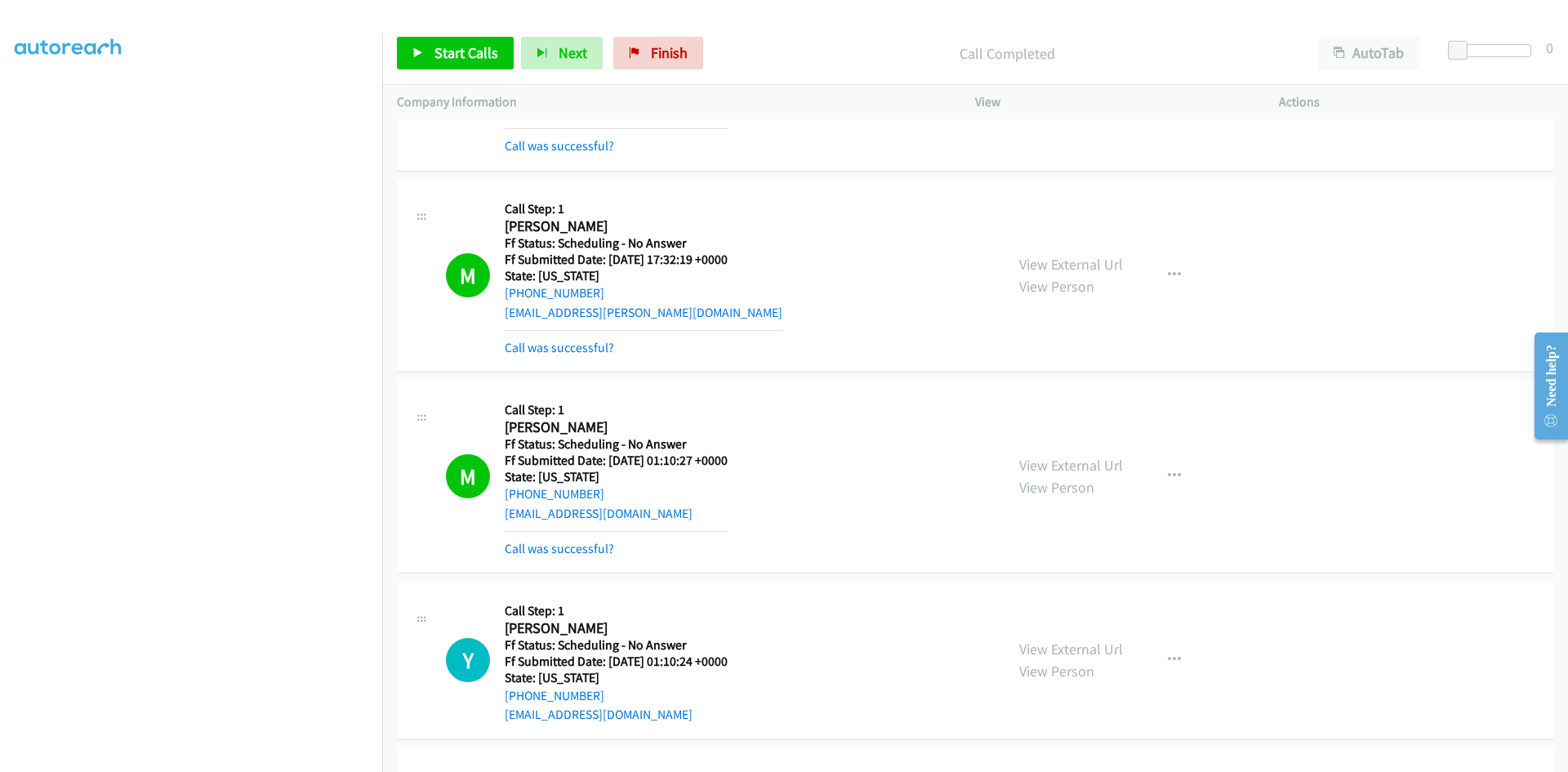
scroll to position [4658, 0]
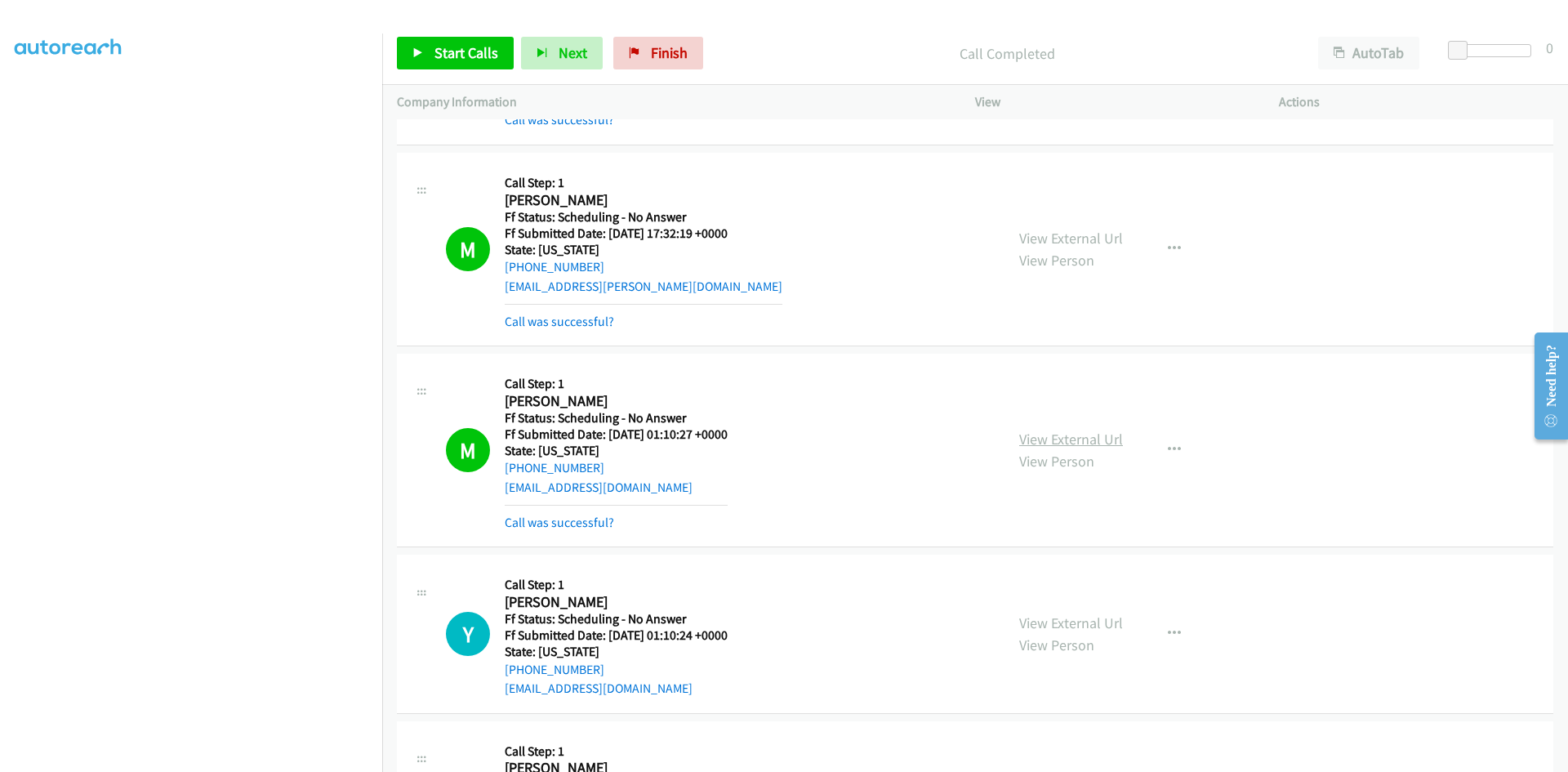
click at [1073, 438] on link "View External Url" at bounding box center [1072, 439] width 104 height 19
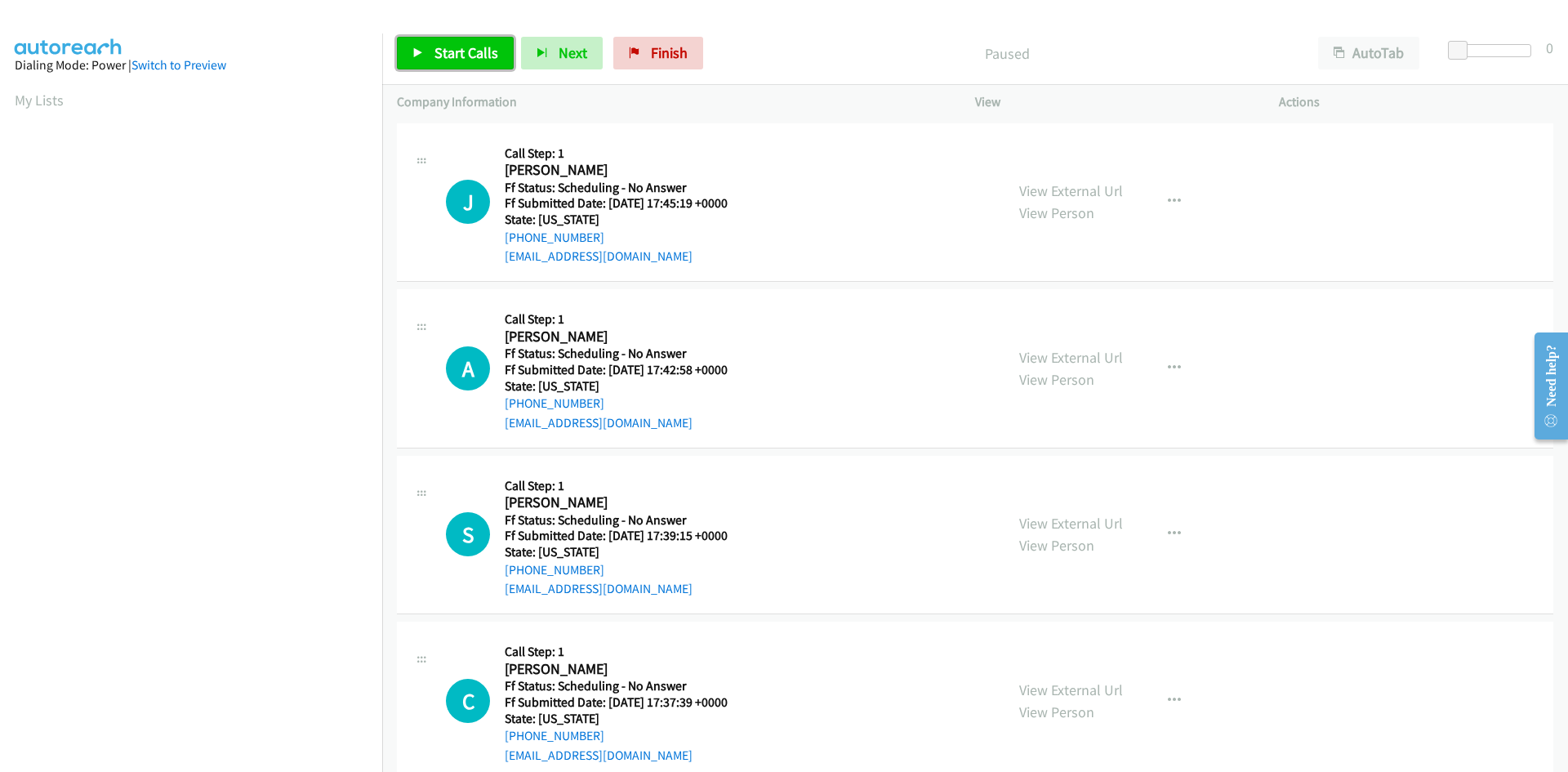
click at [433, 57] on link "Start Calls" at bounding box center [455, 52] width 117 height 32
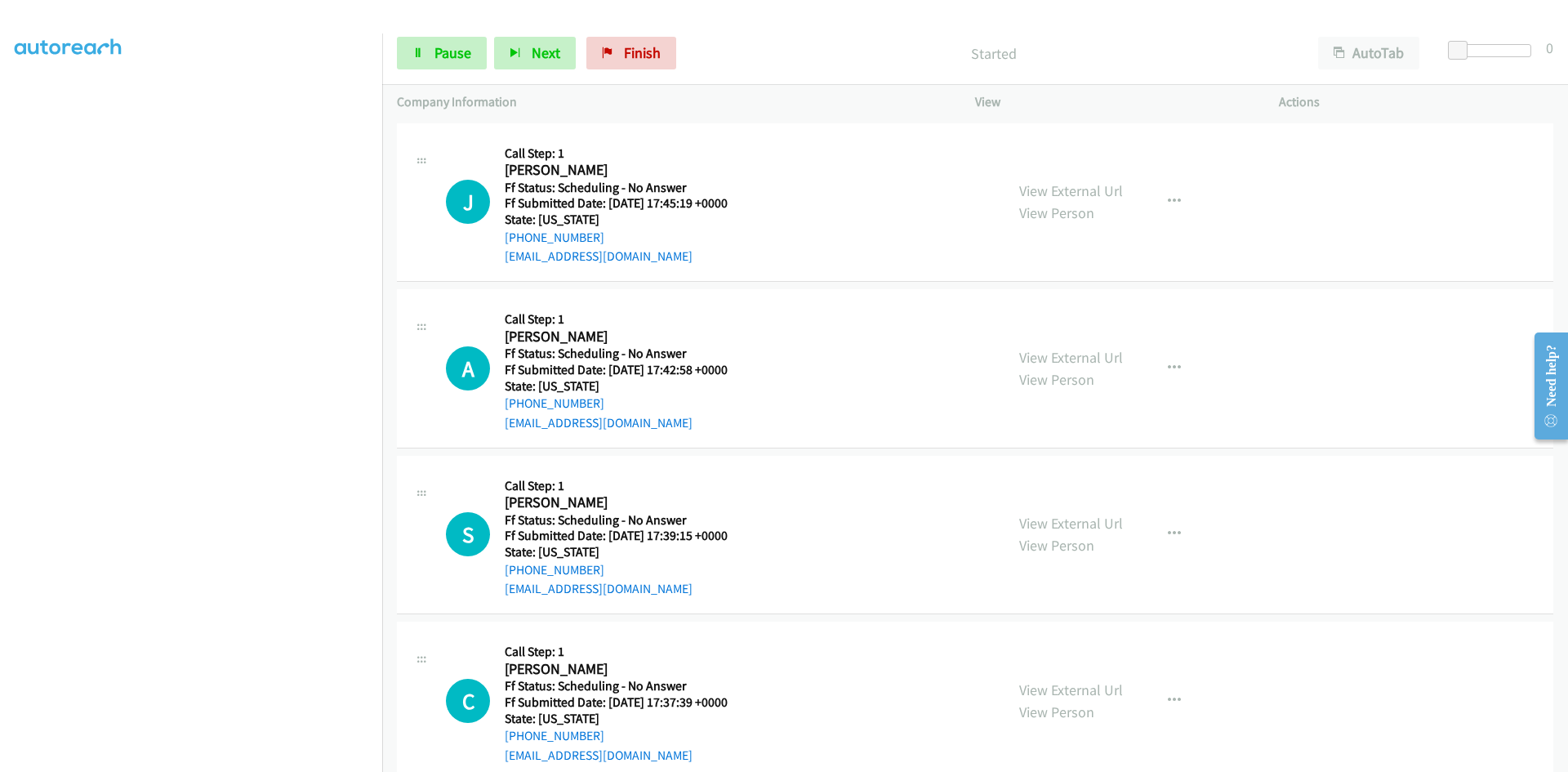
scroll to position [144, 0]
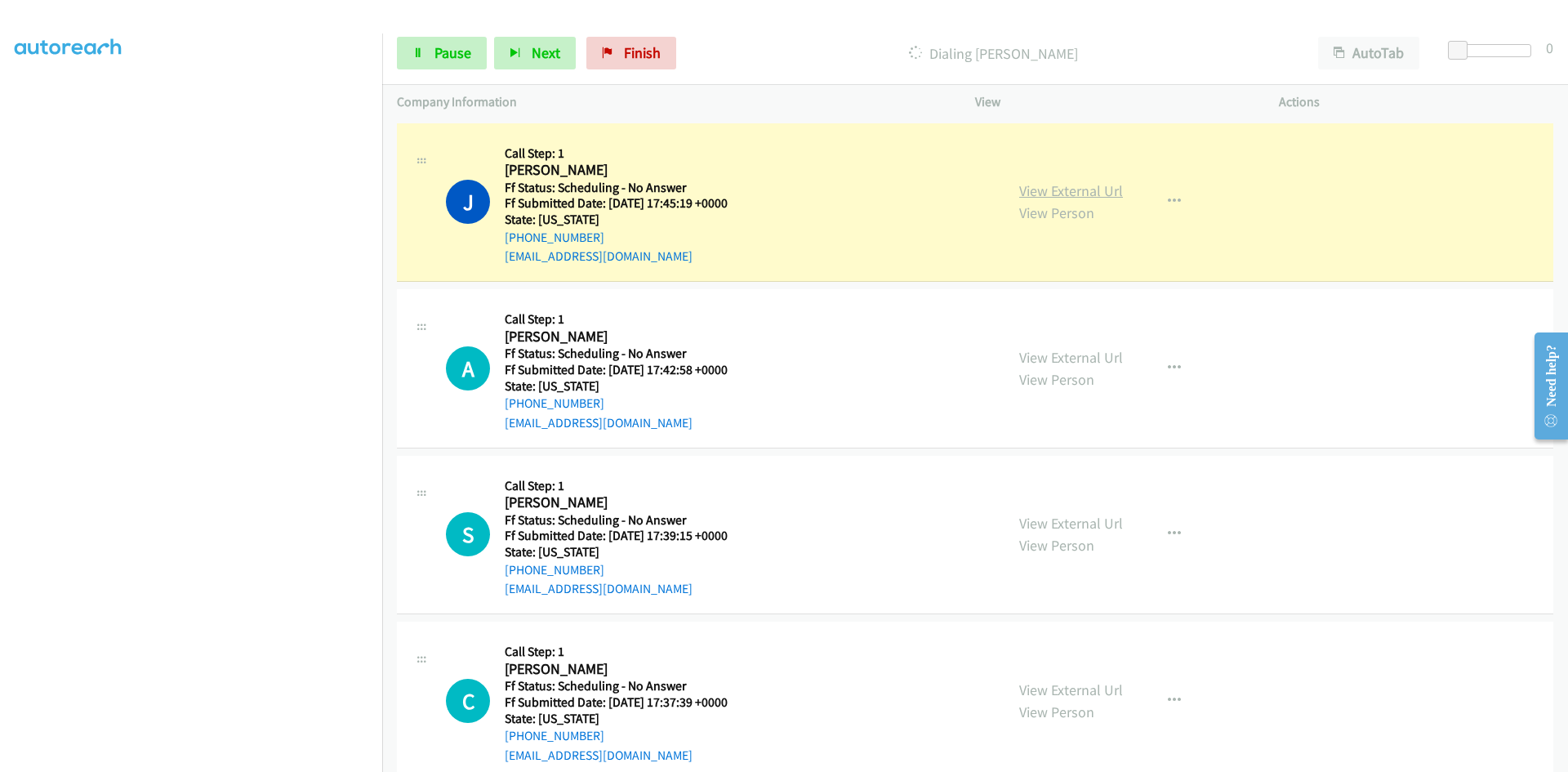
click at [1111, 186] on link "View External Url" at bounding box center [1072, 190] width 104 height 19
click at [453, 46] on span "Pause" at bounding box center [452, 52] width 36 height 19
